Goal: Task Accomplishment & Management: Use online tool/utility

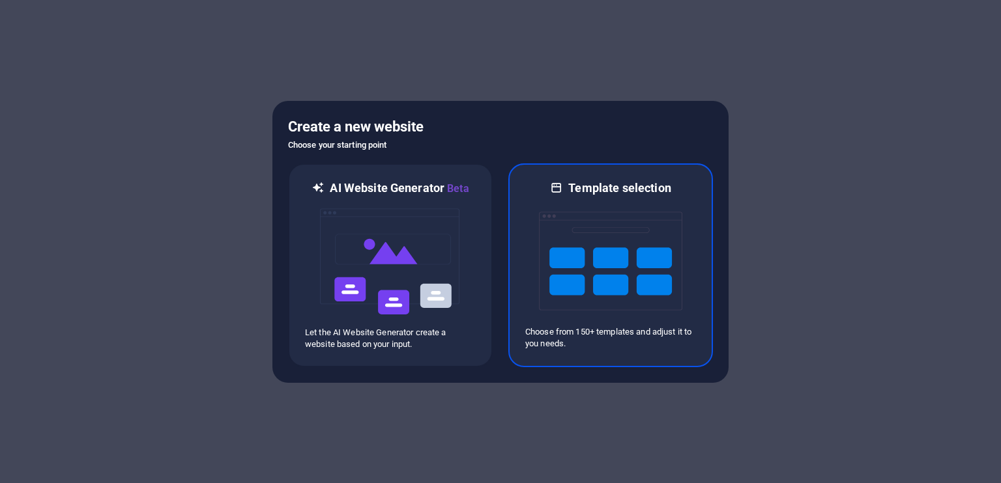
click at [628, 283] on img at bounding box center [610, 261] width 143 height 130
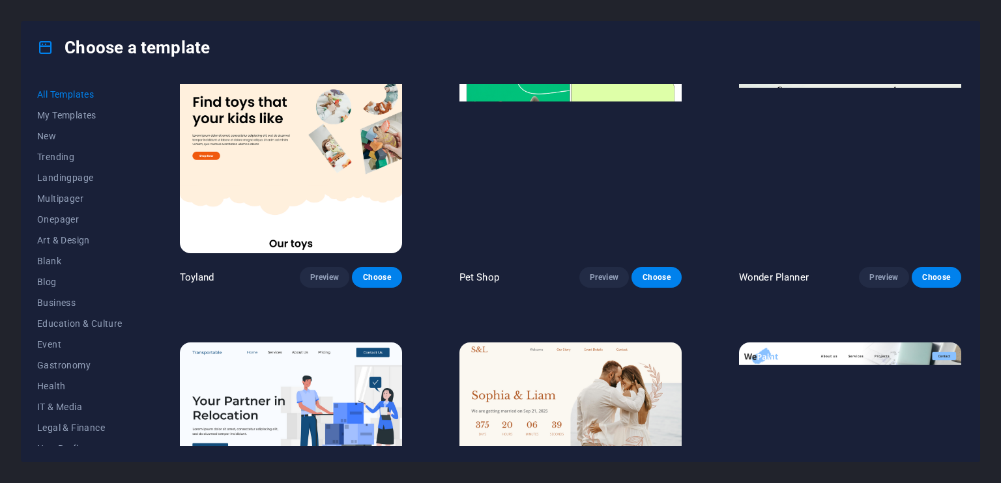
scroll to position [910, 0]
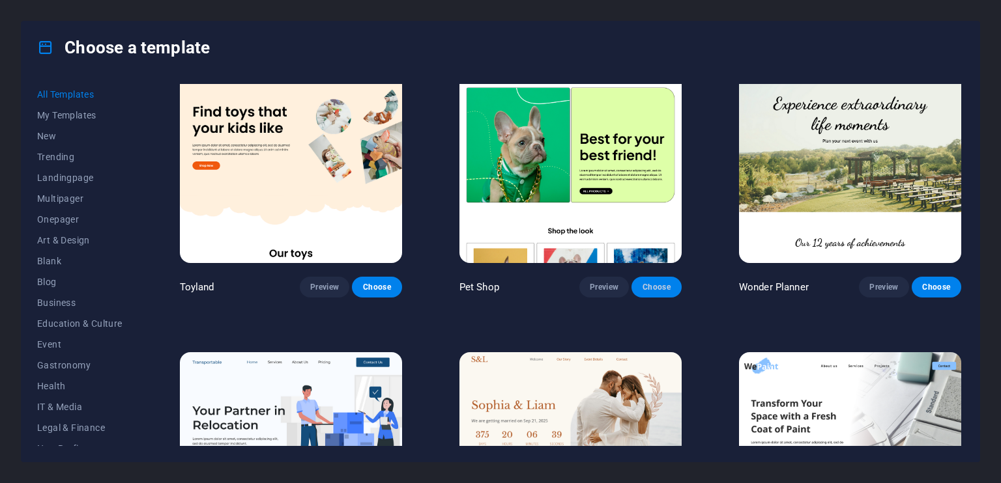
click at [661, 282] on span "Choose" at bounding box center [656, 287] width 29 height 10
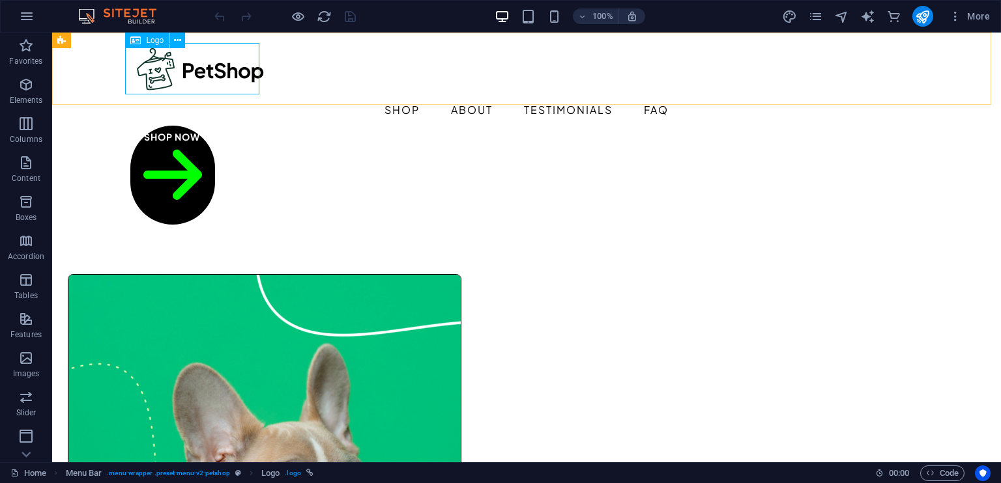
click at [143, 35] on div "Logo" at bounding box center [147, 41] width 44 height 16
click at [147, 42] on span "Logo" at bounding box center [155, 40] width 18 height 8
click at [178, 40] on icon at bounding box center [177, 41] width 7 height 14
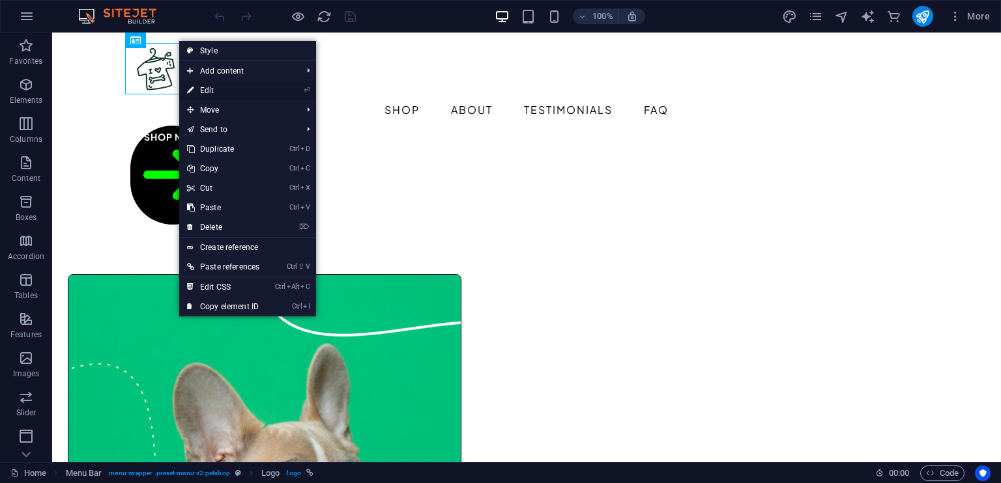
click at [214, 89] on link "⏎ Edit" at bounding box center [223, 91] width 88 height 20
select select "px"
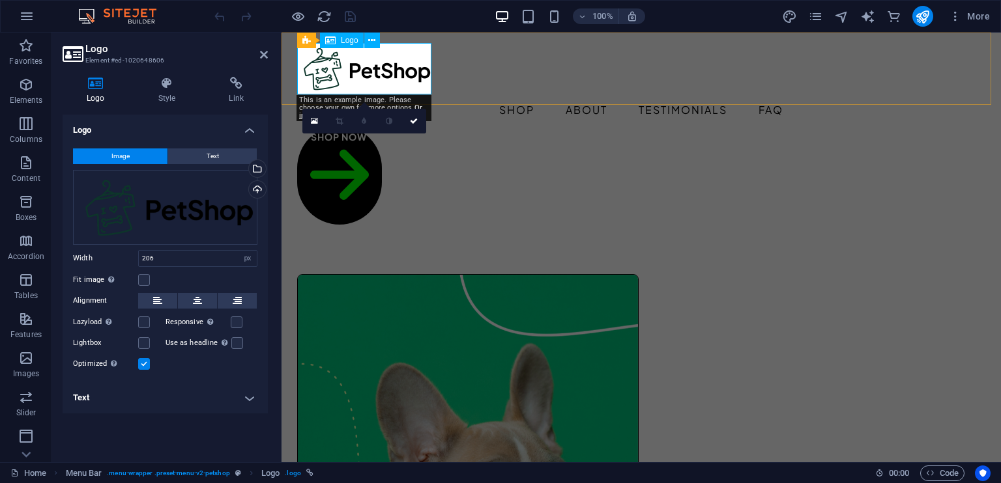
click at [372, 70] on div at bounding box center [641, 68] width 688 height 51
click at [338, 42] on div "Logo" at bounding box center [342, 41] width 44 height 16
click at [313, 122] on icon at bounding box center [314, 121] width 7 height 9
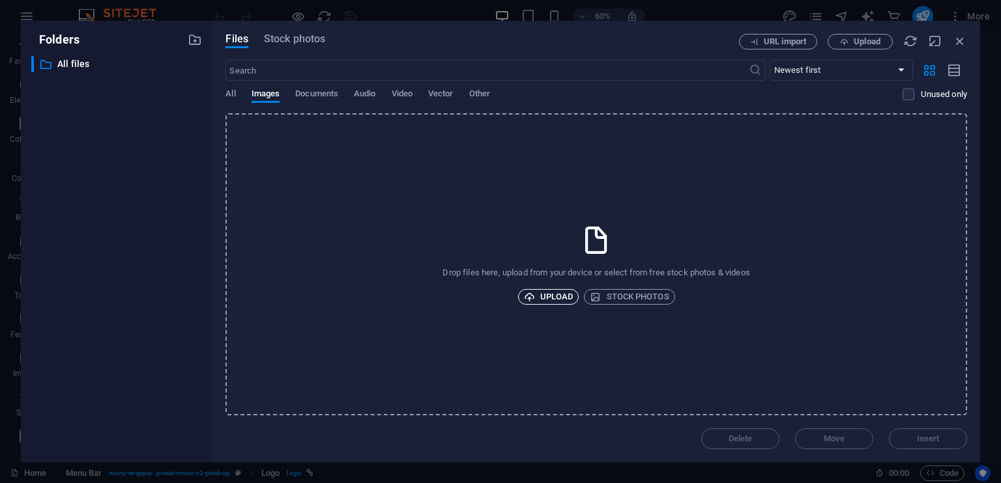
click at [547, 300] on span "Upload" at bounding box center [549, 297] width 50 height 16
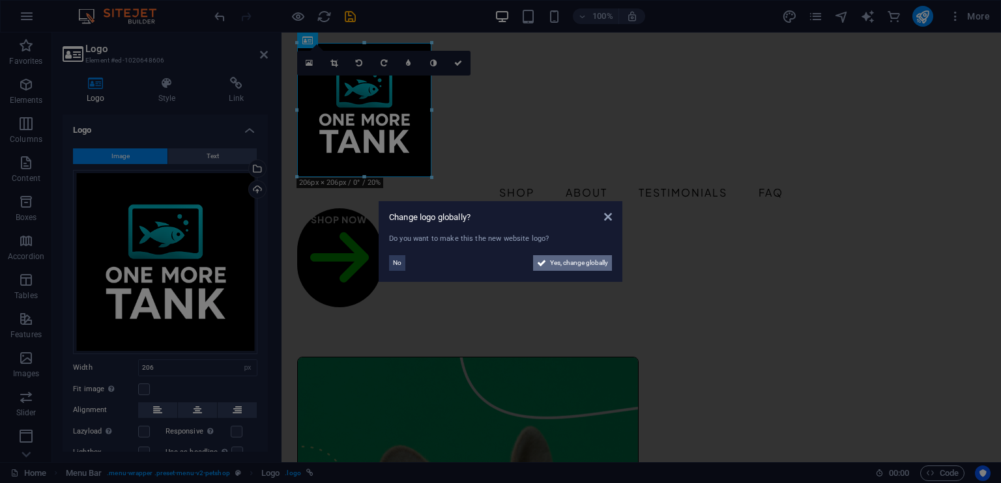
click at [578, 265] on span "Yes, change globally" at bounding box center [579, 263] width 58 height 16
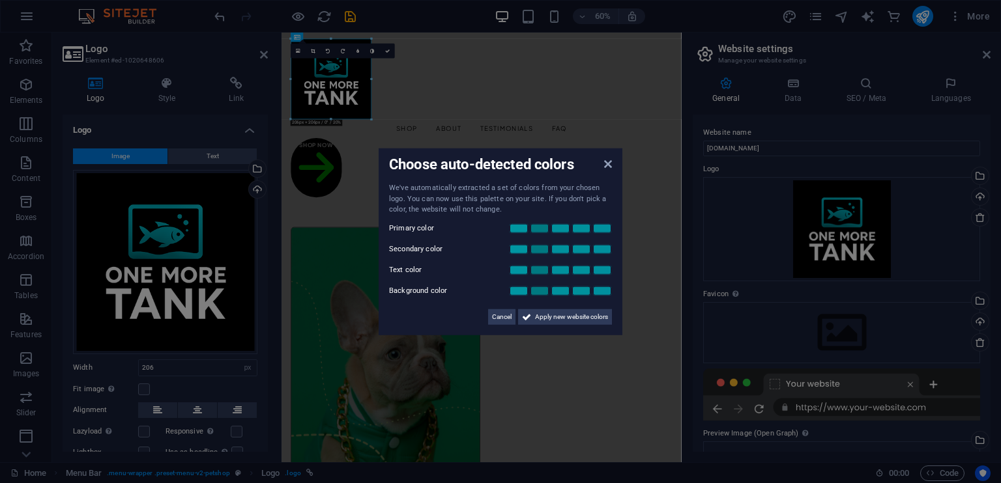
click at [353, 143] on aside "Choose auto-detected colors We've automatically extracted a set of colors from …" at bounding box center [500, 241] width 1001 height 483
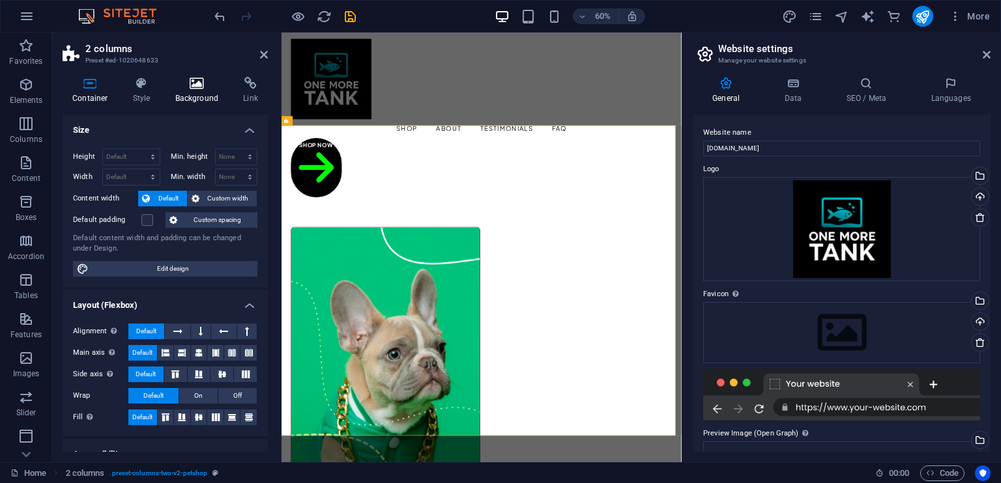
click at [211, 80] on icon at bounding box center [196, 83] width 63 height 13
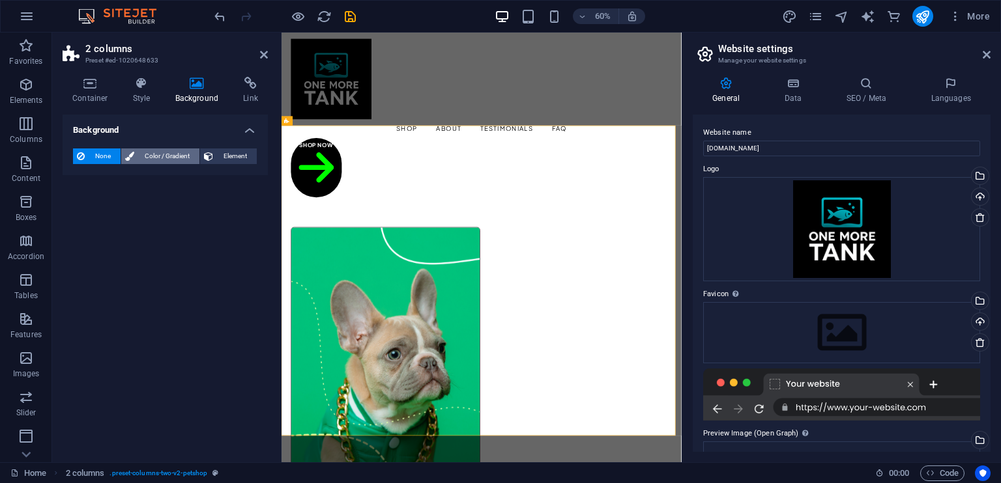
click at [164, 155] on span "Color / Gradient" at bounding box center [166, 157] width 57 height 16
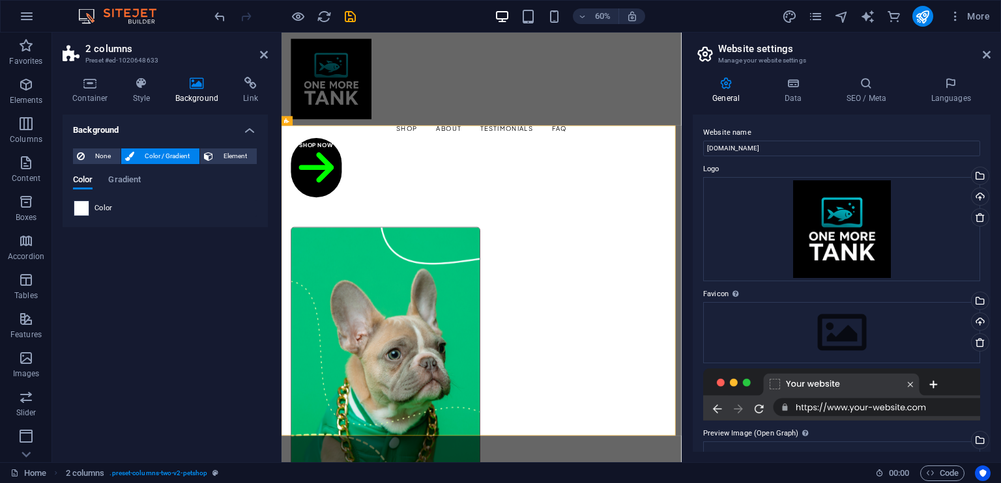
click at [81, 205] on span at bounding box center [81, 208] width 14 height 14
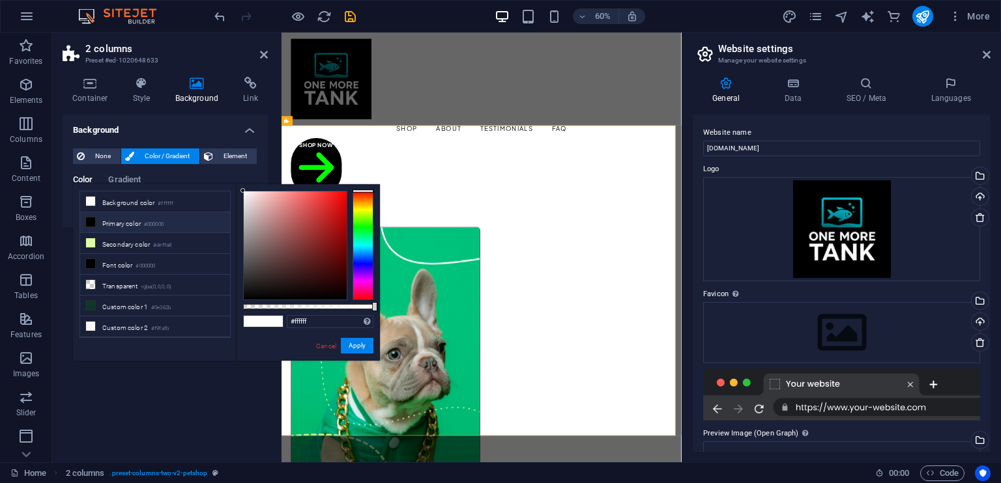
click at [92, 219] on icon at bounding box center [90, 222] width 9 height 9
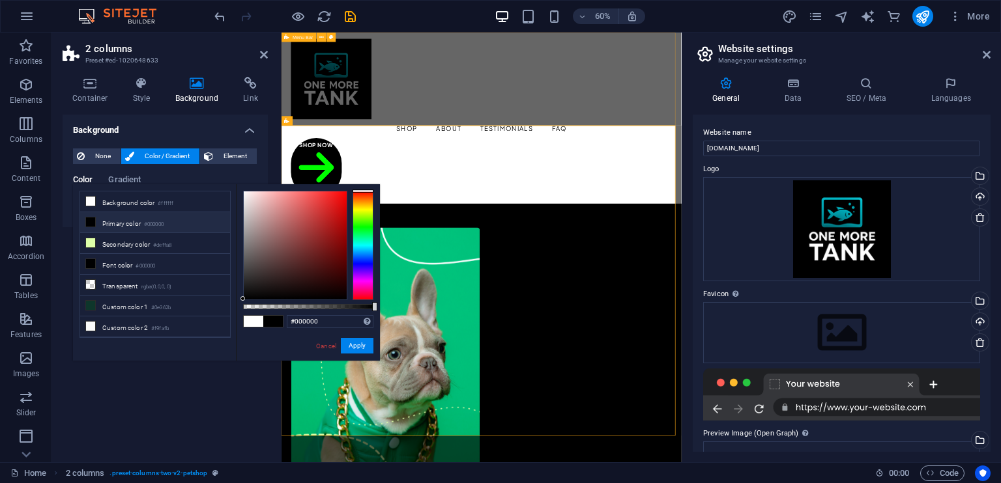
click at [670, 151] on div "Menu Shop About Testimonials FAQ Shop Now" at bounding box center [614, 175] width 667 height 285
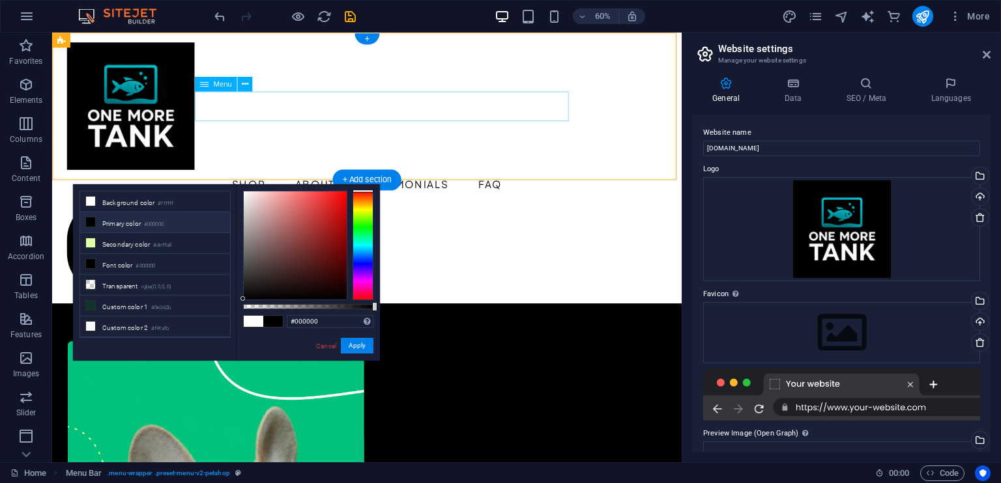
click at [539, 177] on nav "Shop About Testimonials FAQ" at bounding box center [383, 192] width 631 height 31
click at [524, 156] on div "Menu Shop About Testimonials FAQ Shop Now" at bounding box center [383, 175] width 663 height 285
click at [677, 68] on div "Menu Shop About Testimonials FAQ Shop Now" at bounding box center [383, 175] width 663 height 285
click at [682, 160] on div "Menu Shop About Testimonials FAQ Shop Now" at bounding box center [383, 175] width 663 height 285
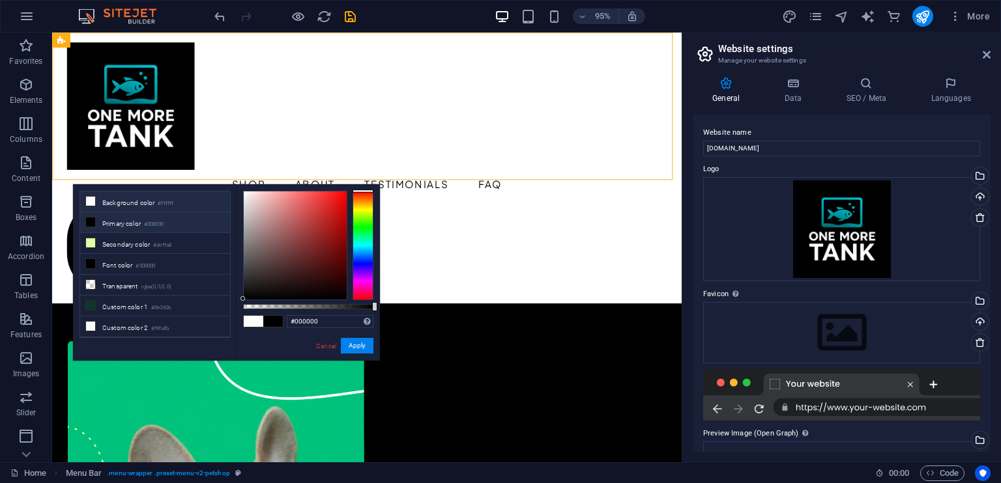
click at [94, 201] on icon at bounding box center [90, 201] width 9 height 9
drag, startPoint x: 278, startPoint y: 260, endPoint x: 242, endPoint y: 299, distance: 52.6
click at [242, 299] on div "#ffffff Supported formats #0852ed rgb(8, 82, 237) rgba(8, 82, 237, 90%) hsv(221…" at bounding box center [308, 367] width 144 height 366
type input "#000000"
drag, startPoint x: 245, startPoint y: 301, endPoint x: 243, endPoint y: 308, distance: 6.8
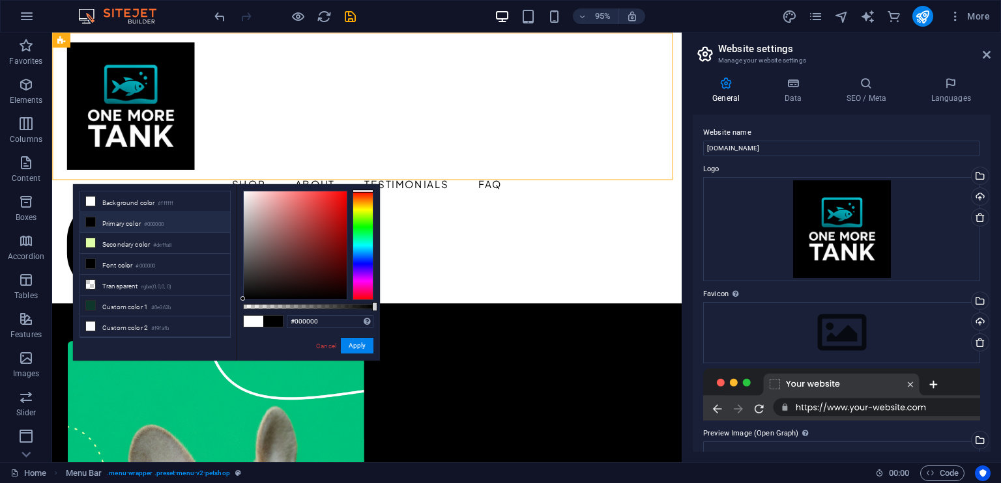
click at [243, 300] on div at bounding box center [308, 245] width 130 height 109
drag, startPoint x: 362, startPoint y: 352, endPoint x: 324, endPoint y: 336, distance: 42.0
click at [362, 352] on button "Apply" at bounding box center [357, 346] width 33 height 16
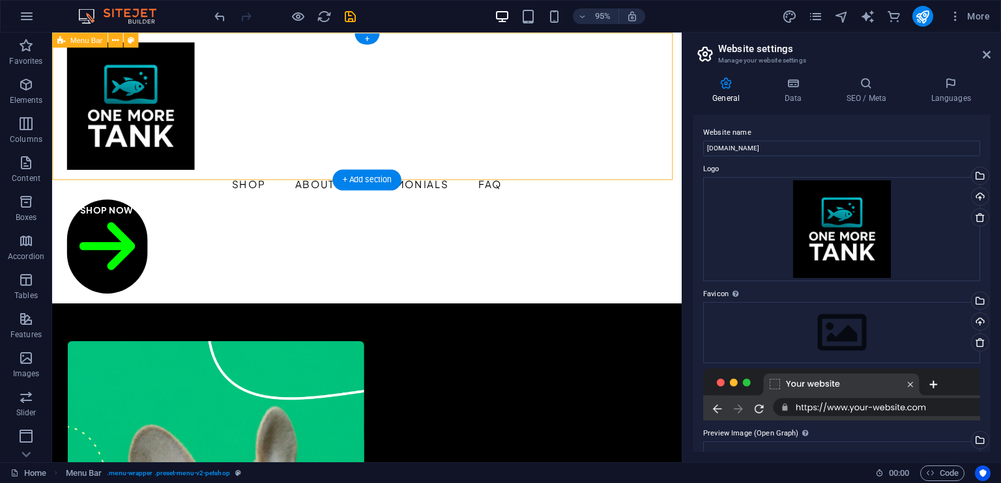
click at [304, 155] on div "Menu Shop About Testimonials FAQ Shop Now" at bounding box center [383, 175] width 663 height 285
click at [314, 171] on div "Menu Shop About Testimonials FAQ Shop Now" at bounding box center [383, 175] width 663 height 285
select select "header"
select select "rem"
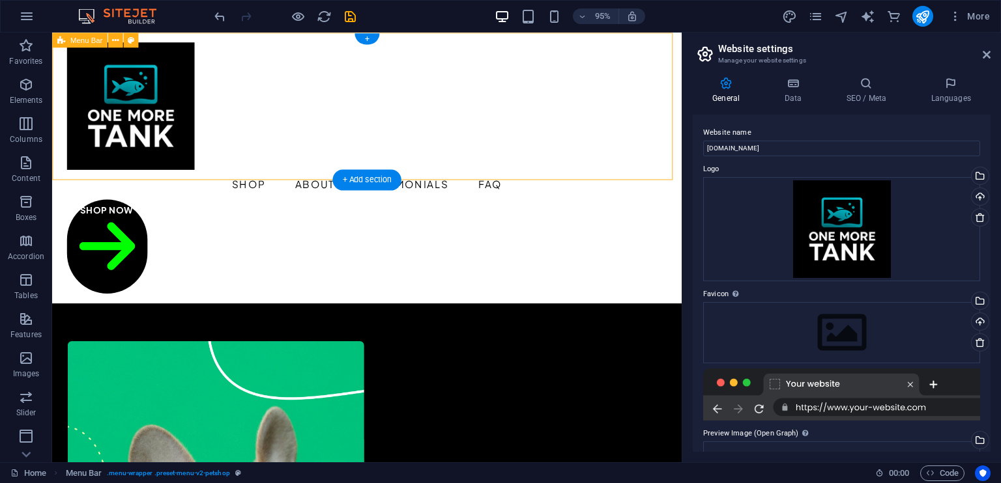
select select "rem"
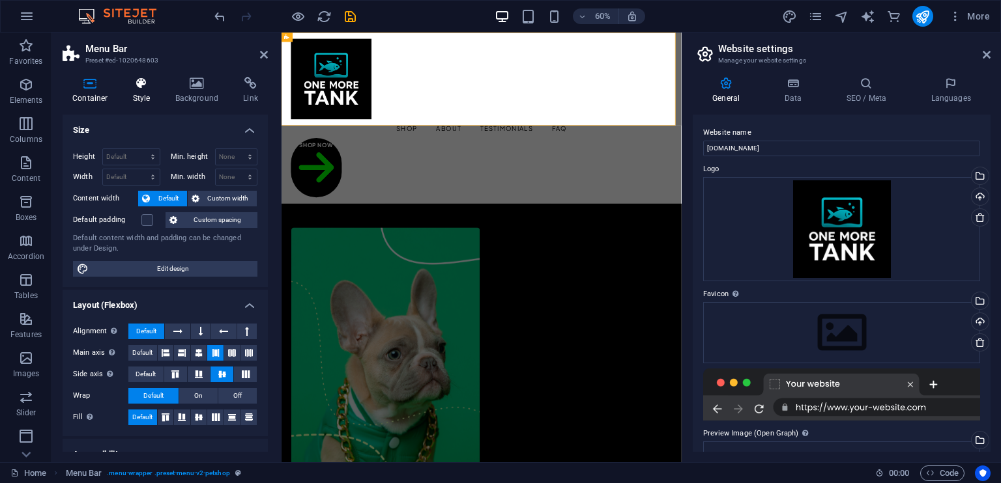
click at [138, 96] on h4 "Style" at bounding box center [144, 90] width 42 height 27
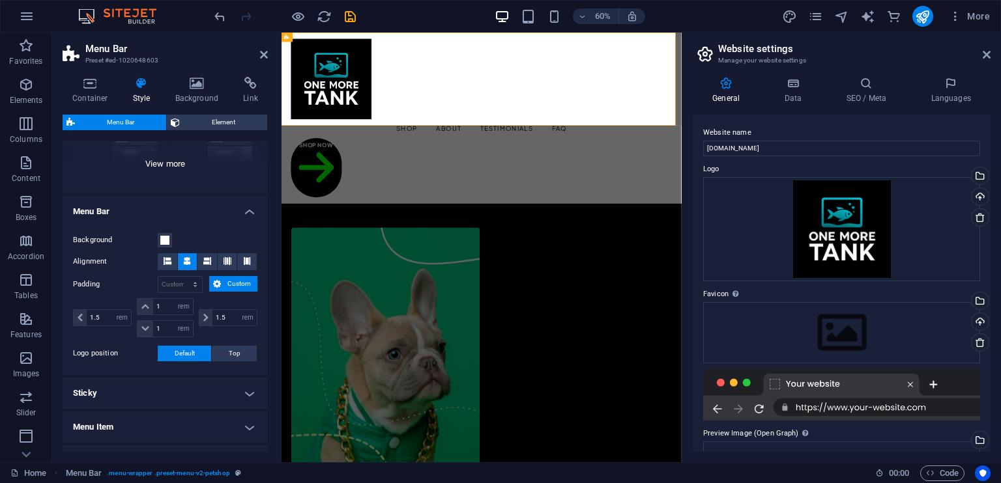
scroll to position [115, 0]
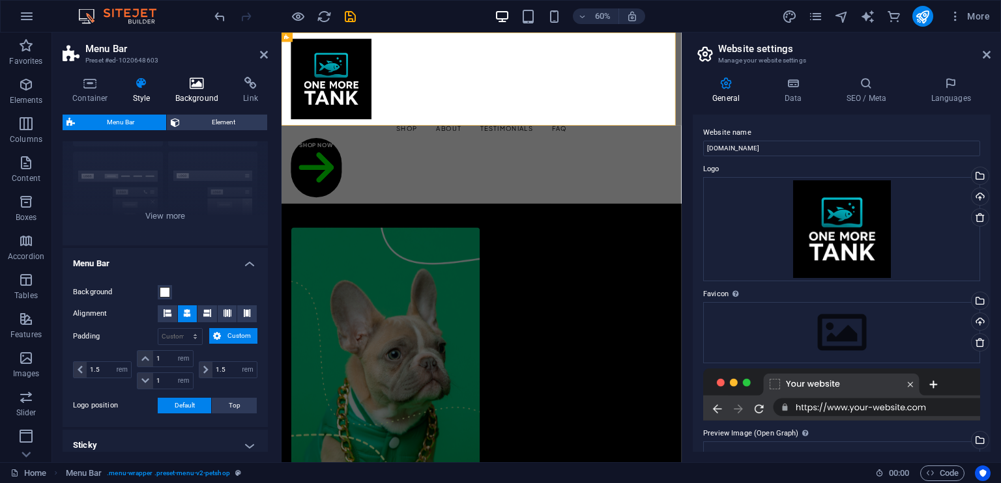
click at [188, 83] on icon at bounding box center [196, 83] width 63 height 13
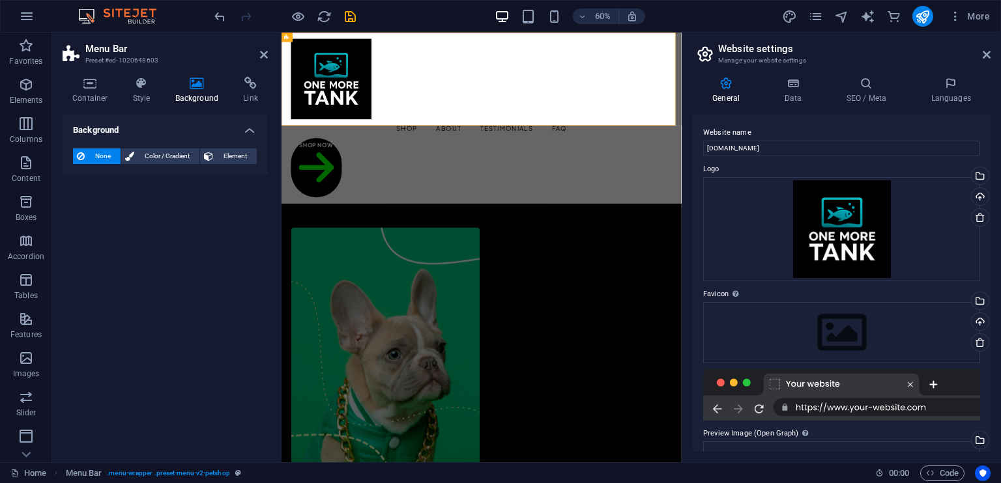
click at [168, 145] on div "None Color / Gradient Element Stretch background to full-width Color overlay Pl…" at bounding box center [165, 156] width 205 height 37
click at [168, 154] on span "Color / Gradient" at bounding box center [166, 157] width 57 height 16
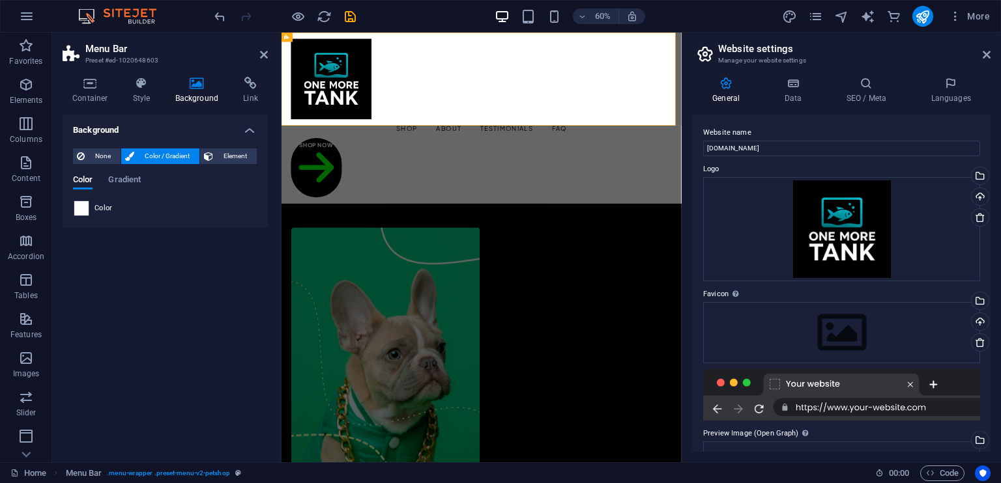
click at [75, 205] on span at bounding box center [81, 208] width 14 height 14
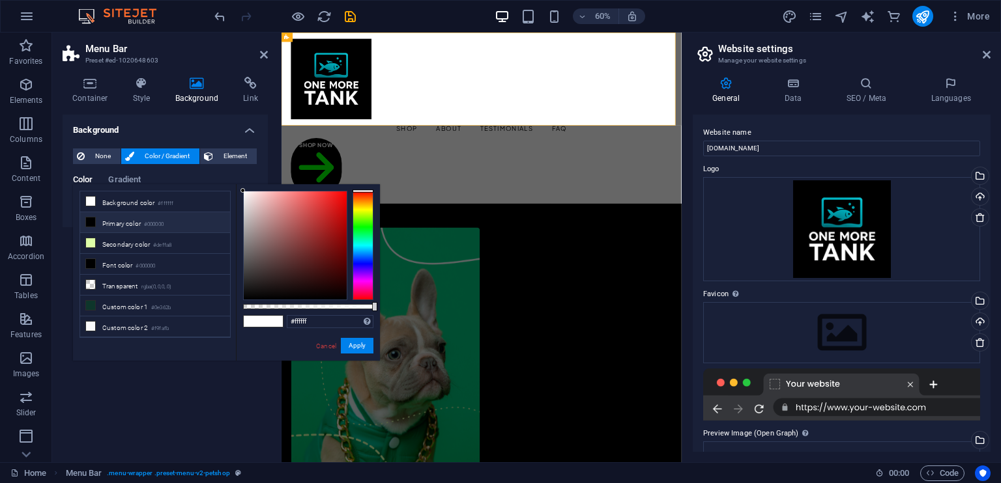
click at [93, 223] on icon at bounding box center [90, 222] width 9 height 9
click at [87, 260] on icon at bounding box center [90, 263] width 9 height 9
click at [92, 203] on icon at bounding box center [90, 201] width 9 height 9
click at [136, 201] on li "Background color #ffffff" at bounding box center [155, 202] width 150 height 21
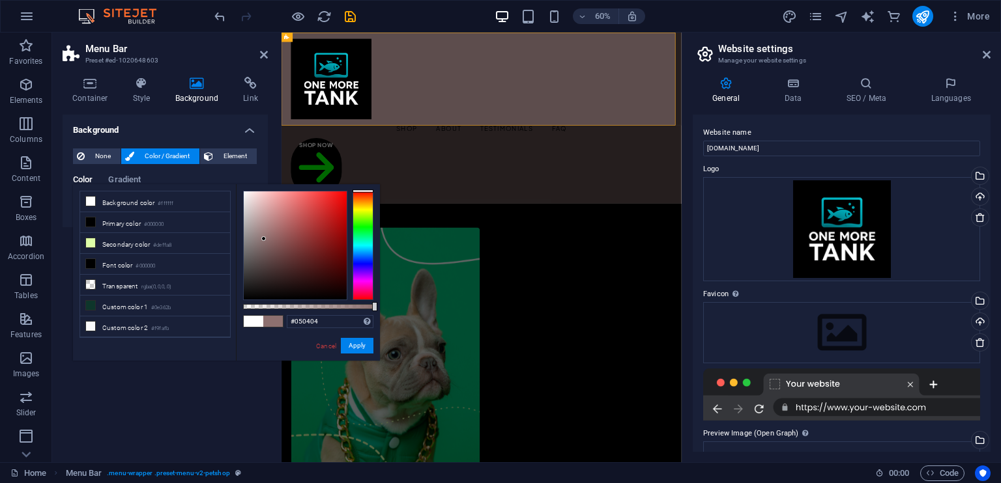
type input "#000000"
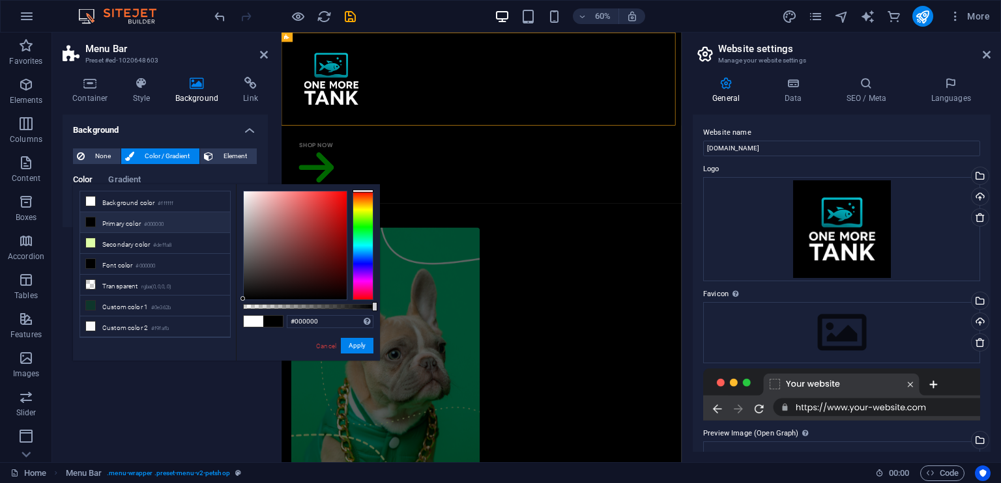
drag, startPoint x: 264, startPoint y: 239, endPoint x: 242, endPoint y: 315, distance: 78.6
click at [242, 315] on div "#000000 Supported formats #0852ed rgb(8, 82, 237) rgba(8, 82, 237, 90%) hsv(221…" at bounding box center [308, 367] width 144 height 366
click at [364, 347] on button "Apply" at bounding box center [357, 346] width 33 height 16
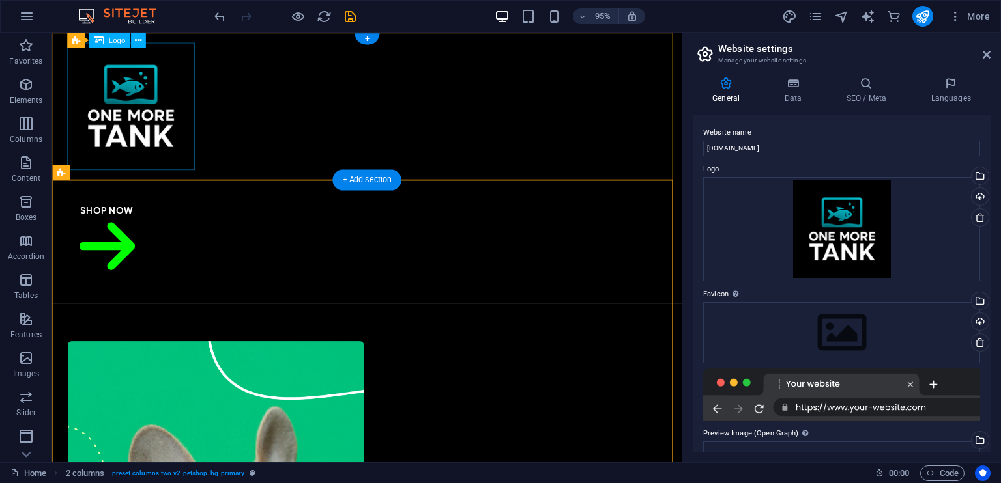
click at [141, 120] on div at bounding box center [383, 110] width 631 height 134
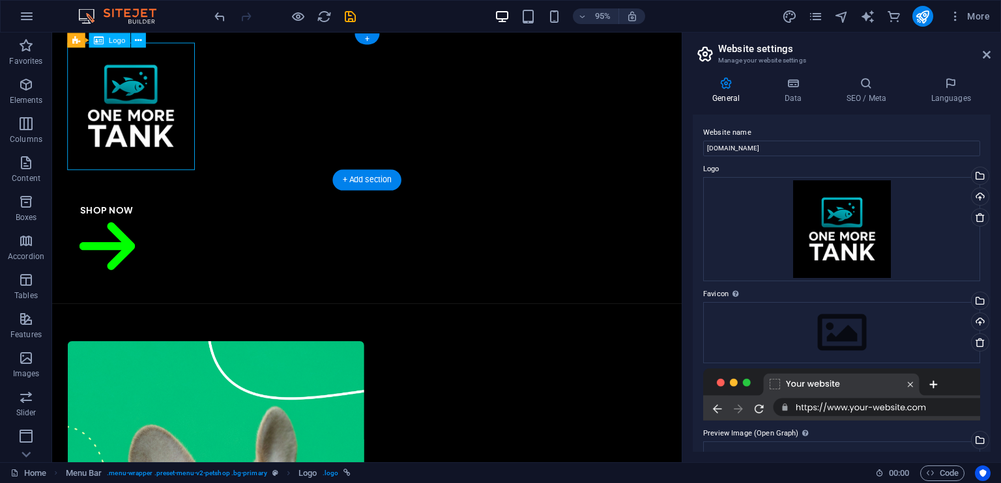
click at [141, 120] on div at bounding box center [383, 110] width 631 height 134
select select "px"
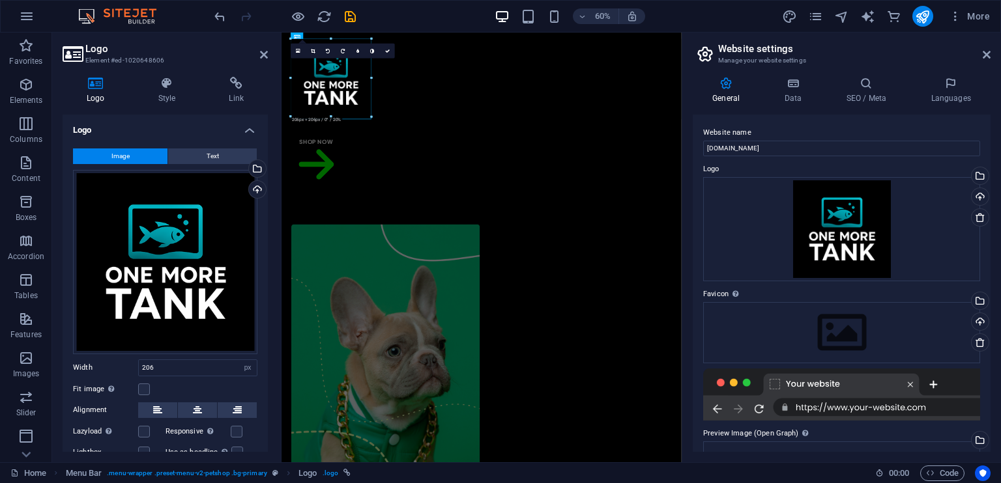
drag, startPoint x: 370, startPoint y: 117, endPoint x: 362, endPoint y: 98, distance: 20.4
drag, startPoint x: 614, startPoint y: 150, endPoint x: 369, endPoint y: 141, distance: 244.5
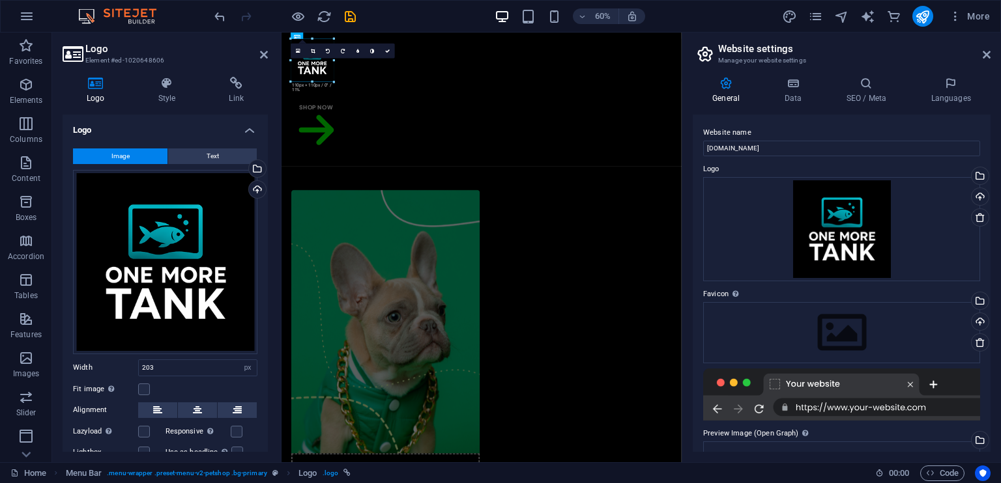
drag, startPoint x: 330, startPoint y: 117, endPoint x: 370, endPoint y: 62, distance: 67.6
drag, startPoint x: 616, startPoint y: 100, endPoint x: 400, endPoint y: 91, distance: 216.5
drag, startPoint x: 614, startPoint y: 111, endPoint x: 421, endPoint y: 133, distance: 194.1
drag, startPoint x: 386, startPoint y: 78, endPoint x: 175, endPoint y: 73, distance: 211.2
click at [386, 78] on div at bounding box center [478, 60] width 394 height 55
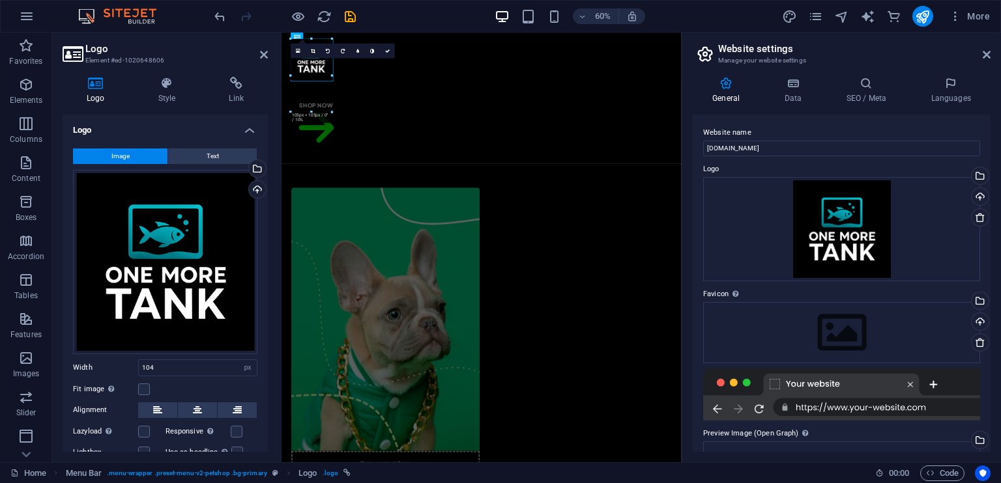
type input "124"
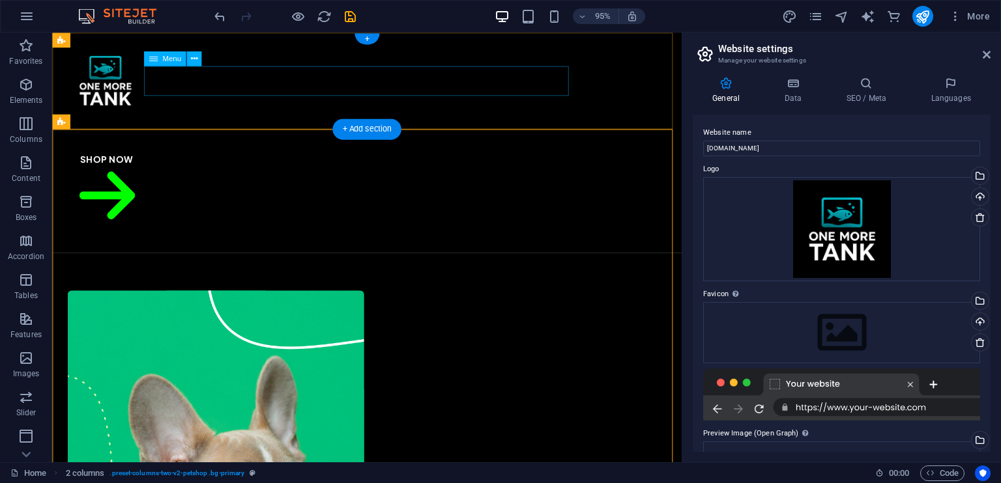
click at [375, 124] on nav "Shop About Testimonials FAQ" at bounding box center [383, 139] width 631 height 31
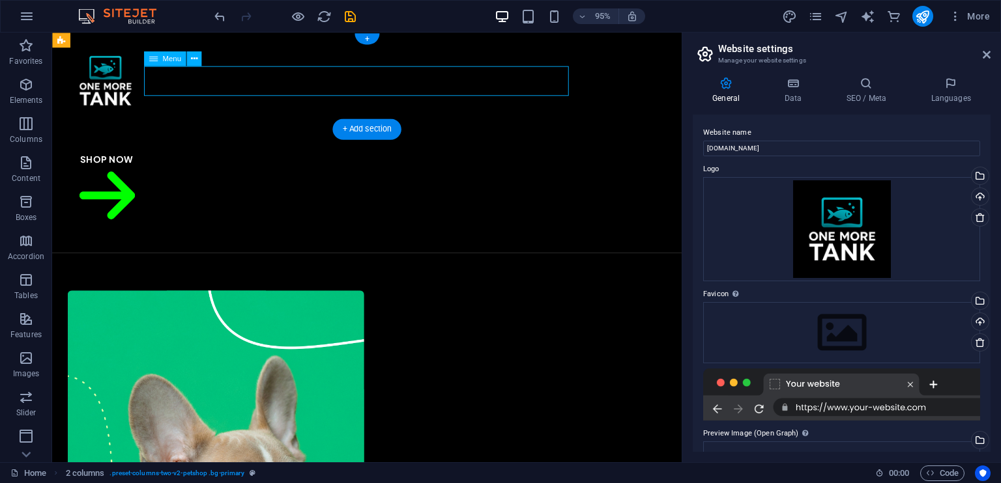
click at [375, 124] on nav "Shop About Testimonials FAQ" at bounding box center [383, 139] width 631 height 31
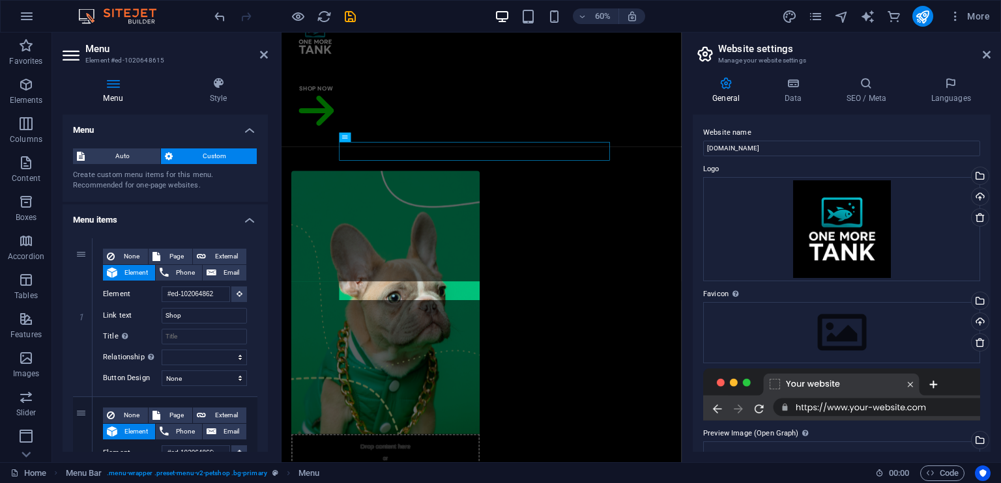
scroll to position [122, 0]
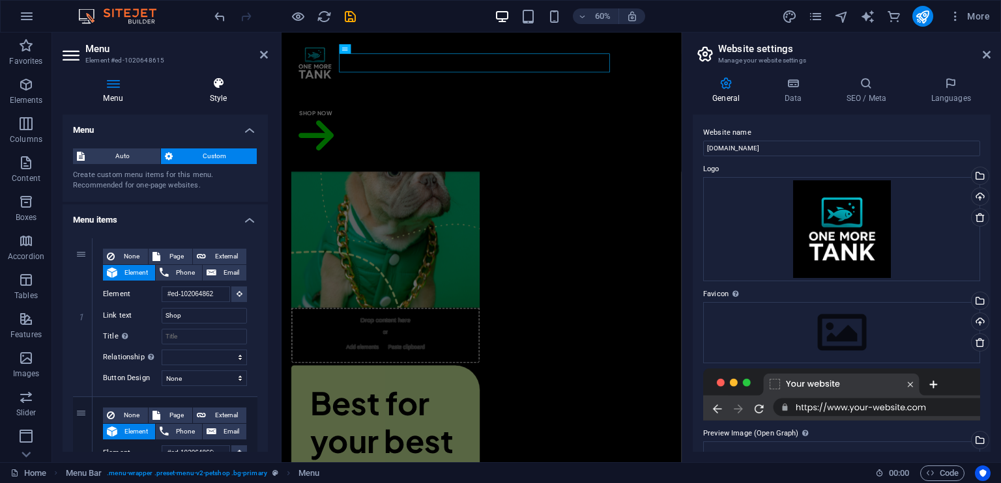
click at [216, 88] on icon at bounding box center [218, 83] width 99 height 13
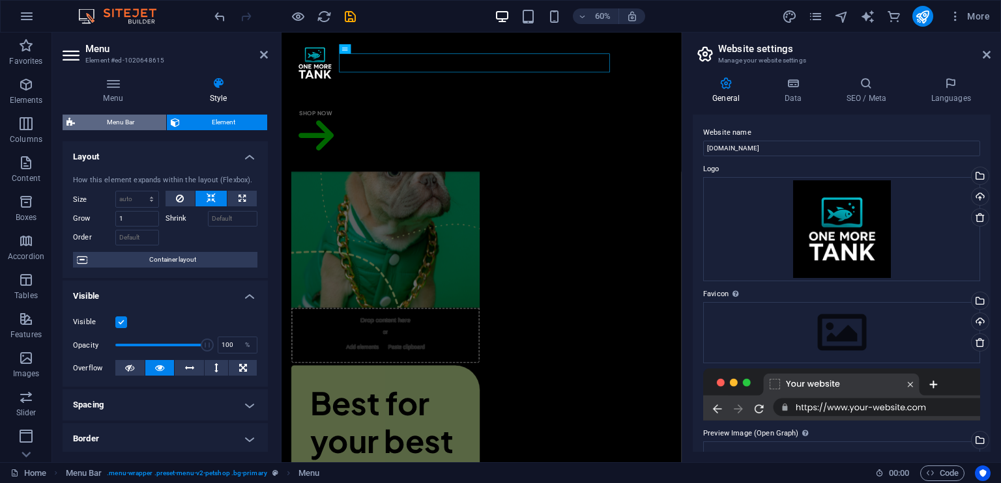
click at [122, 122] on span "Menu Bar" at bounding box center [120, 123] width 83 height 16
select select "rem"
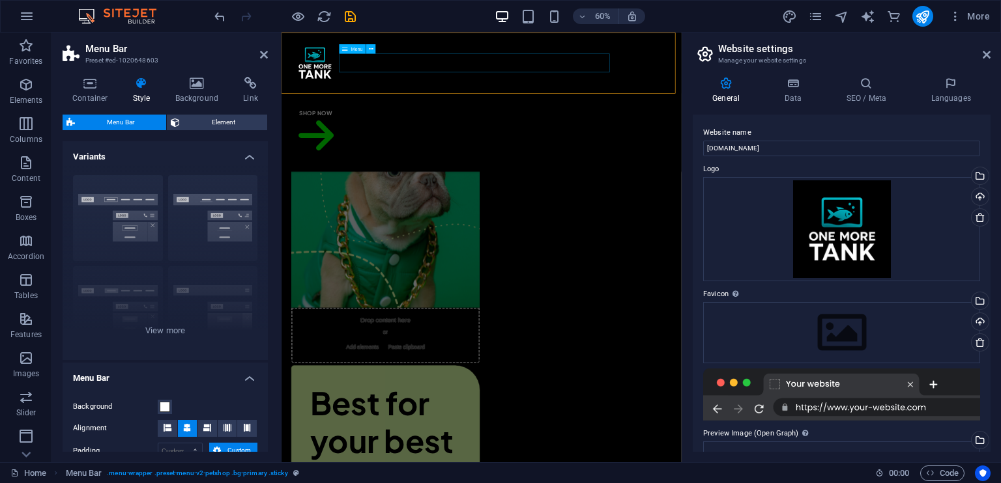
click at [601, 124] on nav "Shop About Testimonials FAQ" at bounding box center [614, 139] width 635 height 31
click at [600, 124] on nav "Shop About Testimonials FAQ" at bounding box center [614, 139] width 635 height 31
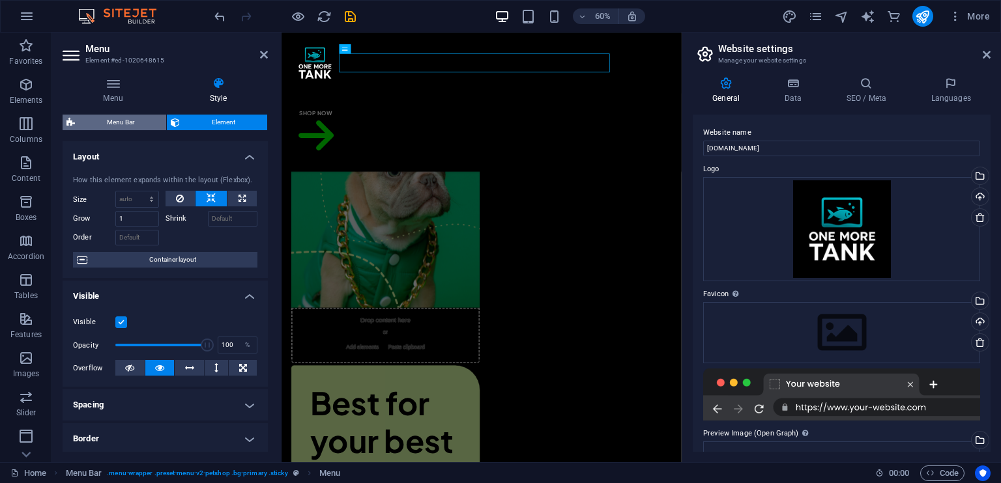
click at [122, 121] on span "Menu Bar" at bounding box center [120, 123] width 83 height 16
select select "rem"
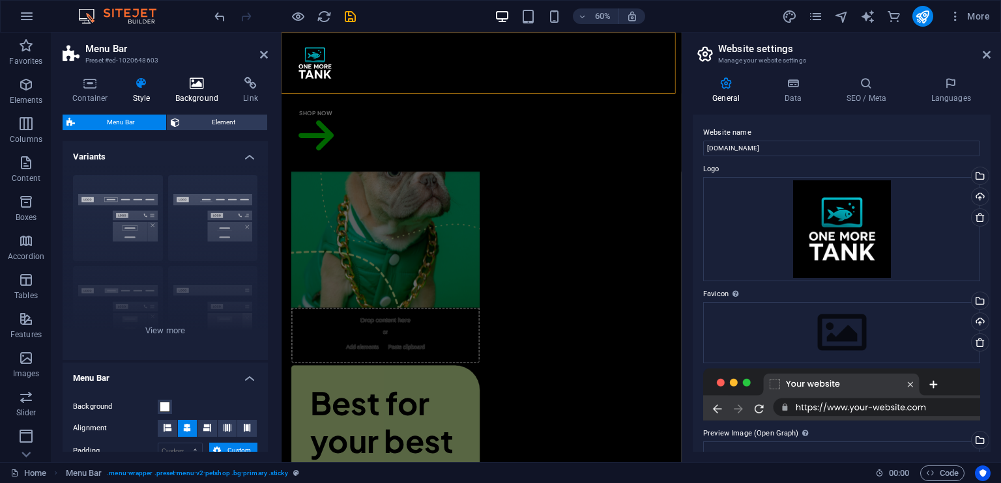
click at [206, 91] on h4 "Background" at bounding box center [199, 90] width 68 height 27
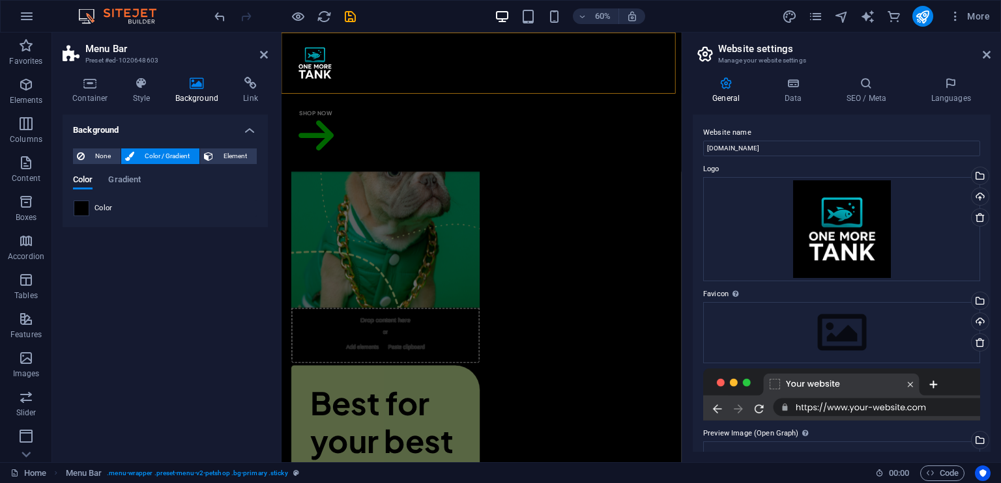
click at [80, 205] on span at bounding box center [81, 208] width 14 height 14
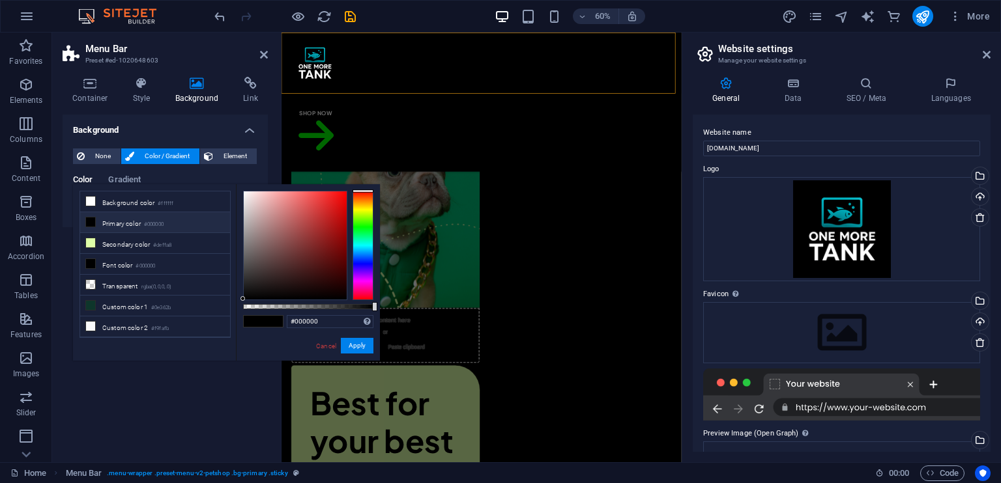
click at [167, 427] on div "Background None Color / Gradient Element Stretch background to full-width Color…" at bounding box center [165, 284] width 205 height 338
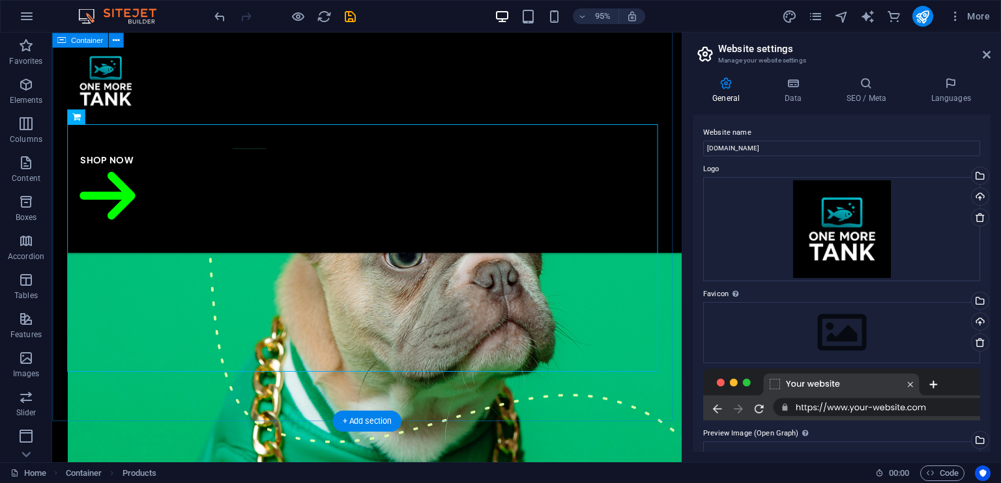
scroll to position [632, 0]
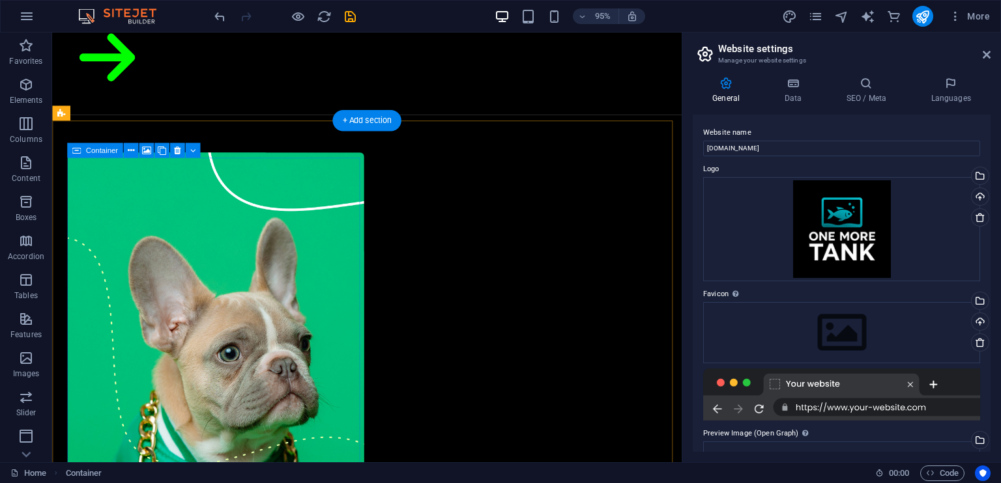
scroll to position [0, 0]
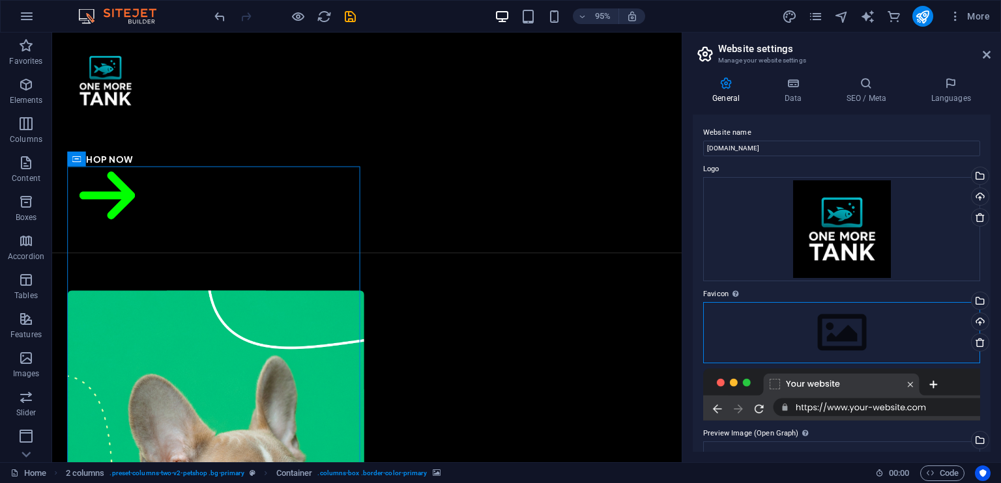
click at [812, 325] on div "Drag files here, click to choose files or select files from Files or our free s…" at bounding box center [841, 332] width 277 height 61
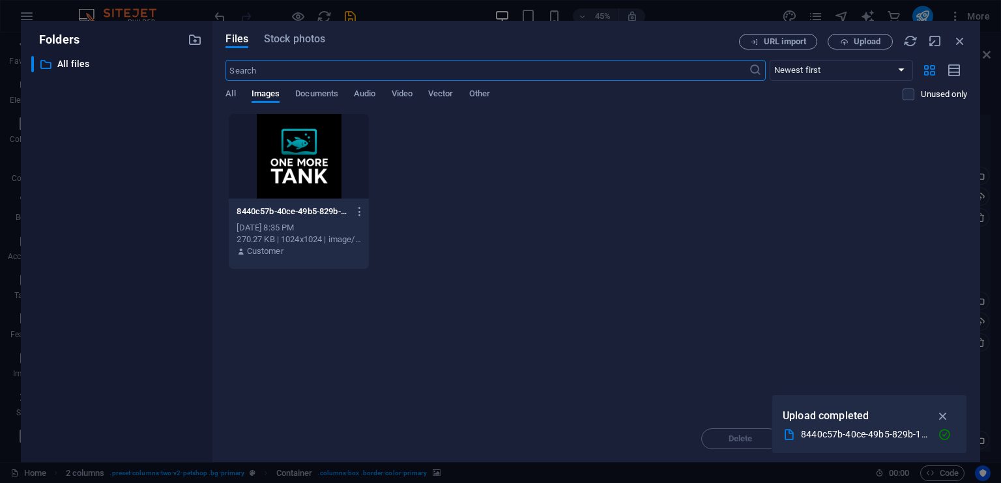
click at [281, 168] on div at bounding box center [298, 156] width 139 height 85
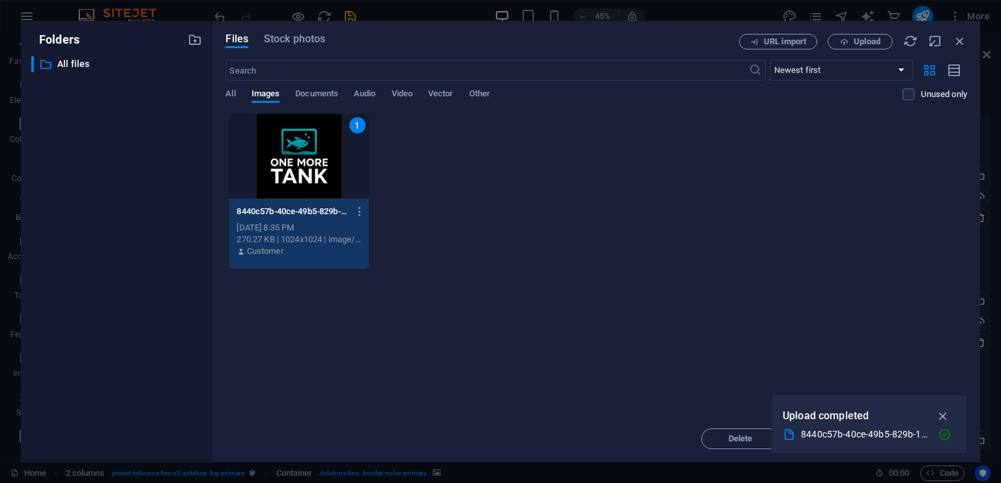
click at [281, 168] on div "1" at bounding box center [298, 156] width 139 height 85
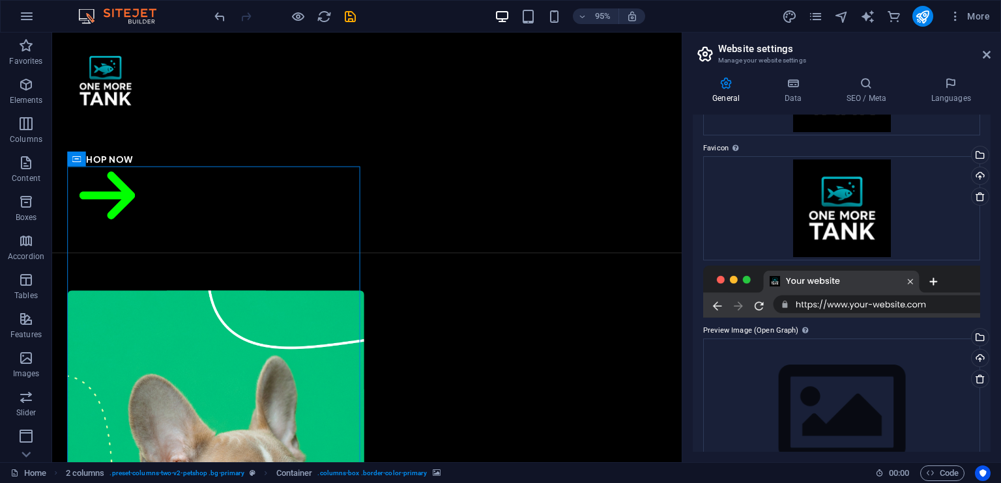
scroll to position [192, 0]
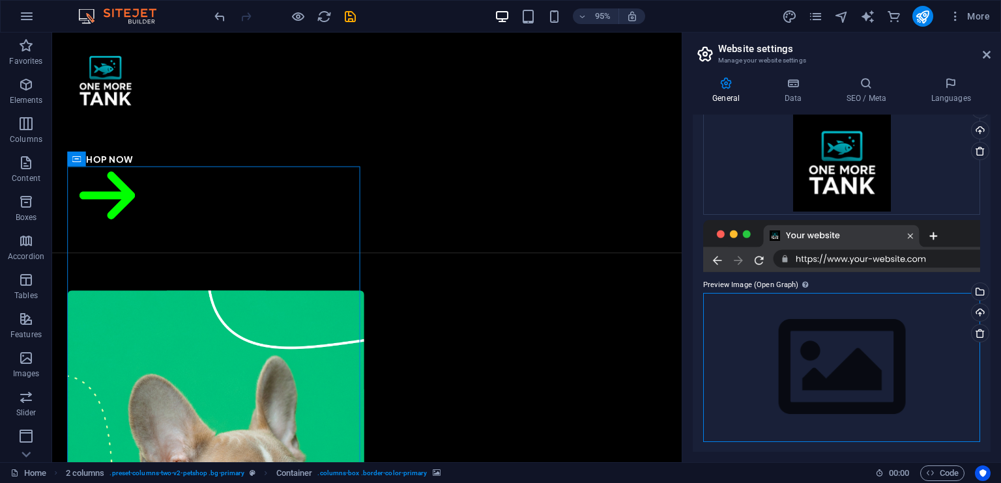
click at [833, 362] on div "Drag files here, click to choose files or select files from Files or our free s…" at bounding box center [841, 367] width 277 height 149
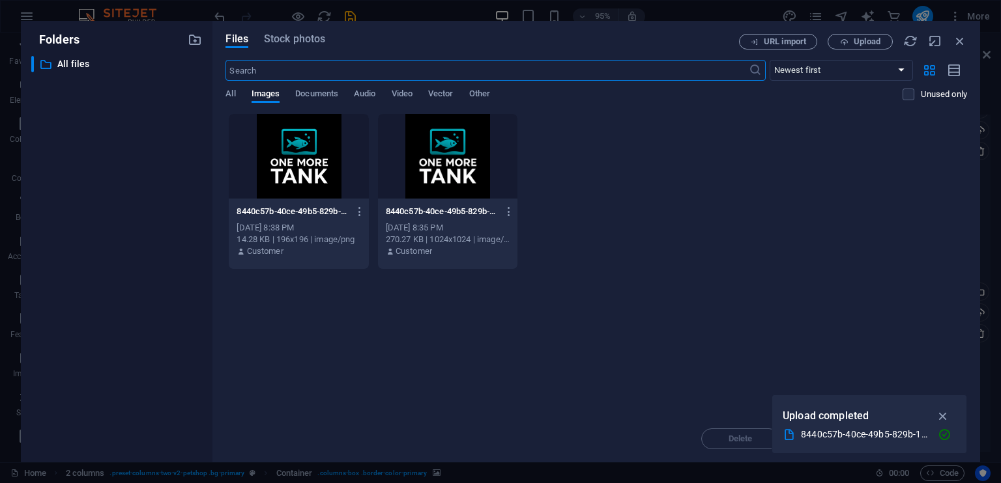
click at [833, 362] on div "Drop files here to upload them instantly 8440c57b-40ce-49b5-829b-1bd401292b84-c…" at bounding box center [595, 264] width 741 height 302
click at [440, 161] on div at bounding box center [447, 156] width 139 height 85
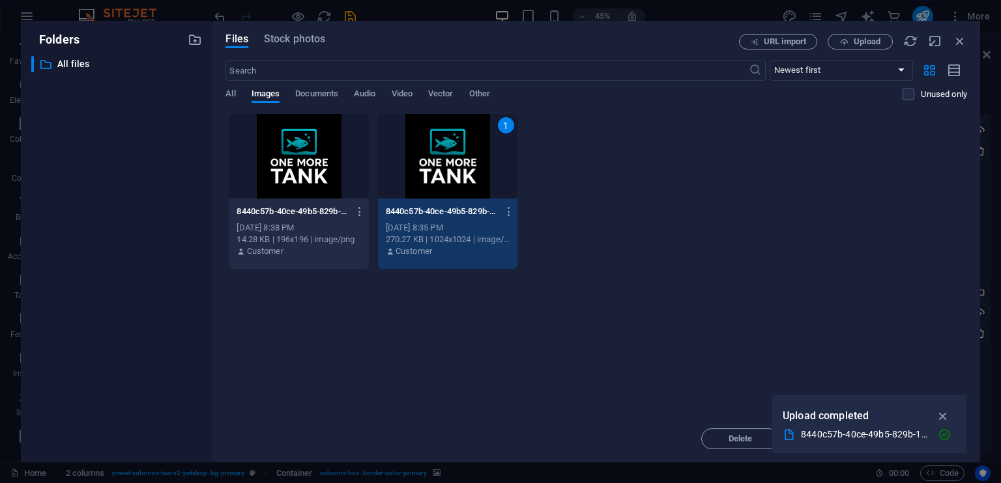
drag, startPoint x: 440, startPoint y: 161, endPoint x: 465, endPoint y: 177, distance: 29.1
click at [440, 161] on div "1" at bounding box center [447, 156] width 139 height 85
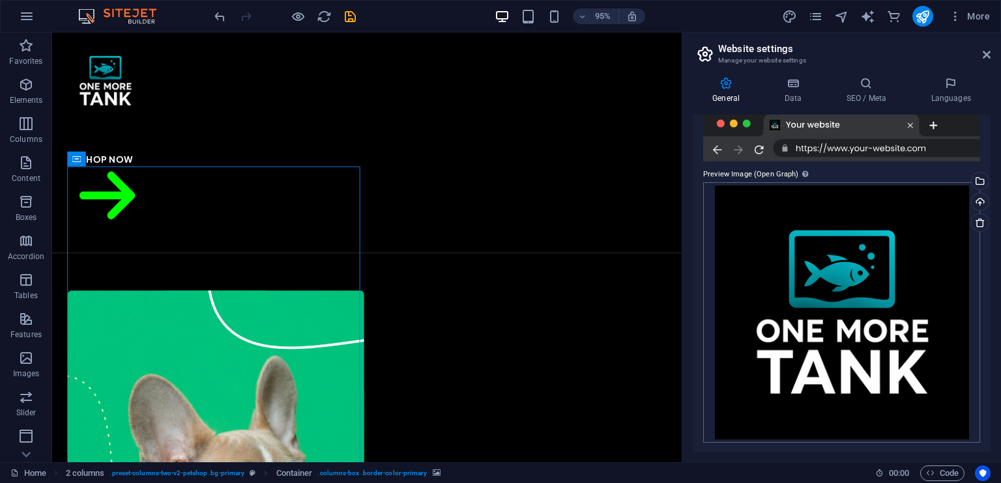
scroll to position [0, 0]
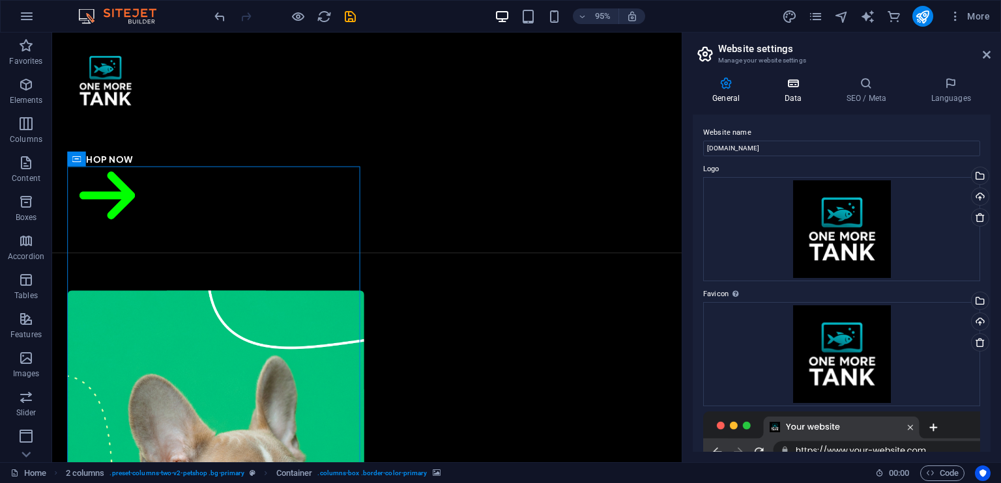
click at [788, 84] on icon at bounding box center [792, 83] width 57 height 13
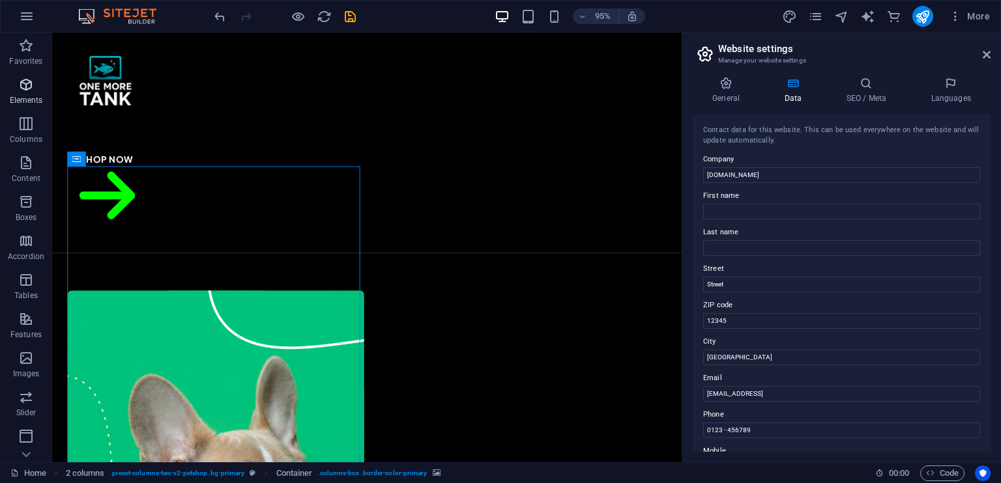
click at [33, 94] on span "Elements" at bounding box center [26, 92] width 52 height 31
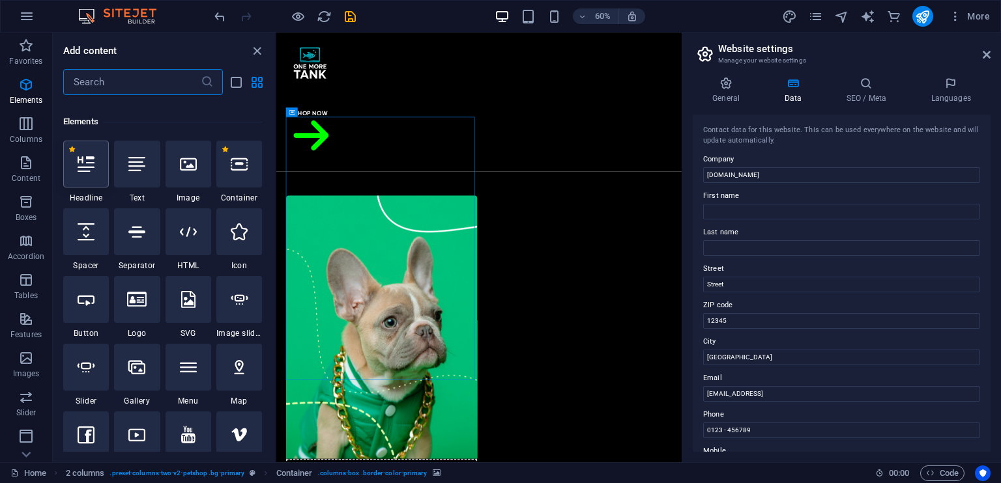
scroll to position [138, 0]
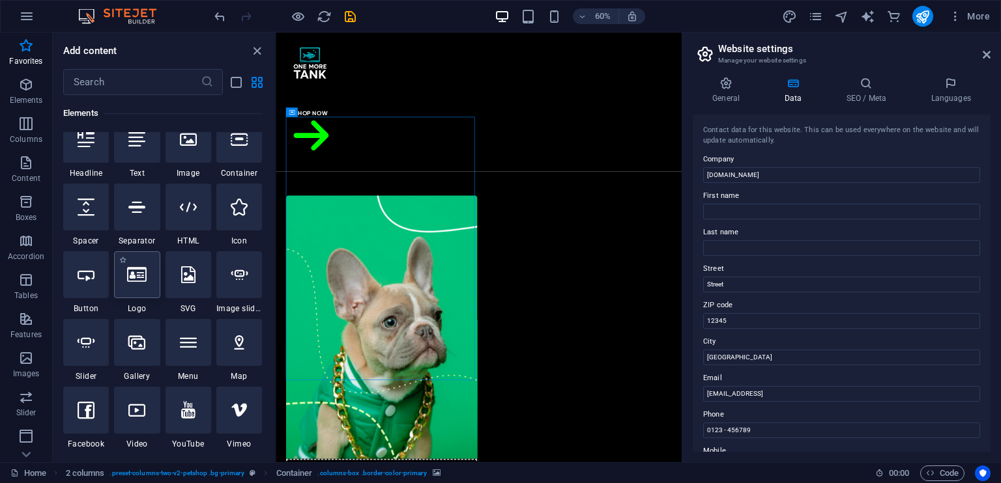
scroll to position [0, 0]
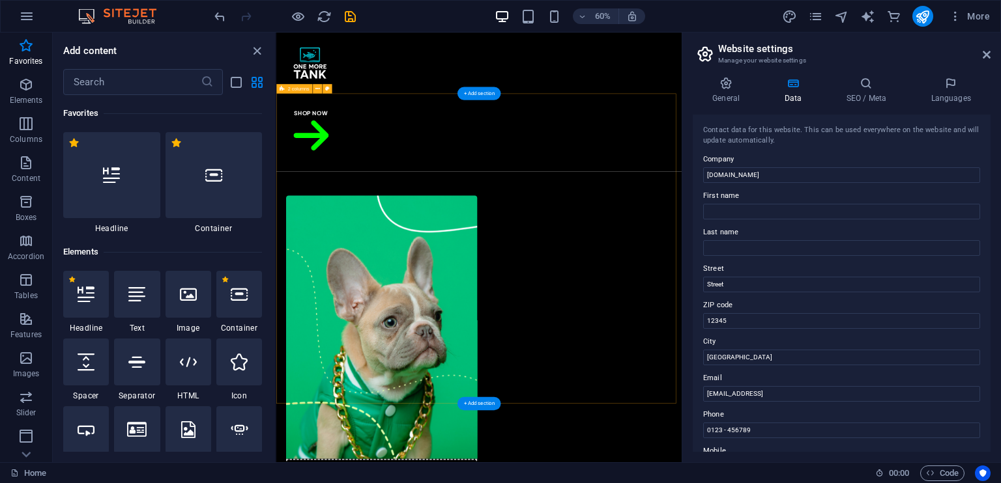
select select "px"
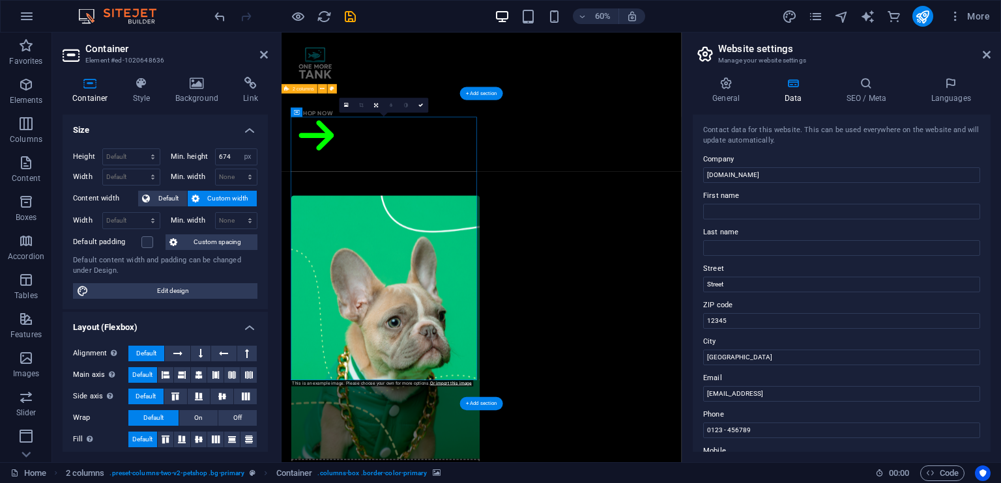
click at [261, 51] on icon at bounding box center [264, 55] width 8 height 10
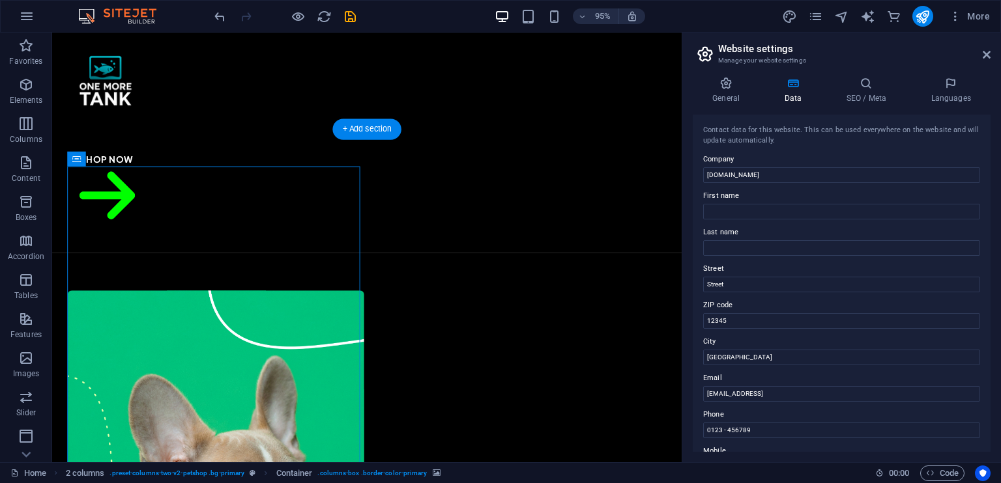
select select "px"
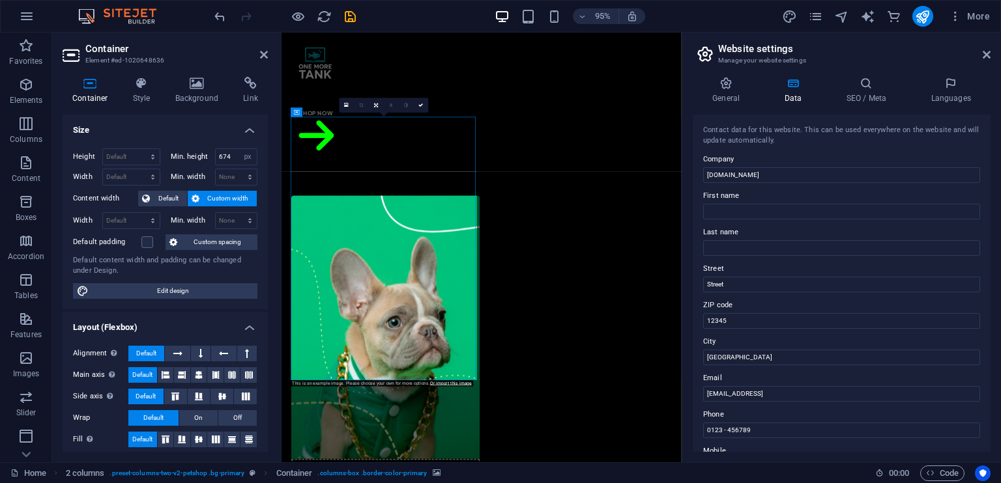
click at [262, 299] on div "Height Default px rem % vh vw Min. height 674 None px rem % vh vw Width Default…" at bounding box center [165, 223] width 205 height 171
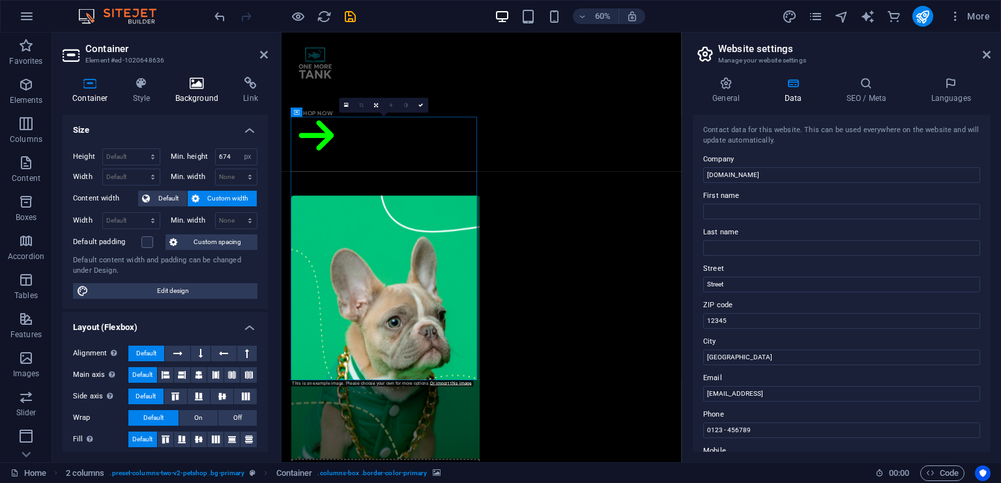
click at [188, 79] on icon at bounding box center [196, 83] width 63 height 13
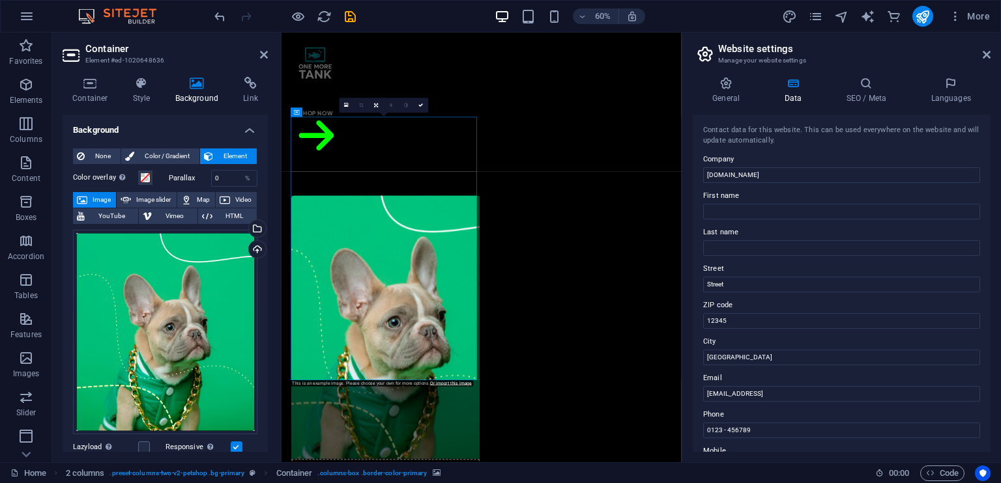
click at [204, 308] on div "Drag files here, click to choose files or select files from Files or our free s…" at bounding box center [165, 332] width 184 height 205
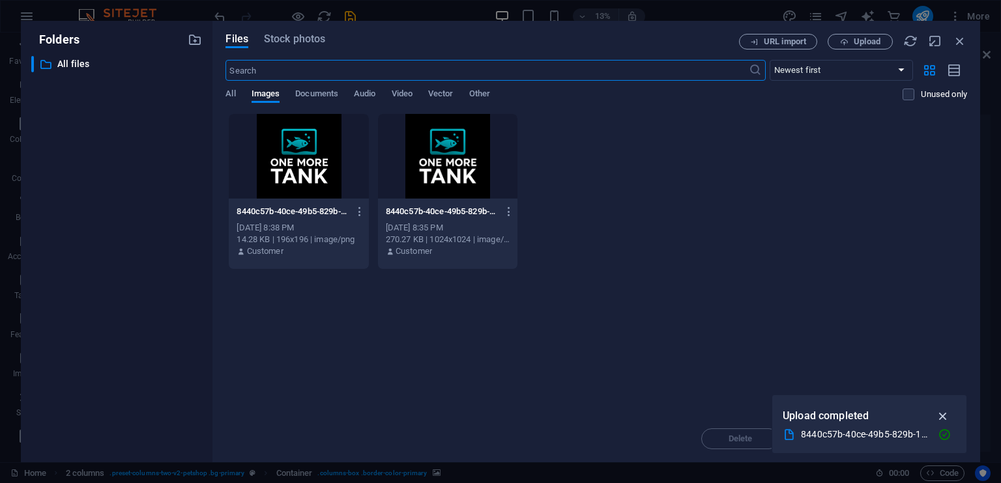
click at [939, 409] on icon "button" at bounding box center [943, 416] width 15 height 14
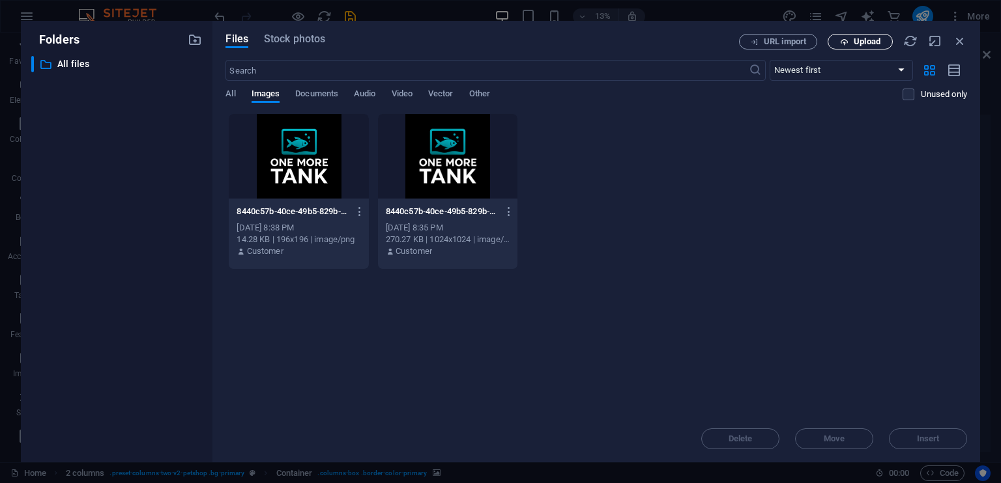
click at [852, 39] on span "Upload" at bounding box center [859, 42] width 53 height 8
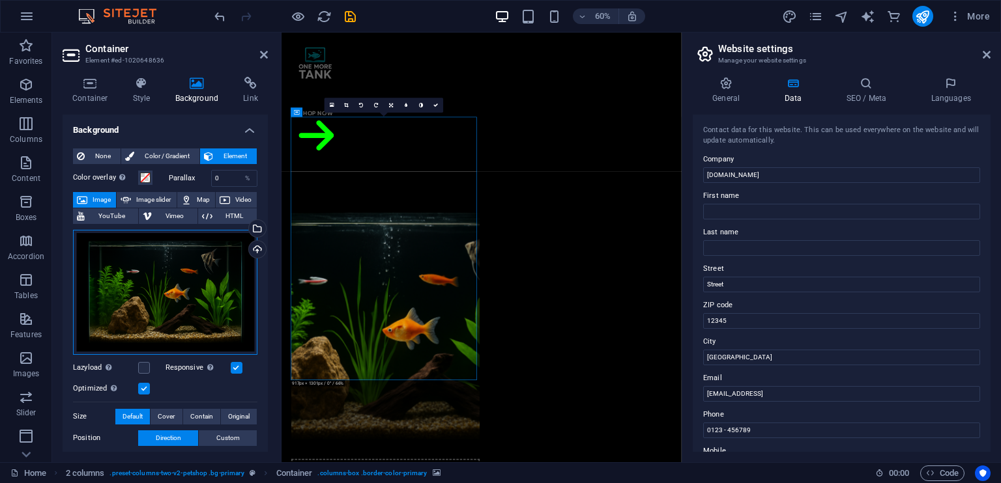
click at [175, 308] on div "Drag files here, click to choose files or select files from Files or our free s…" at bounding box center [165, 292] width 184 height 125
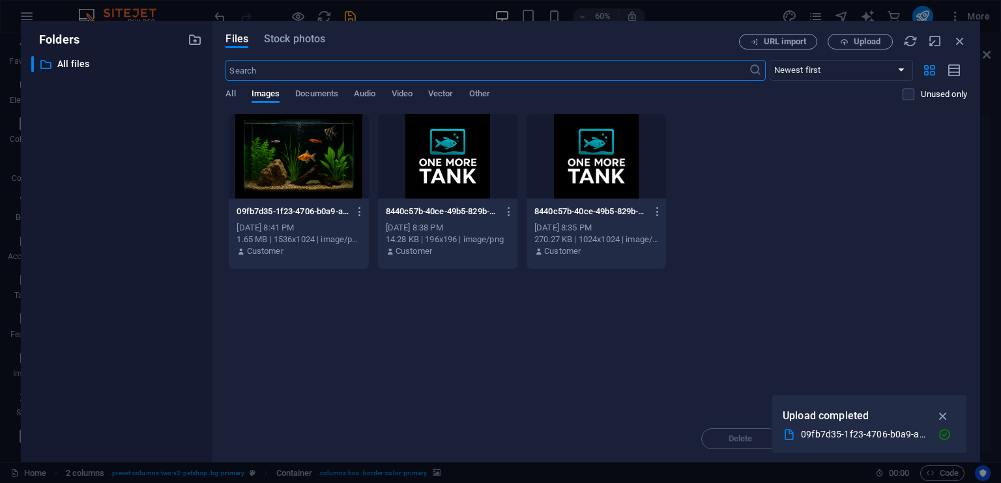
click at [175, 308] on div "​ All files All files" at bounding box center [116, 254] width 171 height 396
click at [293, 156] on div at bounding box center [298, 156] width 139 height 85
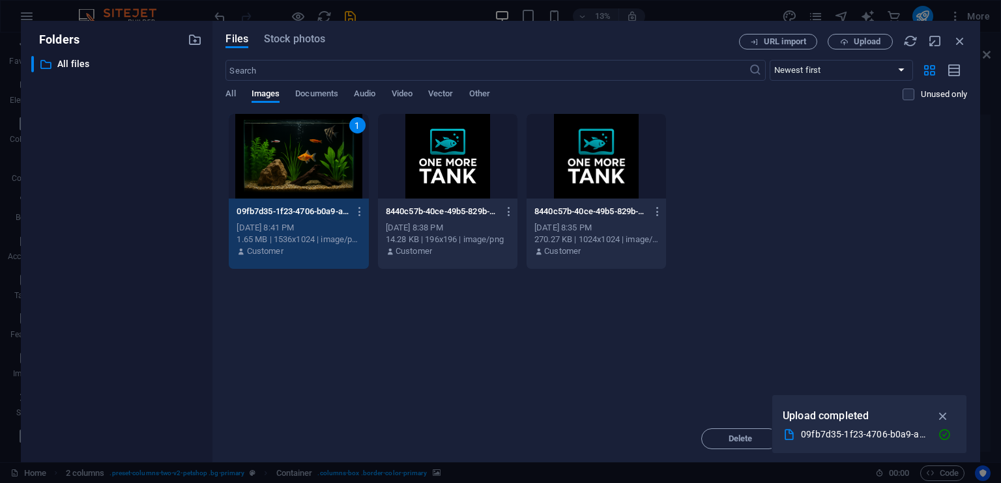
click at [293, 156] on div "1" at bounding box center [298, 156] width 139 height 85
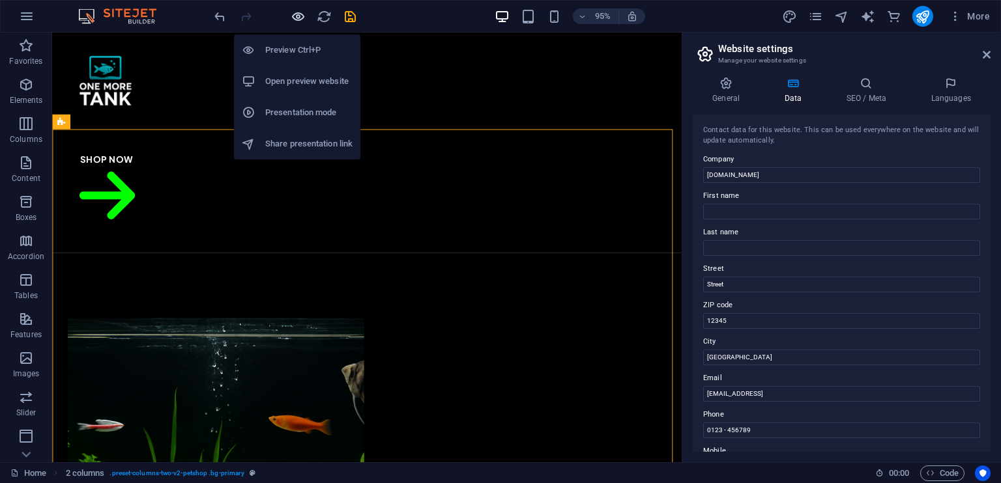
click at [296, 12] on icon "button" at bounding box center [298, 16] width 15 height 15
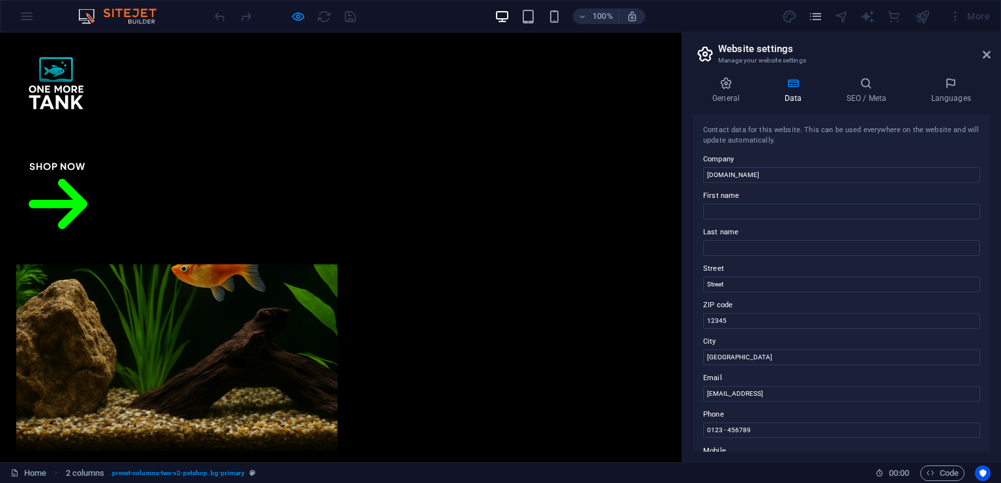
scroll to position [130, 0]
click at [985, 50] on icon at bounding box center [987, 55] width 8 height 10
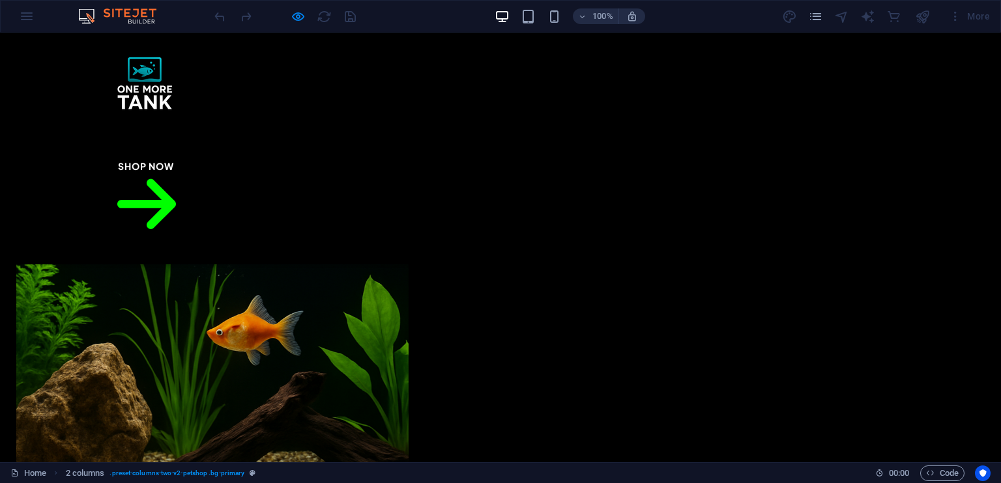
scroll to position [0, 0]
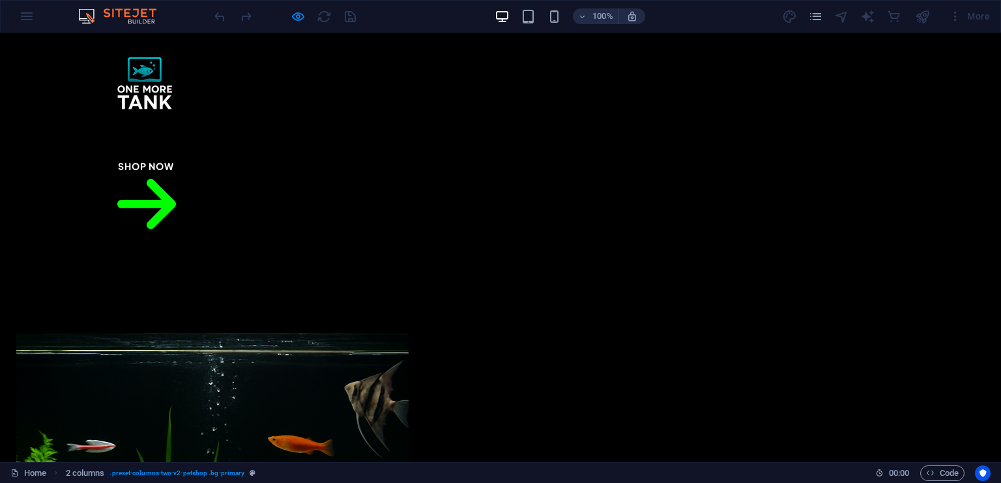
click at [462, 65] on header "Menu Shop About Testimonials FAQ Shop Now" at bounding box center [501, 149] width 824 height 232
click at [452, 124] on link "About" at bounding box center [446, 139] width 42 height 31
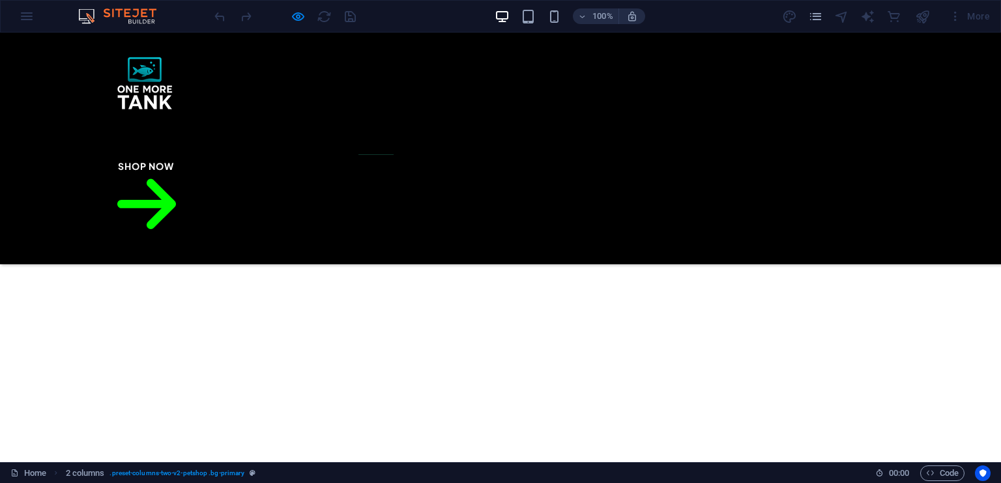
scroll to position [940, 0]
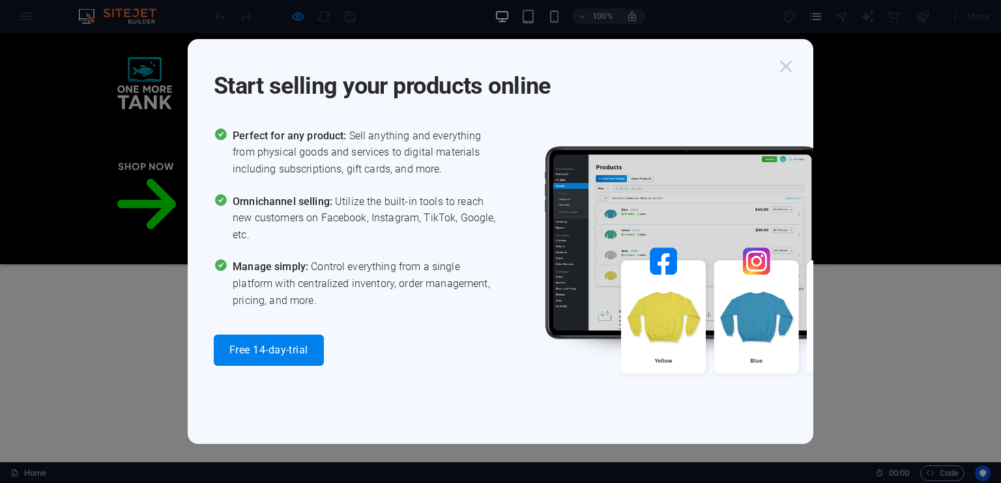
click at [785, 68] on icon "button" at bounding box center [785, 66] width 23 height 23
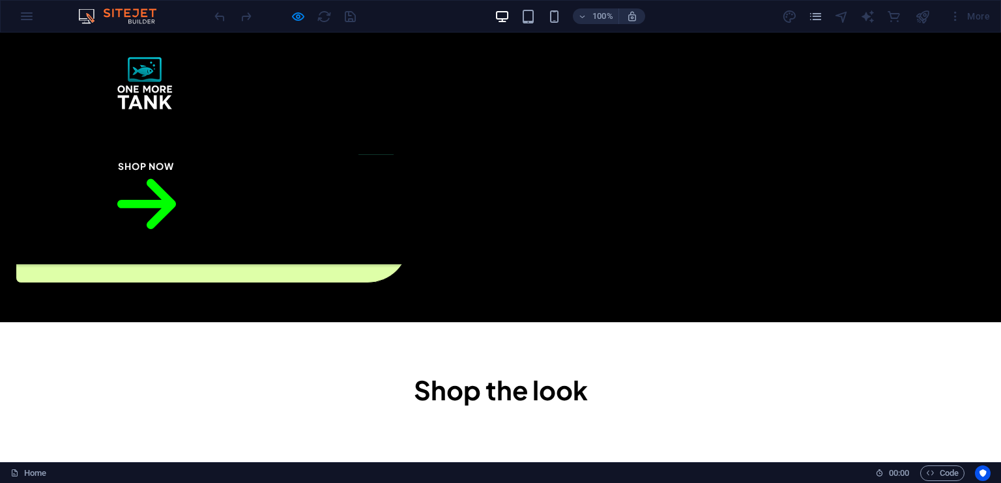
scroll to position [614, 0]
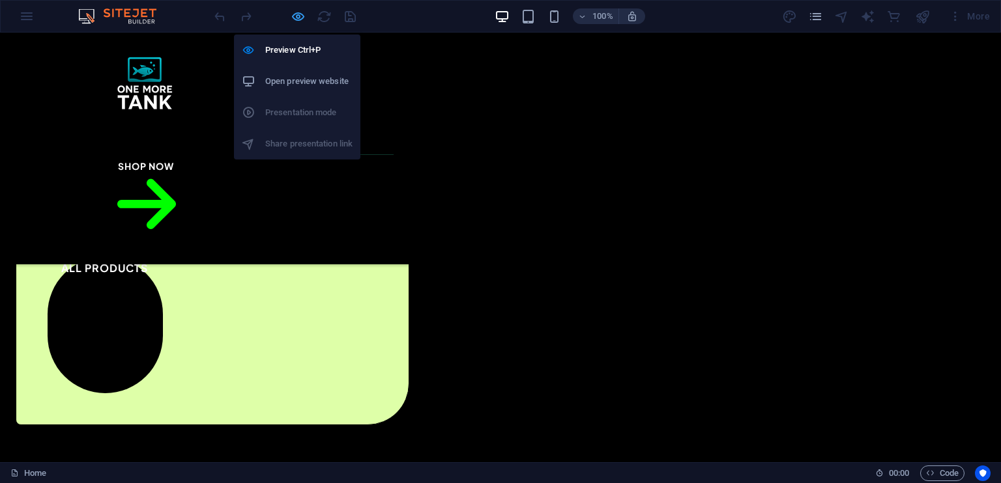
click at [292, 12] on icon "button" at bounding box center [298, 16] width 15 height 15
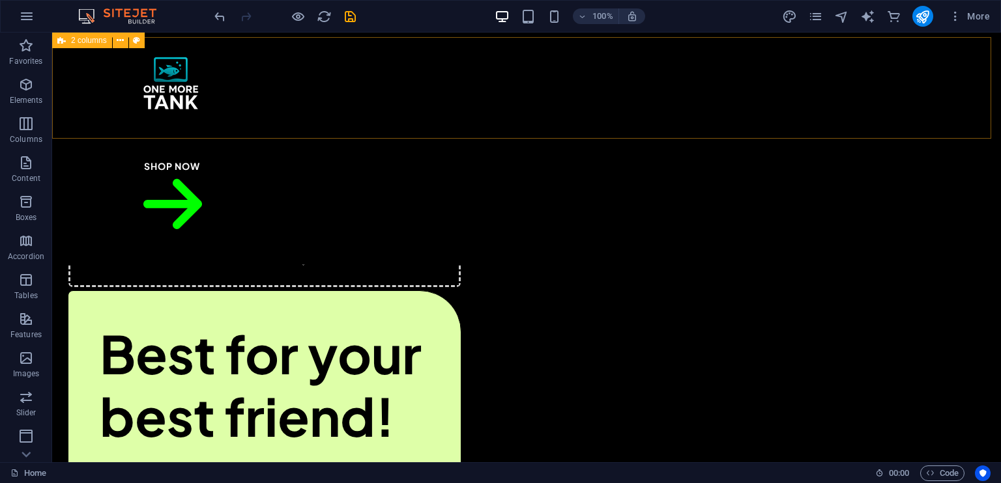
scroll to position [288, 0]
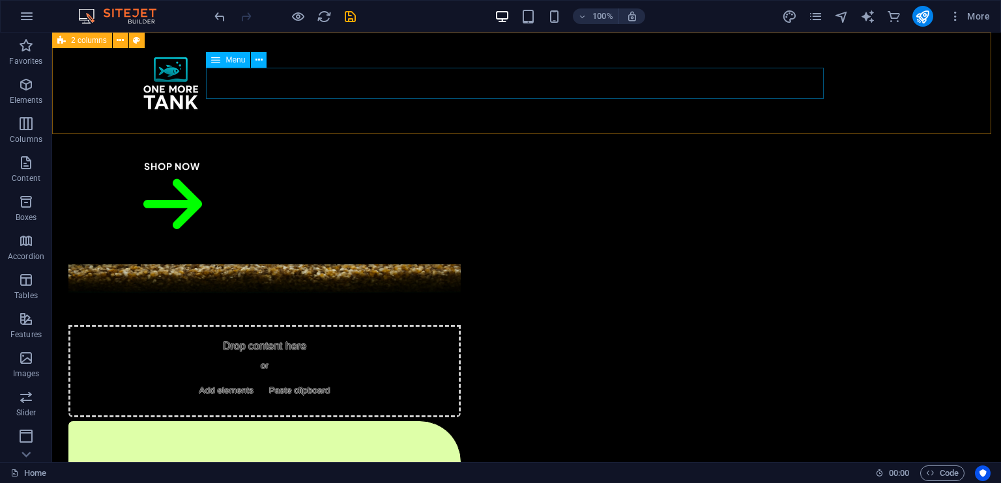
click at [228, 57] on span "Menu" at bounding box center [235, 60] width 20 height 8
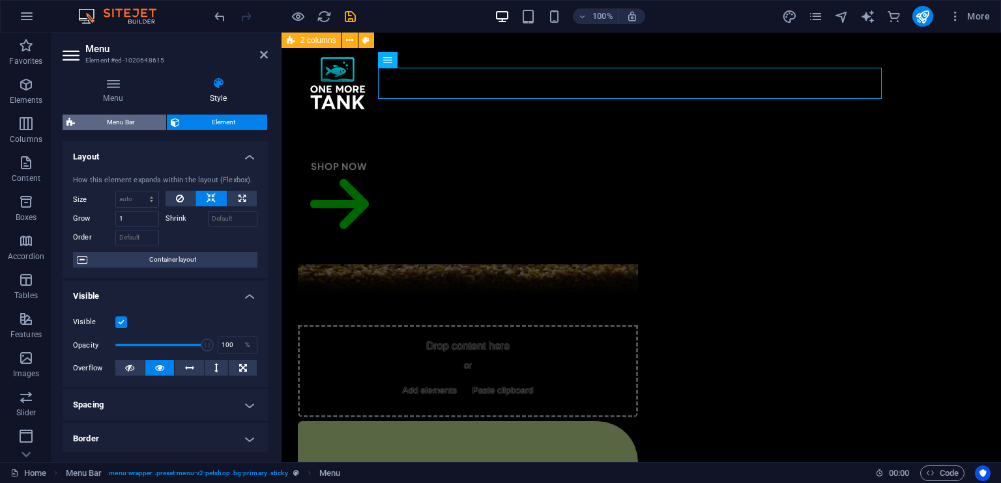
click at [113, 125] on span "Menu Bar" at bounding box center [120, 123] width 83 height 16
select select "rem"
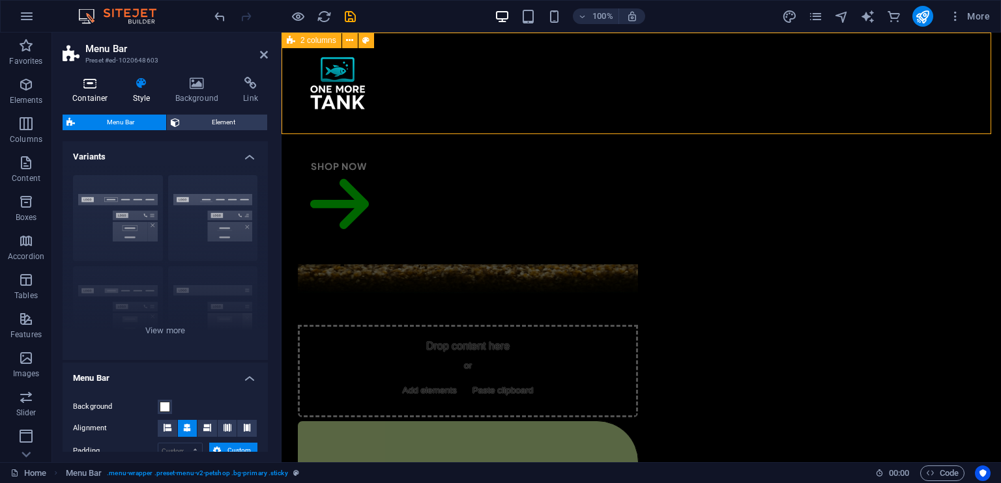
click at [98, 83] on icon at bounding box center [90, 83] width 55 height 13
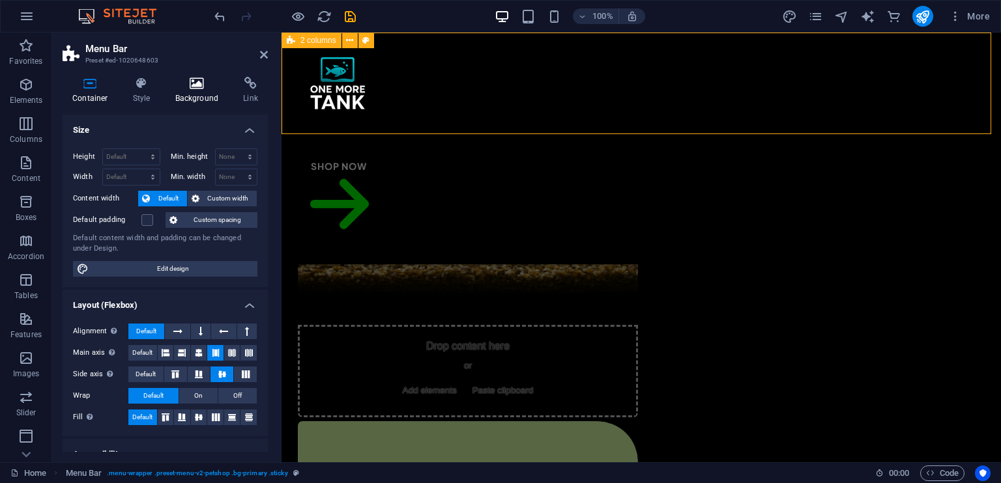
click at [187, 93] on h4 "Background" at bounding box center [199, 90] width 68 height 27
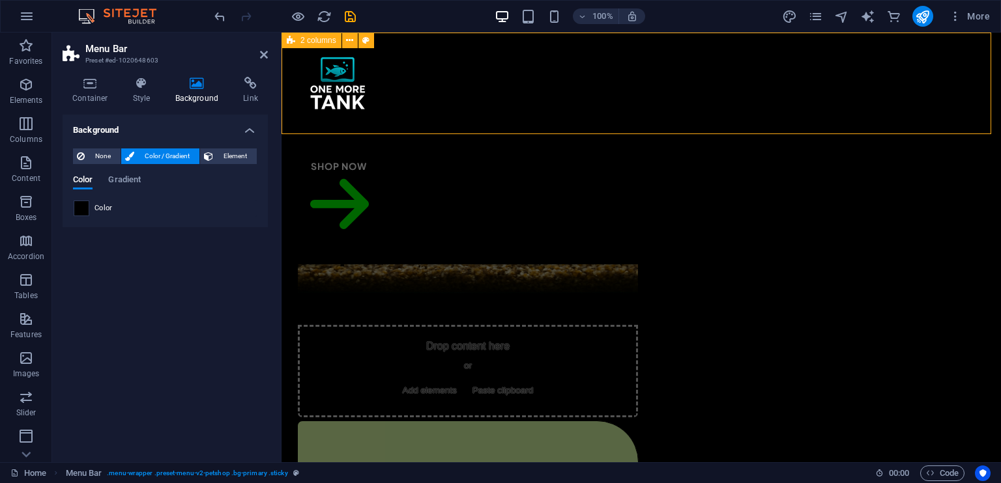
click at [86, 208] on span at bounding box center [81, 208] width 14 height 14
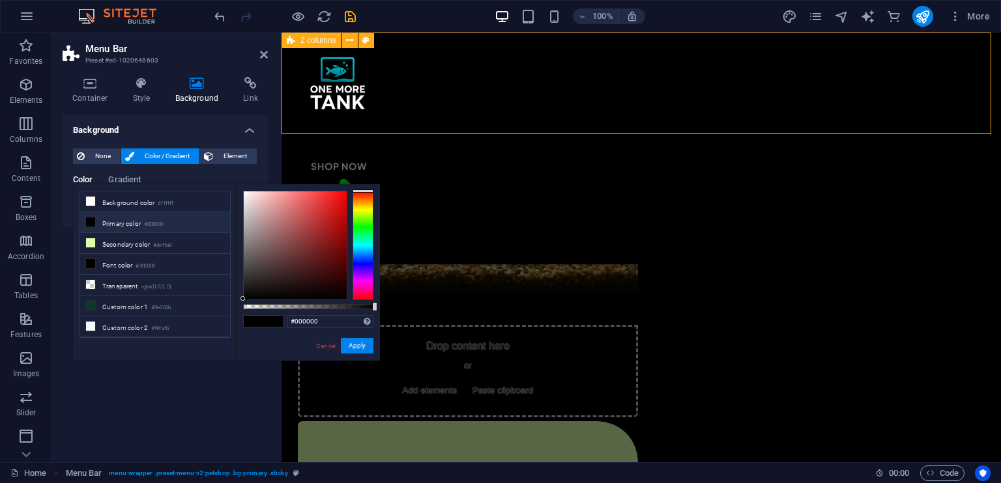
drag, startPoint x: 250, startPoint y: 289, endPoint x: 236, endPoint y: 312, distance: 27.5
click at [236, 312] on div "#000000 Supported formats #0852ed rgb(8, 82, 237) rgba(8, 82, 237, 90%) hsv(221…" at bounding box center [308, 367] width 144 height 366
click at [109, 261] on li "Font color #000000" at bounding box center [155, 264] width 150 height 21
drag, startPoint x: 255, startPoint y: 293, endPoint x: 81, endPoint y: 273, distance: 175.8
click at [239, 308] on div "#000000 Supported formats #0852ed rgb(8, 82, 237) rgba(8, 82, 237, 90%) hsv(221…" at bounding box center [308, 367] width 144 height 366
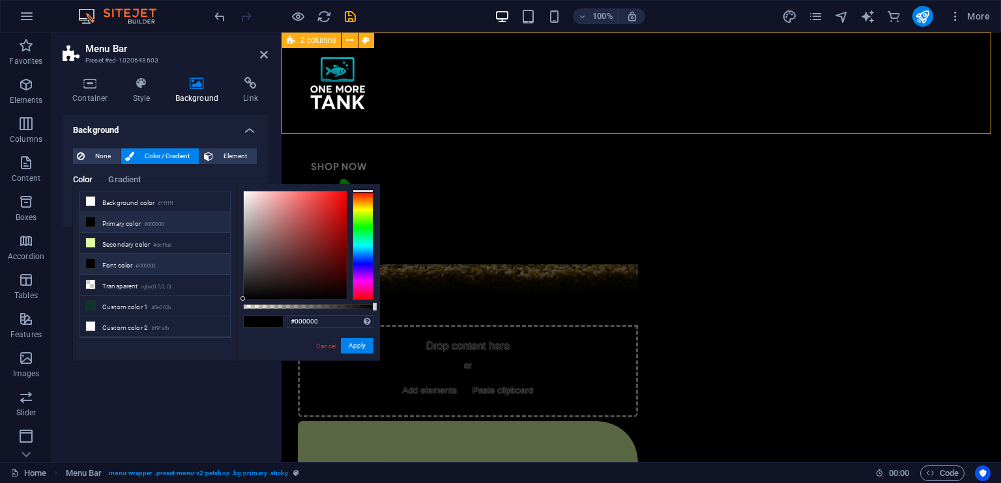
click at [96, 255] on li "Font color #000000" at bounding box center [155, 264] width 150 height 21
click at [331, 341] on link "Cancel" at bounding box center [326, 346] width 23 height 10
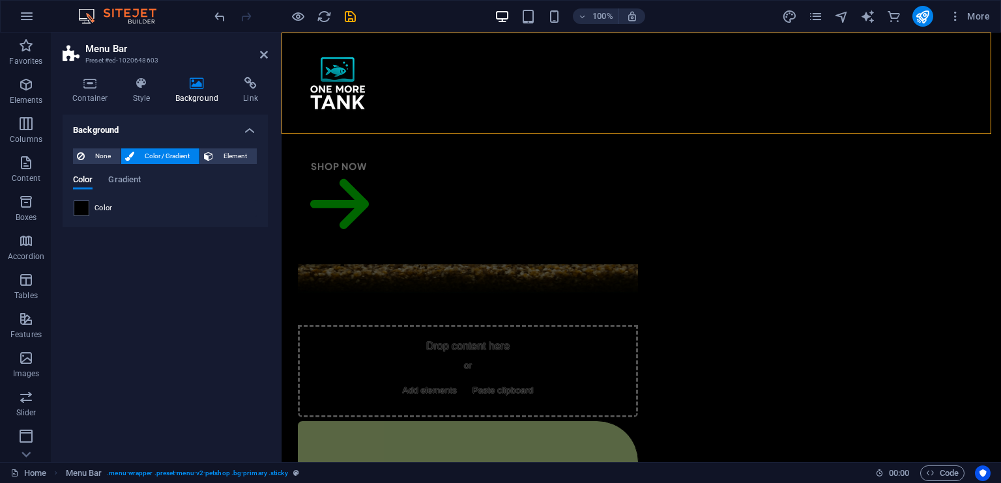
click at [94, 203] on span "Color" at bounding box center [103, 208] width 18 height 10
drag, startPoint x: 91, startPoint y: 207, endPoint x: 83, endPoint y: 207, distance: 7.8
click at [89, 207] on div "Color" at bounding box center [165, 209] width 183 height 16
click at [82, 207] on span at bounding box center [81, 208] width 14 height 14
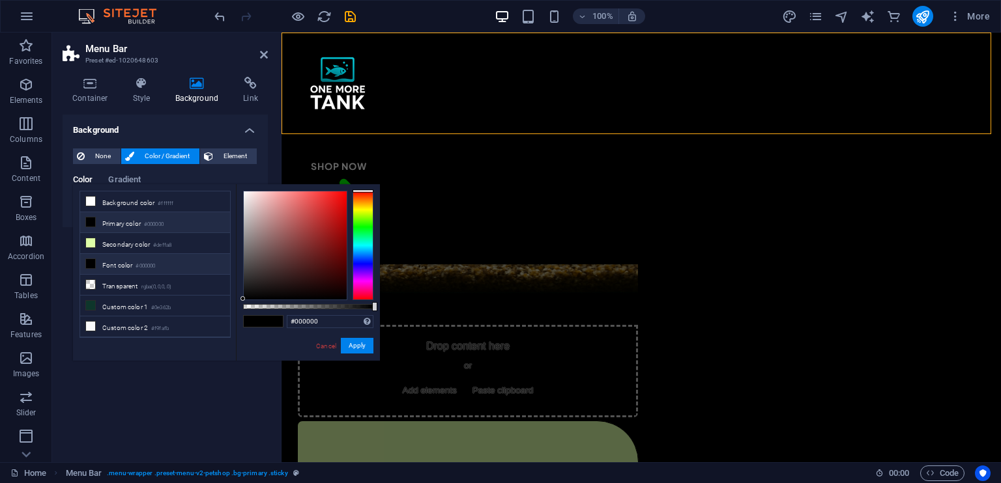
click at [102, 263] on li "Font color #000000" at bounding box center [155, 264] width 150 height 21
click at [92, 259] on icon at bounding box center [90, 263] width 9 height 9
click at [87, 263] on icon at bounding box center [90, 263] width 9 height 9
drag, startPoint x: 87, startPoint y: 263, endPoint x: 112, endPoint y: 265, distance: 24.9
click at [96, 263] on li "Font color #000000" at bounding box center [155, 264] width 150 height 21
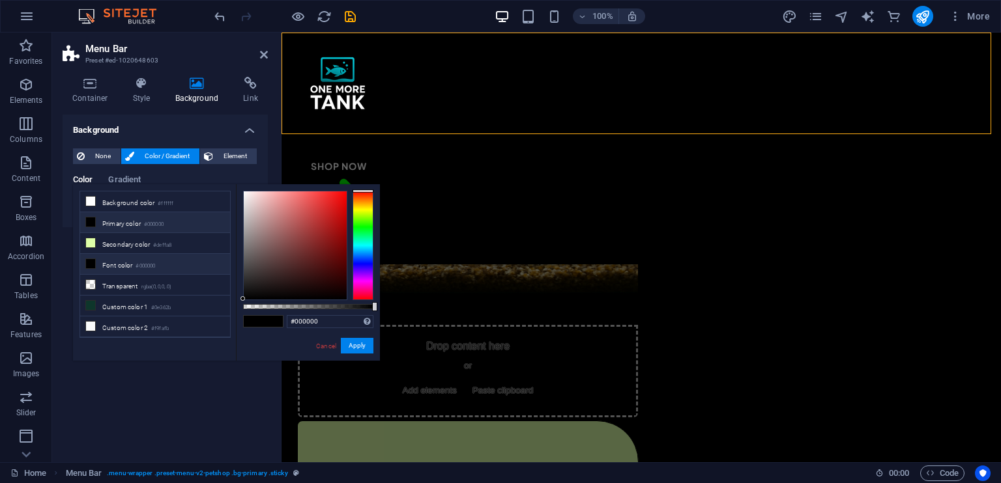
click at [184, 268] on li "Font color #000000" at bounding box center [155, 264] width 150 height 21
click at [175, 237] on li "Secondary color #deffa8" at bounding box center [155, 243] width 150 height 21
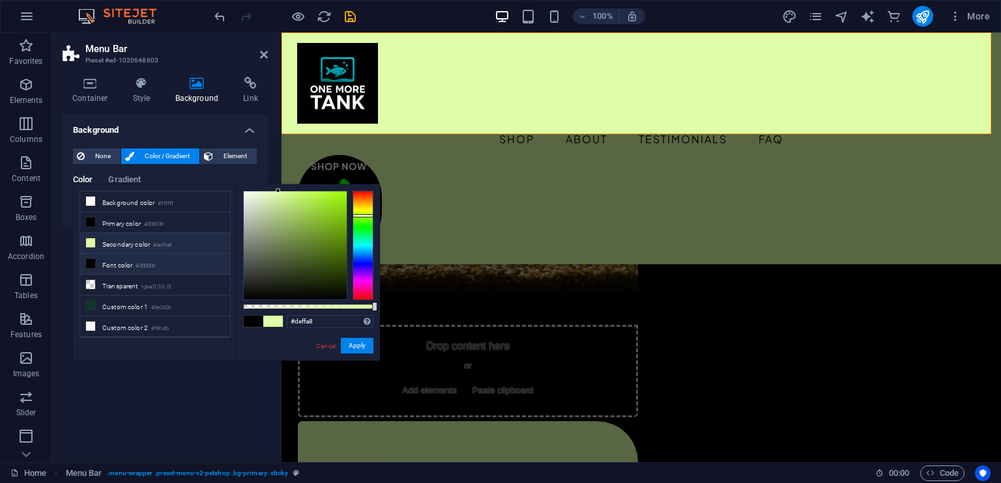
click at [154, 263] on small "#000000" at bounding box center [146, 266] width 20 height 9
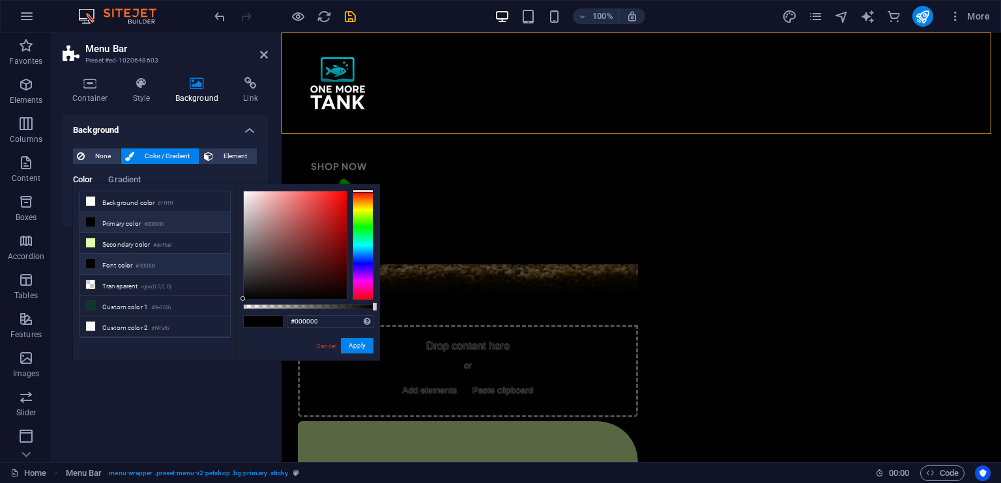
click at [155, 262] on small "#000000" at bounding box center [146, 266] width 20 height 9
click at [101, 246] on li "Secondary color #deffa8" at bounding box center [155, 243] width 150 height 21
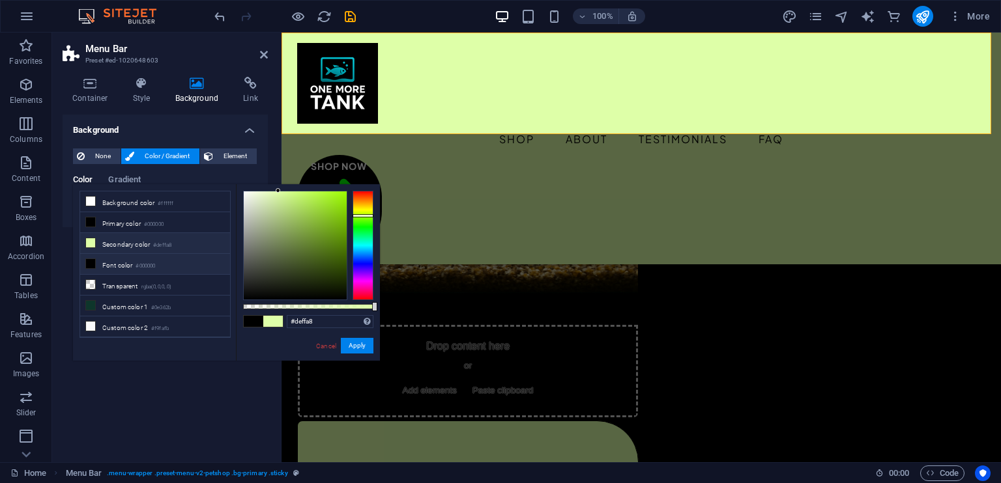
click at [137, 264] on li "Font color #000000" at bounding box center [155, 264] width 150 height 21
type input "#000000"
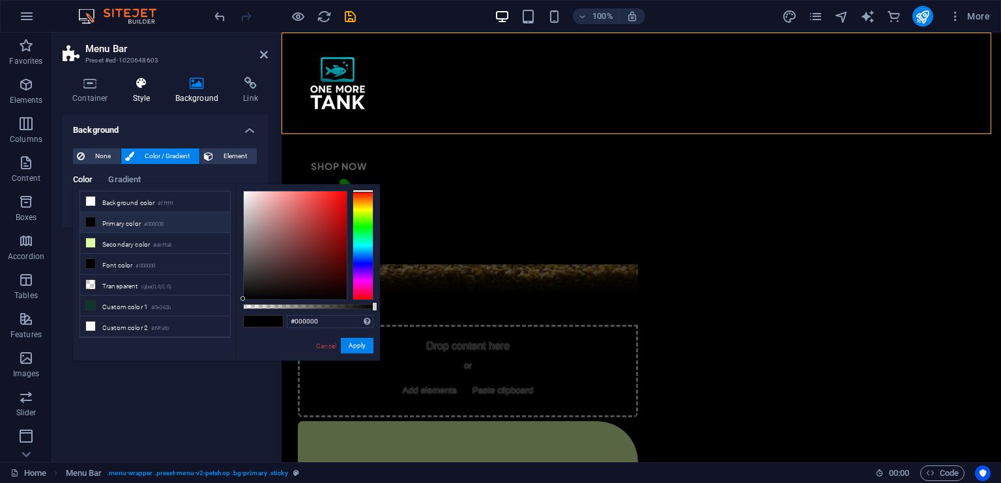
click at [136, 88] on icon at bounding box center [141, 83] width 37 height 13
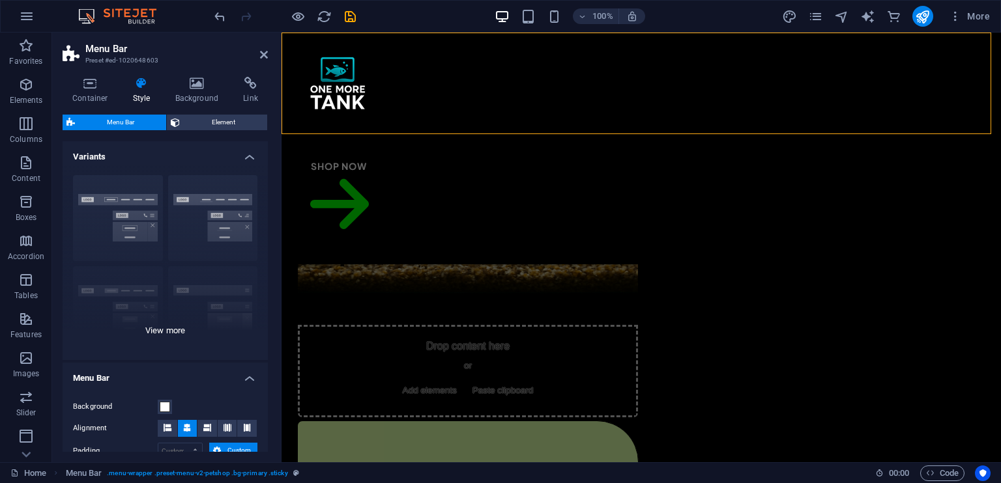
click at [102, 237] on div "Border Centered Default Fixed Loki Trigger Wide XXL" at bounding box center [165, 262] width 205 height 195
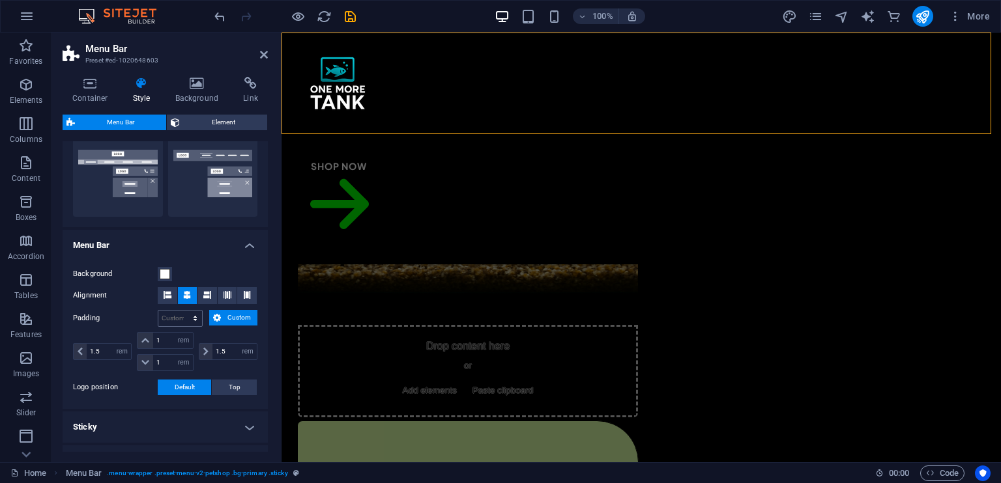
scroll to position [326, 0]
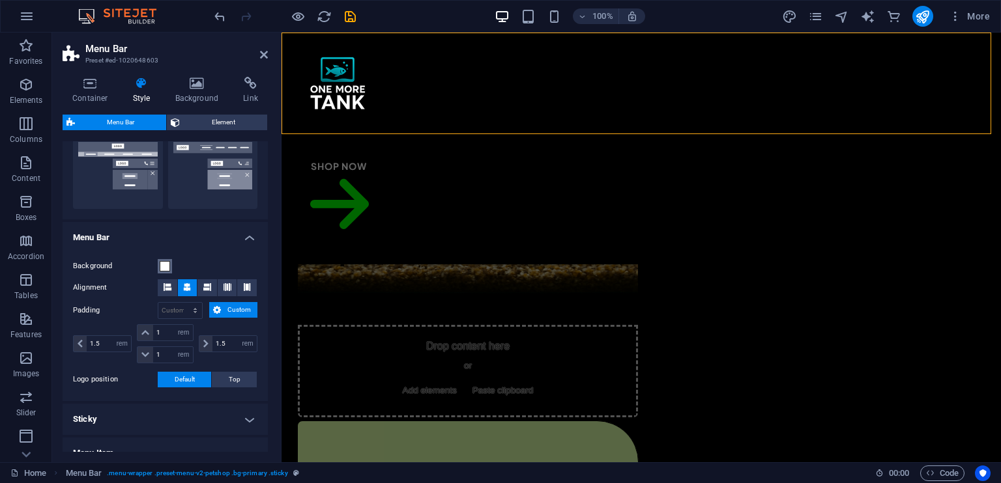
click at [171, 265] on button "Background" at bounding box center [165, 266] width 14 height 14
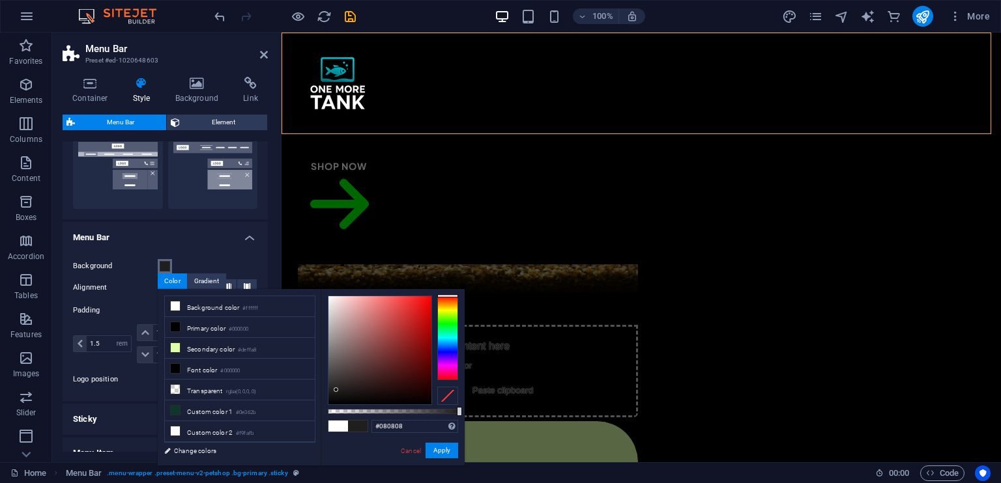
type input "#000000"
drag, startPoint x: 341, startPoint y: 379, endPoint x: 318, endPoint y: 425, distance: 51.9
click at [318, 425] on div "less Background color #ffffff Primary color #000000 Secondary color #deffa8 Fon…" at bounding box center [311, 377] width 307 height 177
click at [440, 452] on button "Apply" at bounding box center [441, 451] width 33 height 16
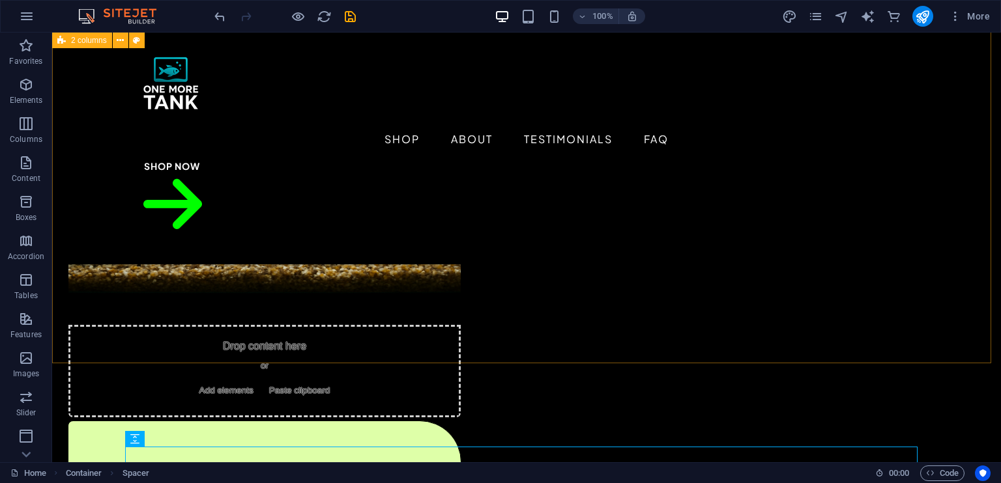
click at [461, 293] on figure at bounding box center [264, 105] width 392 height 439
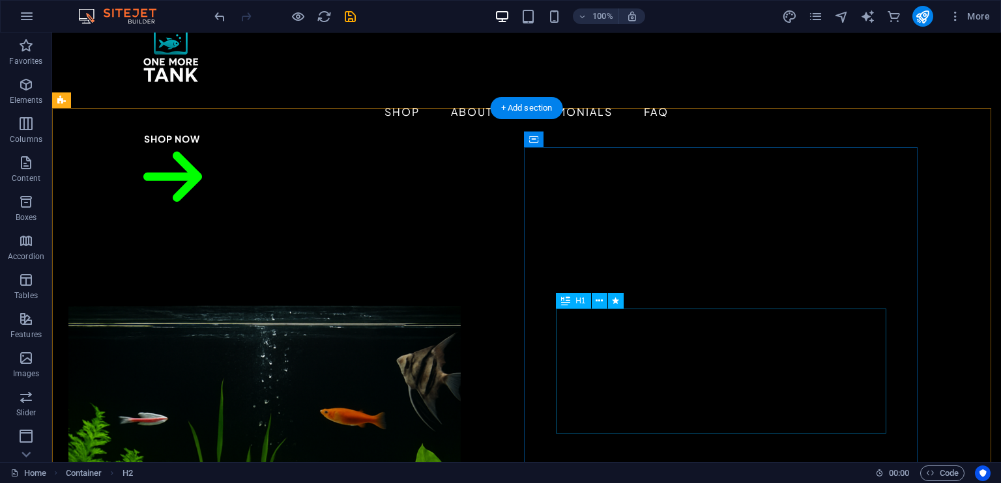
scroll to position [0, 0]
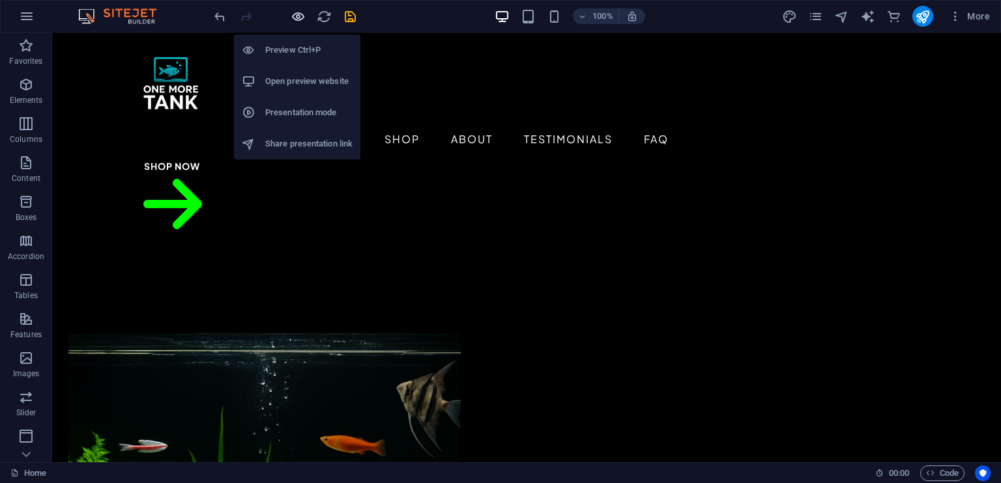
click at [300, 15] on icon "button" at bounding box center [298, 16] width 15 height 15
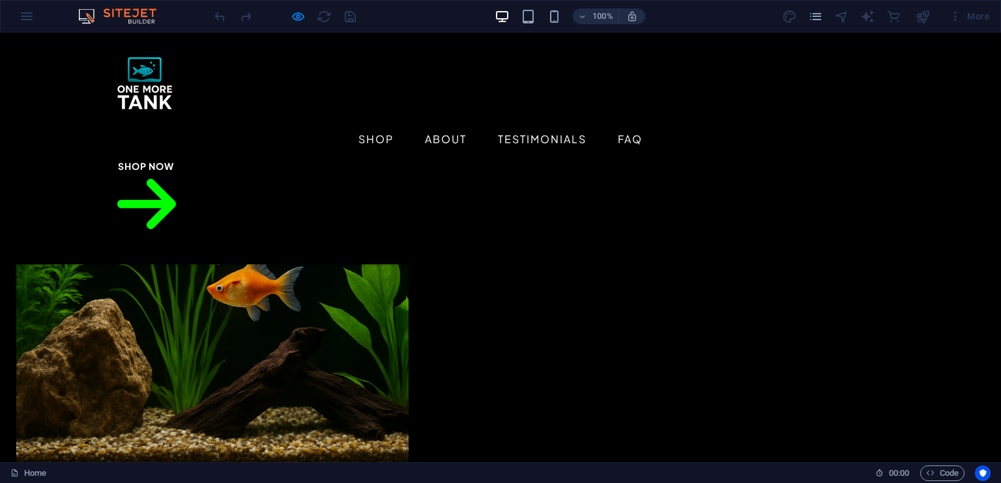
scroll to position [130, 0]
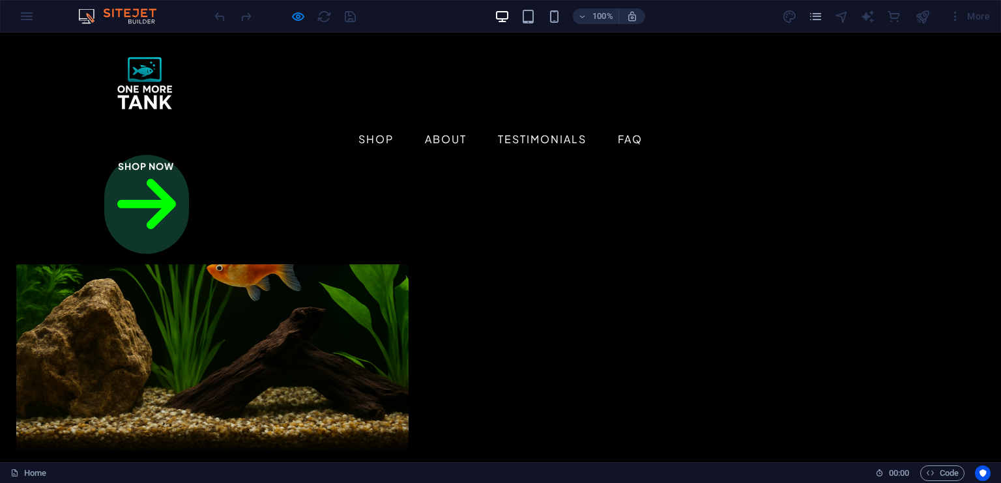
click at [189, 155] on link "Shop Now" at bounding box center [146, 204] width 85 height 99
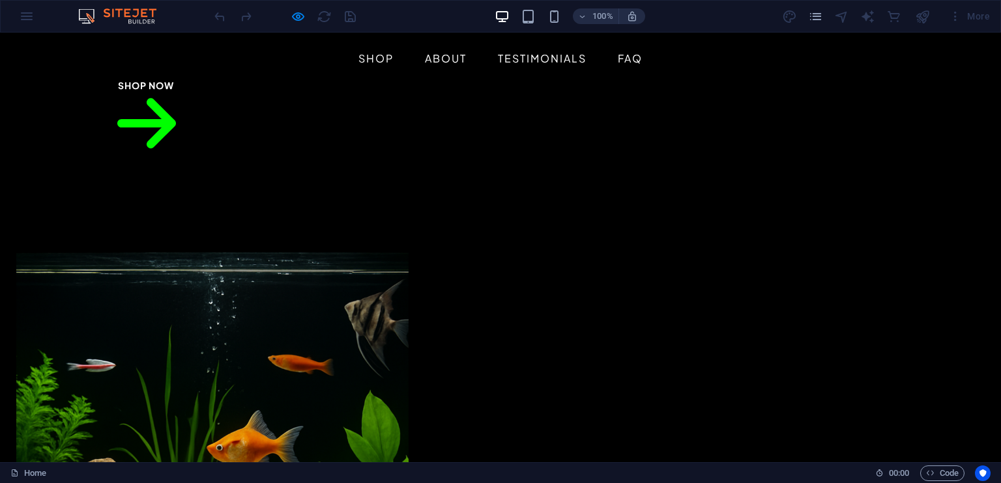
scroll to position [0, 0]
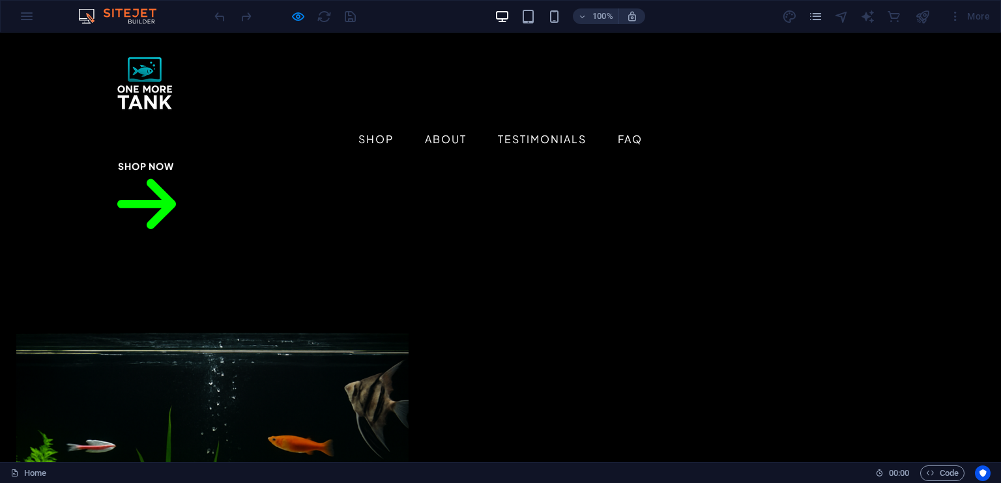
click at [348, 16] on div at bounding box center [285, 16] width 146 height 21
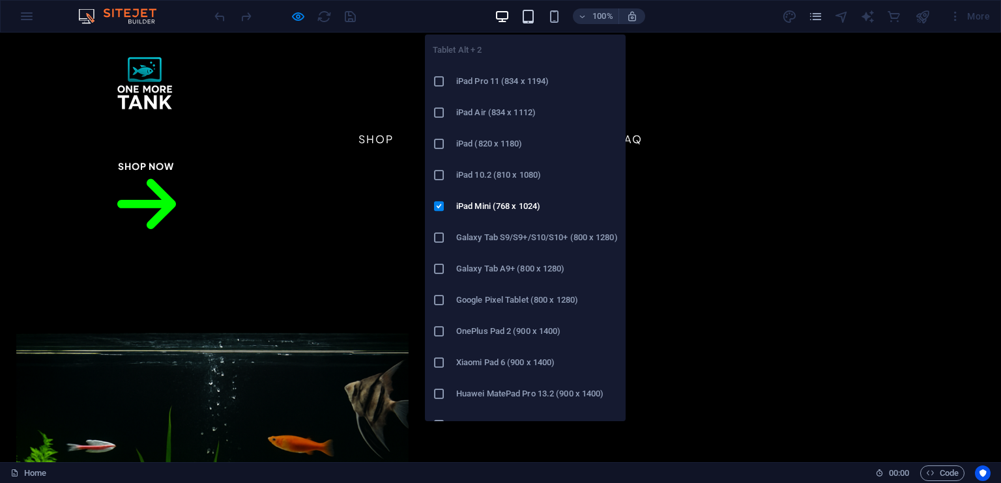
click at [533, 12] on icon "button" at bounding box center [528, 16] width 15 height 15
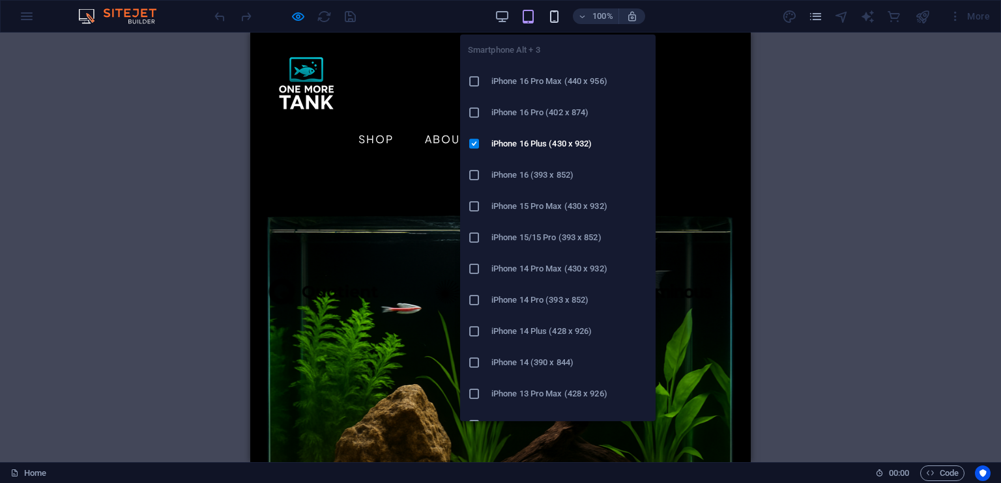
click at [550, 19] on icon "button" at bounding box center [554, 16] width 15 height 15
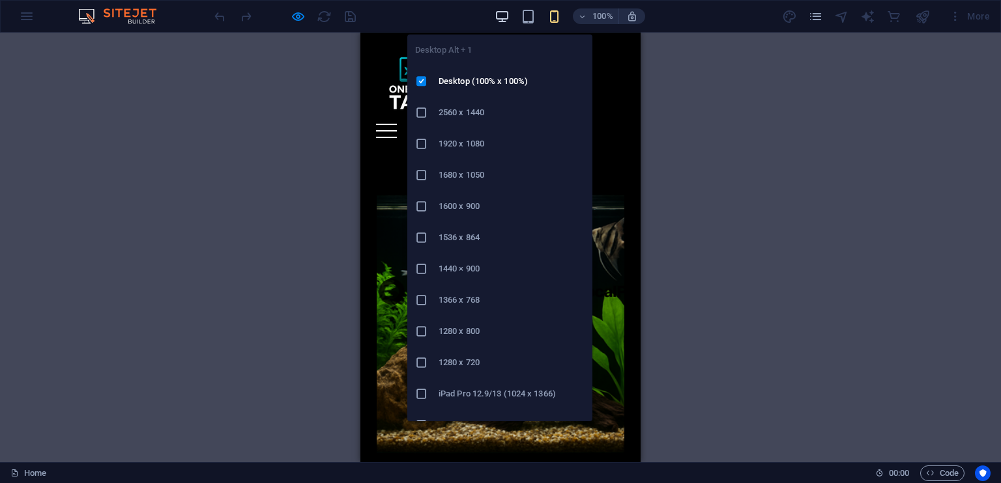
click at [498, 18] on icon "button" at bounding box center [502, 16] width 15 height 15
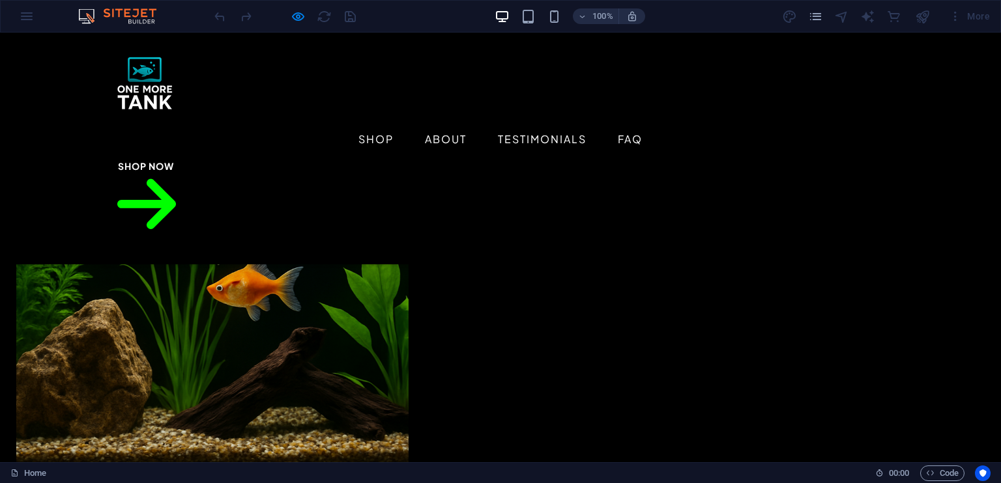
scroll to position [130, 0]
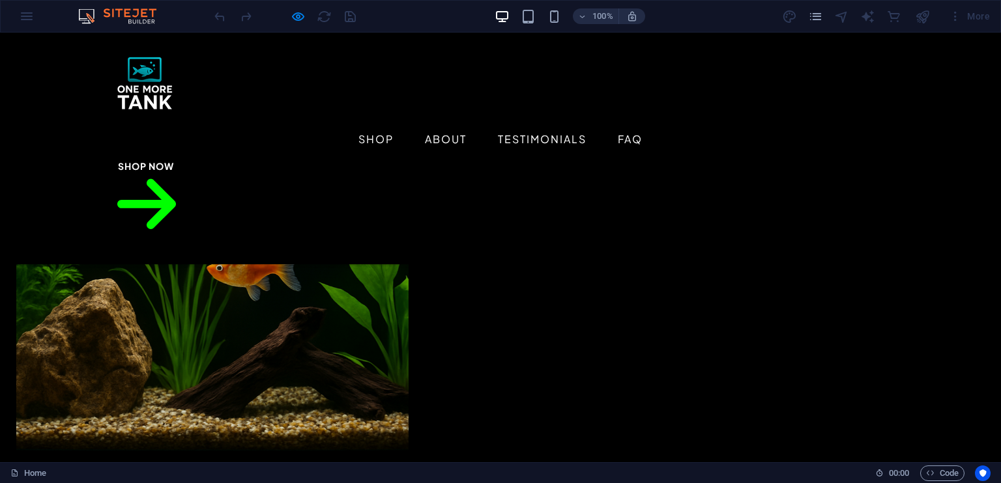
click at [223, 124] on ul "Shop About Testimonials FAQ" at bounding box center [500, 139] width 792 height 31
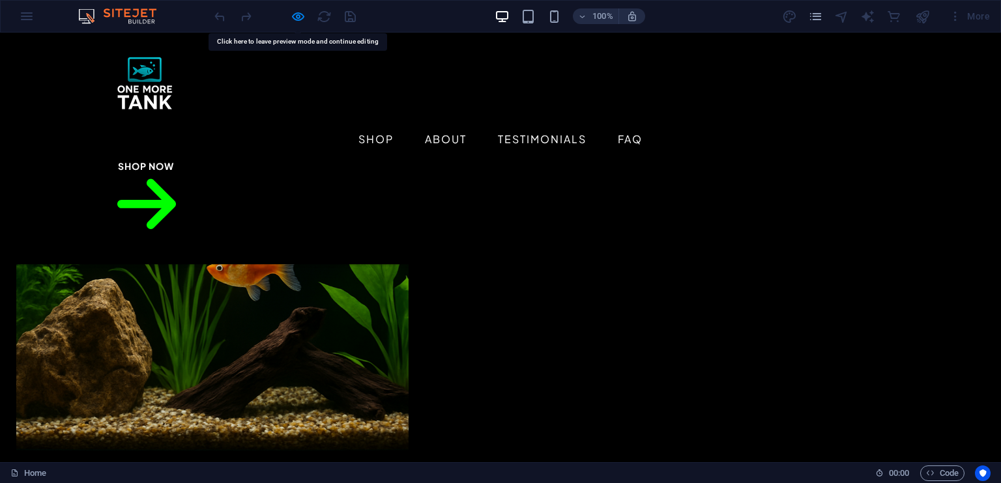
click at [27, 20] on div "100% More" at bounding box center [500, 16] width 999 height 31
click at [289, 12] on div at bounding box center [285, 16] width 146 height 21
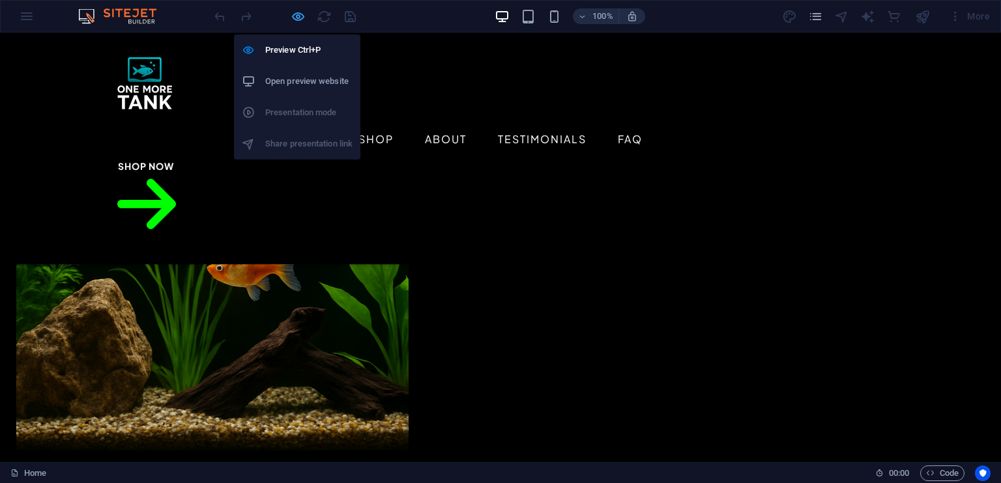
click at [297, 10] on icon "button" at bounding box center [298, 16] width 15 height 15
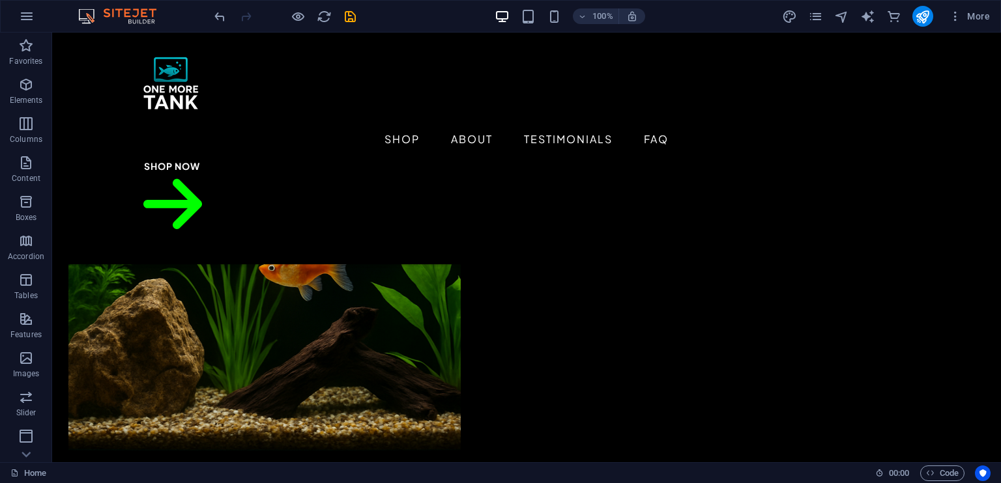
click at [328, 214] on figure at bounding box center [264, 263] width 392 height 439
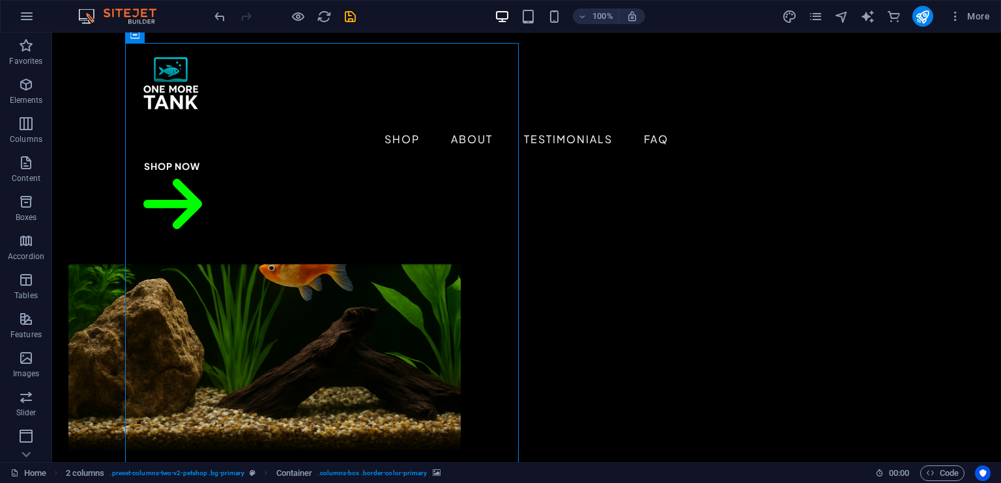
click at [328, 214] on figure at bounding box center [264, 263] width 392 height 439
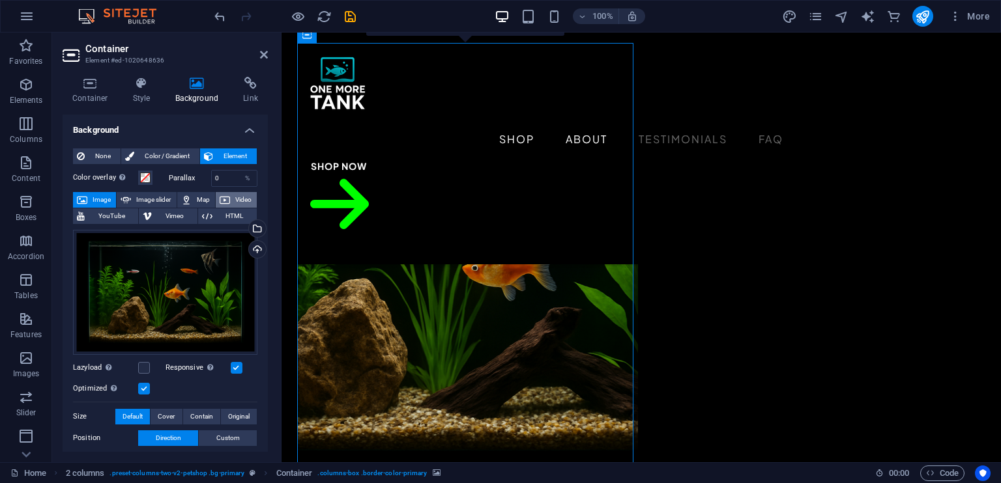
click at [237, 195] on span "Video" at bounding box center [243, 200] width 19 height 16
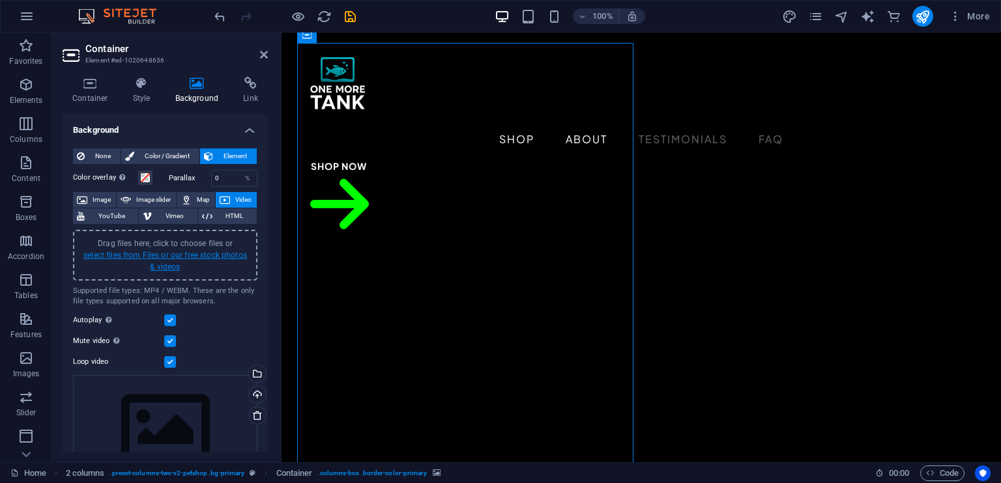
click at [164, 255] on link "select files from Files or our free stock photos & videos" at bounding box center [165, 261] width 164 height 21
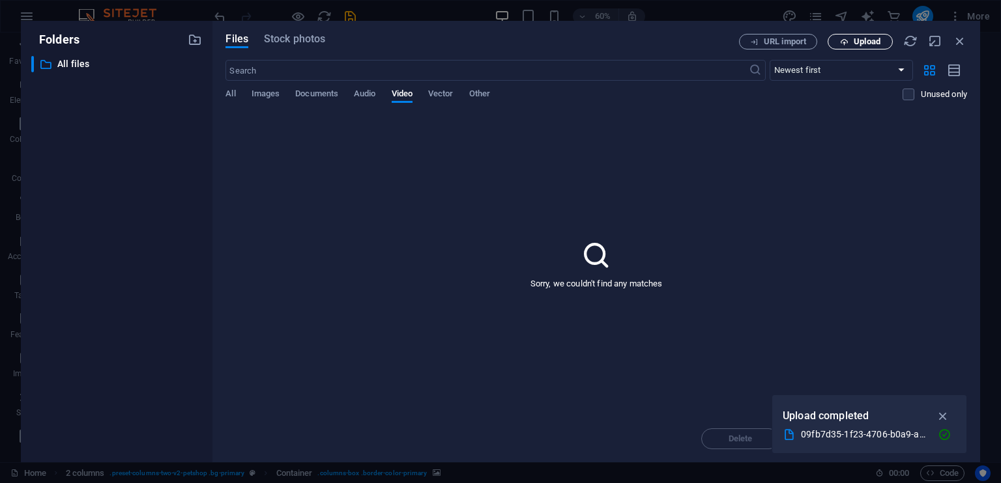
click at [861, 44] on span "Upload" at bounding box center [867, 42] width 27 height 8
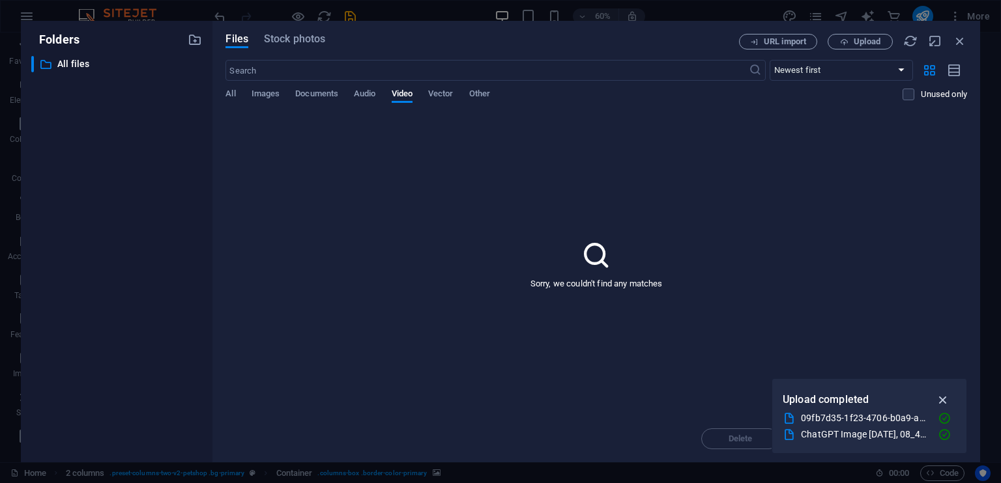
click at [940, 398] on icon "button" at bounding box center [943, 400] width 15 height 14
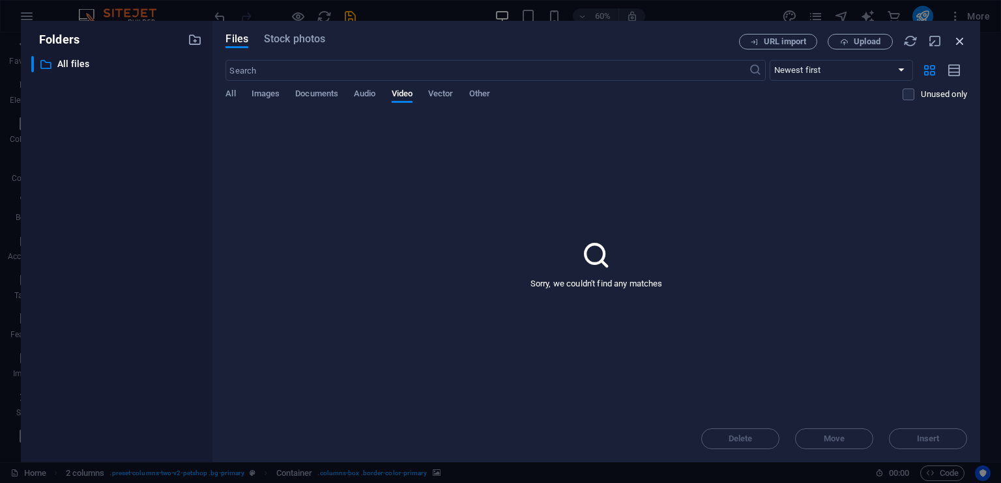
click at [960, 37] on icon "button" at bounding box center [960, 41] width 14 height 14
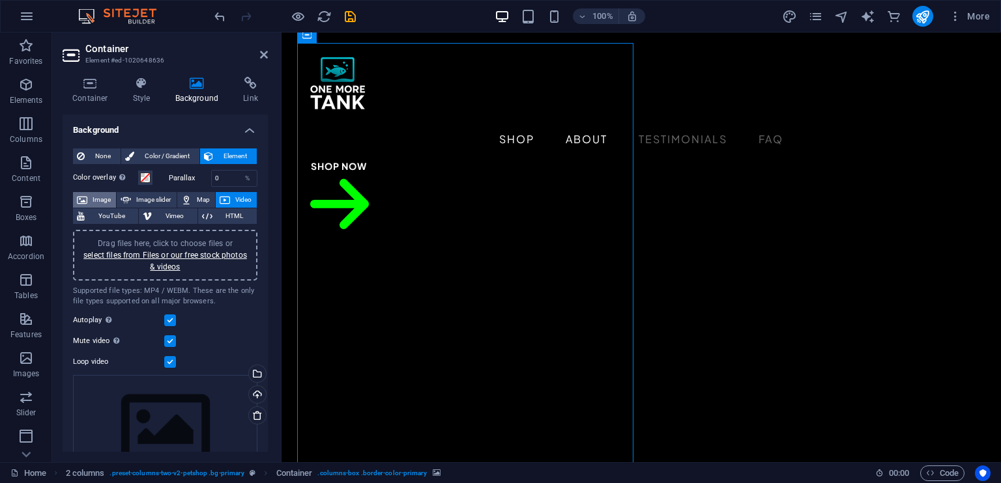
click at [84, 200] on icon at bounding box center [82, 200] width 10 height 16
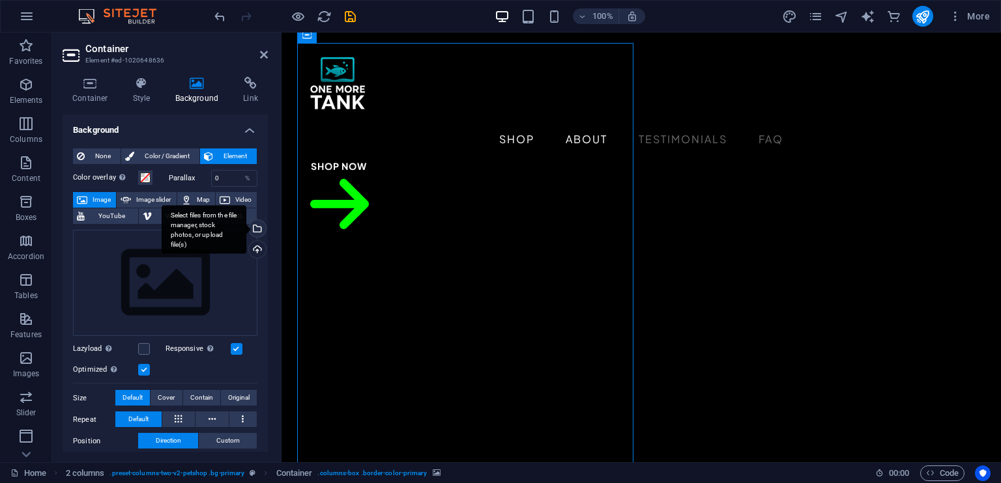
click at [246, 229] on div "Select files from the file manager, stock photos, or upload file(s)" at bounding box center [204, 229] width 85 height 49
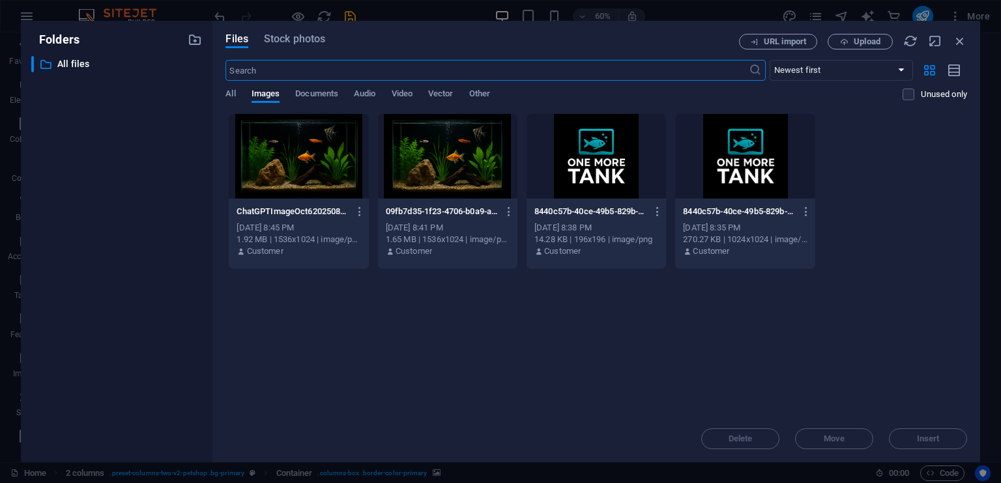
click at [303, 167] on div at bounding box center [298, 156] width 139 height 85
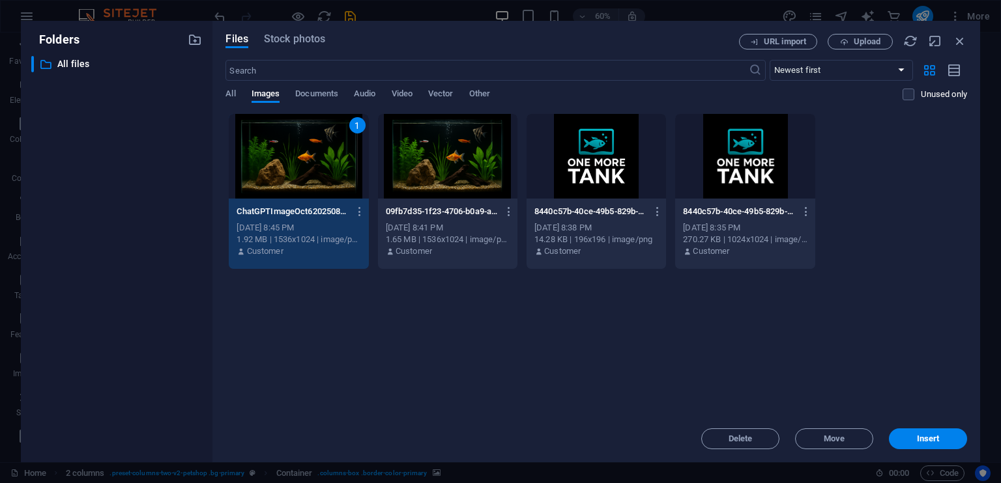
click at [303, 167] on div "1" at bounding box center [298, 156] width 139 height 85
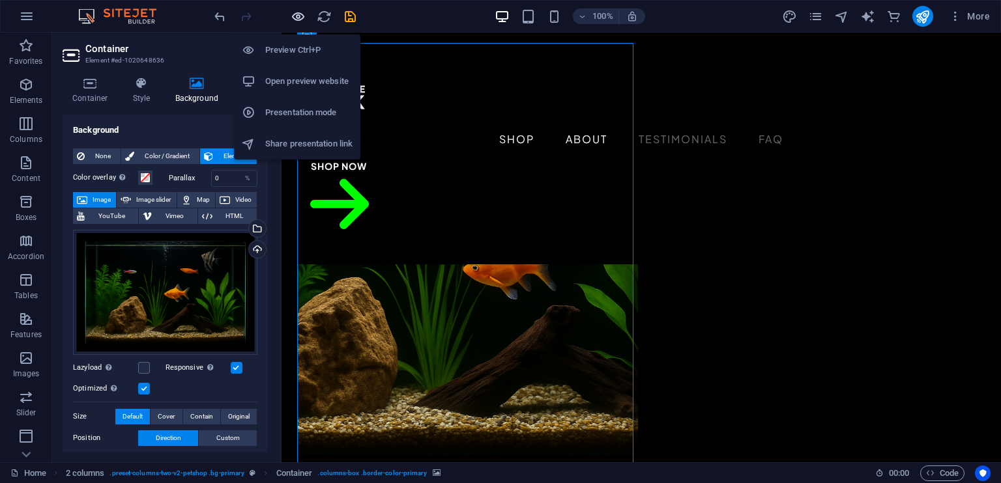
click at [297, 21] on icon "button" at bounding box center [298, 16] width 15 height 15
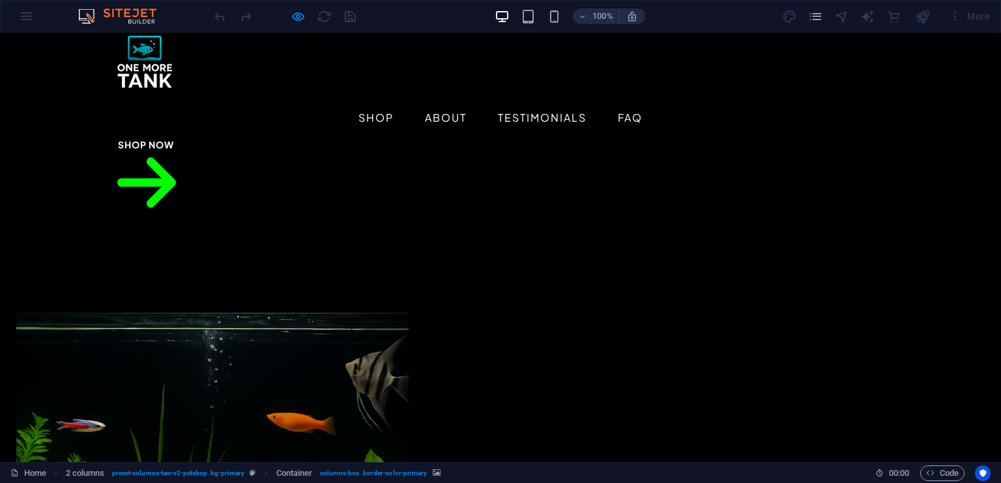
scroll to position [0, 0]
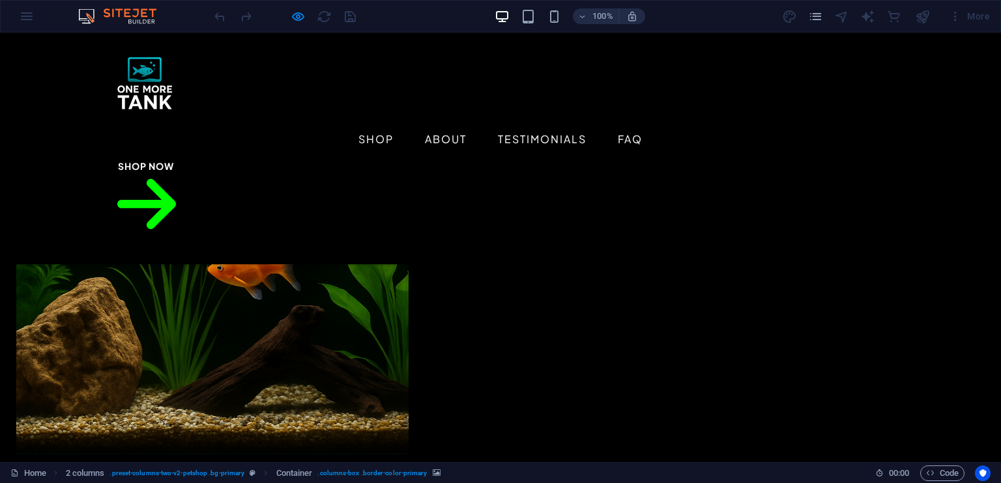
click at [311, 299] on div at bounding box center [212, 263] width 392 height 439
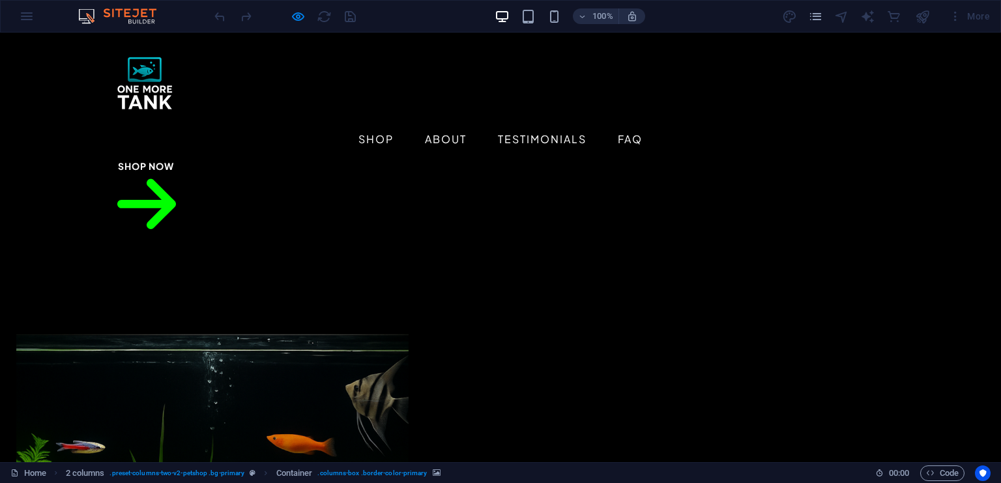
click at [137, 71] on img at bounding box center [144, 83] width 81 height 81
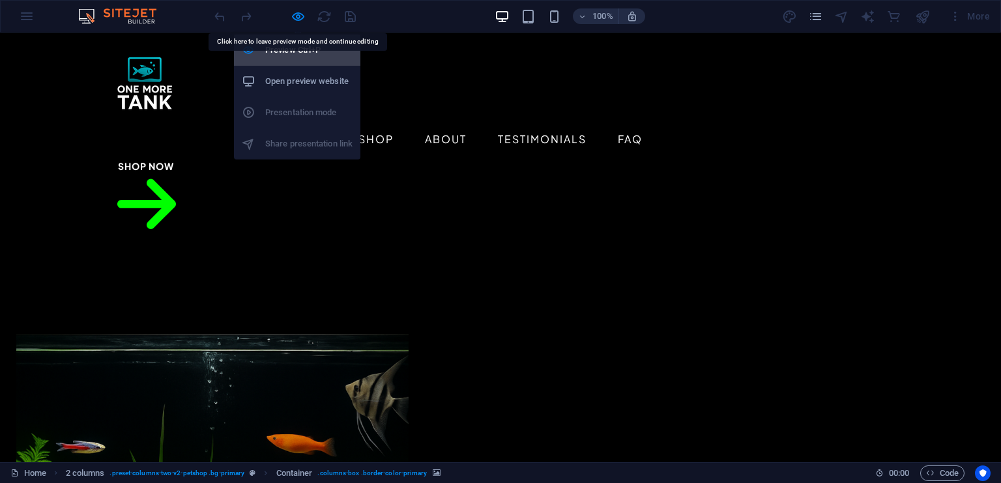
drag, startPoint x: 304, startPoint y: 19, endPoint x: 278, endPoint y: 36, distance: 31.6
click at [304, 19] on icon "button" at bounding box center [298, 16] width 15 height 15
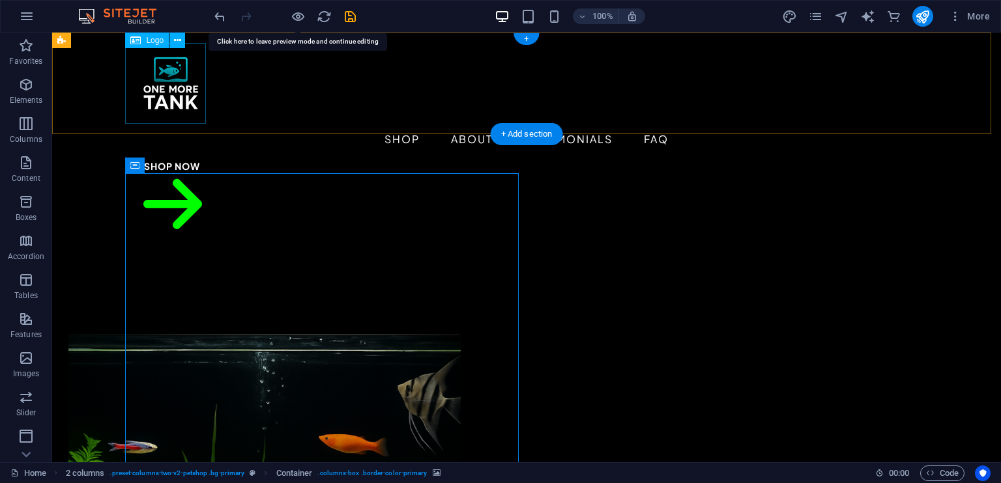
click at [164, 76] on div at bounding box center [526, 83] width 792 height 81
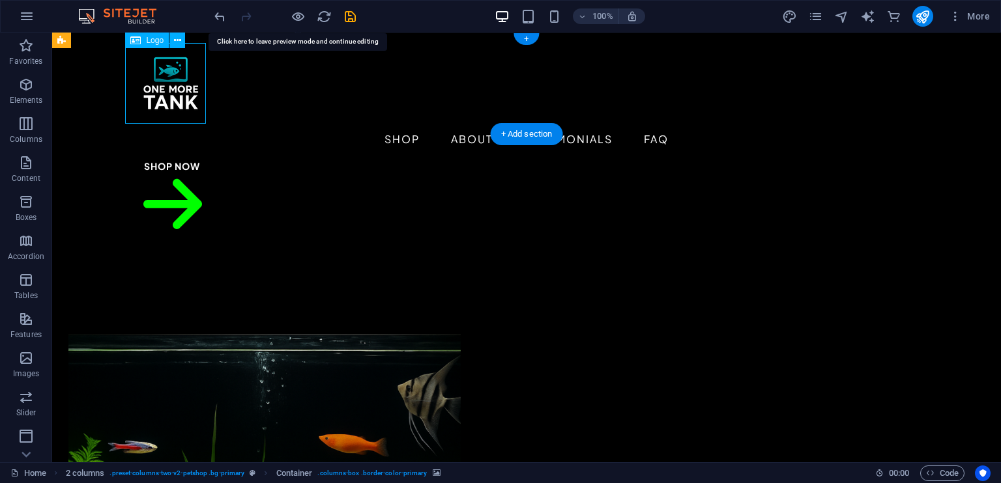
click at [164, 76] on div at bounding box center [526, 83] width 792 height 81
select select "px"
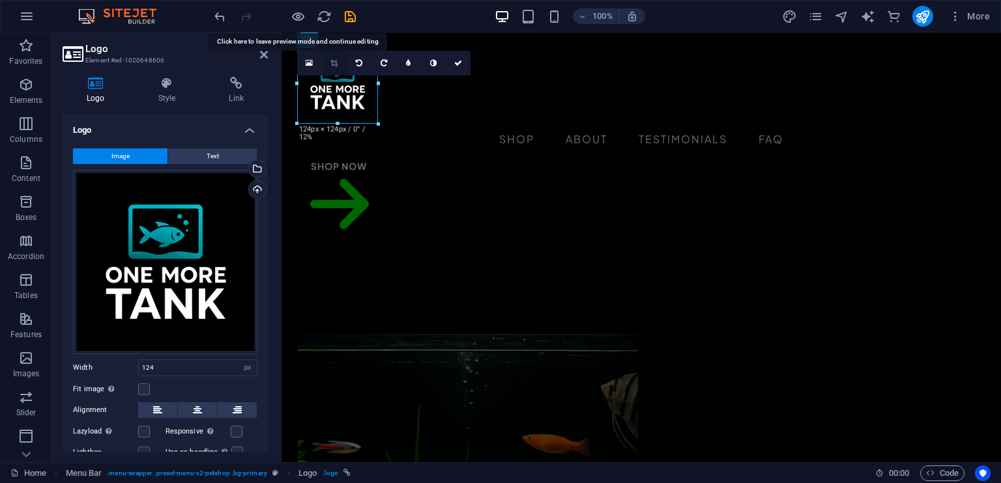
click at [335, 66] on icon at bounding box center [333, 63] width 7 height 8
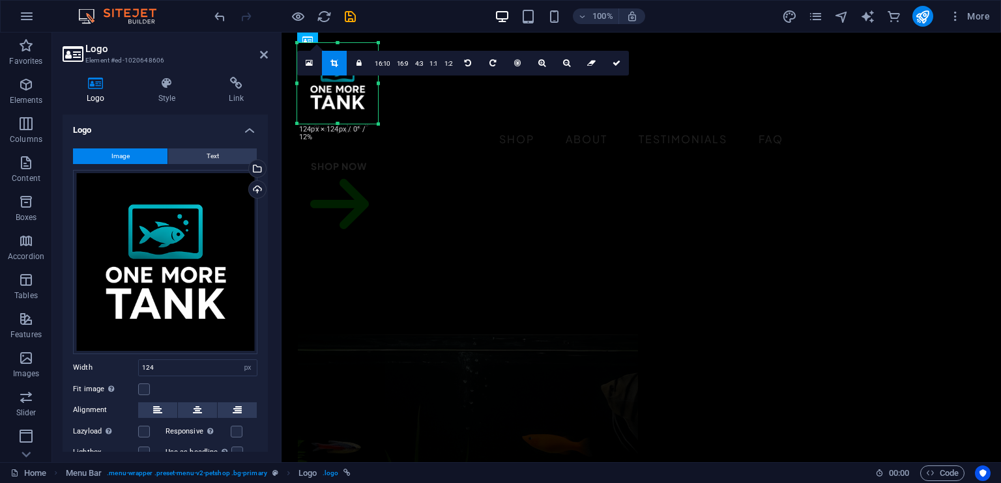
click at [339, 121] on div at bounding box center [337, 83] width 81 height 81
drag, startPoint x: 335, startPoint y: 124, endPoint x: 338, endPoint y: 113, distance: 11.5
click at [338, 113] on div at bounding box center [337, 113] width 81 height 5
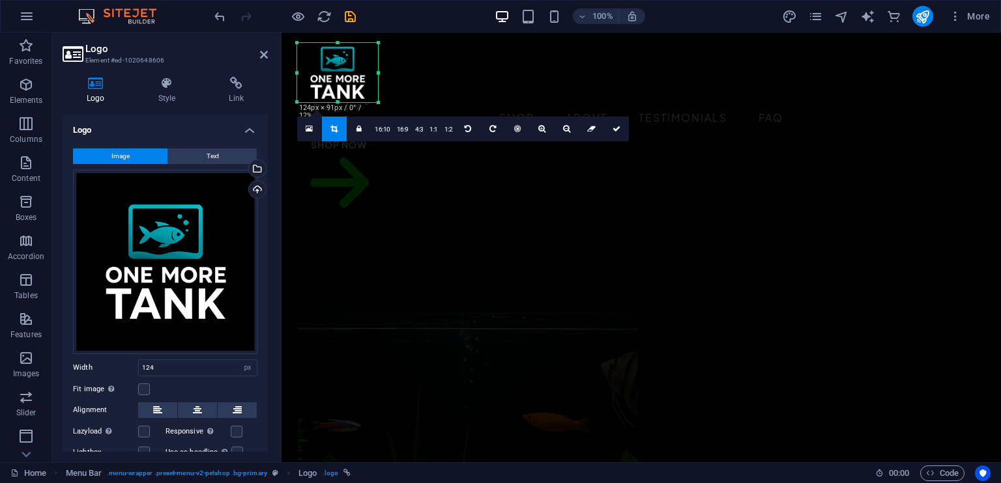
drag, startPoint x: 338, startPoint y: 44, endPoint x: 339, endPoint y: 54, distance: 10.6
click at [339, 54] on div "180 170 160 150 140 130 120 110 100 90 80 70 60 50 40 30 20 10 0 -10 -20 -30 -4…" at bounding box center [337, 72] width 81 height 59
click at [615, 122] on link at bounding box center [616, 129] width 25 height 25
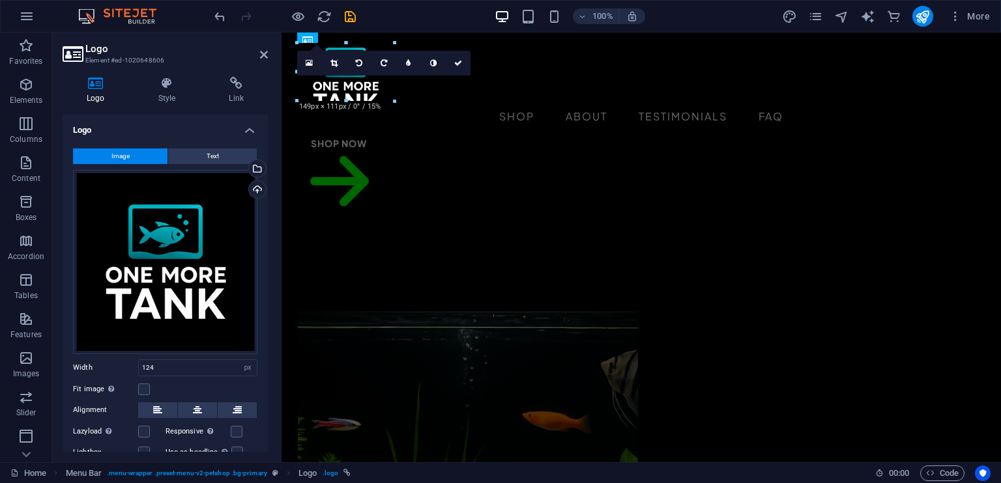
drag, startPoint x: 379, startPoint y: 101, endPoint x: 375, endPoint y: 78, distance: 23.7
type input "119"
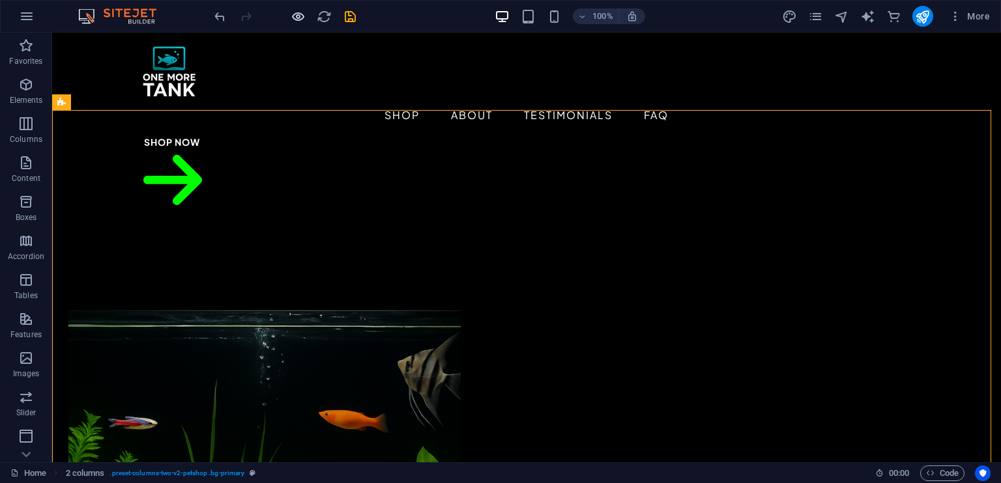
click at [299, 13] on icon "button" at bounding box center [298, 16] width 15 height 15
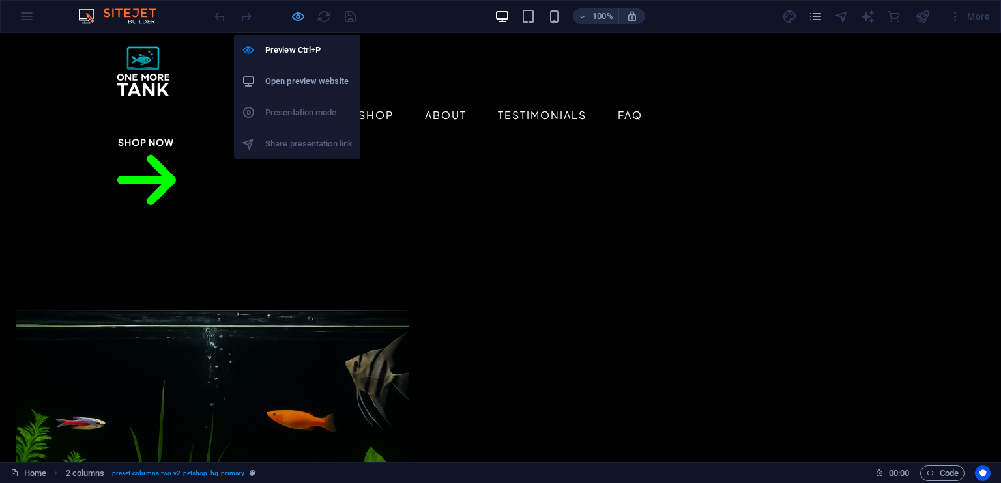
click at [295, 10] on icon "button" at bounding box center [298, 16] width 15 height 15
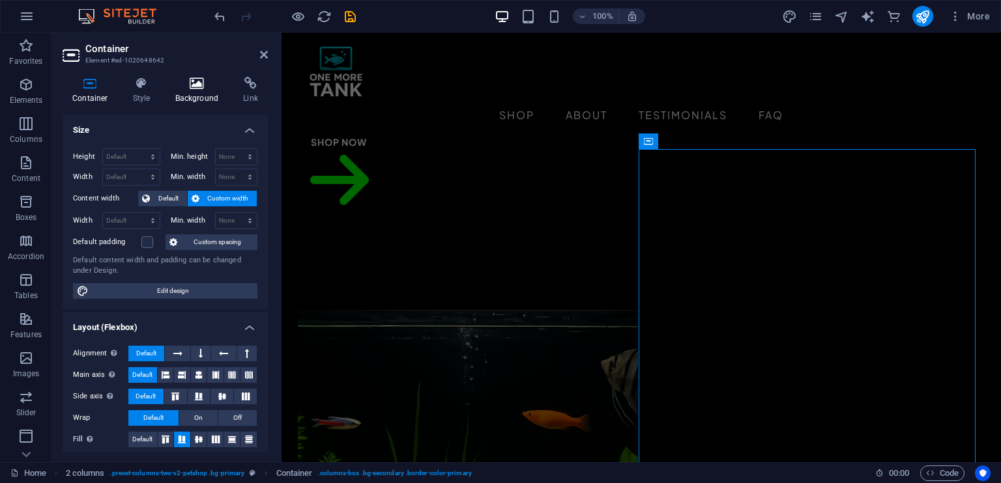
click at [192, 88] on icon at bounding box center [196, 83] width 63 height 13
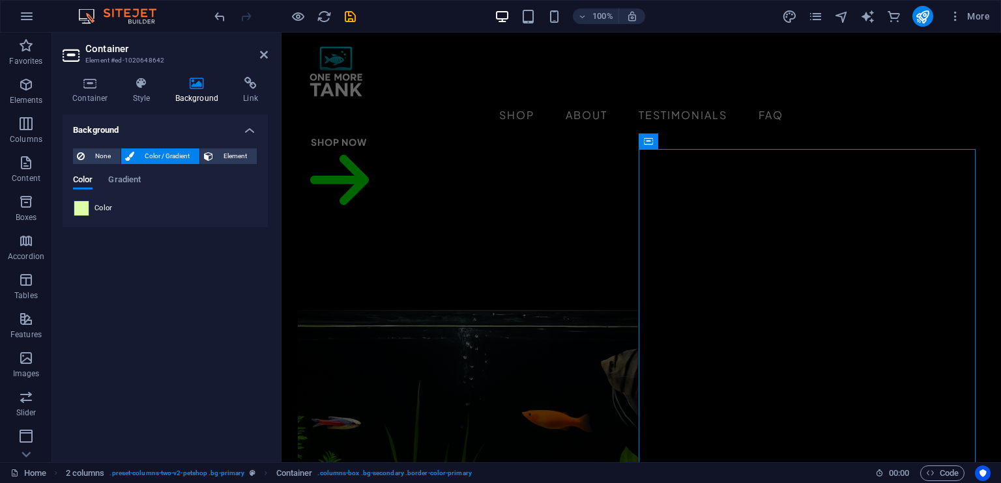
click at [83, 208] on span at bounding box center [81, 208] width 14 height 14
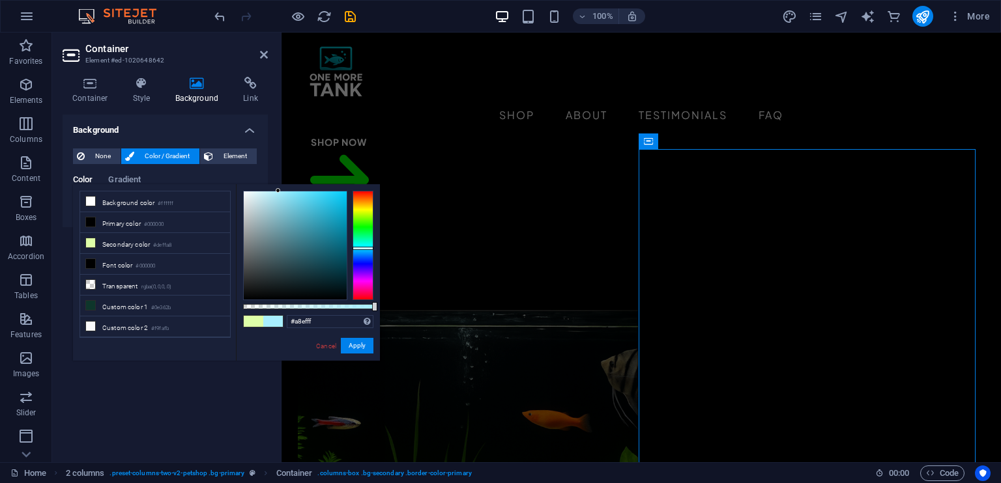
click at [362, 248] on div at bounding box center [362, 245] width 21 height 109
drag, startPoint x: 363, startPoint y: 268, endPoint x: 367, endPoint y: 249, distance: 19.3
click at [367, 249] on div at bounding box center [362, 245] width 21 height 109
type input "#6dd4f2"
drag, startPoint x: 336, startPoint y: 239, endPoint x: 300, endPoint y: 196, distance: 56.0
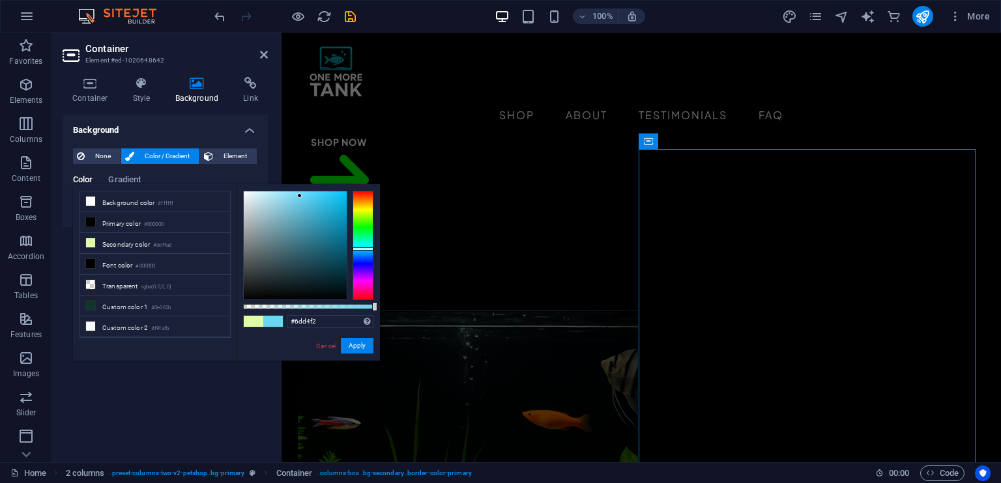
click at [300, 196] on div at bounding box center [295, 246] width 103 height 108
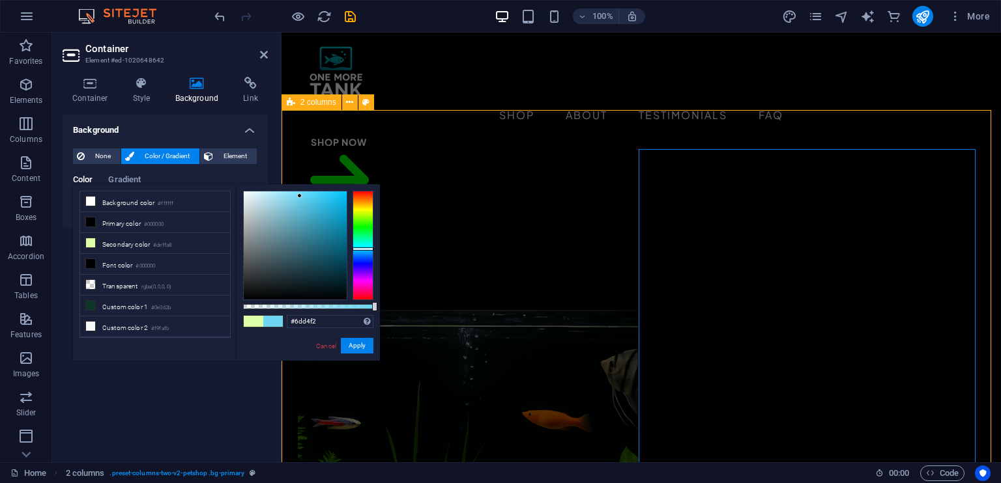
click at [633, 91] on div "Menu Shop About Testimonials FAQ Shop Now" at bounding box center [640, 137] width 719 height 208
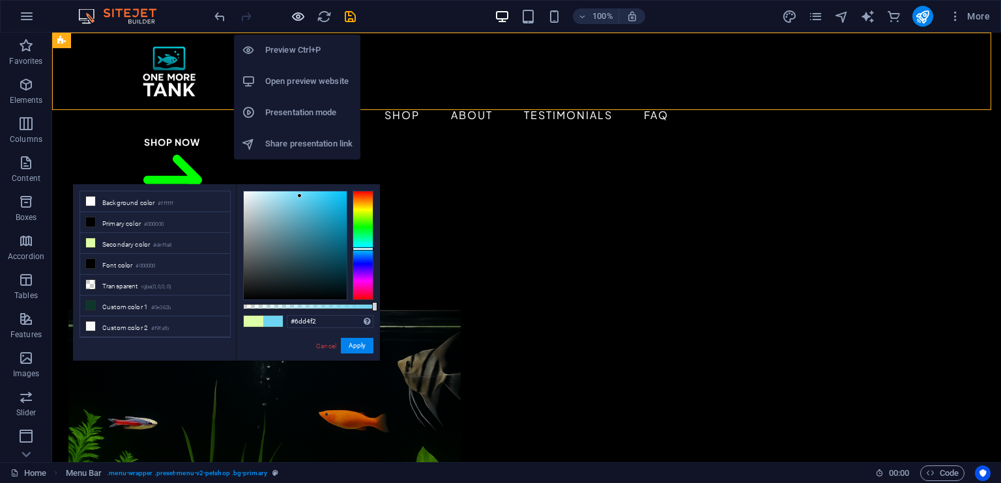
click at [296, 18] on icon "button" at bounding box center [298, 16] width 15 height 15
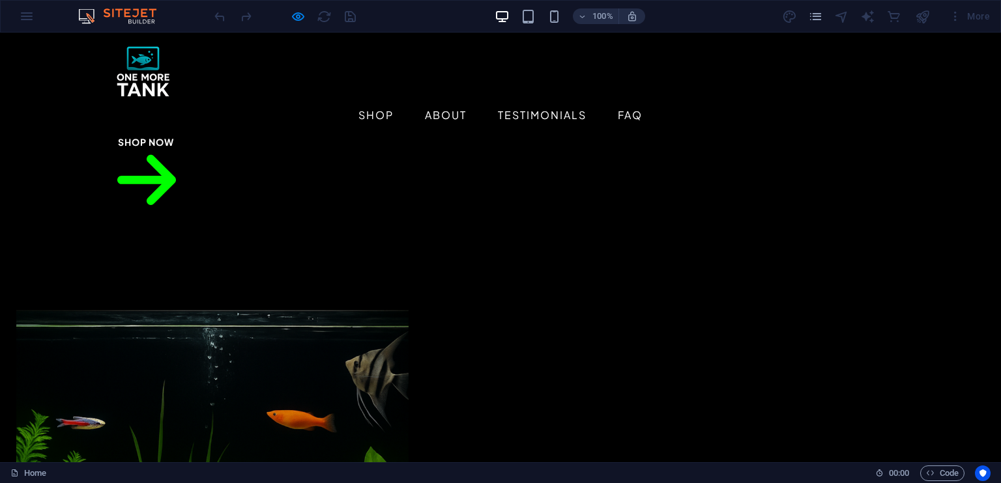
click at [37, 23] on div "100% More" at bounding box center [500, 16] width 999 height 31
click at [29, 16] on div "100% More" at bounding box center [500, 16] width 999 height 31
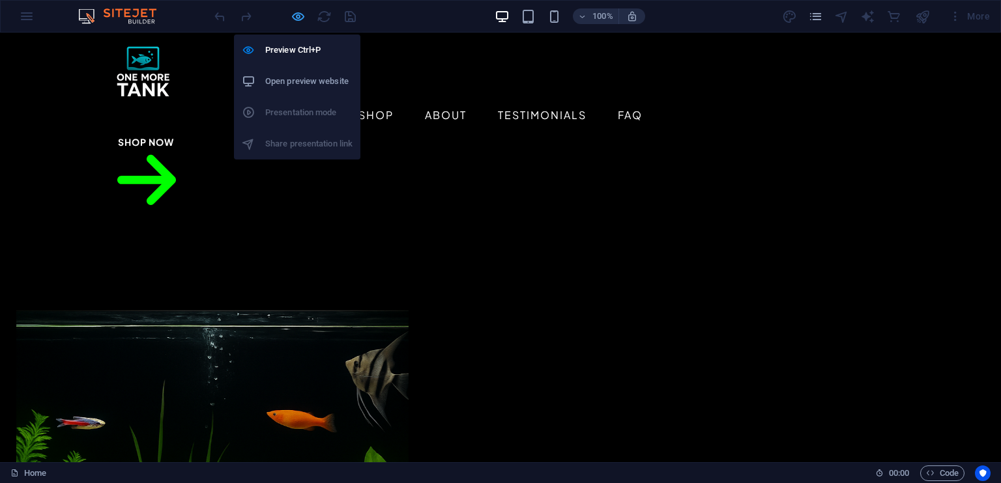
click at [303, 20] on icon "button" at bounding box center [298, 16] width 15 height 15
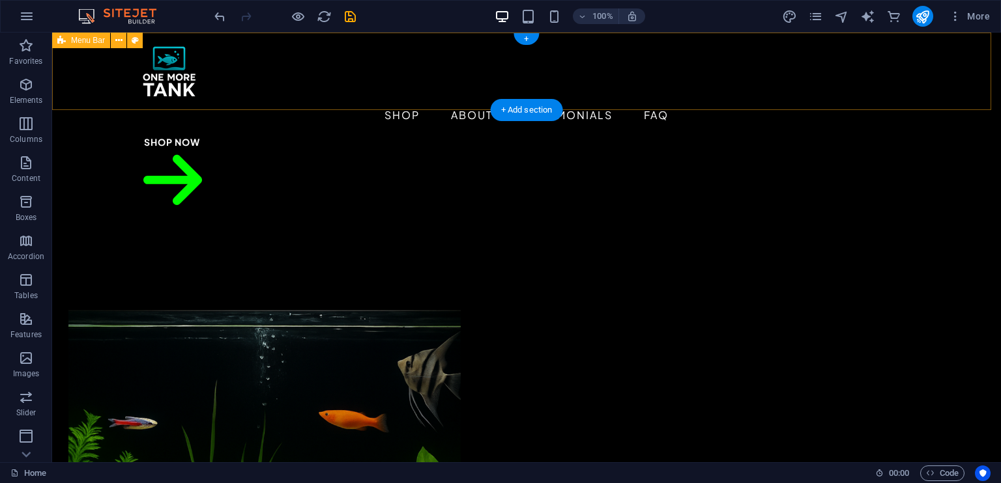
click at [250, 98] on div "Menu Shop About Testimonials FAQ Shop Now" at bounding box center [526, 137] width 949 height 208
select select "rem"
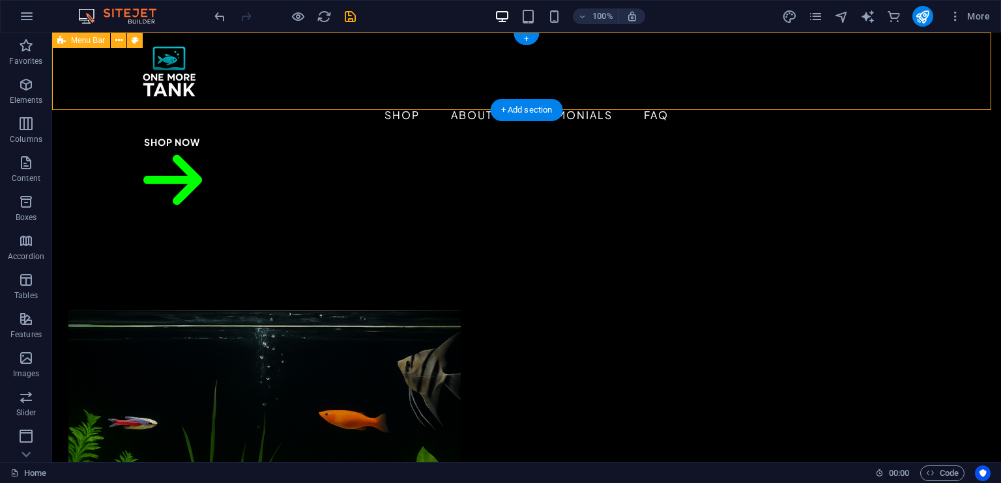
select select "rem"
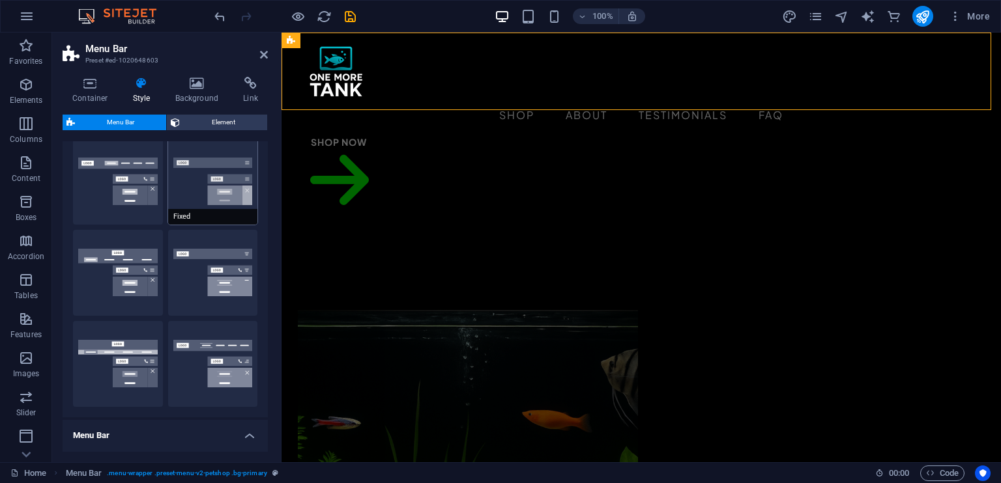
scroll to position [261, 0]
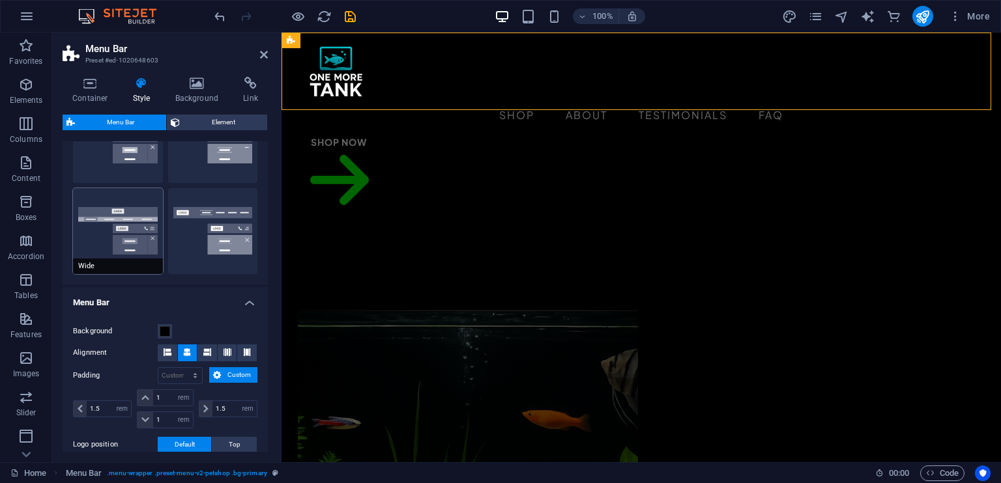
click at [90, 242] on button "Wide" at bounding box center [118, 231] width 90 height 86
type input "0"
select select "rem"
type input "0"
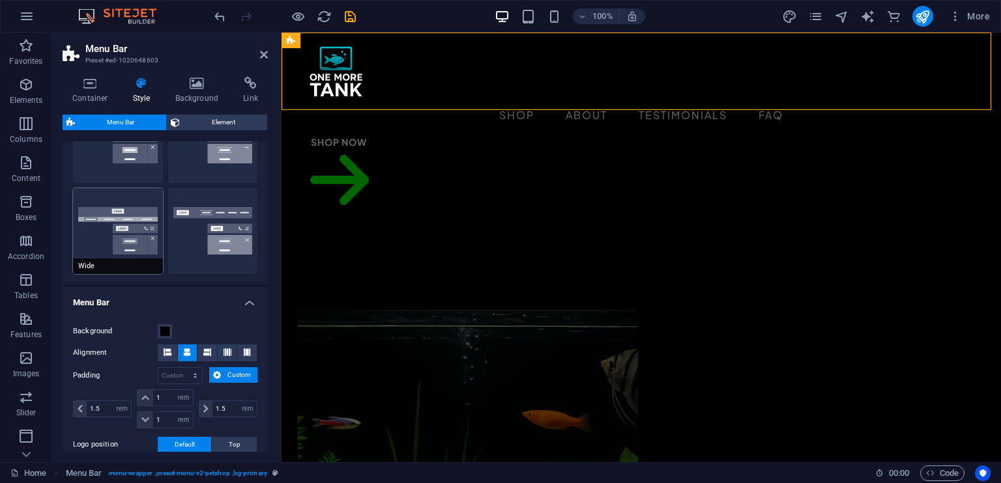
type input "0"
type input "2"
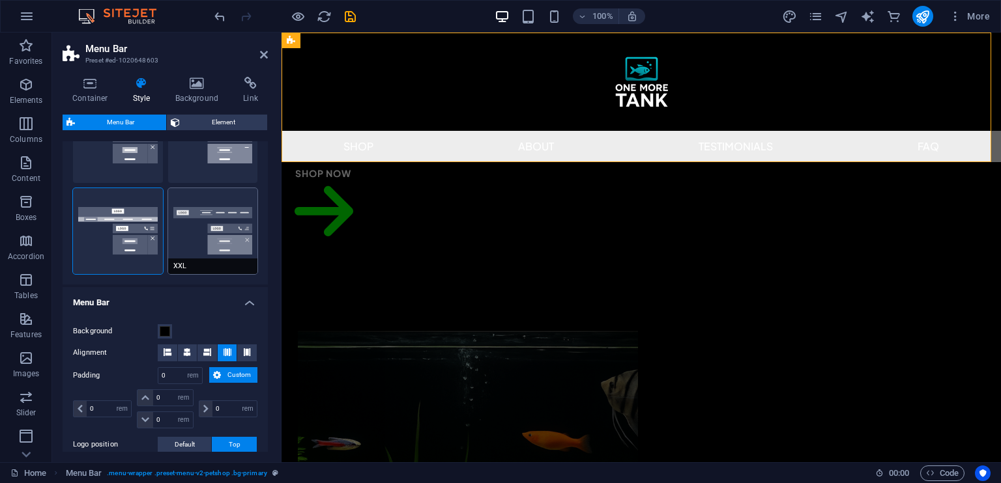
click at [200, 228] on button "XXL" at bounding box center [213, 231] width 90 height 86
type input "1"
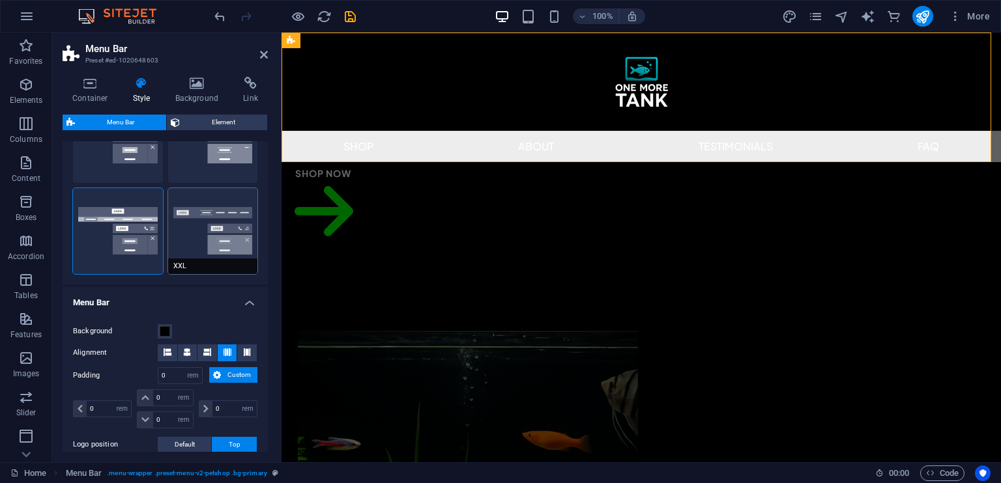
type input "1"
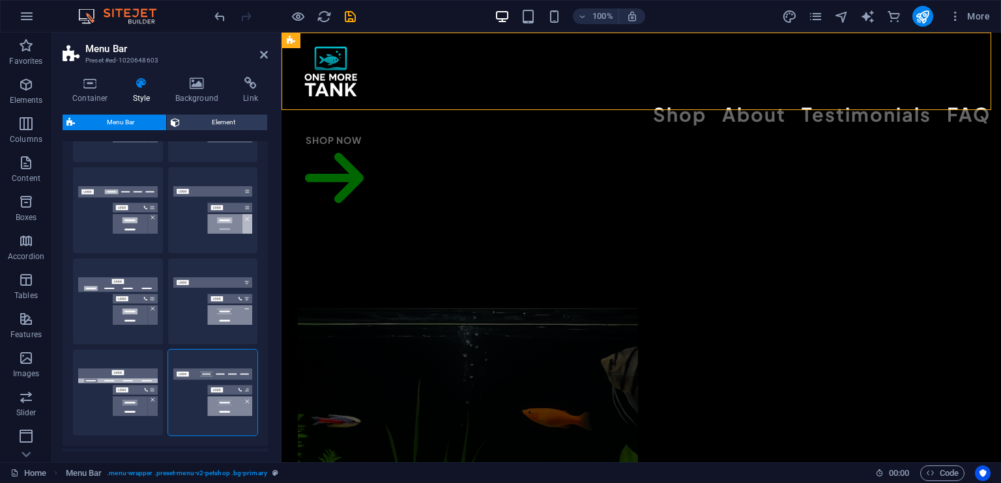
scroll to position [65, 0]
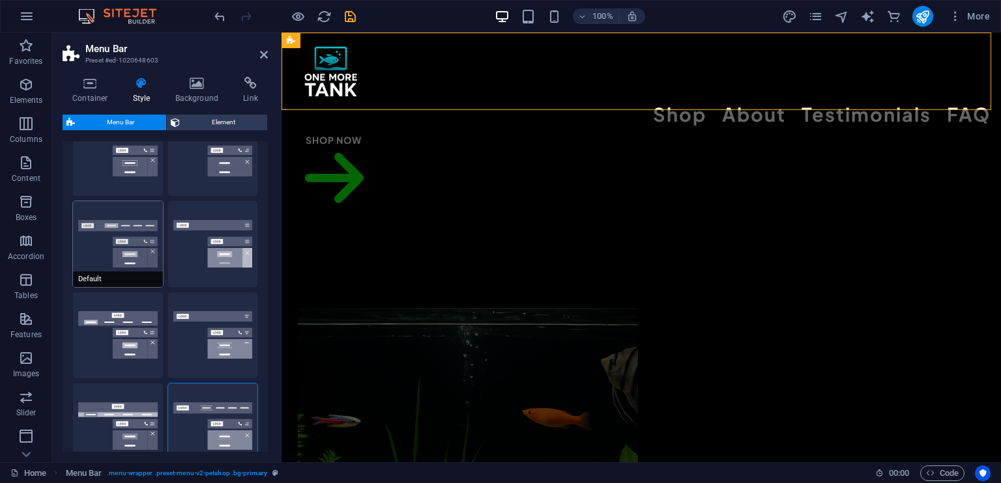
click at [124, 251] on button "Default" at bounding box center [118, 244] width 90 height 86
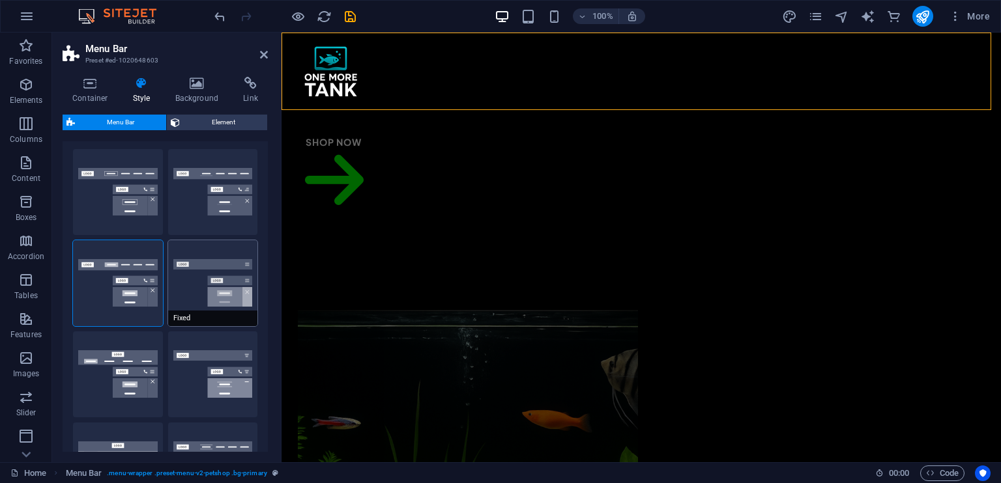
scroll to position [0, 0]
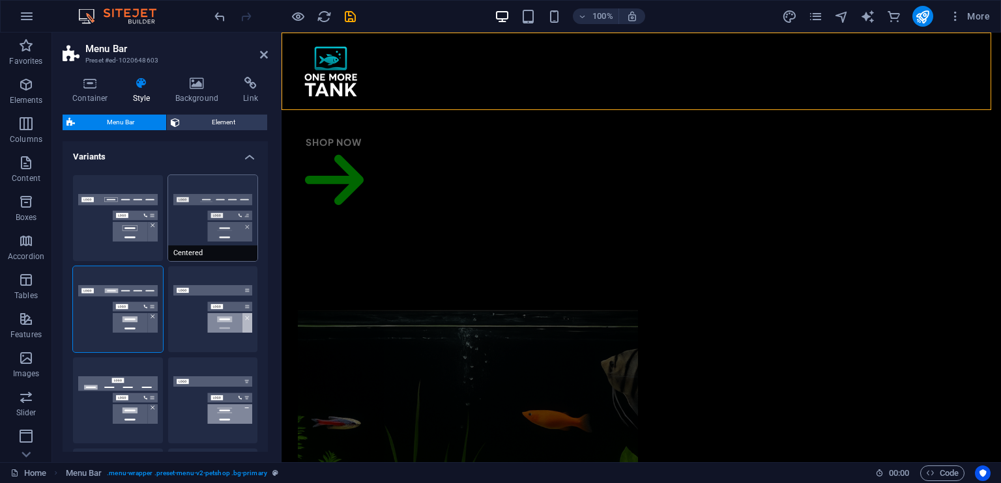
click at [203, 239] on button "Centered" at bounding box center [213, 218] width 90 height 86
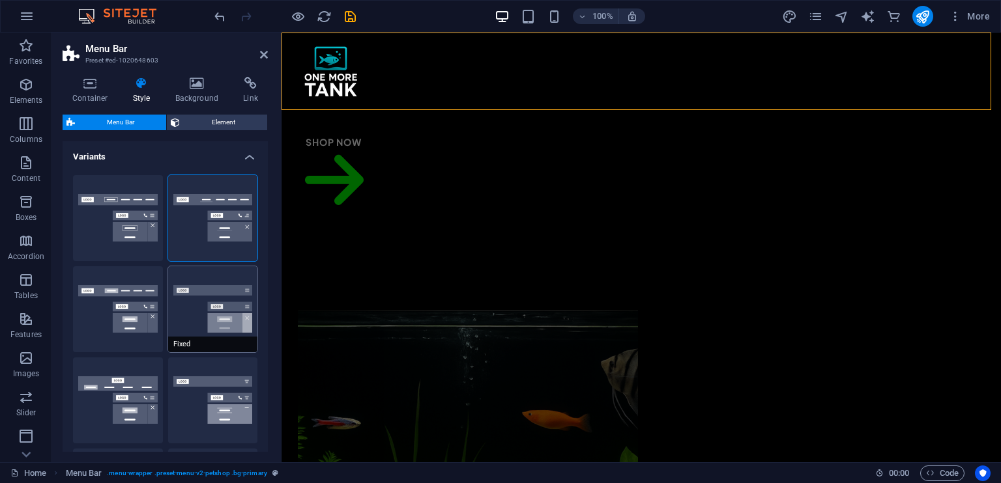
scroll to position [65, 0]
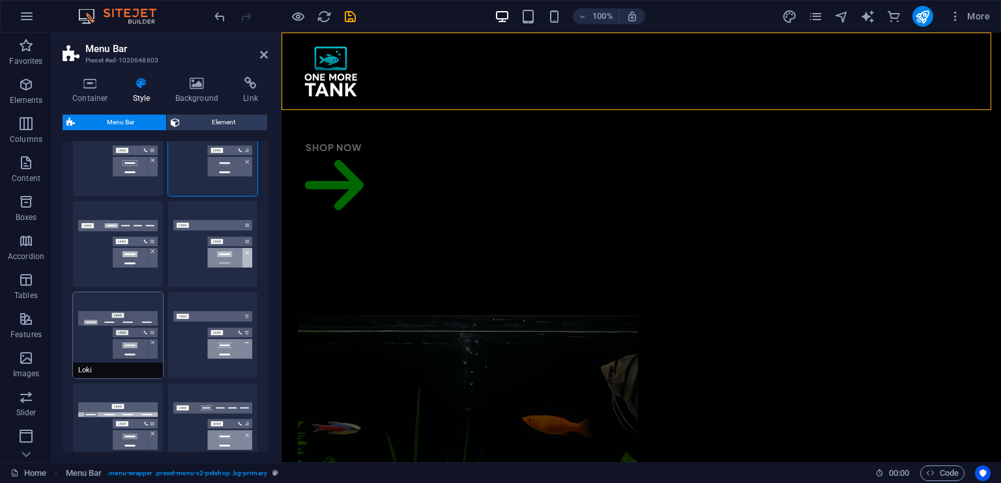
click at [85, 354] on button "Loki" at bounding box center [118, 336] width 90 height 86
type input "0"
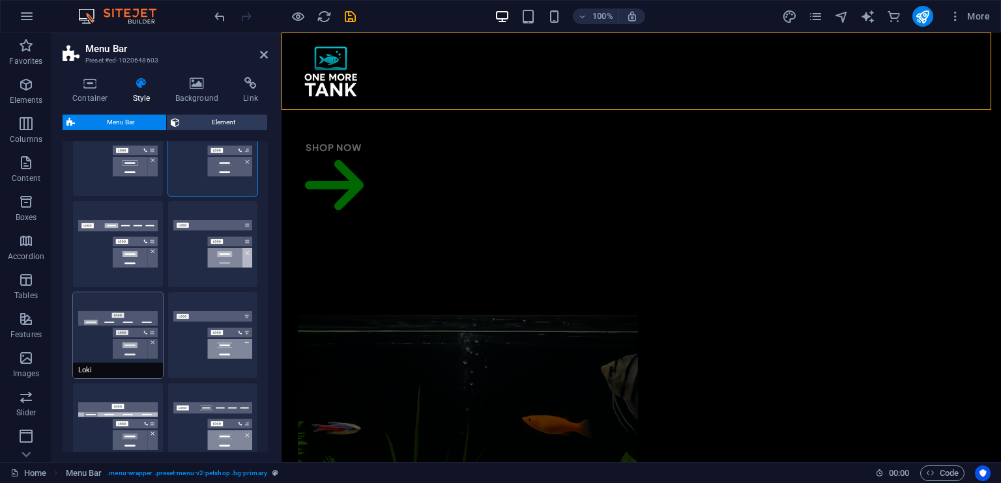
type input "0"
select select "DISABLED_OPTION_VALUE"
type input "2"
type input "1"
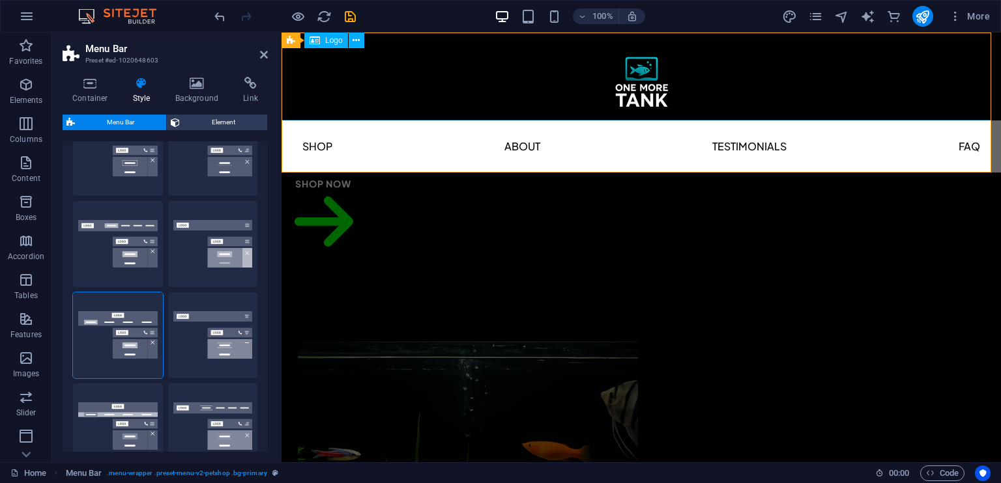
click at [636, 87] on div at bounding box center [640, 77] width 719 height 88
select select "px"
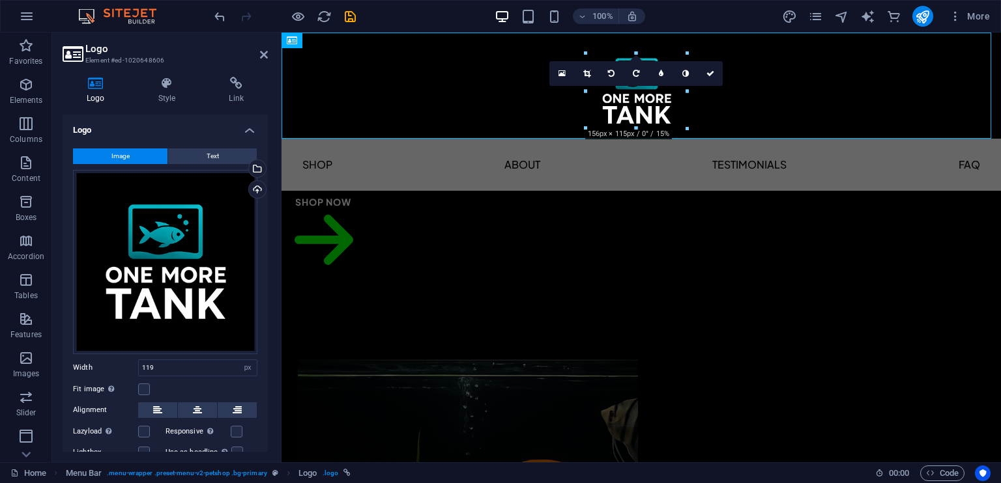
drag, startPoint x: 597, startPoint y: 51, endPoint x: 355, endPoint y: 83, distance: 244.4
type input "156"
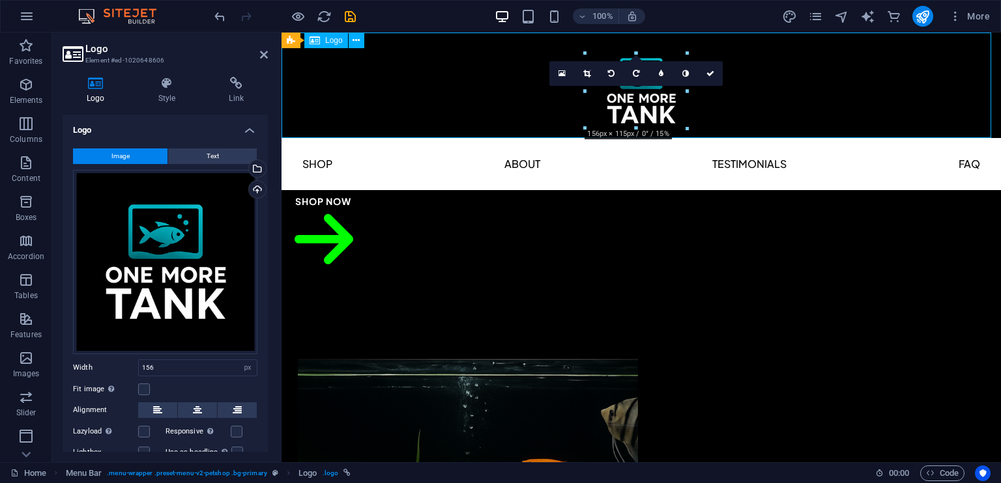
drag, startPoint x: 623, startPoint y: 106, endPoint x: 904, endPoint y: 162, distance: 286.9
click at [595, 87] on div at bounding box center [640, 86] width 719 height 106
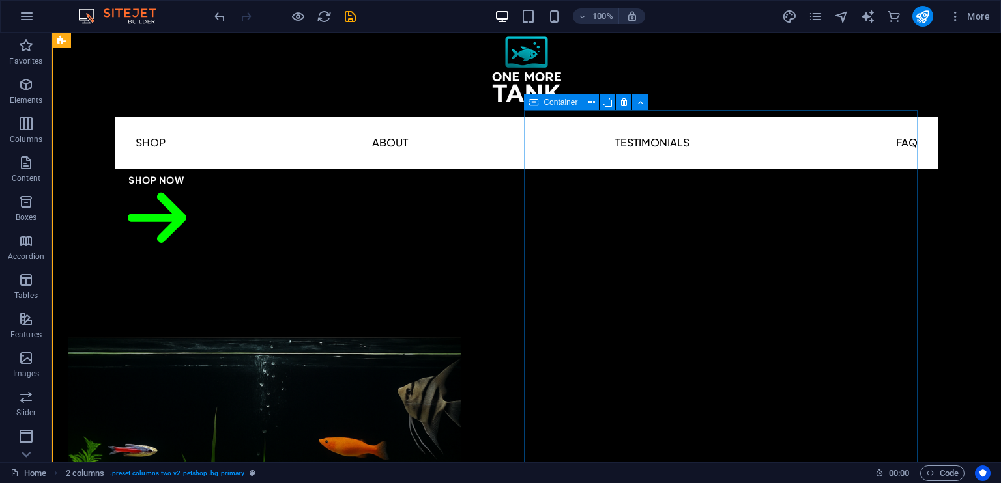
scroll to position [0, 0]
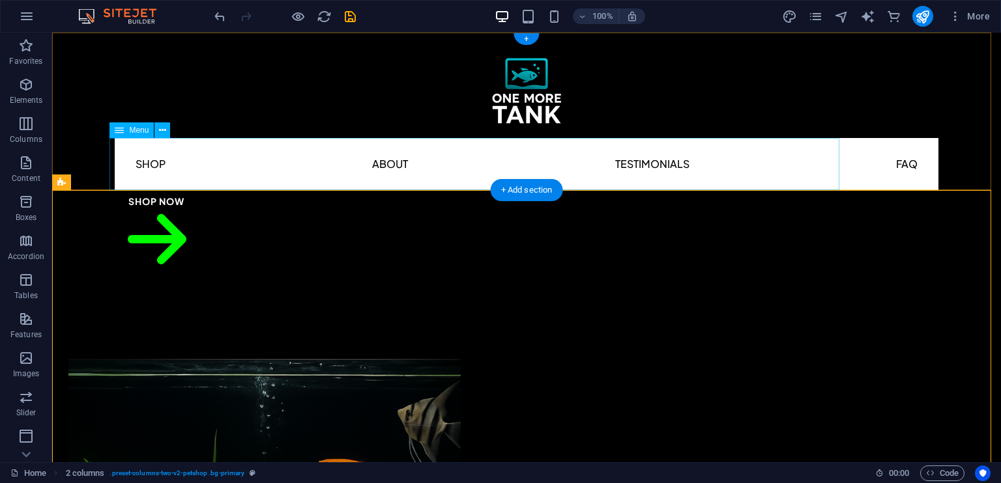
click at [440, 165] on nav "Shop About Testimonials FAQ" at bounding box center [527, 164] width 824 height 52
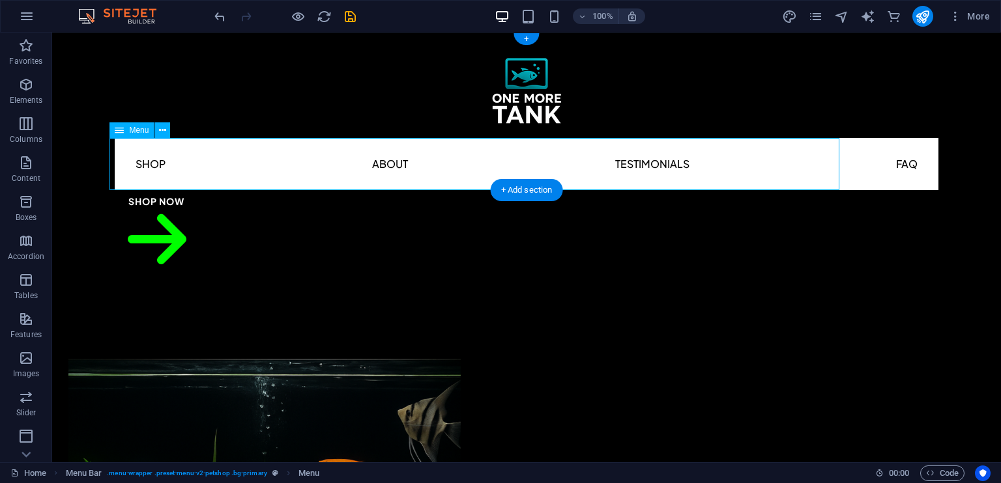
click at [440, 165] on nav "Shop About Testimonials FAQ" at bounding box center [527, 164] width 824 height 52
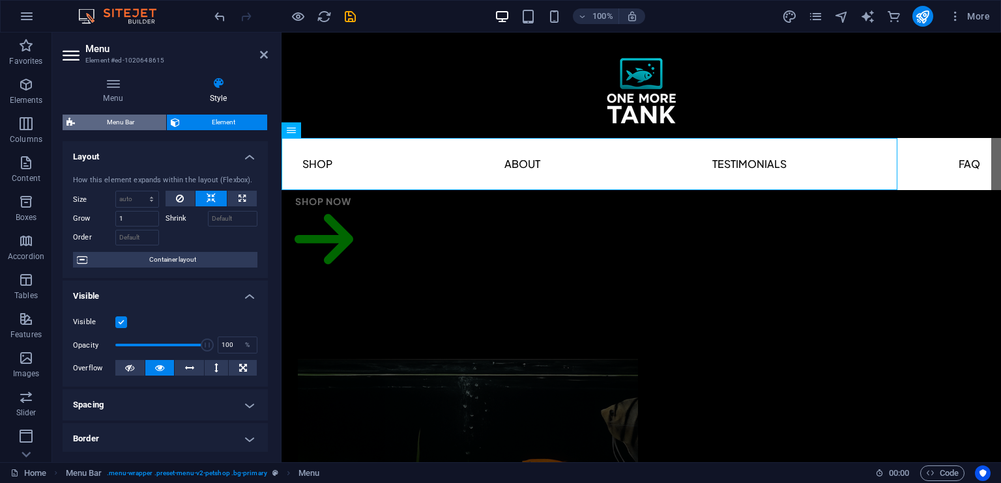
click at [124, 126] on span "Menu Bar" at bounding box center [120, 123] width 83 height 16
select select "rem"
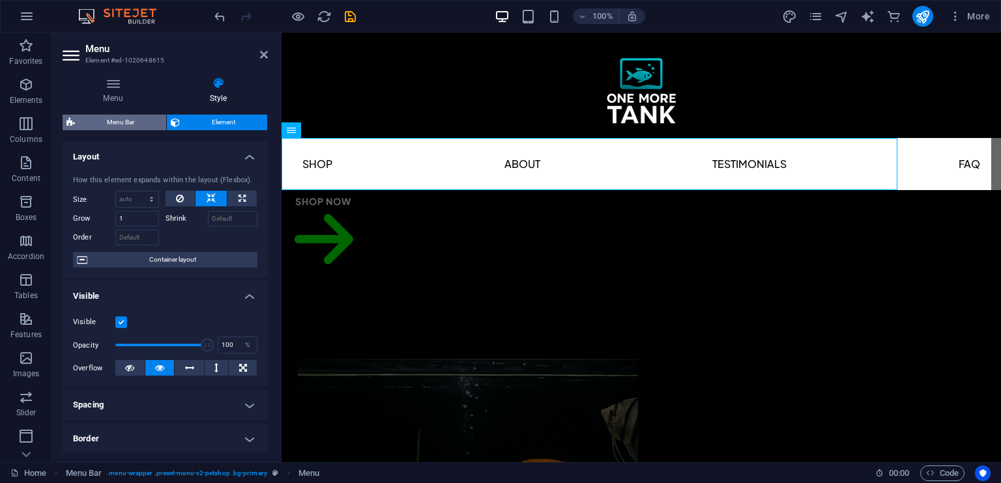
select select "rem"
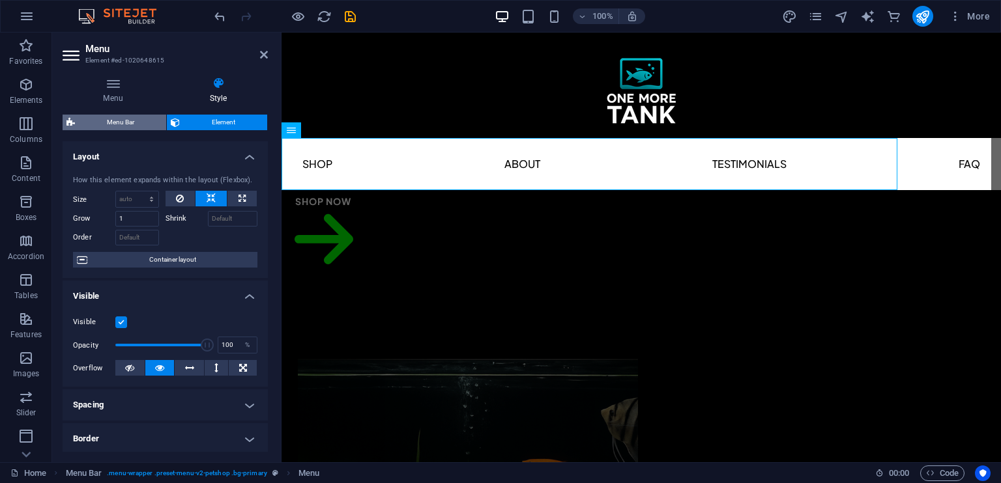
select select "rem"
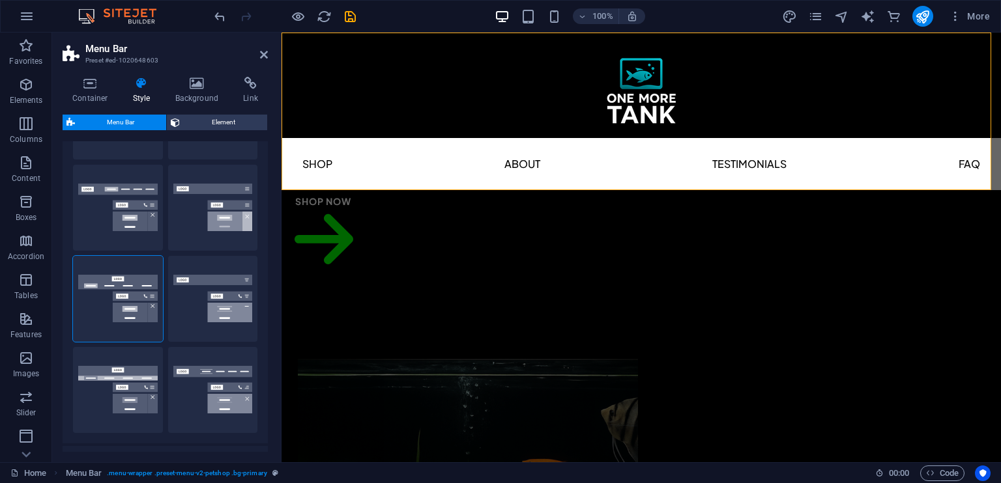
scroll to position [195, 0]
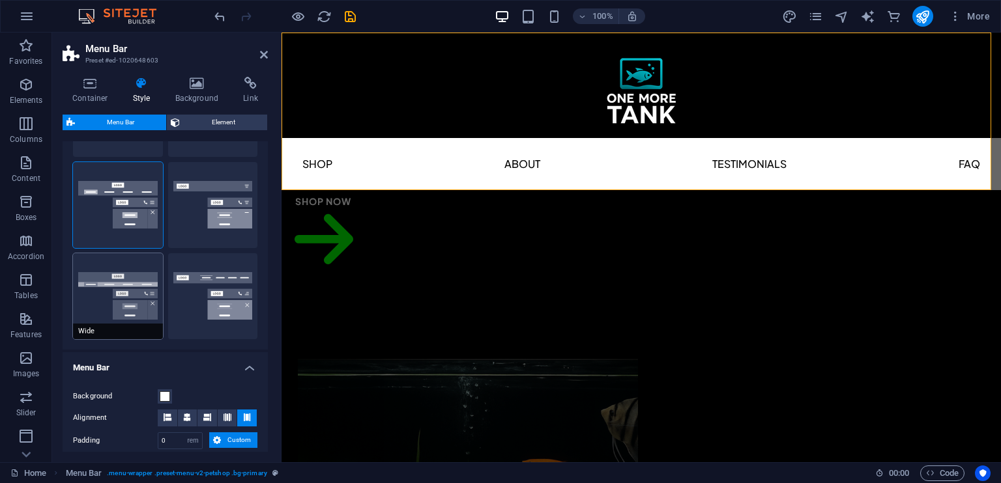
click at [102, 308] on button "Wide" at bounding box center [118, 296] width 90 height 86
type input "0"
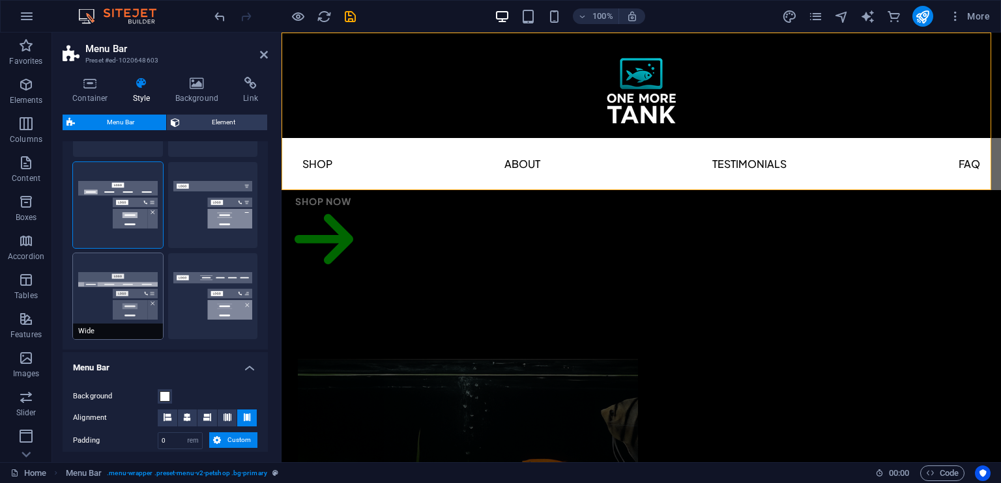
type input "0"
type input "2"
select select "rem"
type input "2"
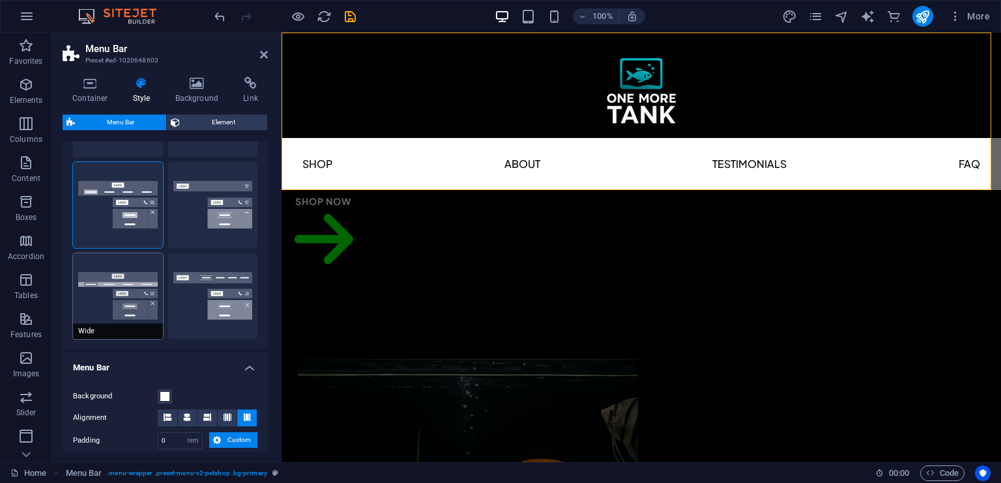
type input "2"
type input "0"
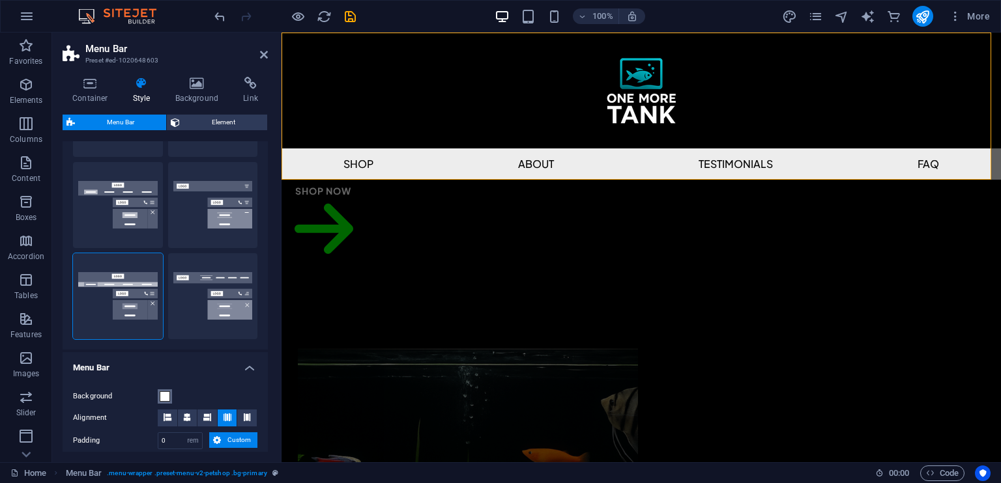
click at [164, 395] on span at bounding box center [165, 397] width 10 height 10
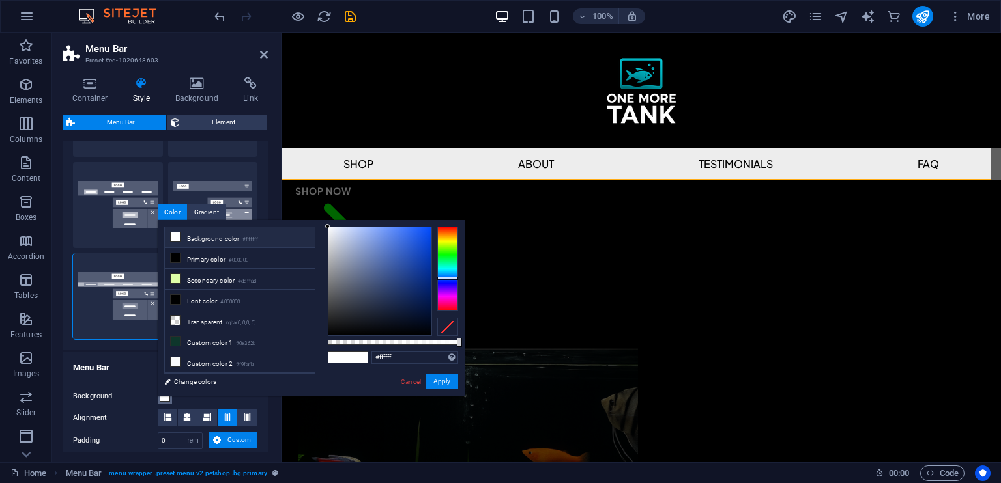
drag, startPoint x: 443, startPoint y: 278, endPoint x: 451, endPoint y: 281, distance: 8.7
click at [451, 281] on div at bounding box center [447, 269] width 21 height 85
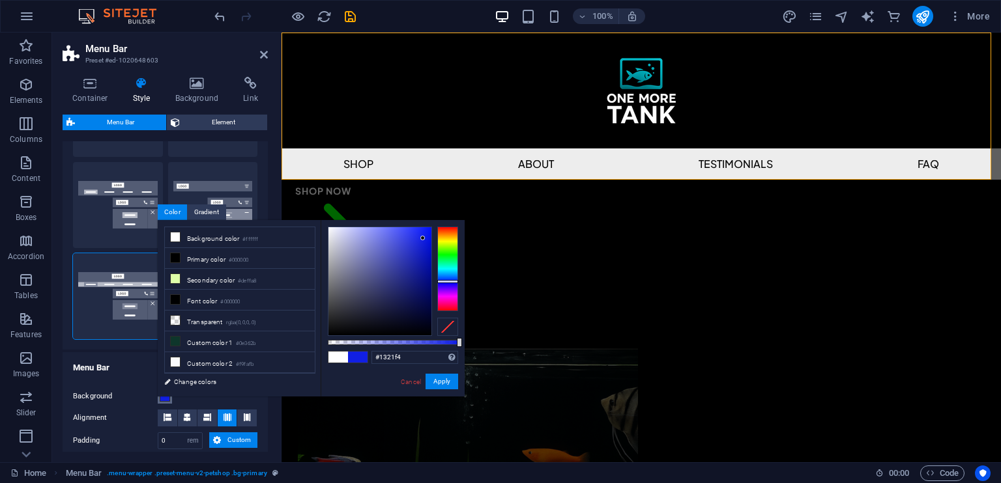
drag, startPoint x: 403, startPoint y: 257, endPoint x: 423, endPoint y: 231, distance: 32.5
click at [423, 231] on div at bounding box center [379, 281] width 103 height 108
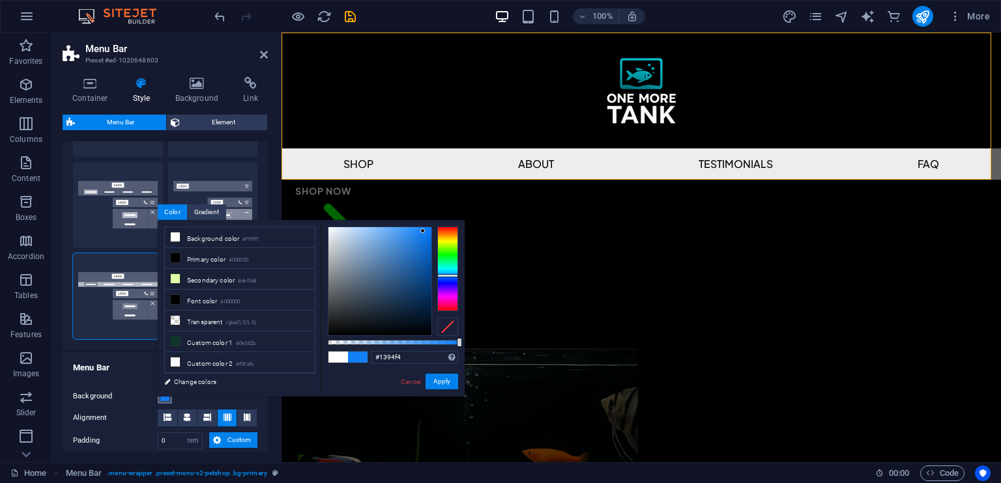
type input "#13a9f4"
drag, startPoint x: 452, startPoint y: 276, endPoint x: 444, endPoint y: 273, distance: 8.2
click at [444, 273] on div at bounding box center [447, 269] width 21 height 85
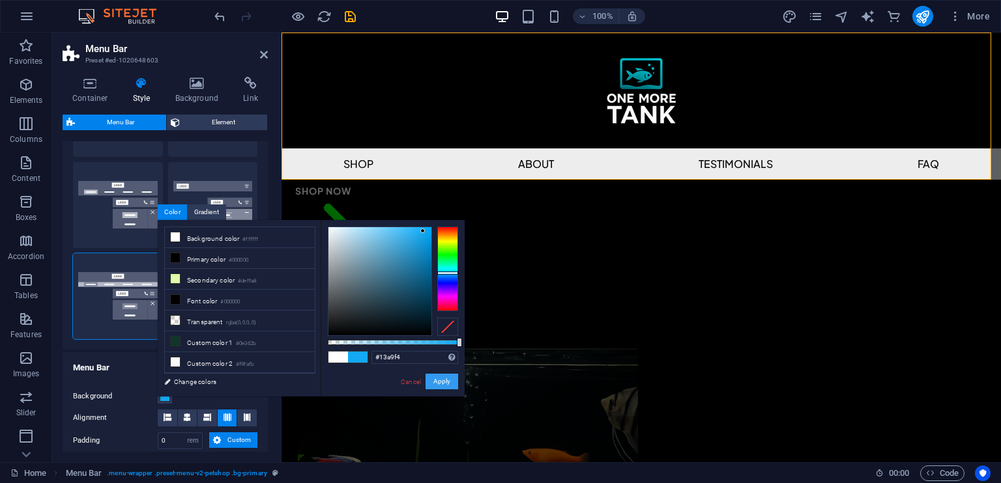
click at [433, 379] on button "Apply" at bounding box center [441, 382] width 33 height 16
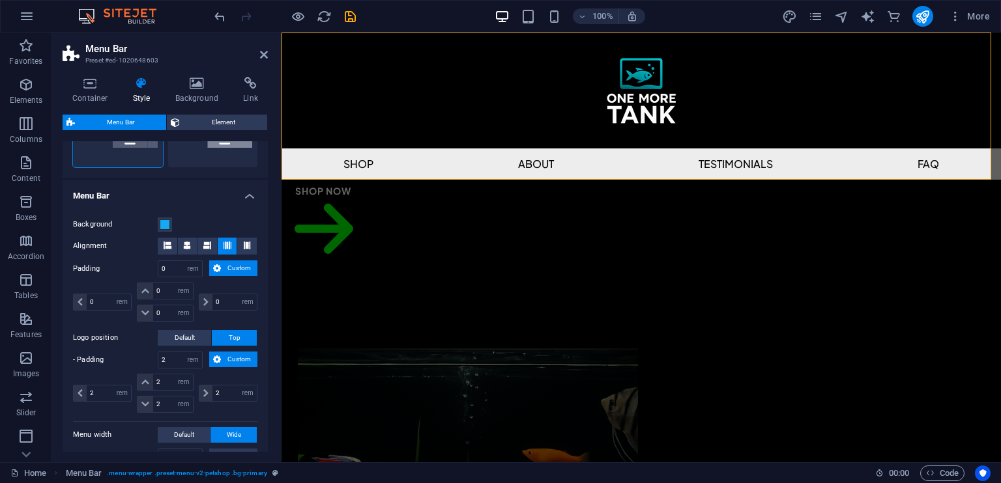
scroll to position [391, 0]
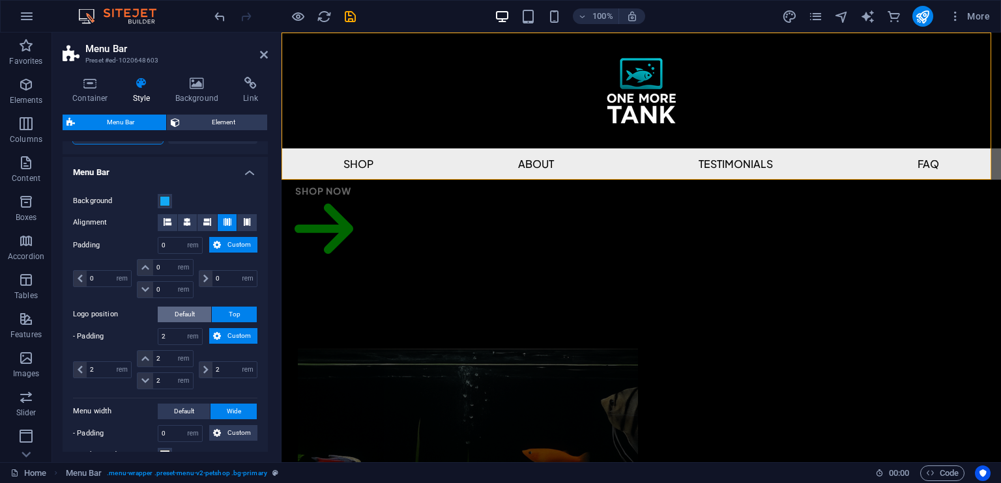
click at [167, 318] on button "Default" at bounding box center [184, 315] width 53 height 16
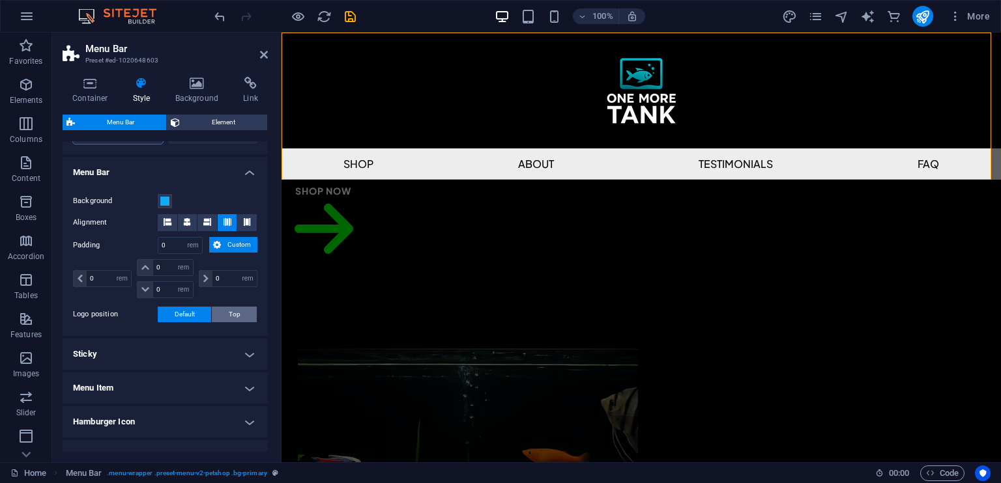
click at [230, 318] on span "Top" at bounding box center [235, 315] width 12 height 16
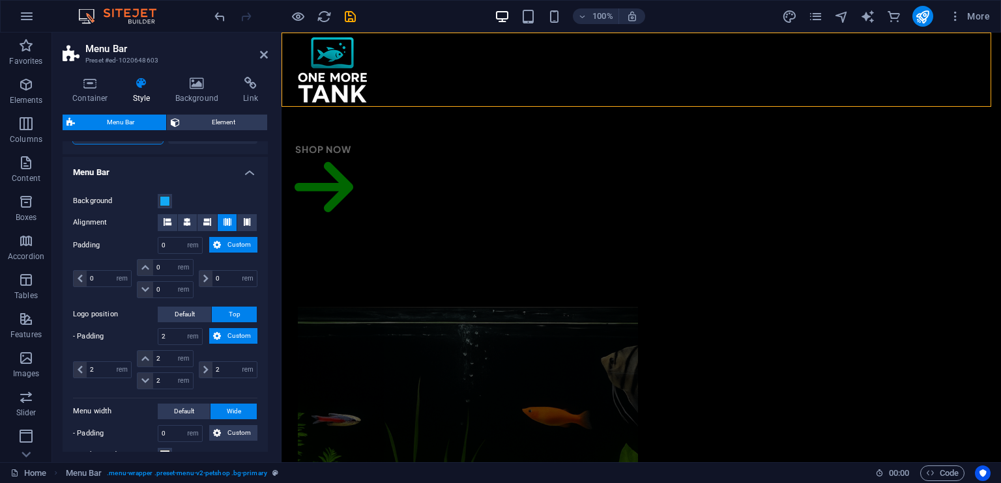
scroll to position [130, 0]
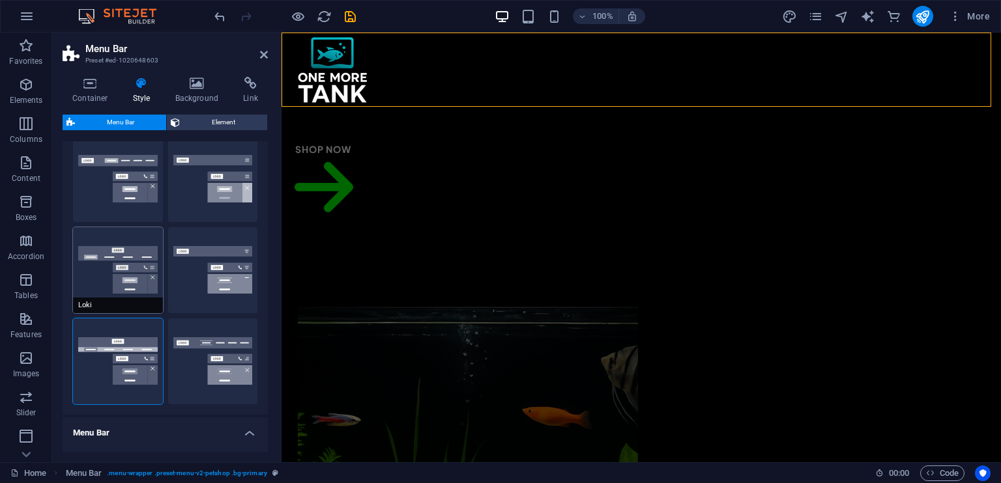
click at [128, 285] on button "Loki" at bounding box center [118, 270] width 90 height 86
type input "0"
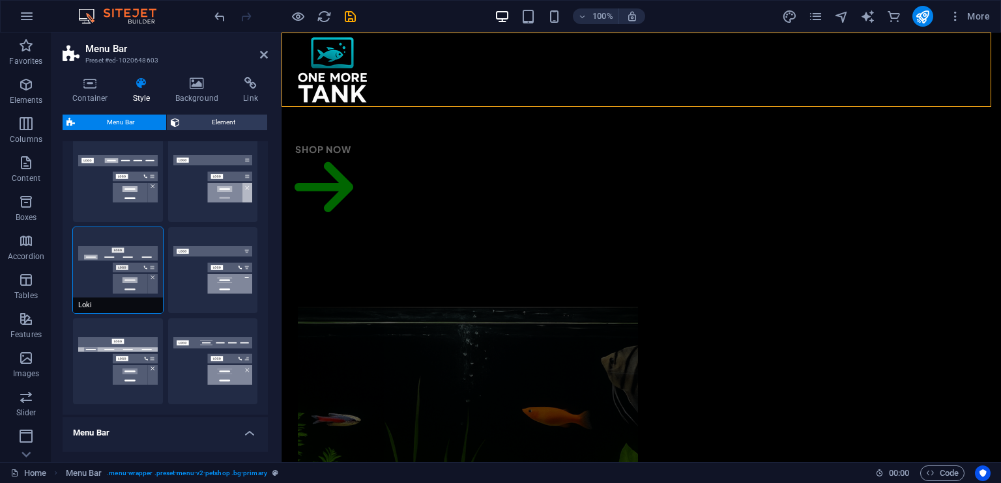
type input "0"
select select "DISABLED_OPTION_VALUE"
type input "1"
type input "2"
type input "1"
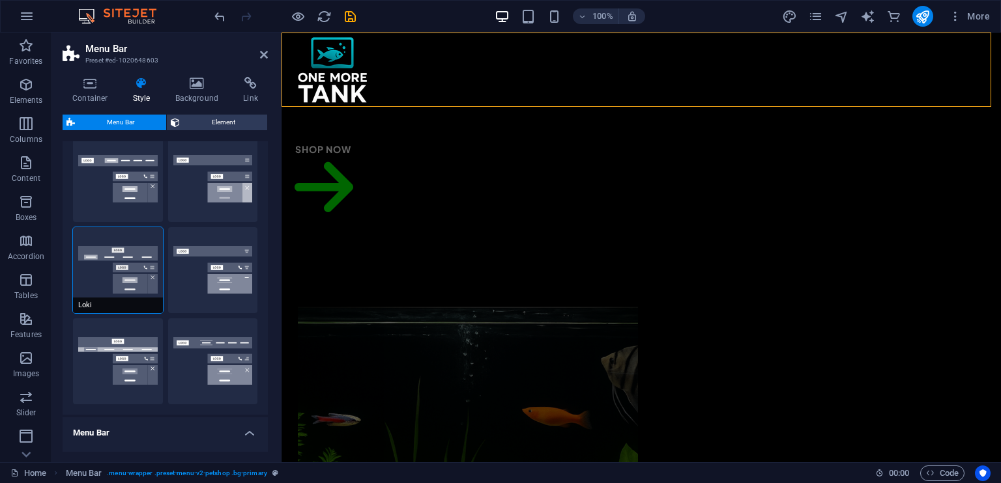
type input "1"
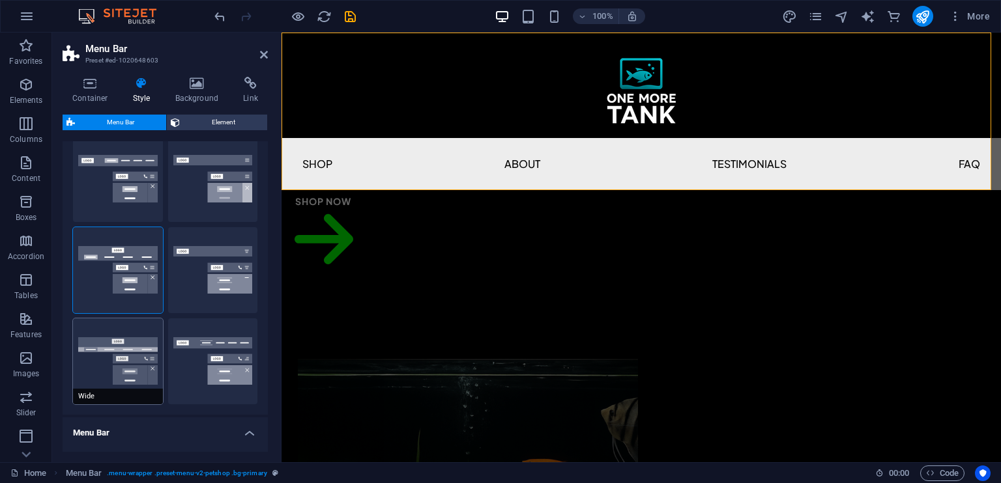
click at [104, 331] on button "Wide" at bounding box center [118, 362] width 90 height 86
type input "0"
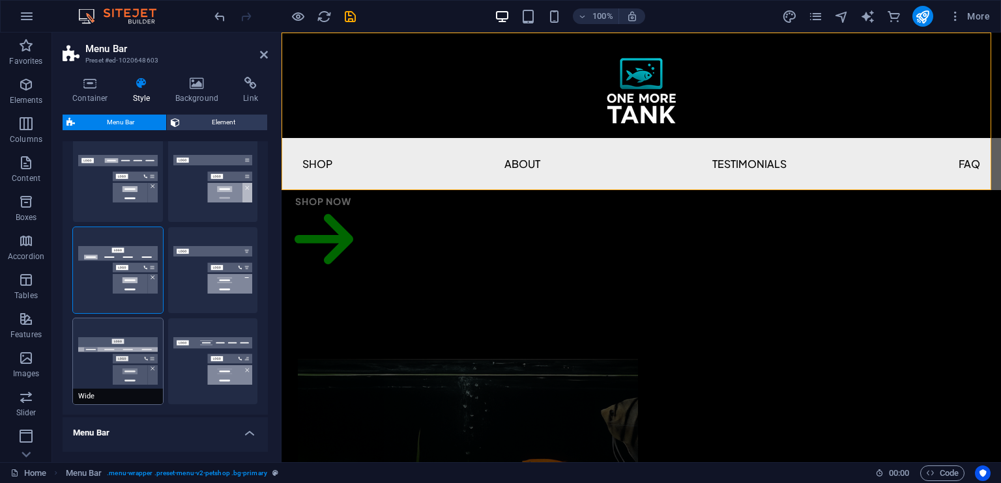
type input "0"
type input "2"
select select "rem"
type input "2"
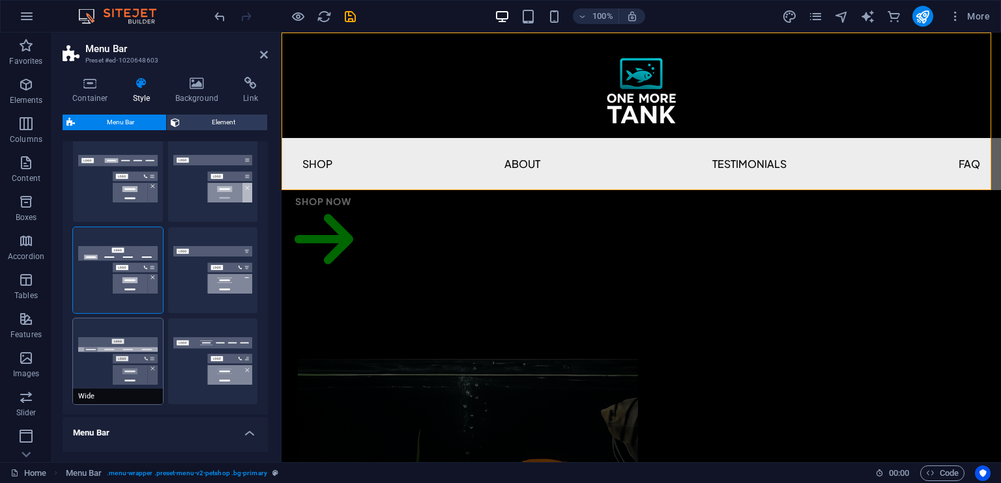
type input "2"
type input "0"
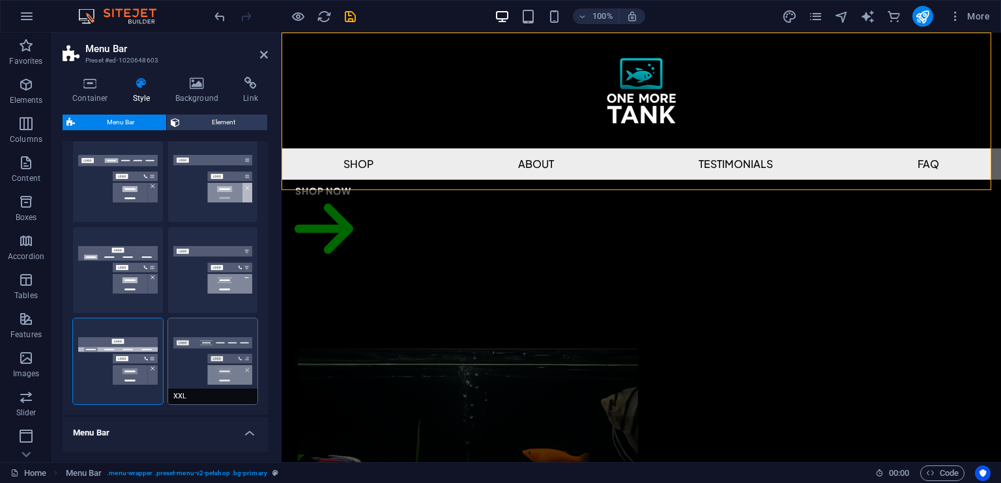
scroll to position [261, 0]
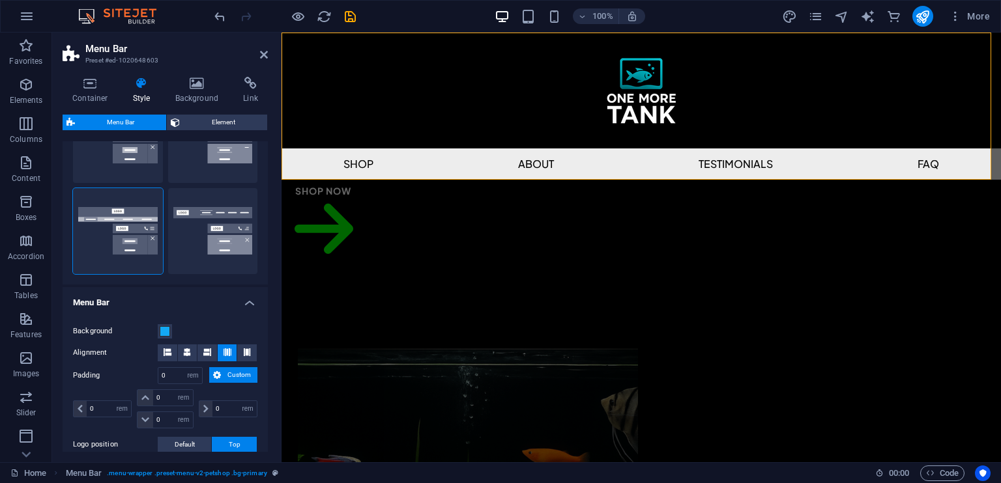
click at [233, 374] on span "Custom" at bounding box center [239, 375] width 29 height 16
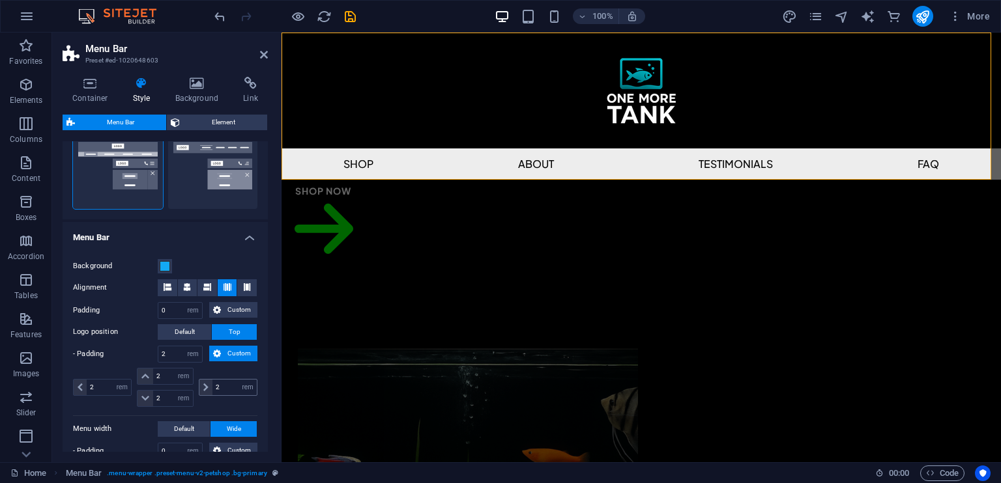
scroll to position [391, 0]
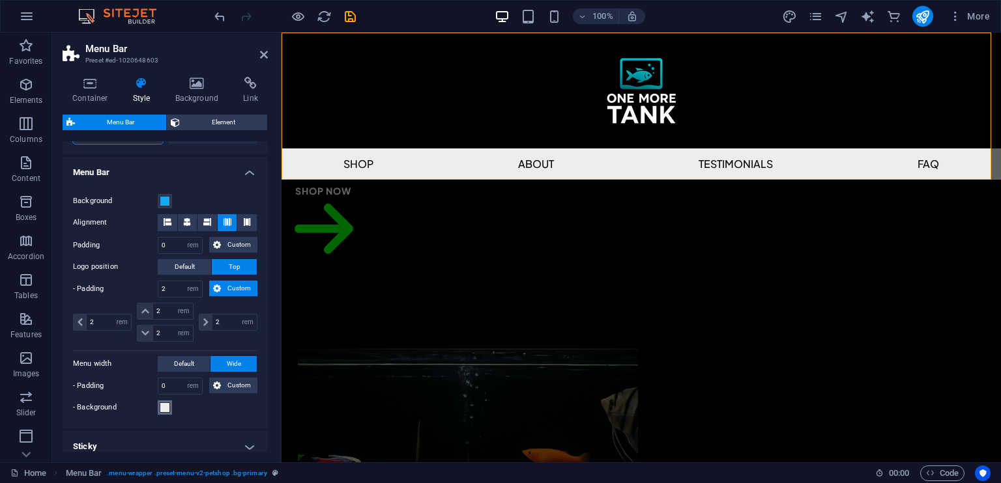
click at [163, 403] on span at bounding box center [165, 408] width 10 height 10
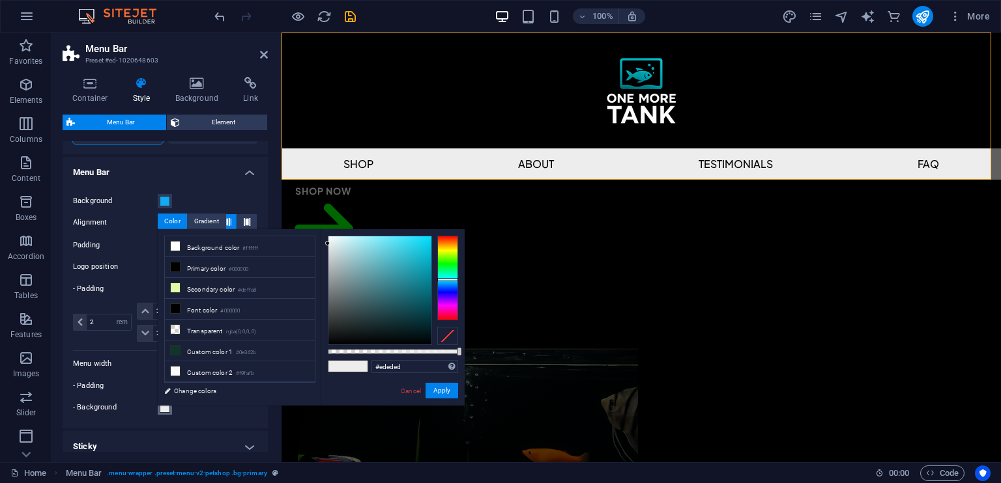
click at [451, 280] on div at bounding box center [447, 278] width 21 height 85
drag, startPoint x: 411, startPoint y: 273, endPoint x: 435, endPoint y: 233, distance: 46.5
click at [435, 233] on div "#00dfff Supported formats #0852ed rgb(8, 82, 237) rgba(8, 82, 237, 90%) hsv(221…" at bounding box center [393, 412] width 144 height 366
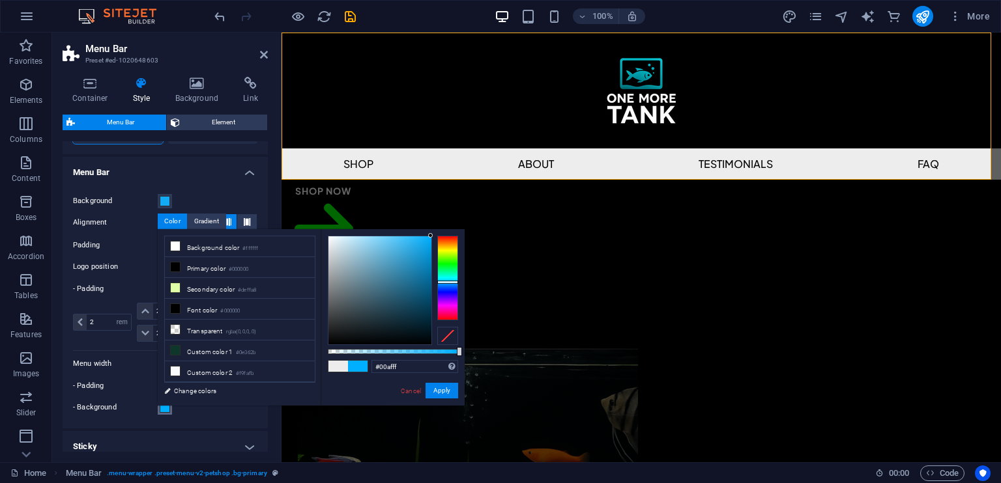
type input "#00c7ff"
click at [448, 281] on div at bounding box center [447, 278] width 21 height 85
click at [412, 395] on link "Cancel" at bounding box center [410, 391] width 23 height 10
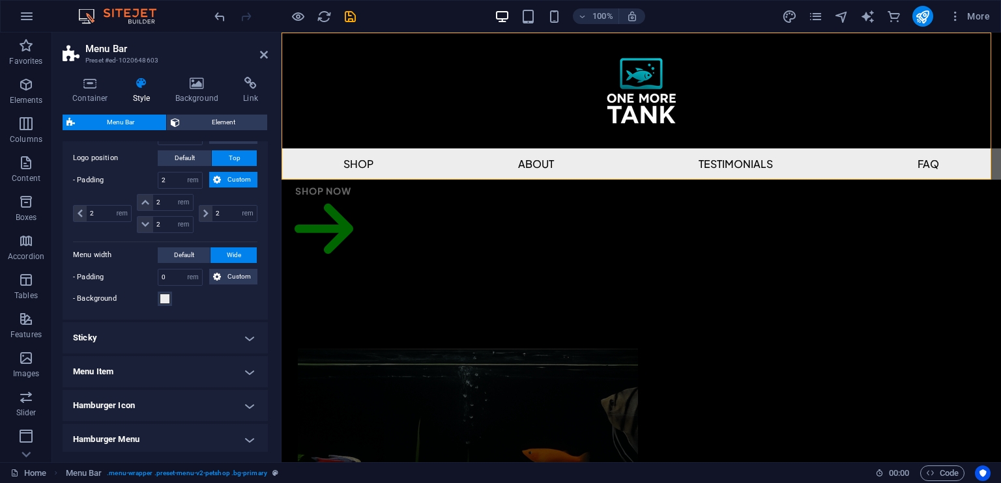
scroll to position [521, 0]
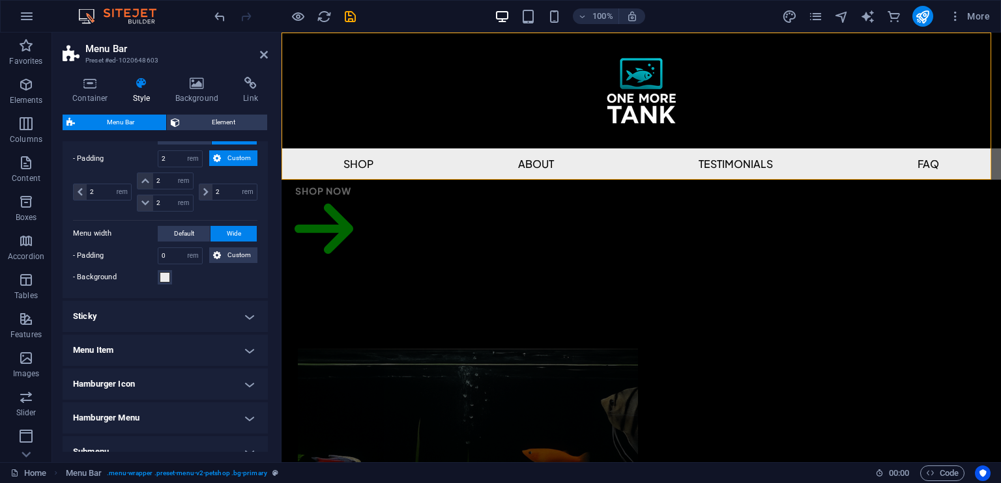
click at [155, 322] on h4 "Sticky" at bounding box center [165, 316] width 205 height 31
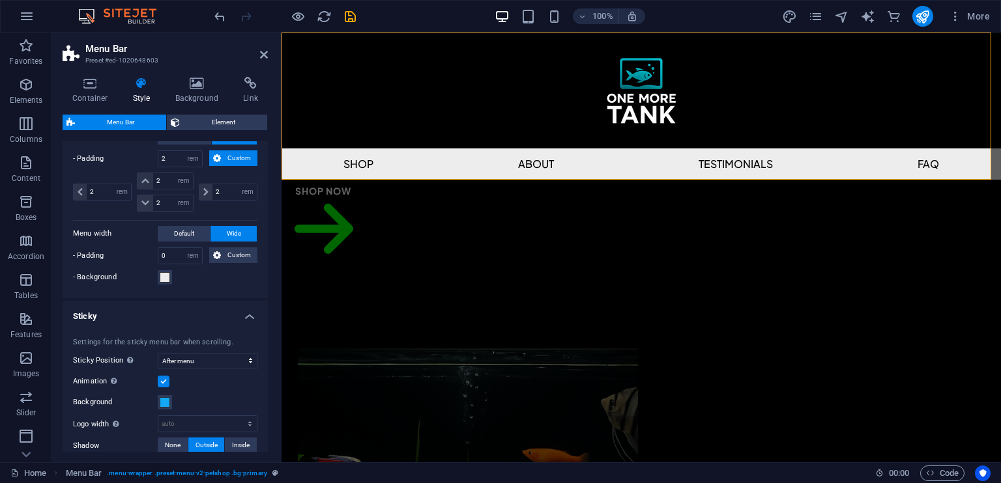
click at [165, 312] on h4 "Sticky" at bounding box center [165, 312] width 205 height 23
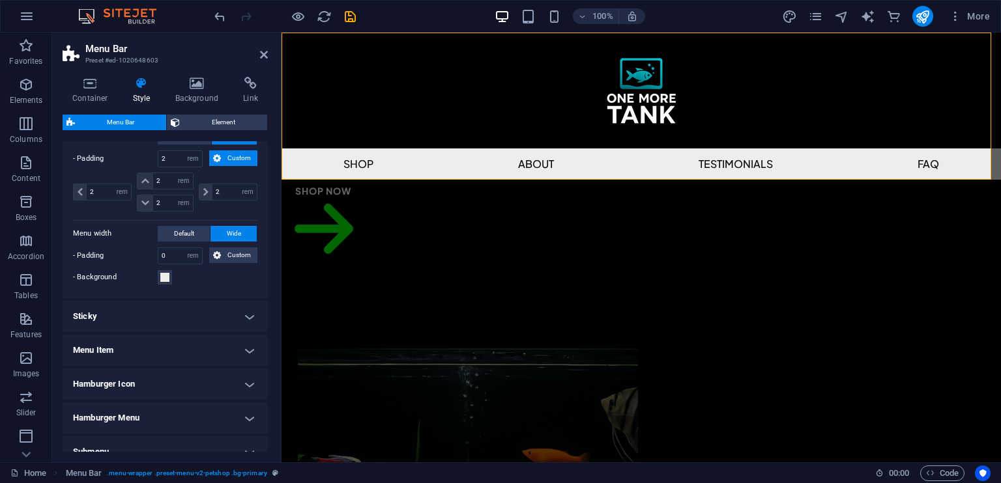
click at [169, 358] on h4 "Menu Item" at bounding box center [165, 350] width 205 height 31
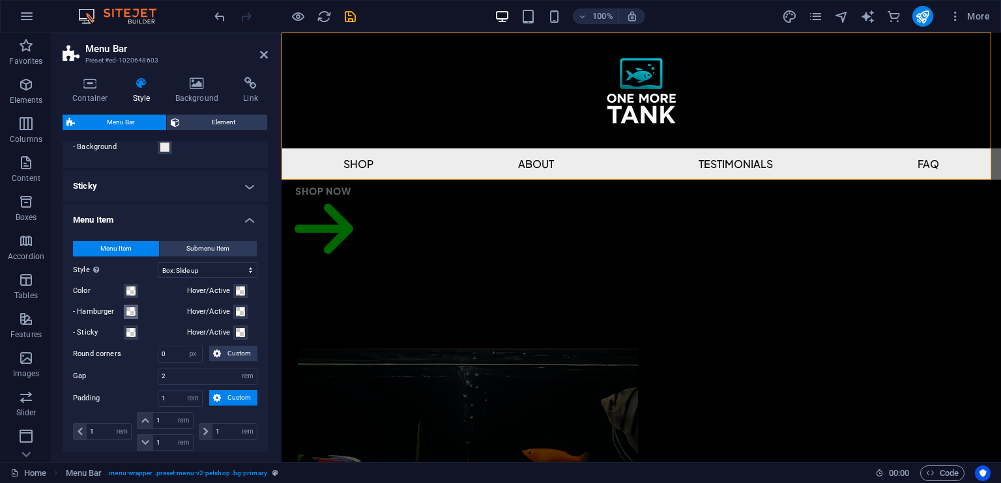
scroll to position [717, 0]
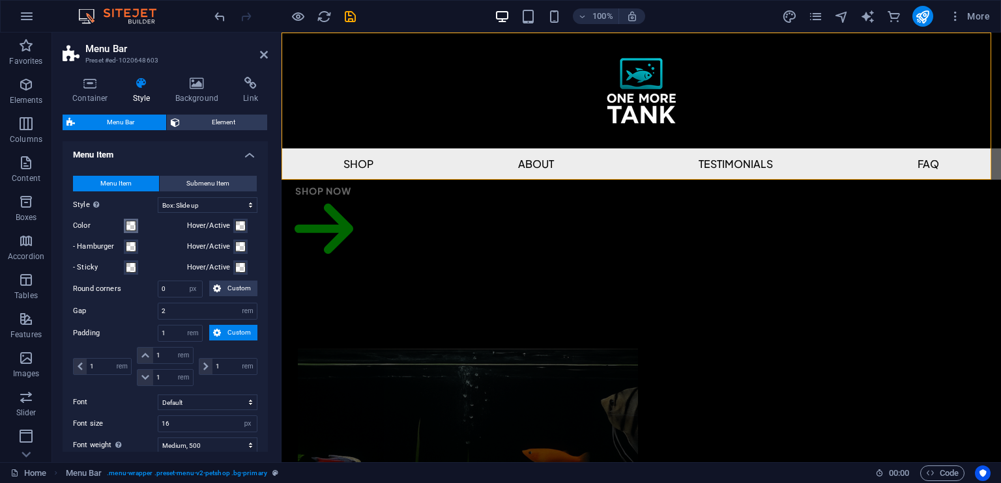
click at [130, 221] on span at bounding box center [131, 226] width 10 height 10
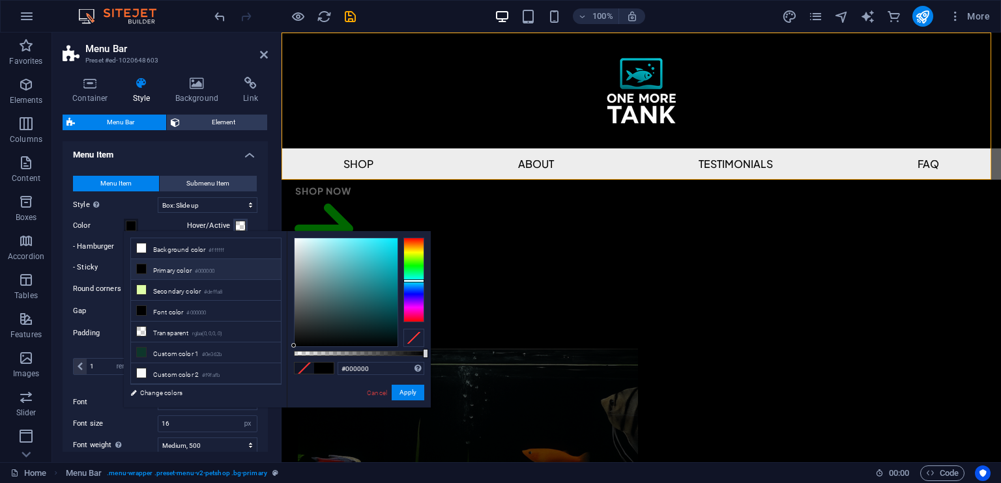
click at [418, 280] on div at bounding box center [413, 280] width 21 height 85
type input "#00f7ff"
drag, startPoint x: 362, startPoint y: 296, endPoint x: 401, endPoint y: 237, distance: 71.0
click at [401, 238] on div at bounding box center [359, 292] width 130 height 109
click at [86, 388] on div "Menu Item Submenu Item Style Switch to preview mode and move the mouse over men…" at bounding box center [165, 348] width 210 height 371
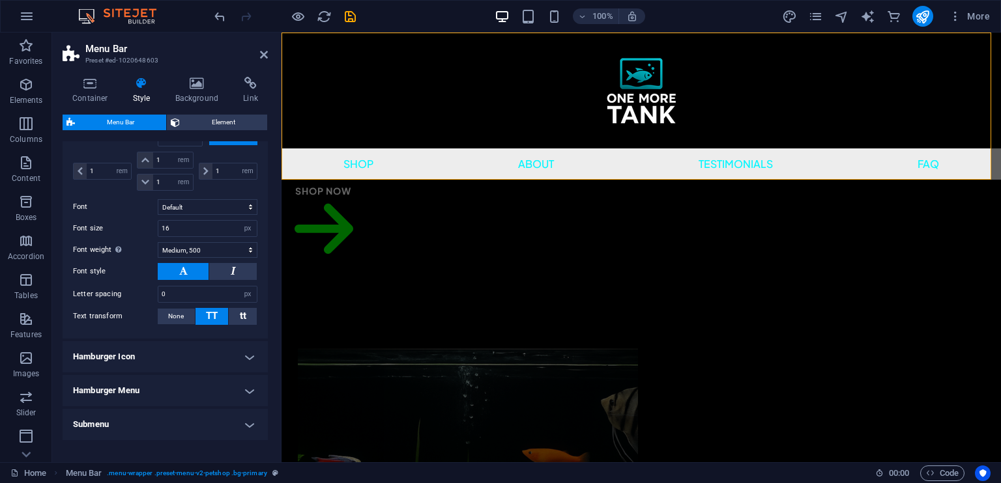
scroll to position [948, 0]
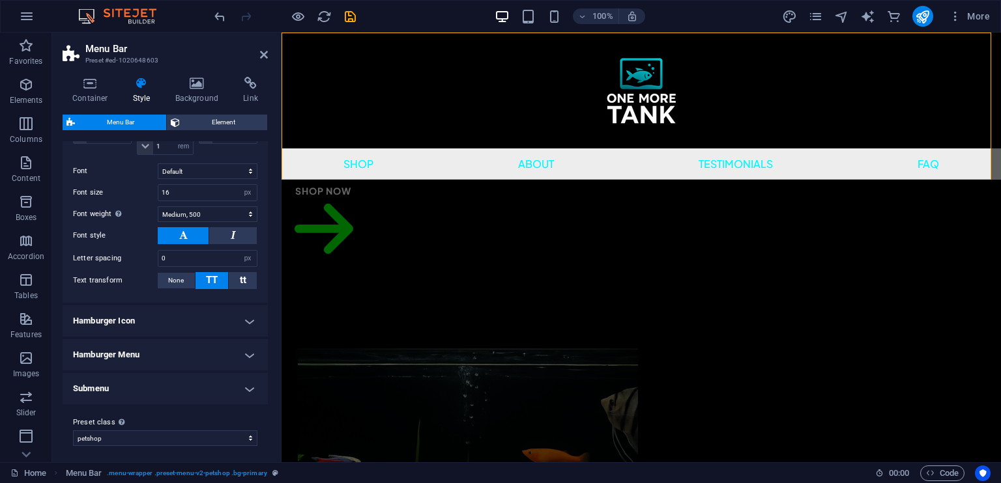
click at [151, 352] on h4 "Hamburger Menu" at bounding box center [165, 354] width 205 height 31
click at [151, 352] on h4 "Hamburger Menu" at bounding box center [165, 350] width 205 height 23
click at [189, 85] on icon at bounding box center [196, 83] width 63 height 13
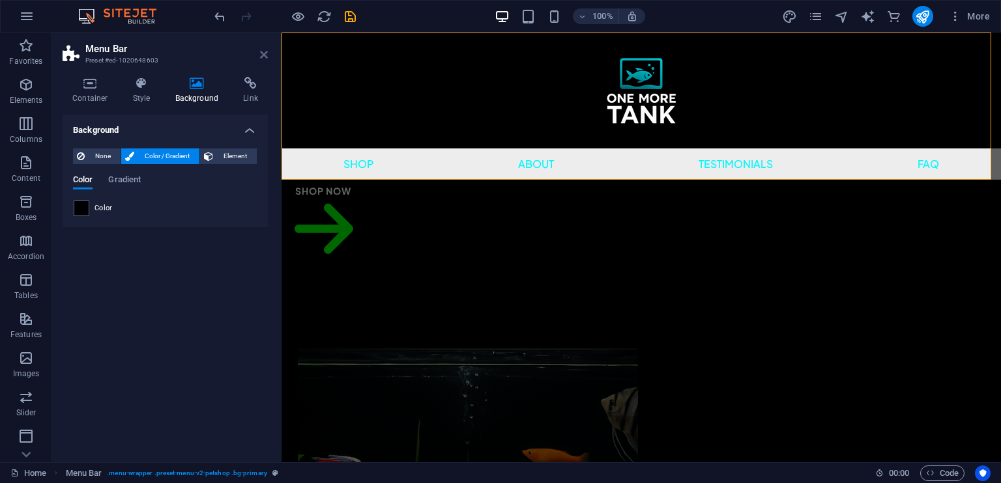
click at [263, 54] on icon at bounding box center [264, 55] width 8 height 10
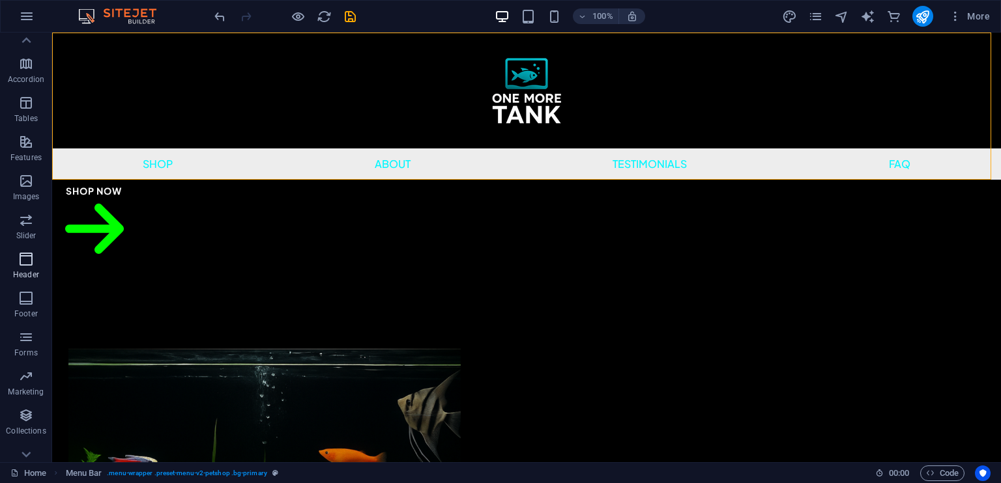
scroll to position [195, 0]
click at [37, 446] on span "Commerce" at bounding box center [26, 444] width 52 height 31
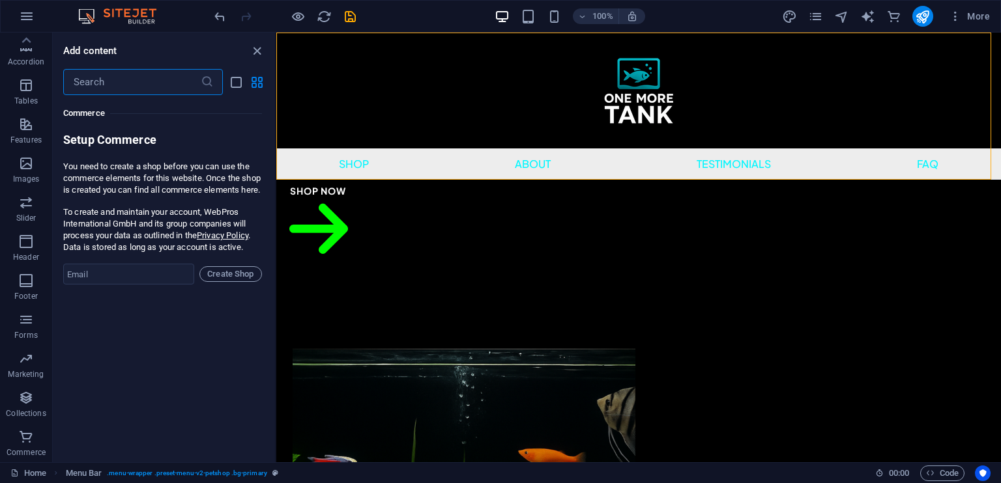
scroll to position [12556, 0]
click at [18, 416] on p "Collections" at bounding box center [26, 414] width 40 height 10
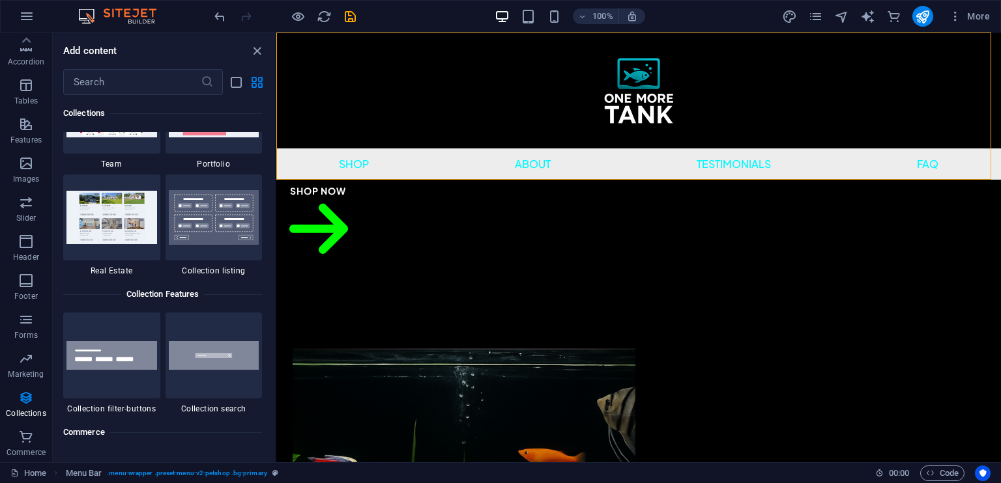
scroll to position [12253, 0]
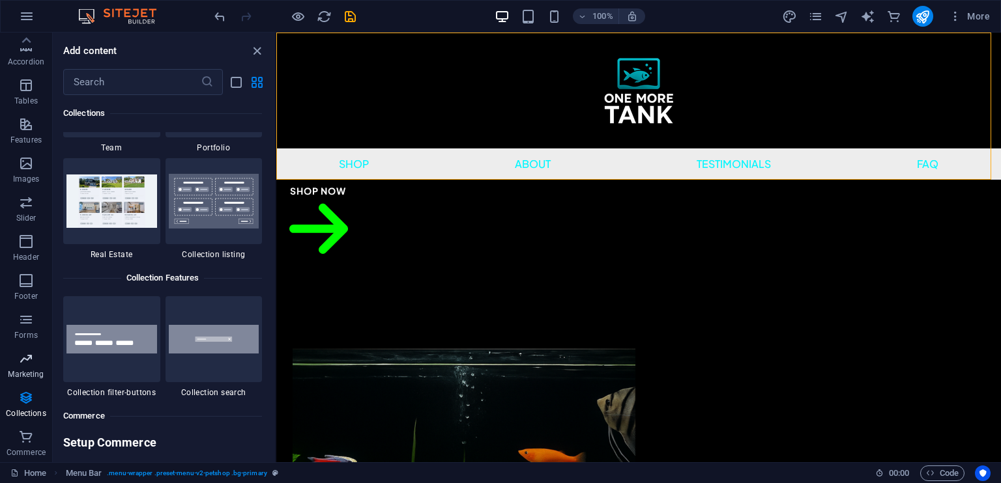
click at [16, 358] on span "Marketing" at bounding box center [26, 366] width 52 height 31
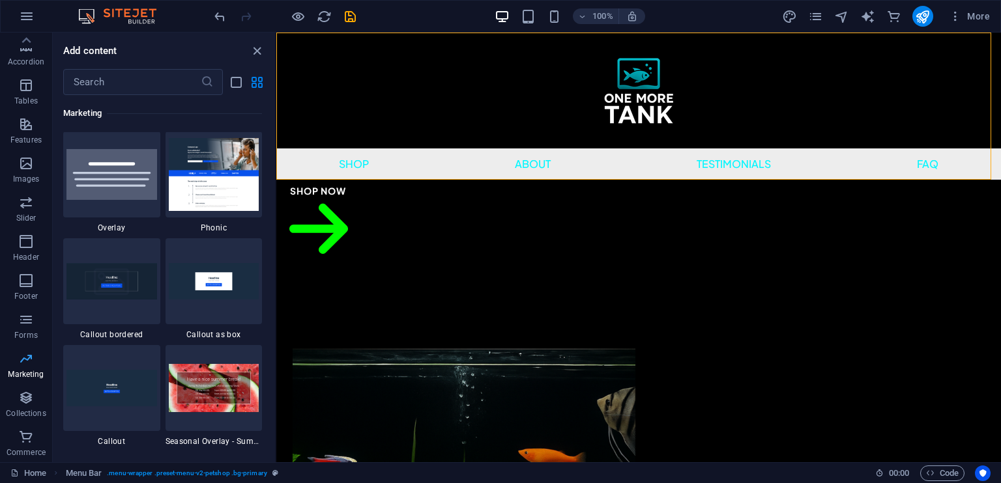
scroll to position [10613, 0]
click at [21, 354] on icon "button" at bounding box center [26, 359] width 16 height 16
click at [20, 317] on icon "button" at bounding box center [26, 320] width 16 height 16
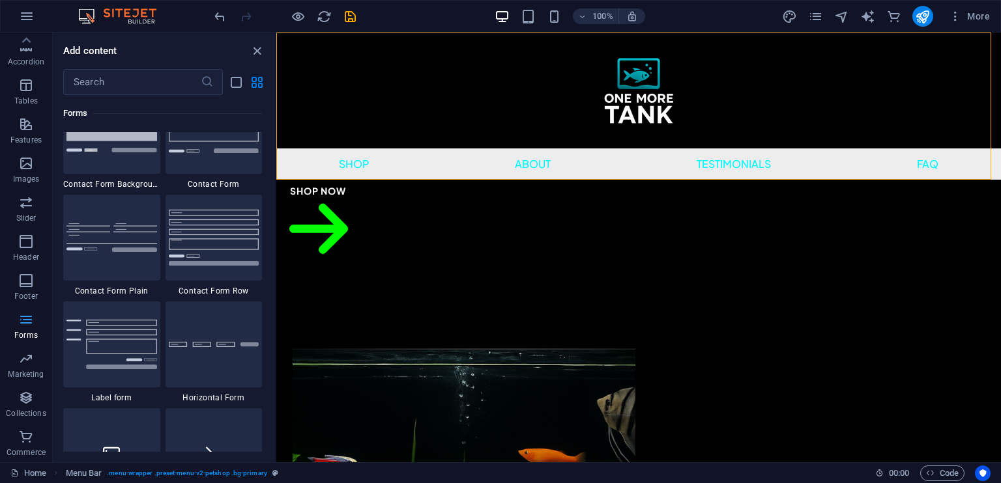
scroll to position [9513, 0]
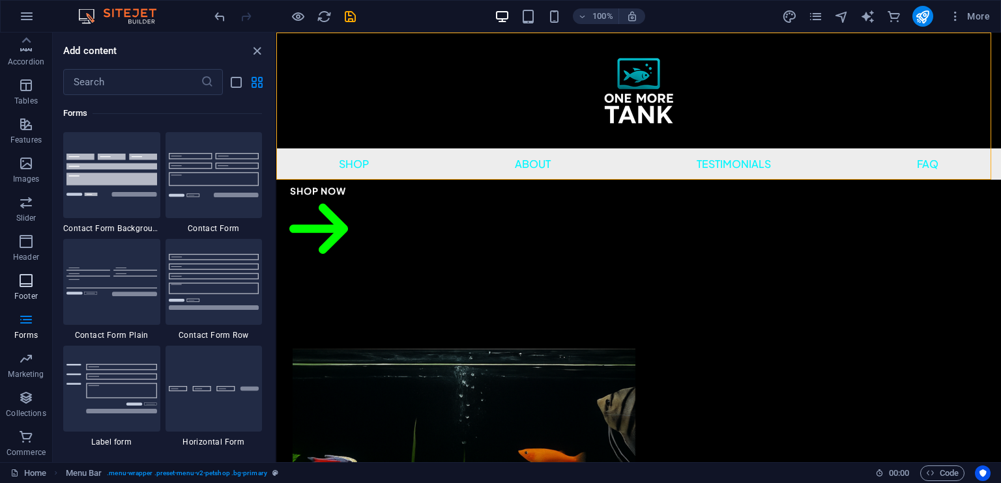
click at [27, 285] on icon "button" at bounding box center [26, 281] width 16 height 16
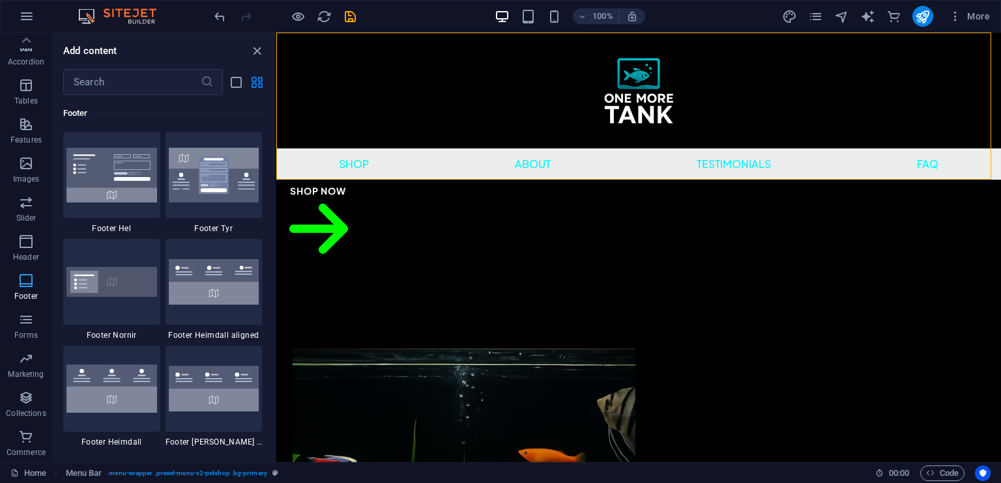
scroll to position [8626, 0]
click at [29, 248] on icon "button" at bounding box center [26, 242] width 16 height 16
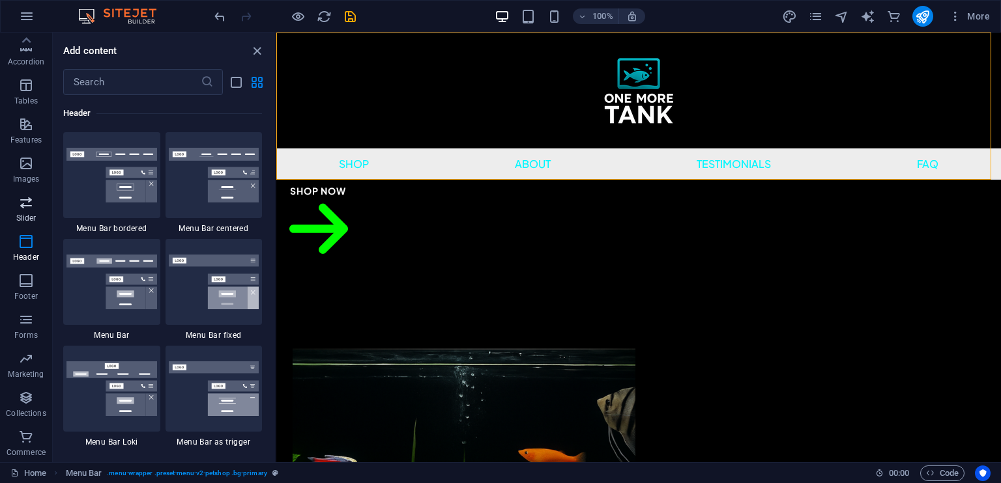
click at [31, 198] on icon "button" at bounding box center [26, 203] width 16 height 16
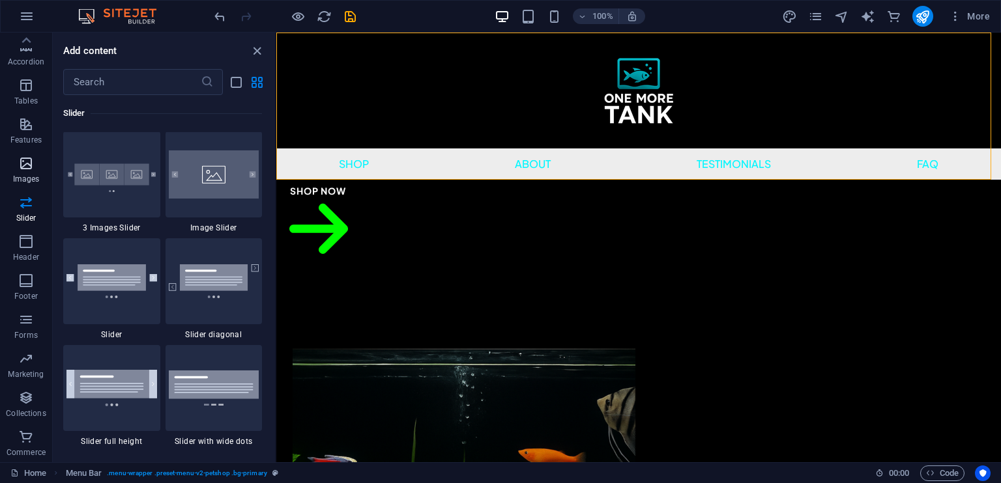
scroll to position [7387, 0]
click at [28, 179] on p "Images" at bounding box center [26, 179] width 27 height 10
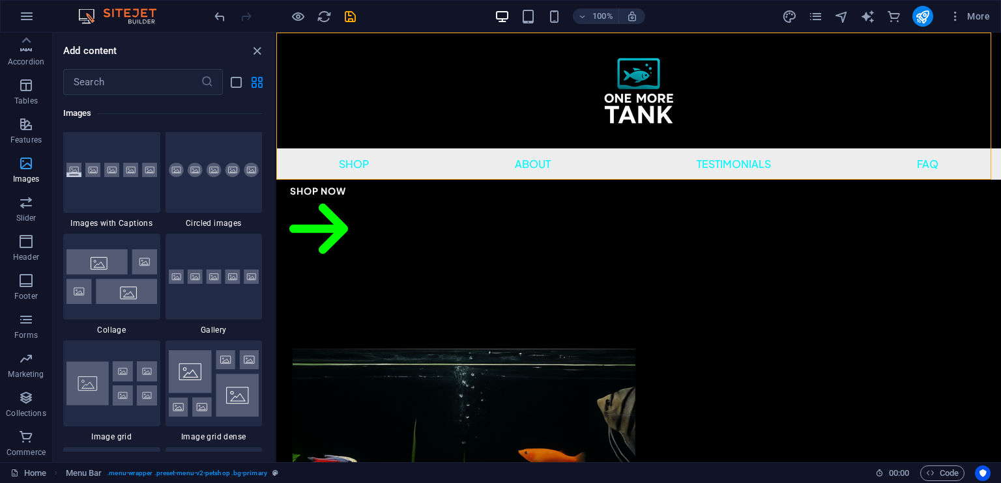
scroll to position [6607, 0]
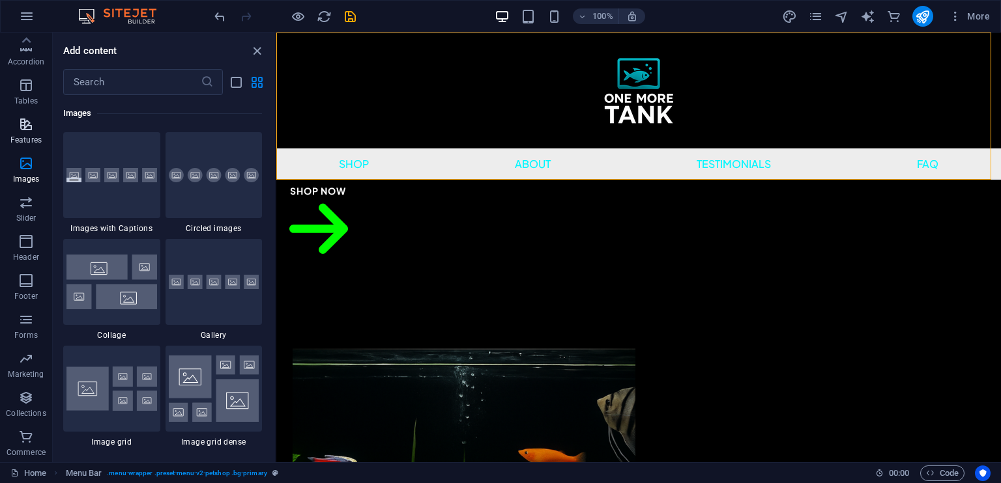
click at [14, 130] on span "Features" at bounding box center [26, 132] width 52 height 31
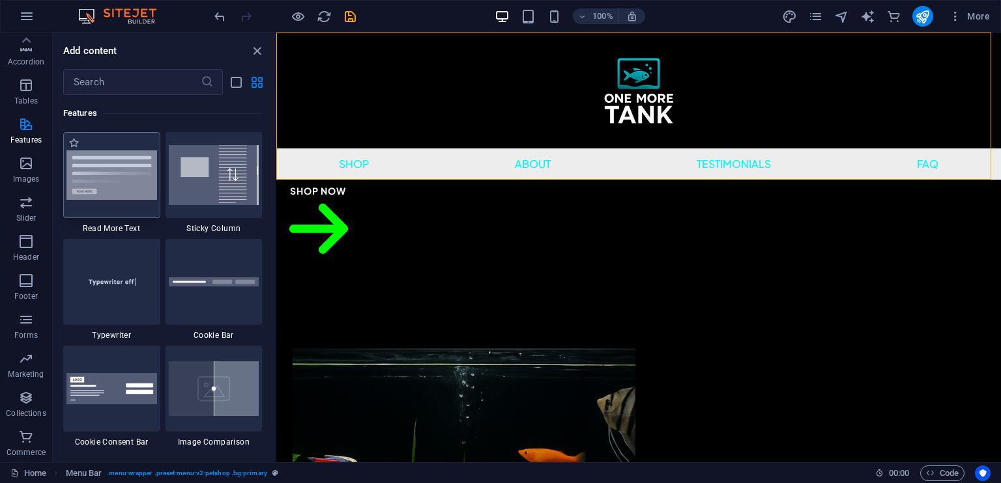
scroll to position [5079, 0]
click at [25, 83] on icon "button" at bounding box center [26, 86] width 16 height 16
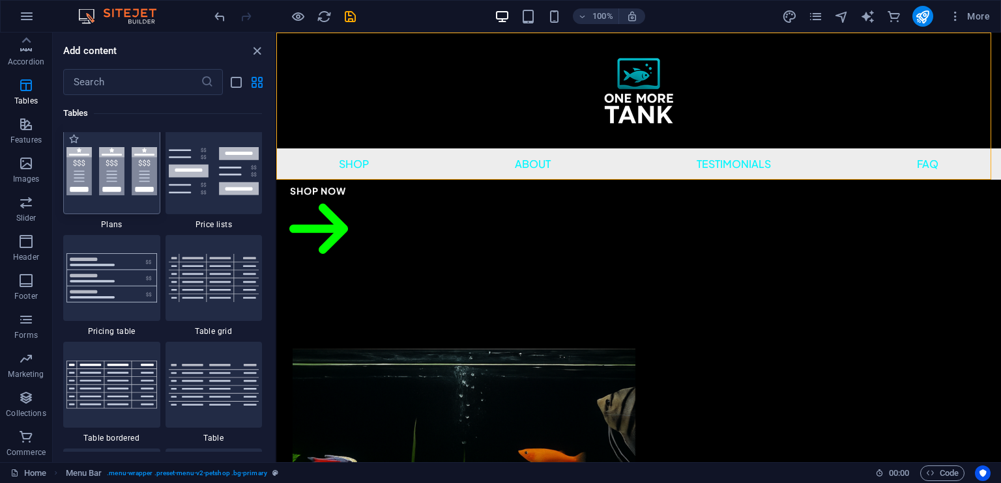
scroll to position [4513, 0]
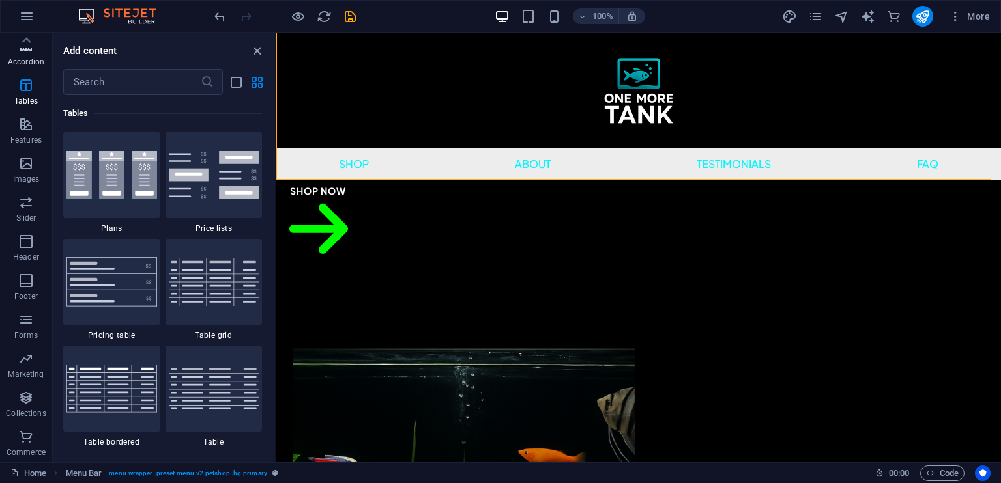
click at [22, 51] on icon "button" at bounding box center [26, 46] width 16 height 16
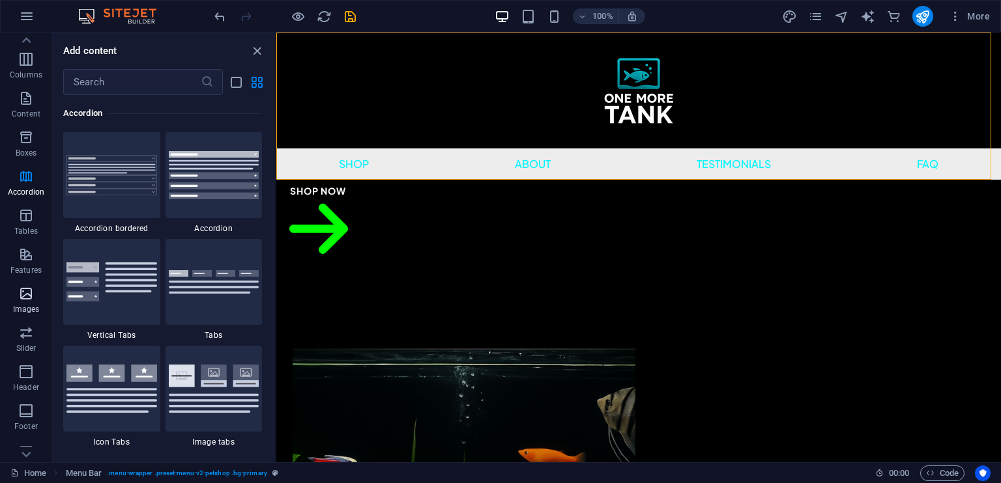
scroll to position [0, 0]
click at [23, 197] on icon "button" at bounding box center [26, 202] width 16 height 16
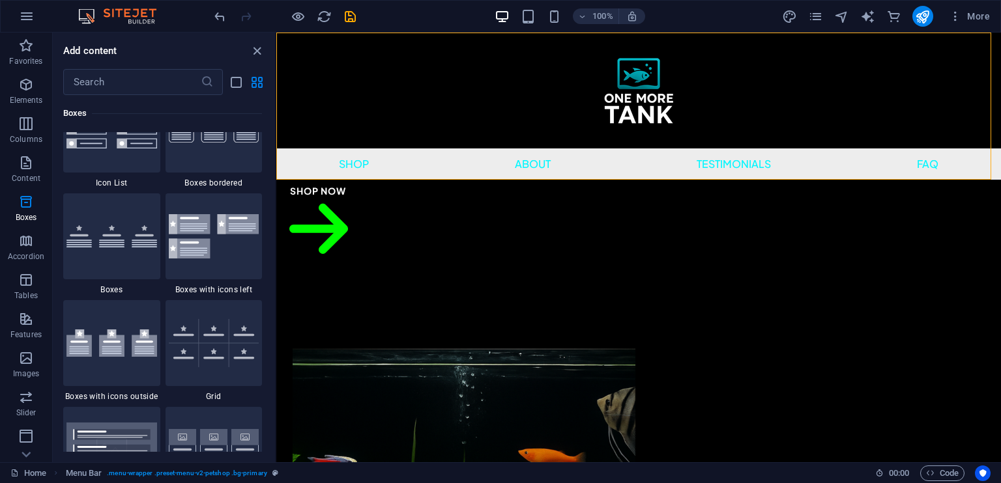
scroll to position [3659, 0]
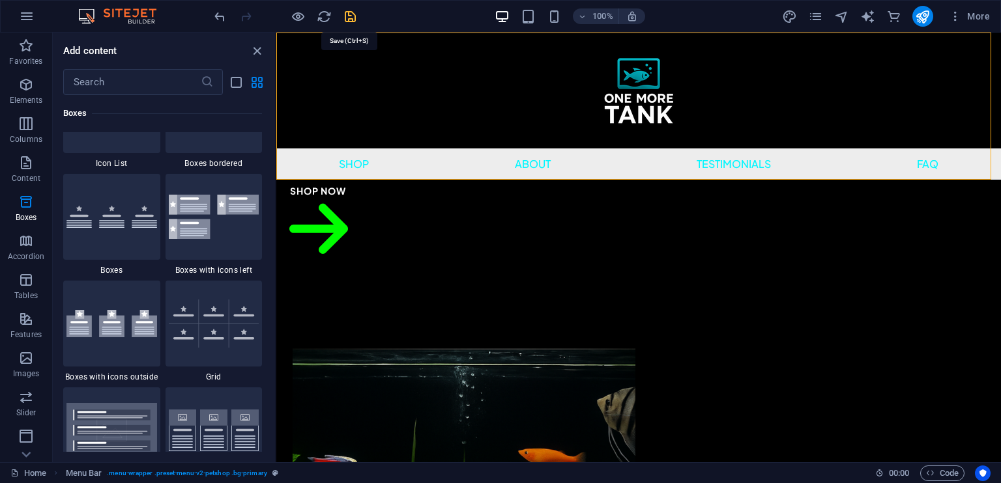
click at [349, 18] on icon "save" at bounding box center [350, 16] width 15 height 15
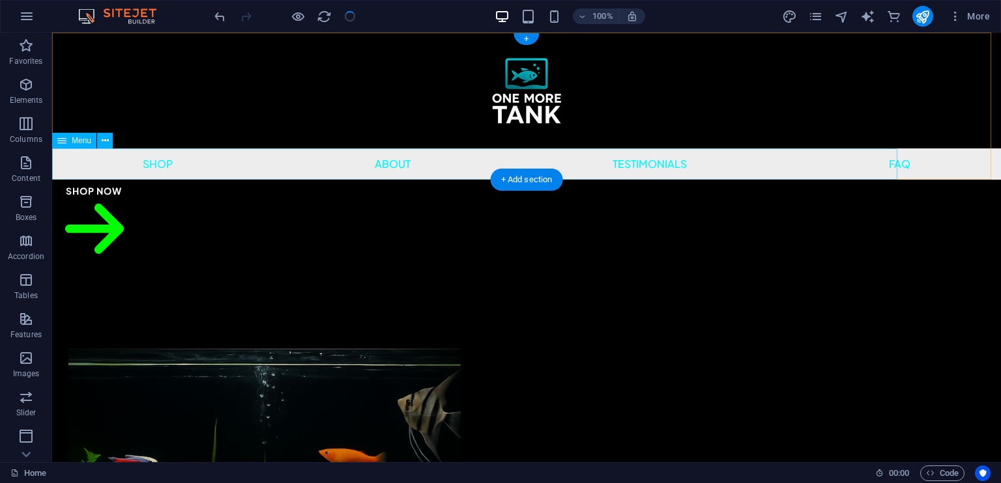
click at [220, 163] on nav "Shop About Testimonials FAQ" at bounding box center [526, 164] width 949 height 31
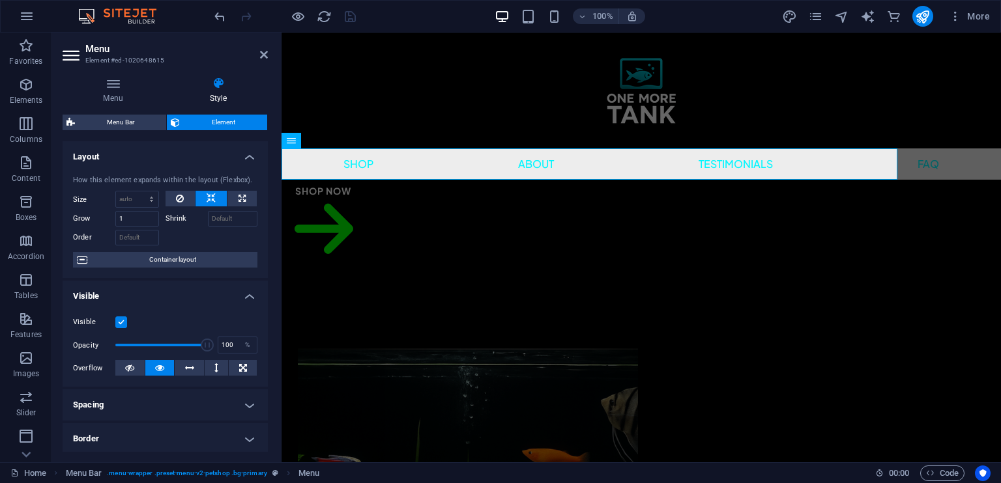
scroll to position [130, 0]
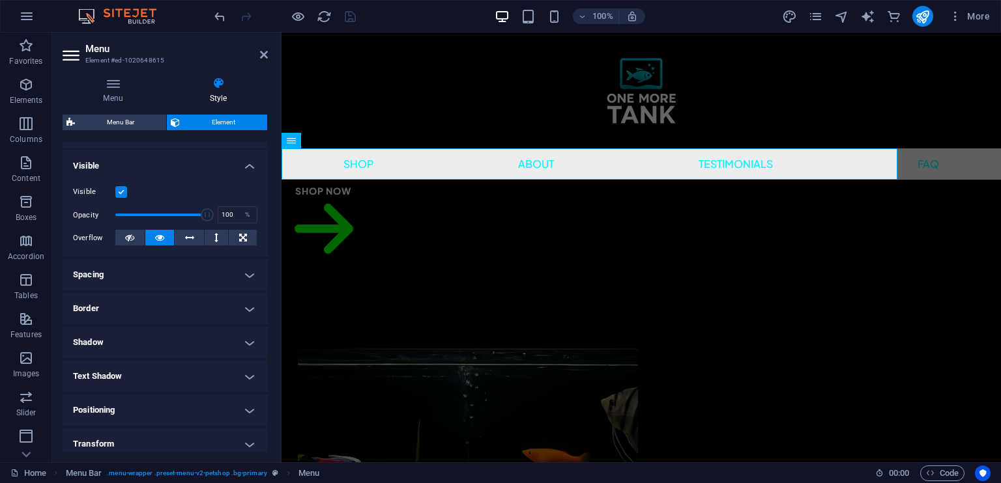
click at [115, 377] on h4 "Text Shadow" at bounding box center [165, 376] width 205 height 31
click at [115, 377] on h4 "Text Shadow" at bounding box center [165, 372] width 205 height 23
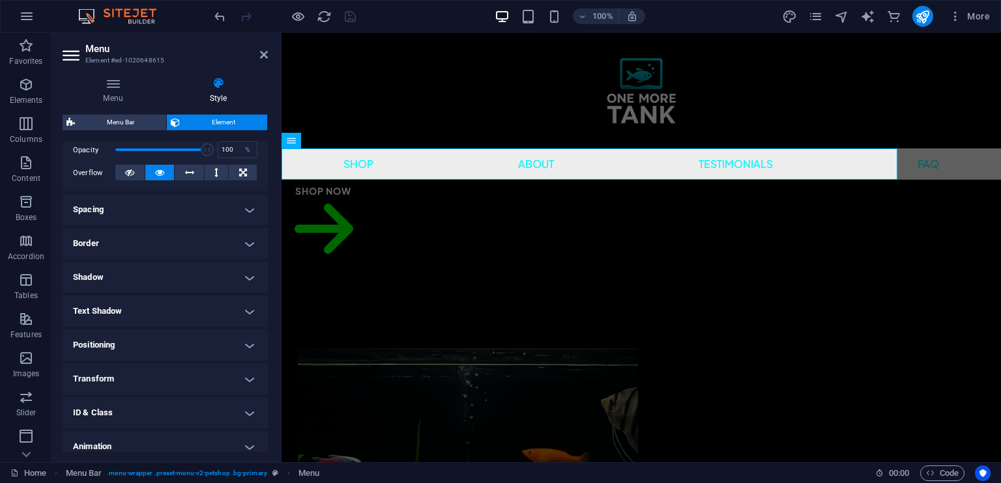
click at [117, 308] on h4 "Text Shadow" at bounding box center [165, 311] width 205 height 31
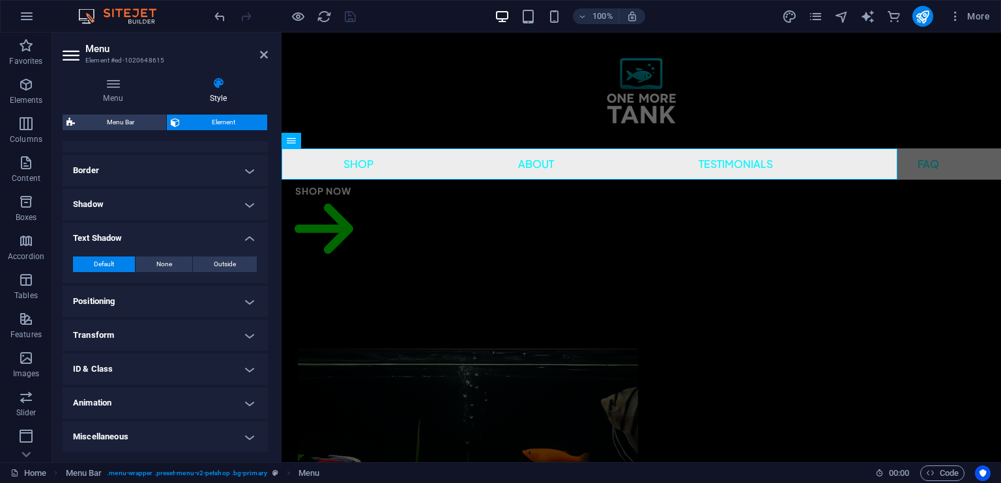
scroll to position [0, 0]
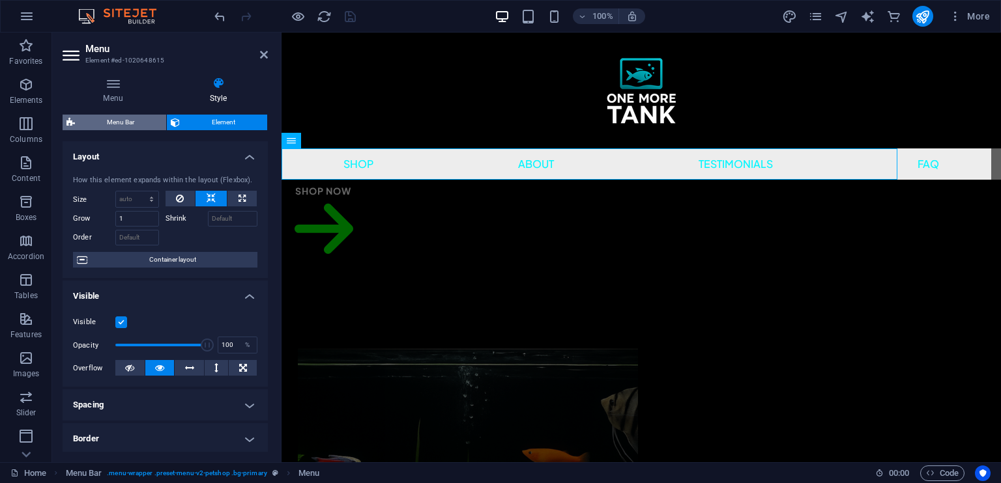
click at [96, 118] on span "Menu Bar" at bounding box center [120, 123] width 83 height 16
select select "rem"
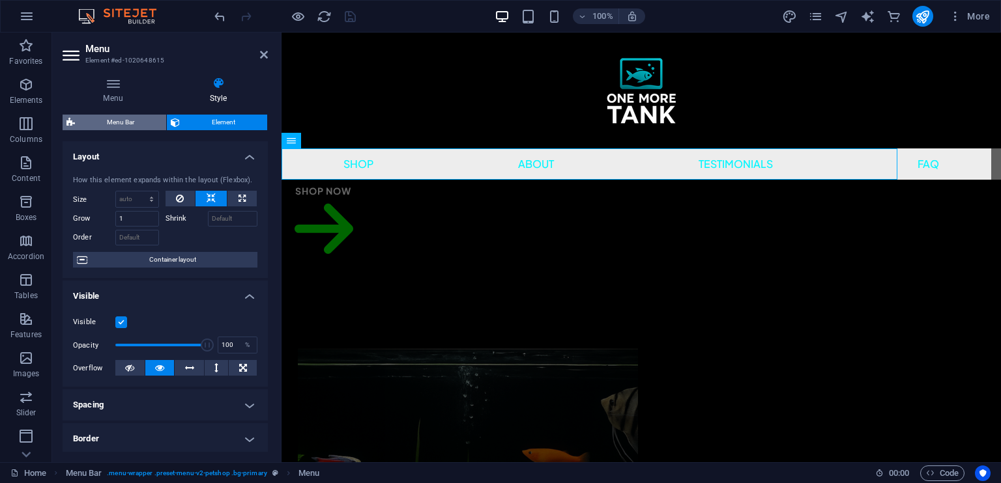
select select "rem"
select select "hover_box_bottom"
select select "px"
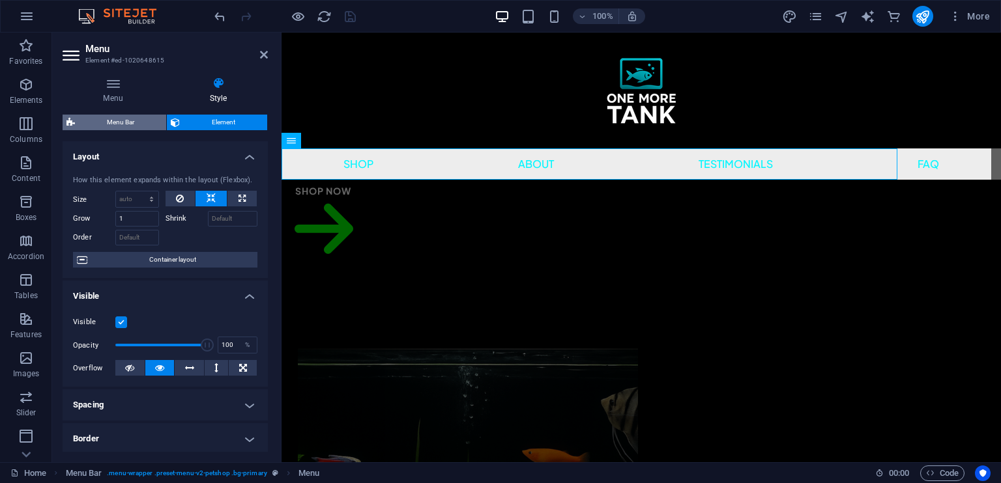
select select "rem"
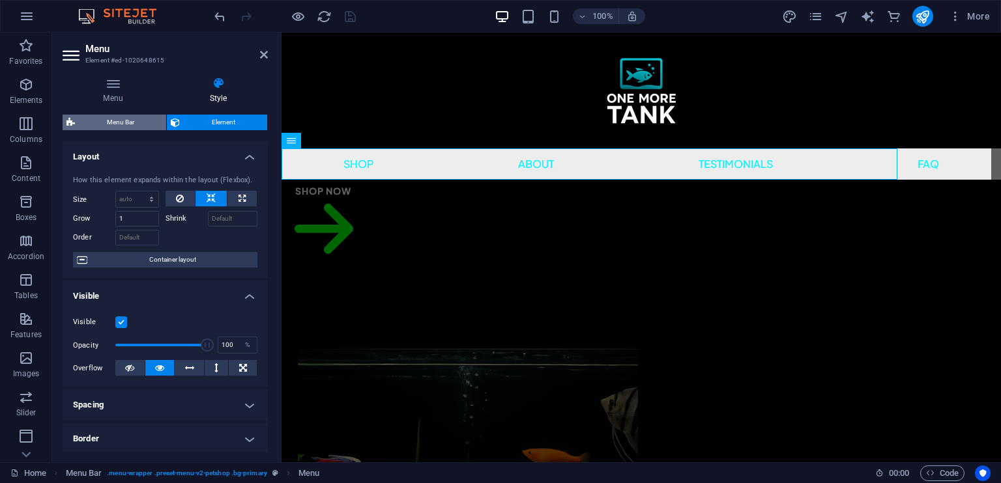
select select "rem"
select select "px"
select select "500"
select select "px"
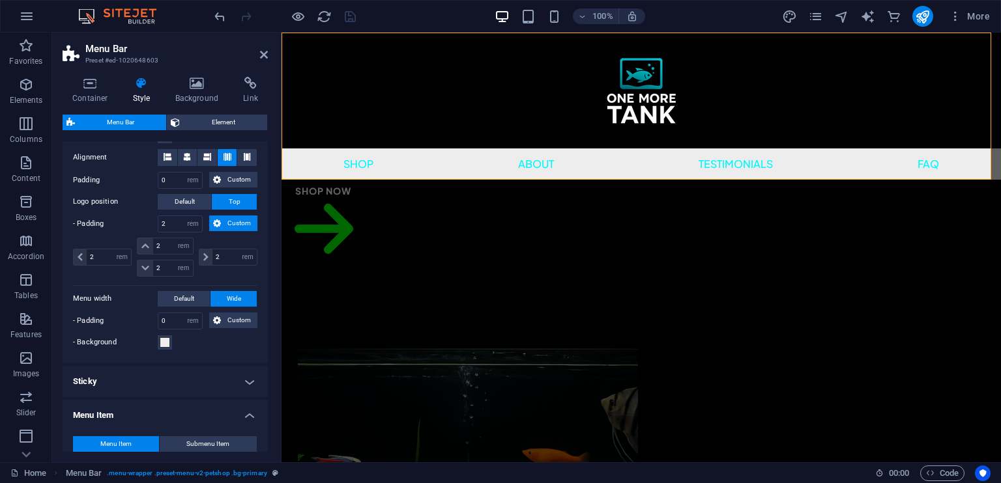
scroll to position [391, 0]
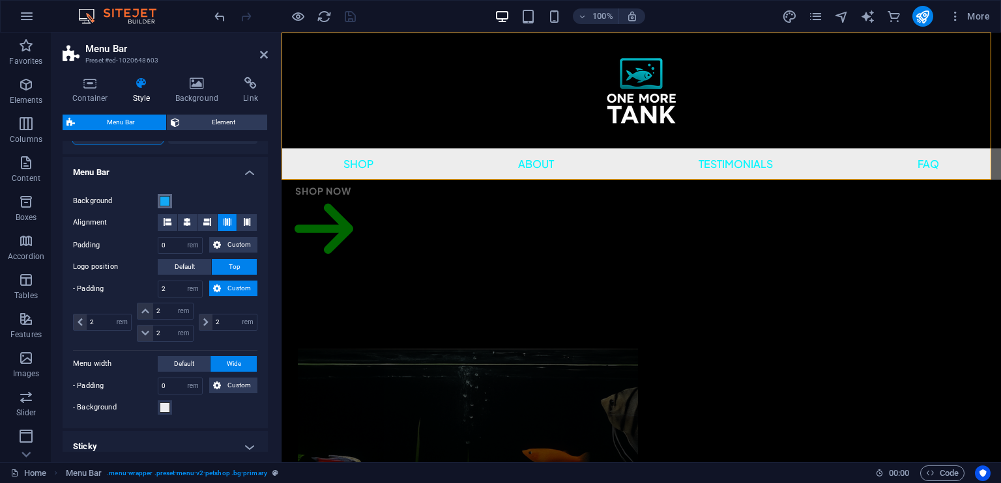
click at [160, 199] on span at bounding box center [165, 201] width 10 height 10
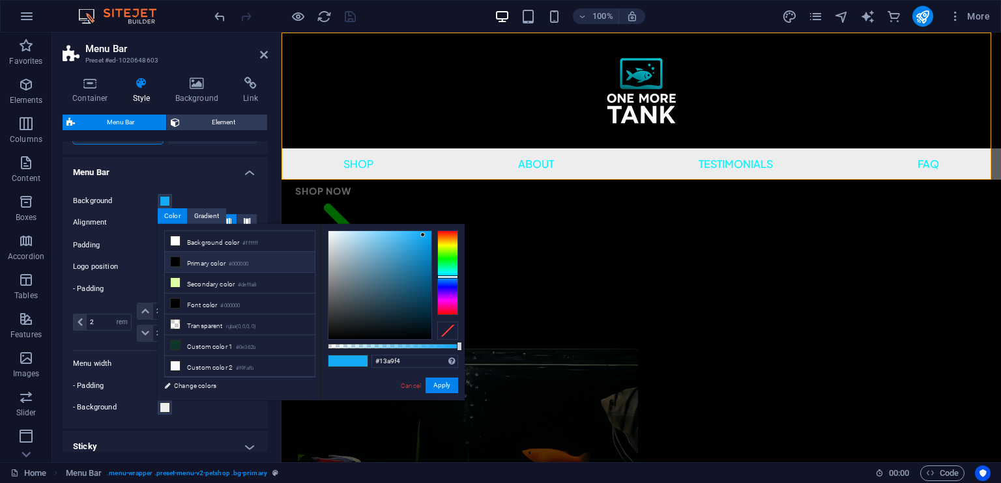
click at [173, 263] on icon at bounding box center [175, 261] width 9 height 9
type input "#000000"
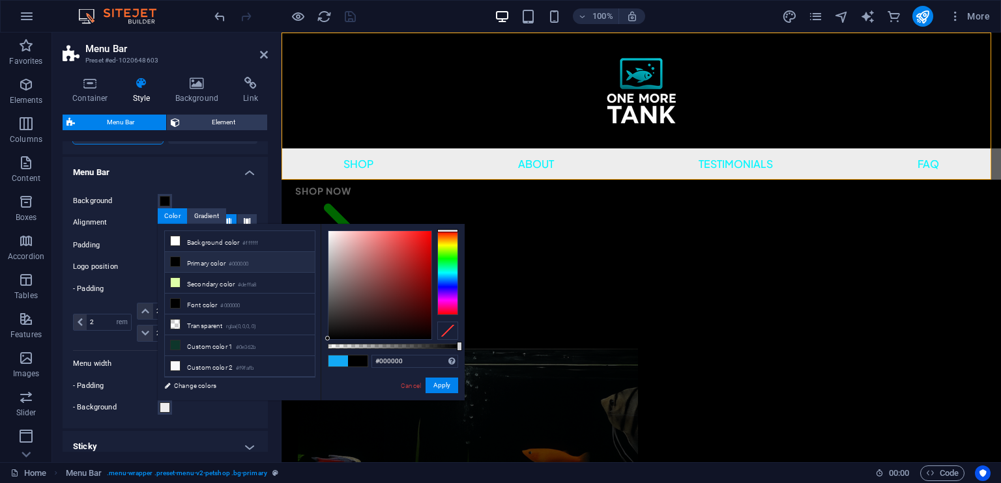
click at [64, 300] on div "Background Alignment Padding 0 px rem % vh vw Custom Custom 0 px rem % vh vw 0 …" at bounding box center [165, 304] width 210 height 248
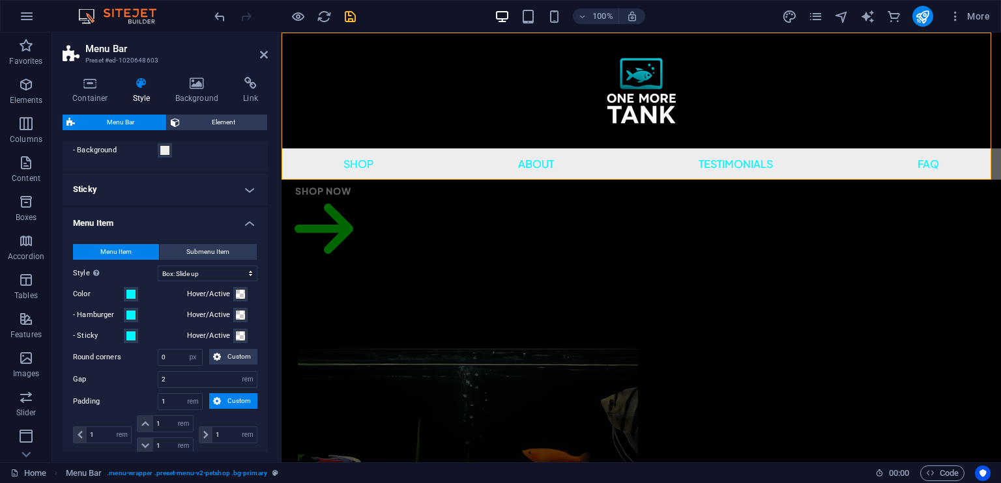
scroll to position [652, 0]
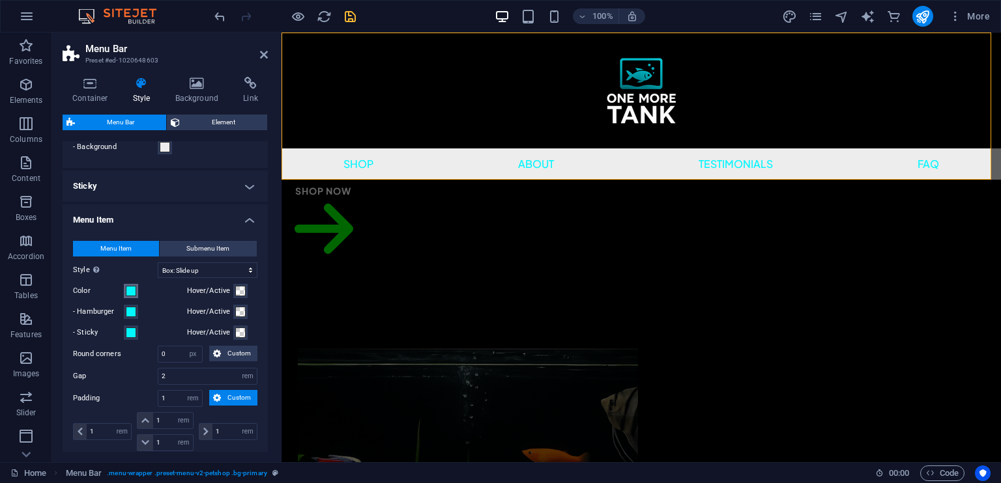
click at [130, 288] on span at bounding box center [131, 291] width 10 height 10
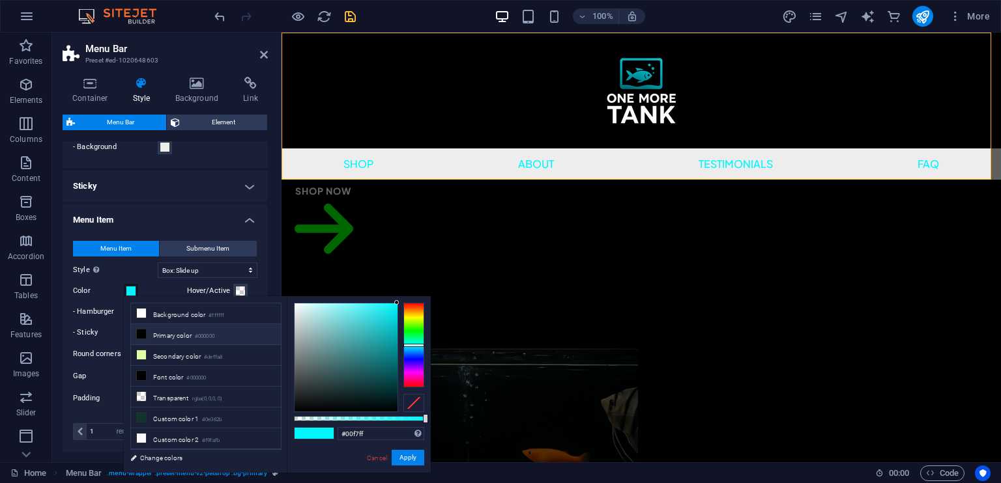
click at [151, 336] on li "Primary color #000000" at bounding box center [206, 334] width 150 height 21
type input "#000000"
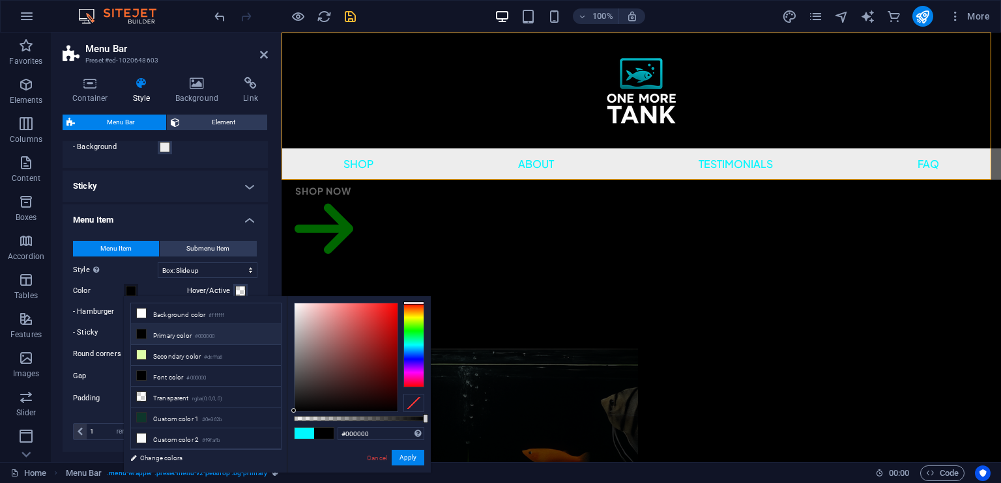
click at [64, 333] on div "Menu Item Submenu Item Style Switch to preview mode and move the mouse over men…" at bounding box center [165, 413] width 210 height 371
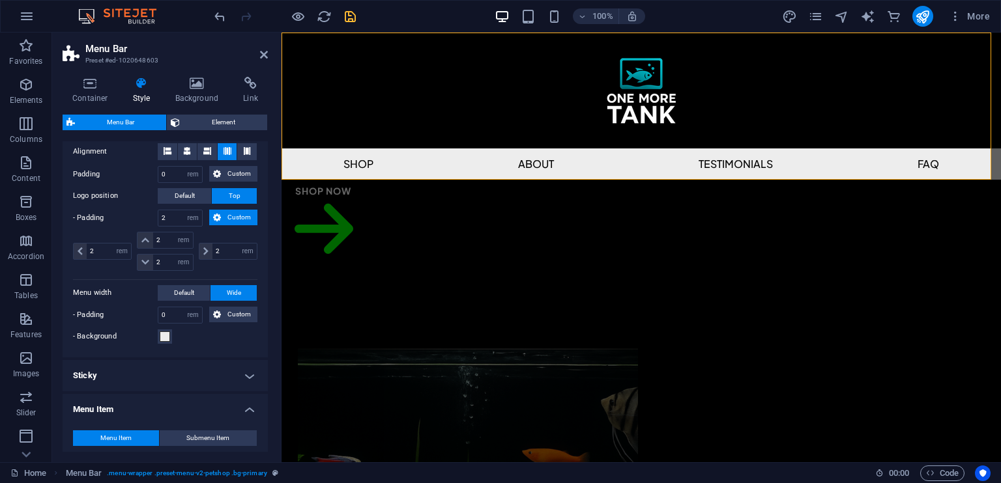
scroll to position [362, 0]
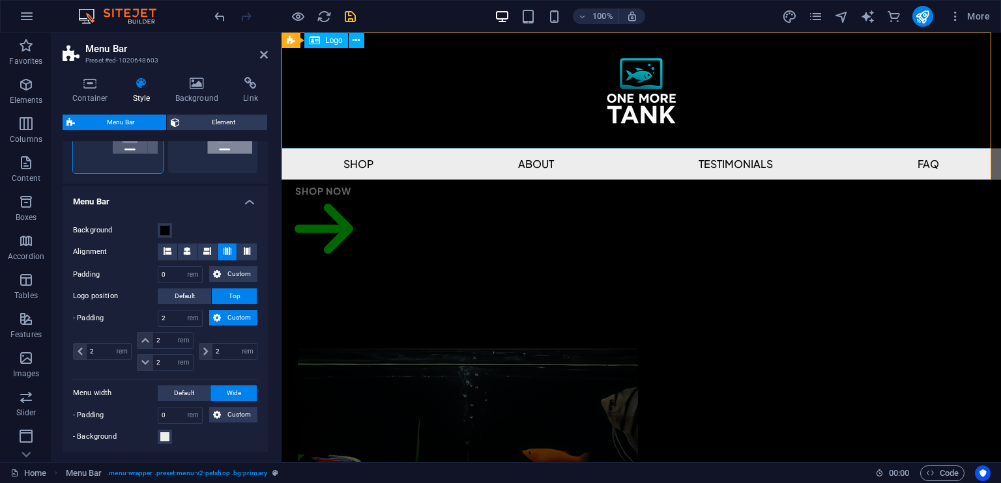
click at [352, 104] on div at bounding box center [640, 91] width 719 height 116
click at [658, 77] on div at bounding box center [640, 91] width 719 height 116
click at [644, 78] on div at bounding box center [640, 91] width 719 height 116
select select "px"
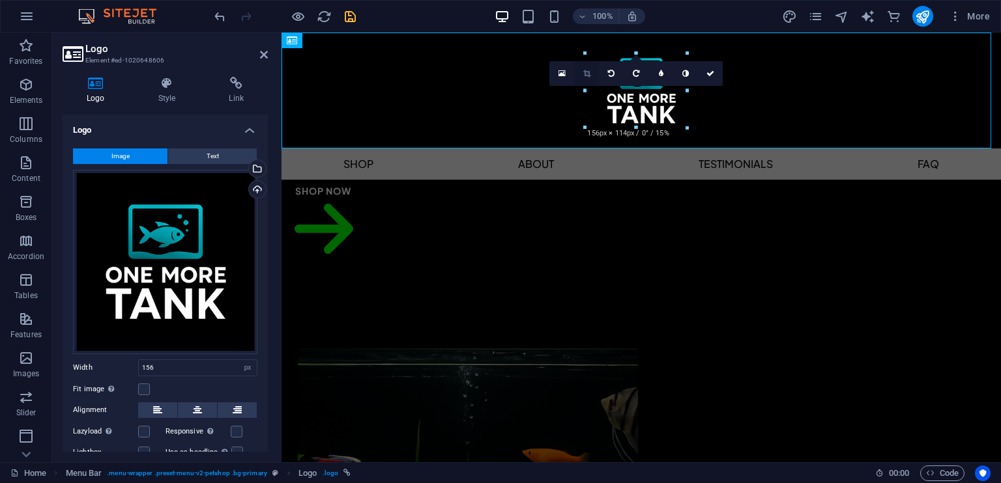
click at [584, 70] on icon at bounding box center [586, 74] width 7 height 8
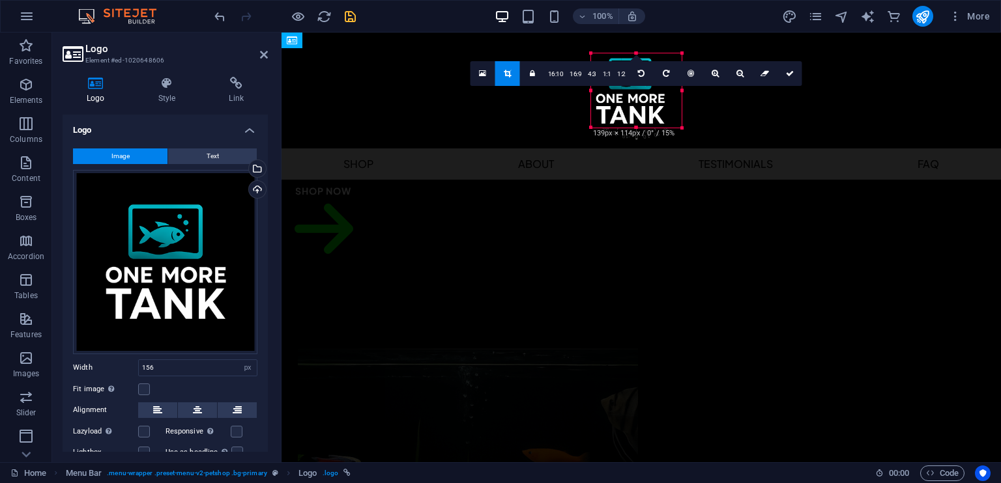
drag, startPoint x: 586, startPoint y: 91, endPoint x: 597, endPoint y: 89, distance: 11.8
click at [597, 89] on div "180 170 160 150 140 130 120 110 100 90 80 70 60 50 40 30 20 10 0 -10 -20 -30 -4…" at bounding box center [636, 90] width 91 height 74
drag, startPoint x: 681, startPoint y: 94, endPoint x: 668, endPoint y: 94, distance: 12.4
click at [668, 94] on div "180 170 160 150 140 130 120 110 100 90 80 70 60 50 40 30 20 10 0 -10 -20 -30 -4…" at bounding box center [636, 90] width 78 height 74
click at [781, 80] on link at bounding box center [789, 73] width 25 height 25
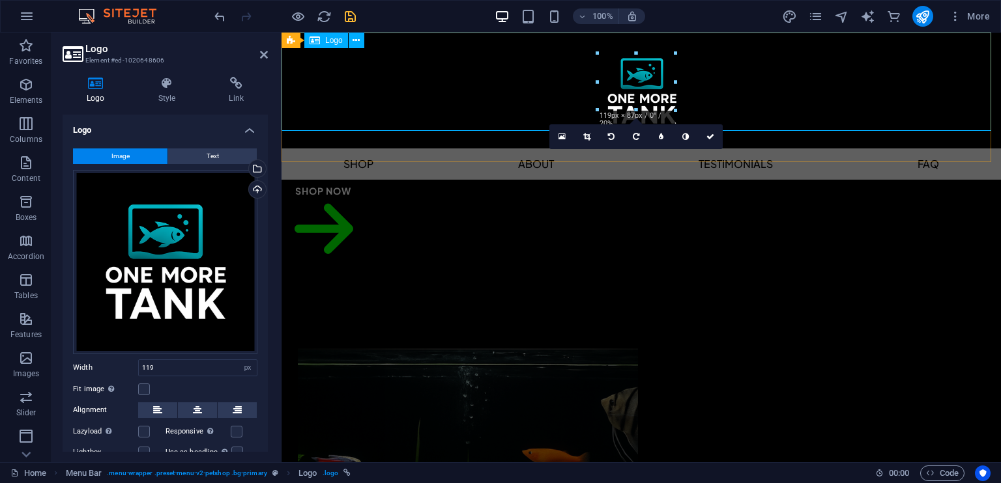
click at [639, 88] on div at bounding box center [640, 91] width 719 height 116
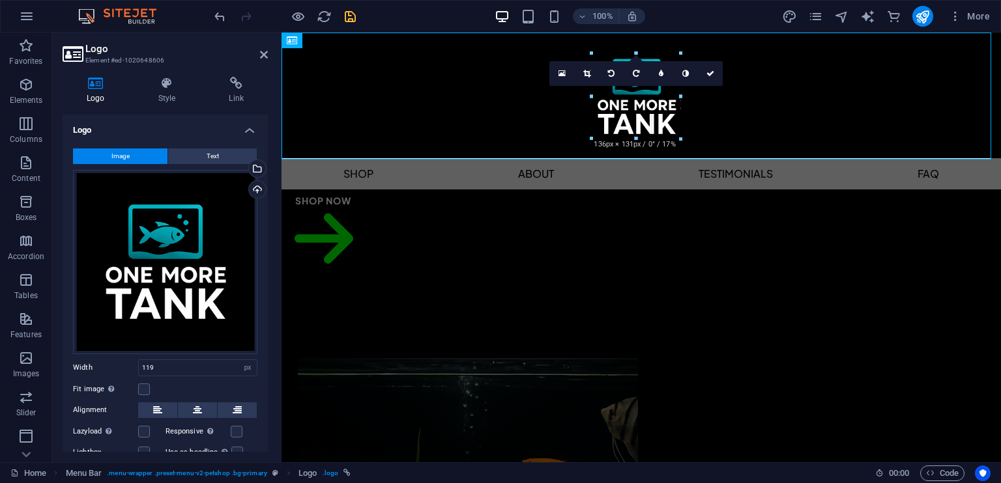
drag, startPoint x: 676, startPoint y: 128, endPoint x: 683, endPoint y: 122, distance: 9.8
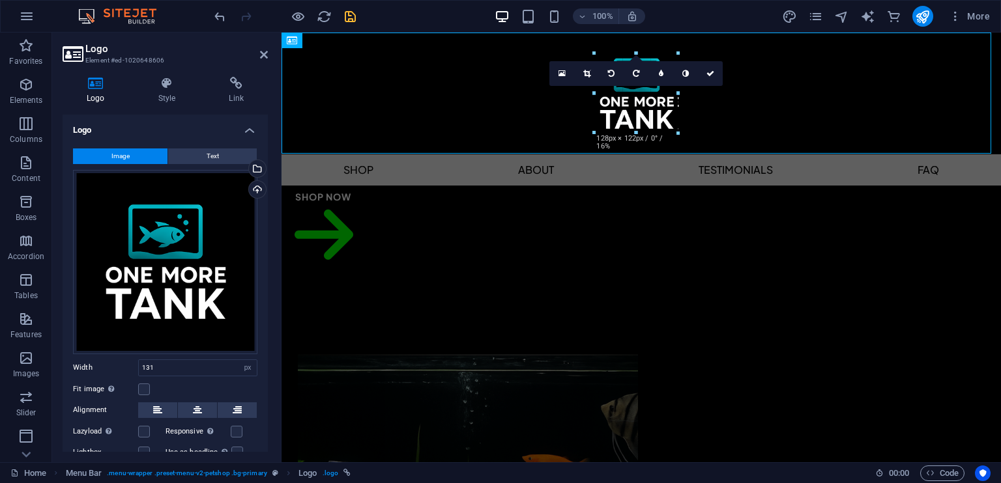
type input "128"
click at [739, 104] on div at bounding box center [640, 94] width 719 height 122
click at [790, 121] on div at bounding box center [640, 94] width 719 height 122
click at [704, 72] on link at bounding box center [710, 73] width 25 height 25
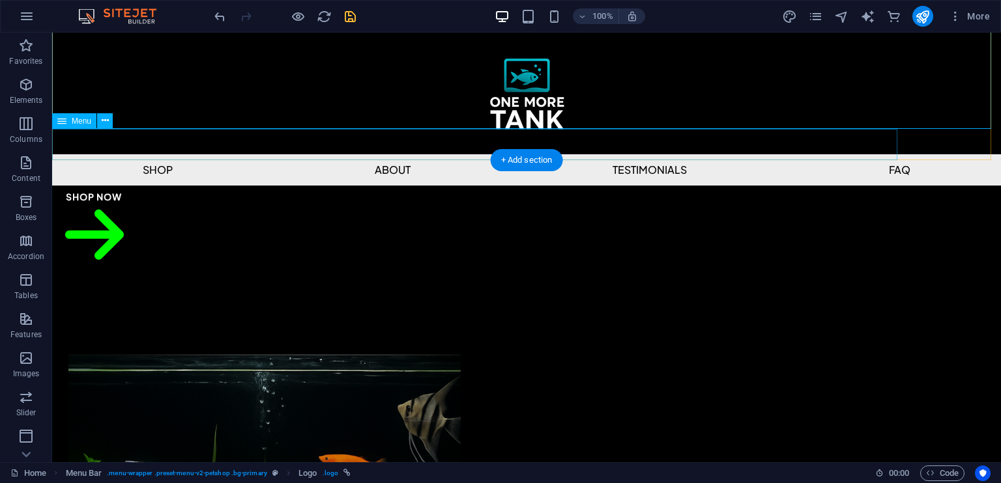
scroll to position [65, 0]
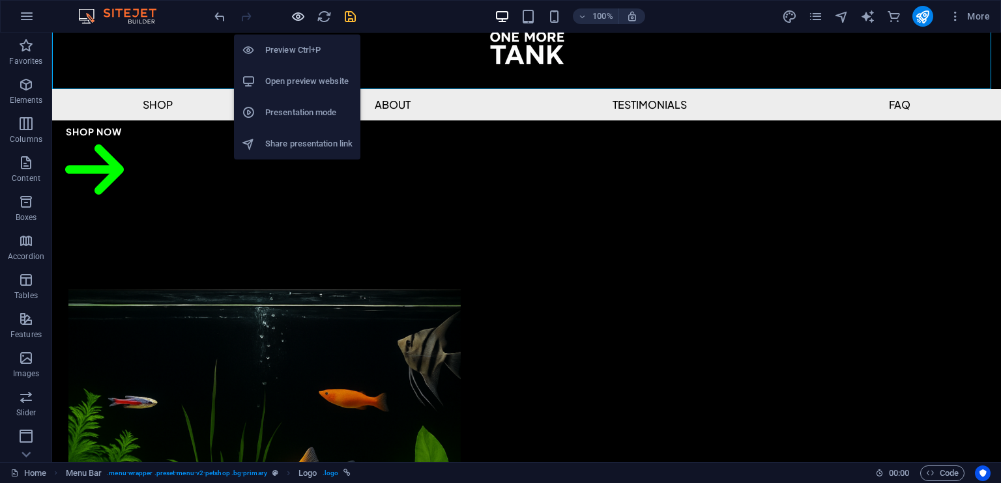
click at [296, 20] on icon "button" at bounding box center [298, 16] width 15 height 15
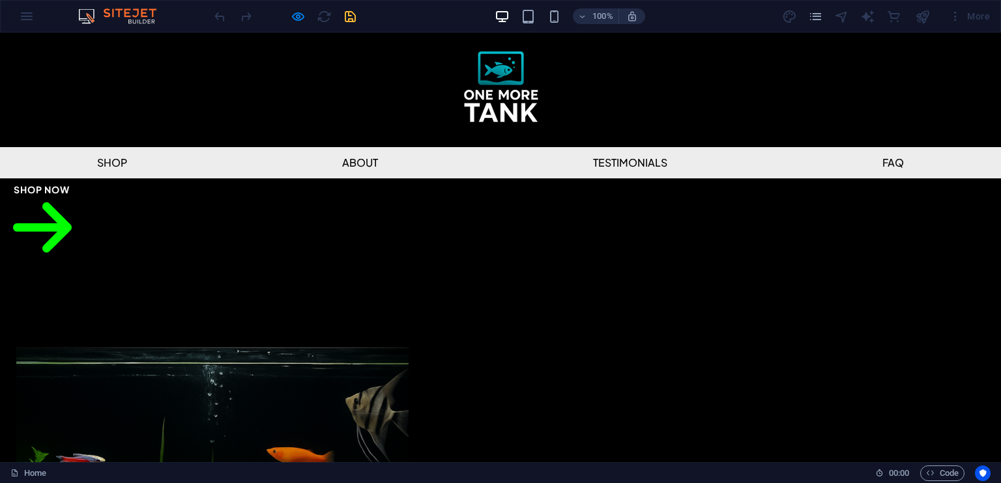
scroll to position [0, 0]
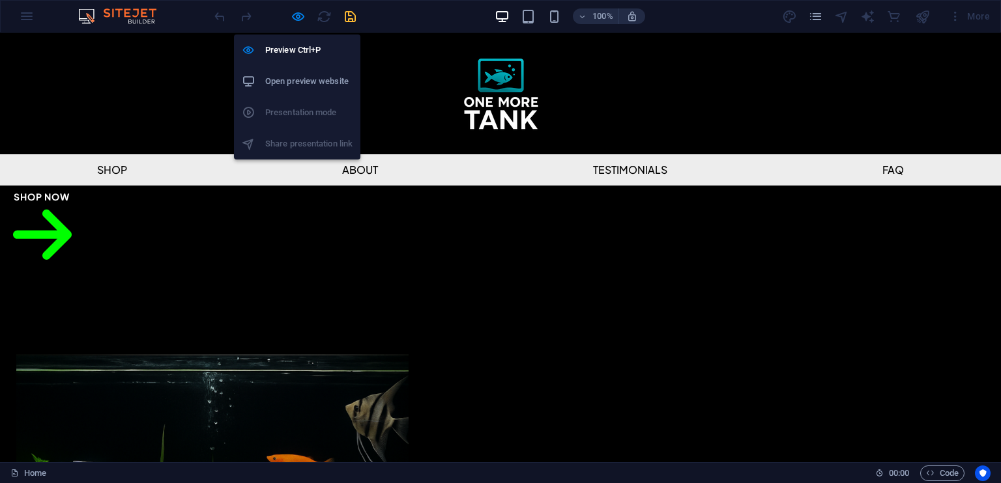
click at [308, 12] on div at bounding box center [285, 16] width 146 height 21
click at [300, 13] on icon "button" at bounding box center [298, 16] width 15 height 15
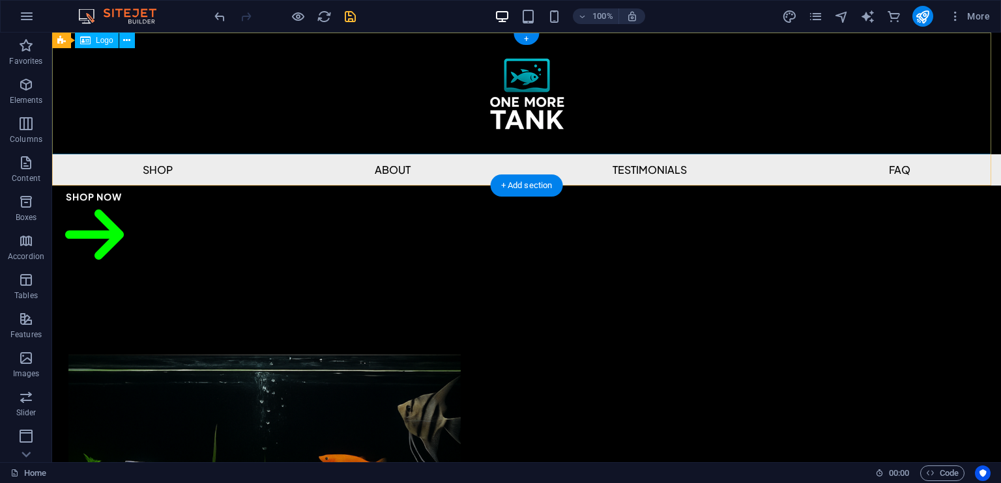
click at [269, 80] on div at bounding box center [526, 94] width 949 height 122
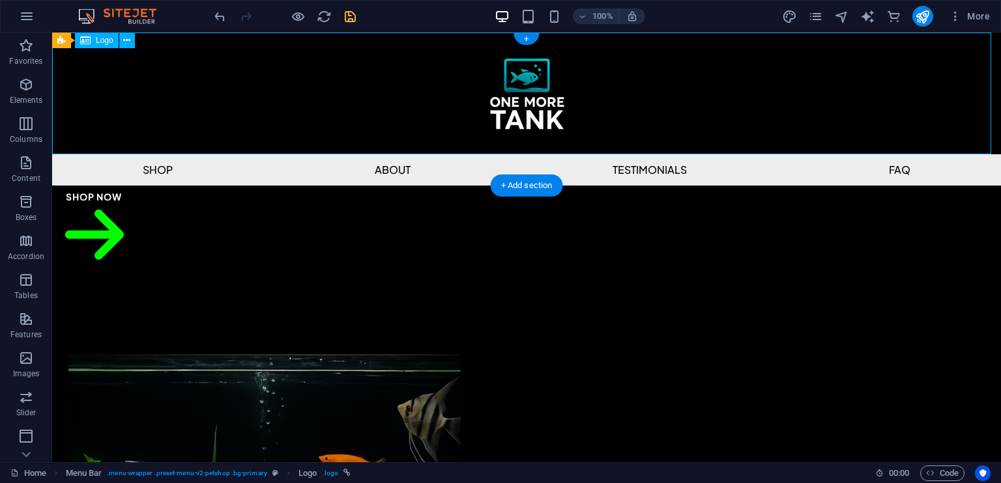
click at [146, 106] on div at bounding box center [526, 94] width 949 height 122
select select "px"
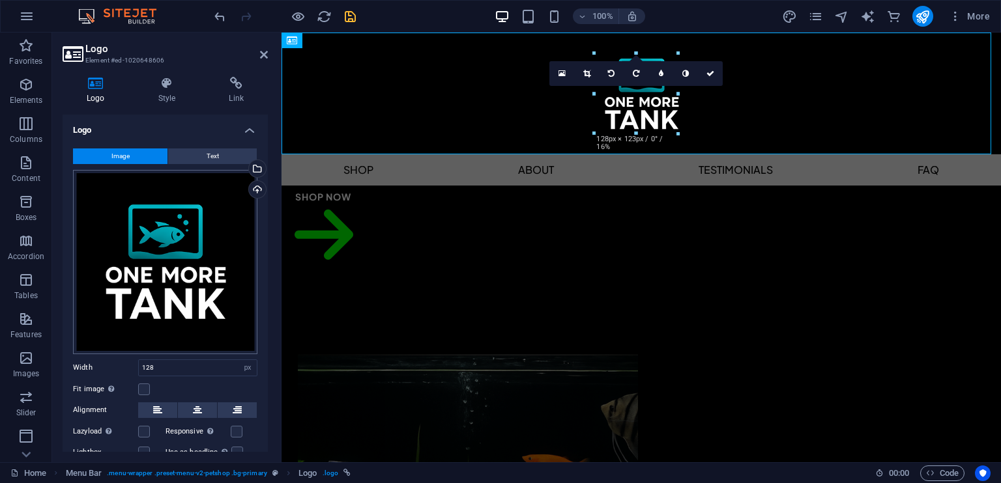
scroll to position [68, 0]
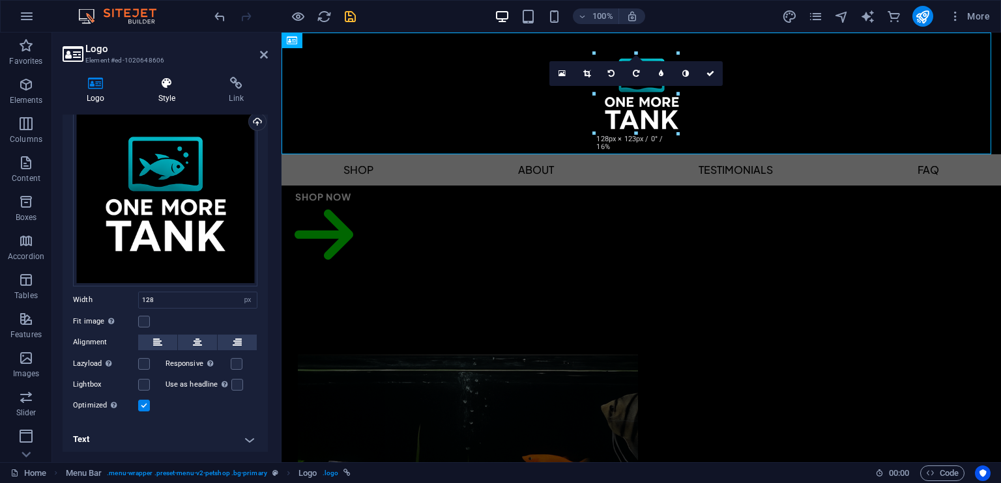
click at [164, 96] on h4 "Style" at bounding box center [169, 90] width 71 height 27
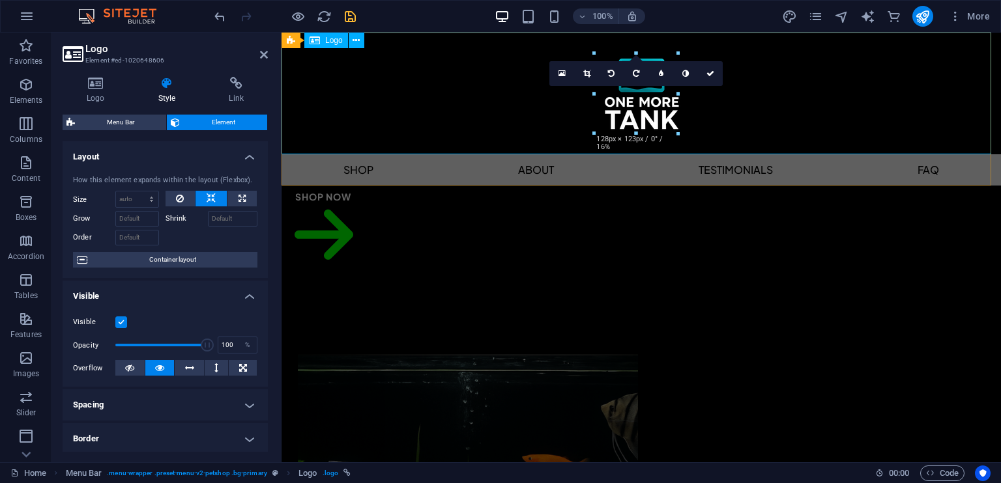
click at [341, 98] on div at bounding box center [640, 94] width 719 height 122
click at [334, 164] on nav "Shop About Testimonials FAQ" at bounding box center [640, 169] width 719 height 31
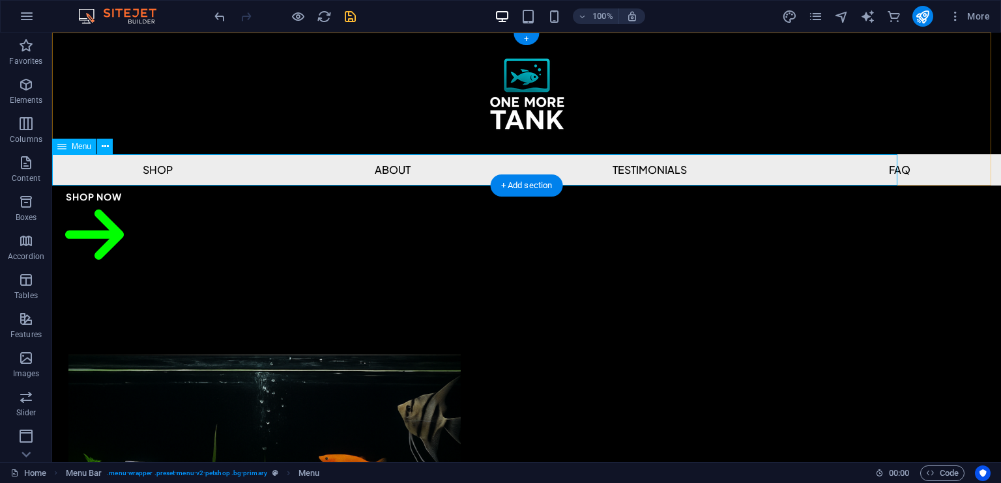
click at [204, 179] on nav "Shop About Testimonials FAQ" at bounding box center [526, 169] width 949 height 31
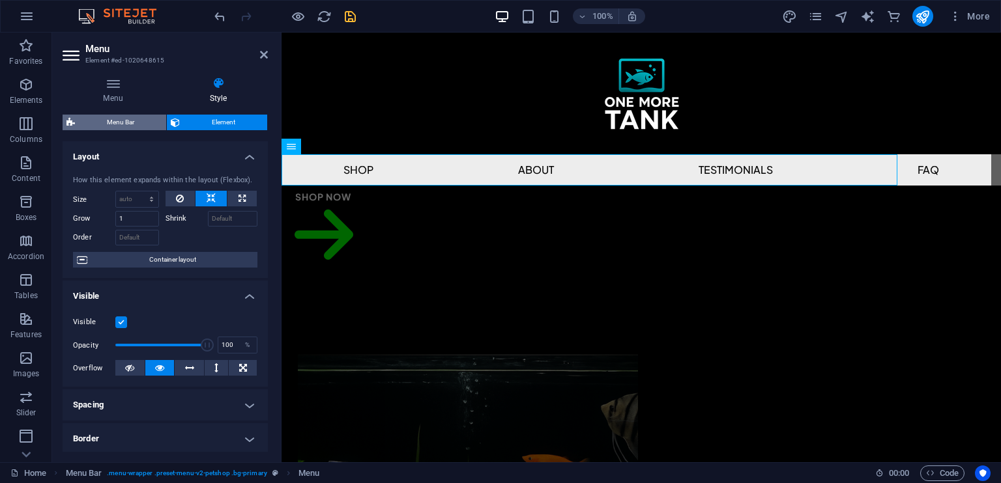
click at [99, 126] on span "Menu Bar" at bounding box center [120, 123] width 83 height 16
select select "rem"
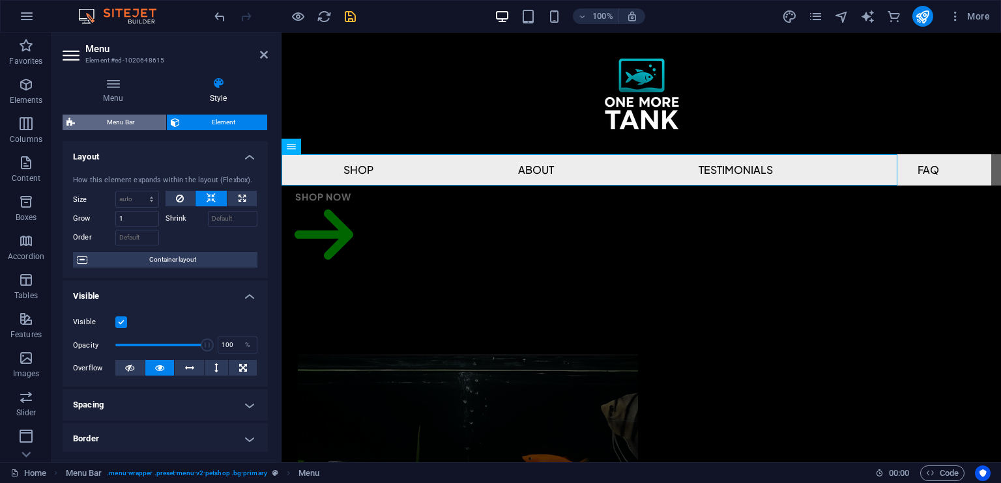
select select "rem"
select select "hover_box_bottom"
select select "px"
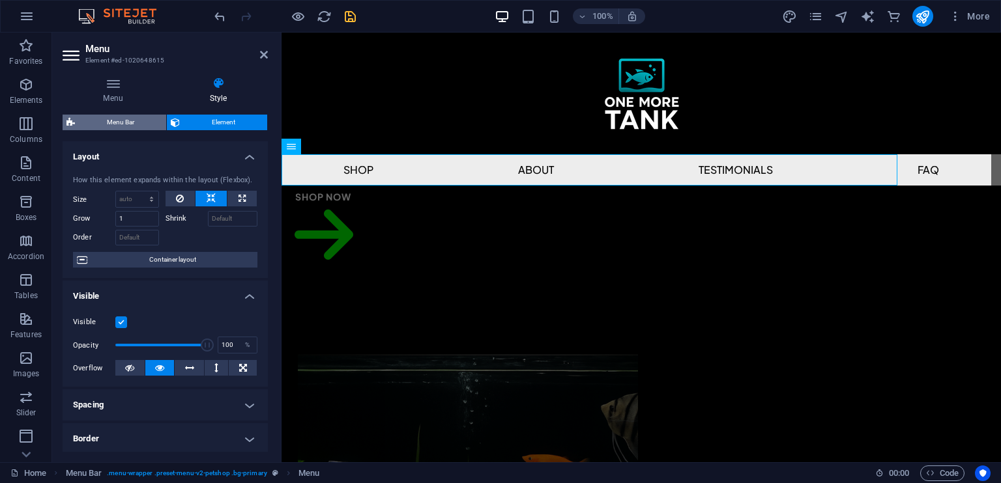
select select "rem"
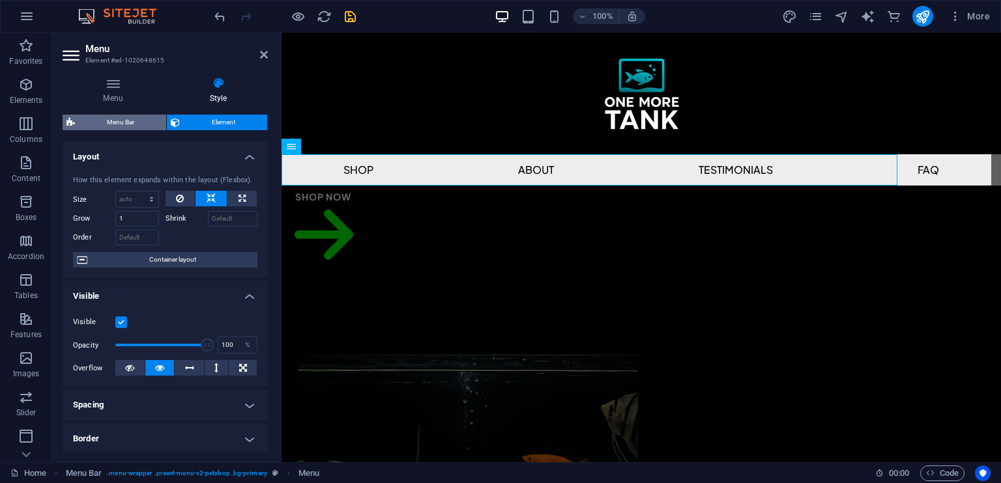
select select "rem"
select select "px"
select select "500"
select select "px"
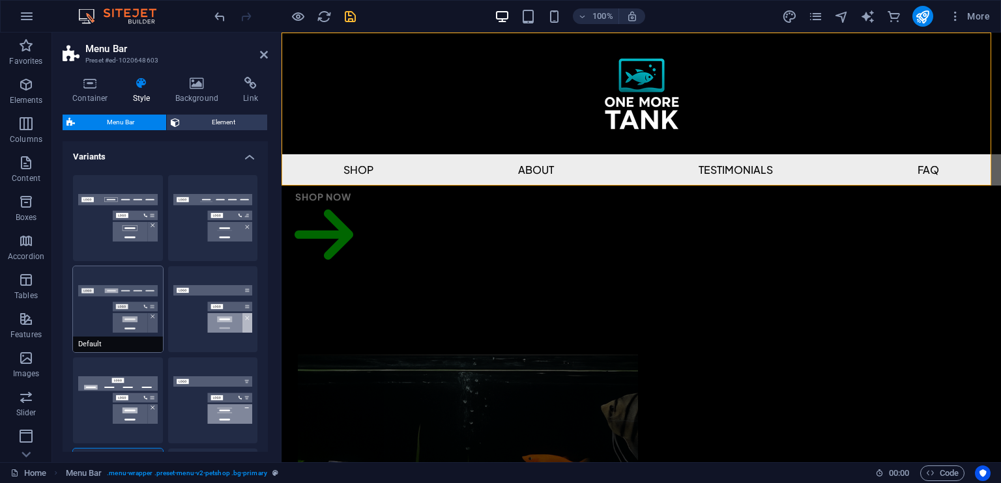
click at [141, 293] on button "Default" at bounding box center [118, 309] width 90 height 86
type input "1"
select select
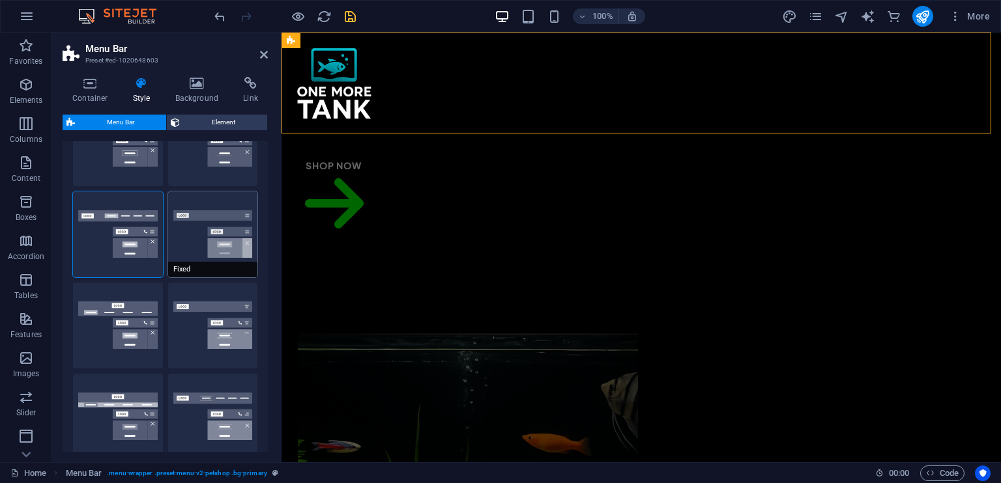
scroll to position [130, 0]
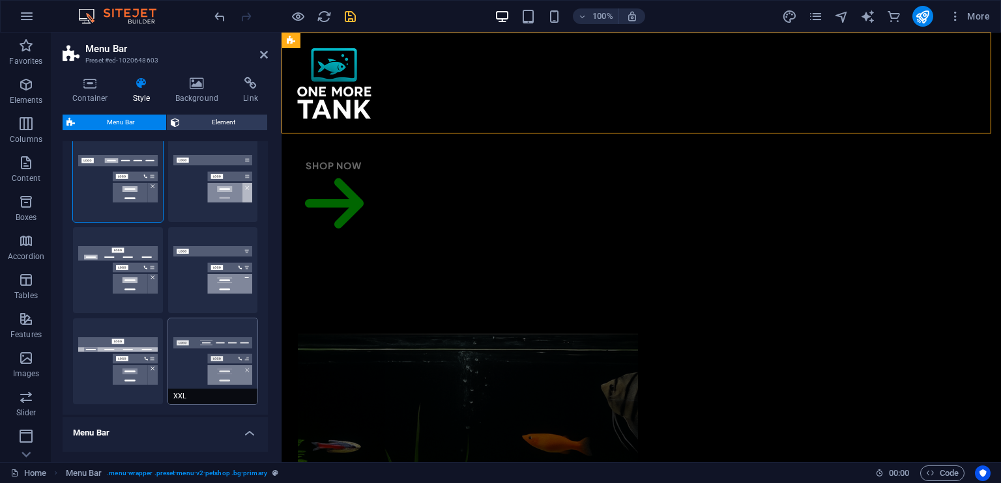
click at [191, 346] on button "XXL" at bounding box center [213, 362] width 90 height 86
select select "hover_border_vertical"
type input "2"
type input "1.5"
type input "0.5"
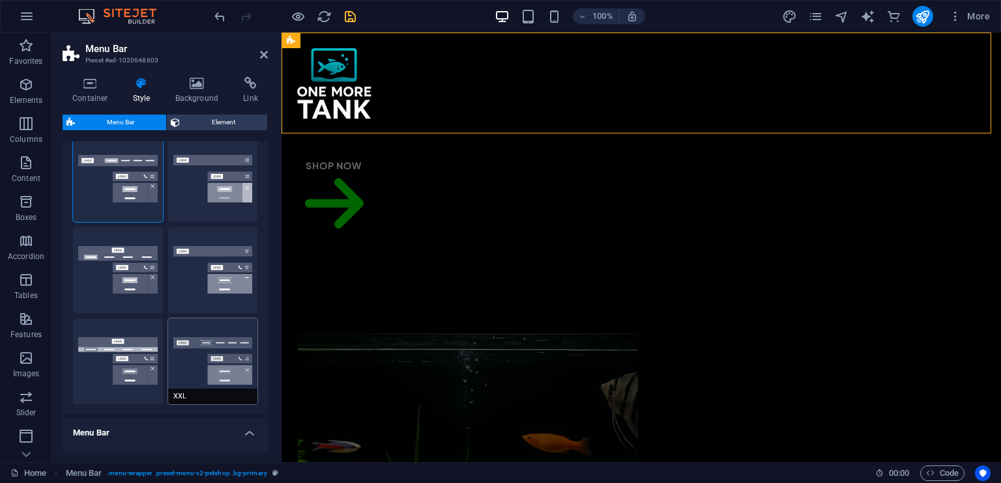
type input "0.5"
select select "link-special-font"
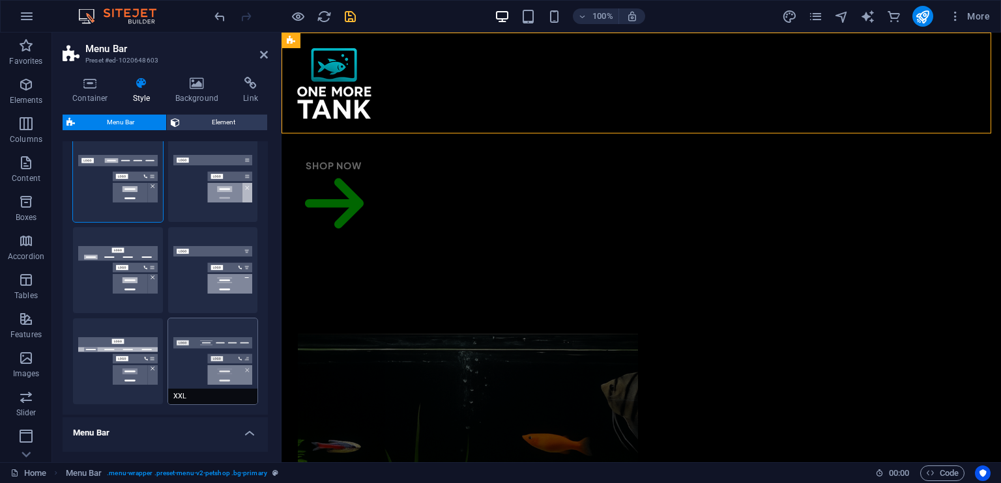
type input "1.8"
select select "rem"
select select "700"
type input "2"
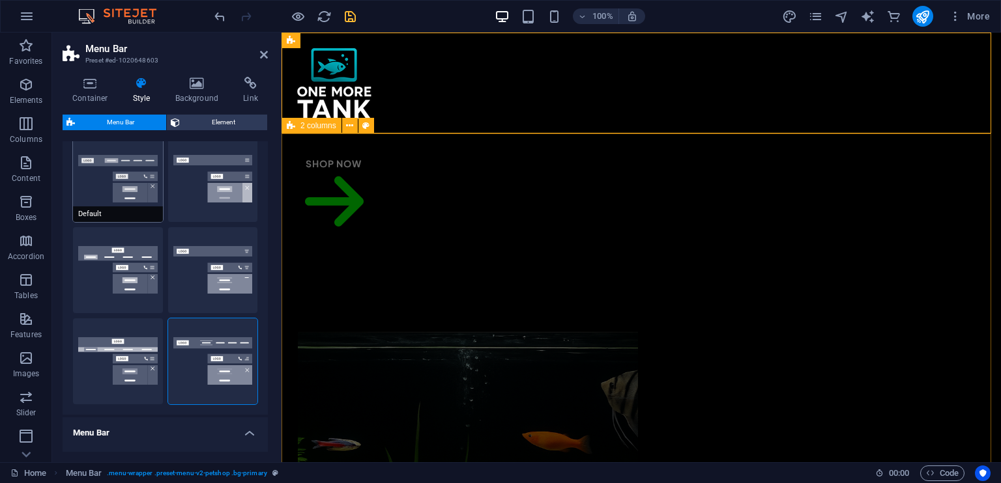
scroll to position [0, 0]
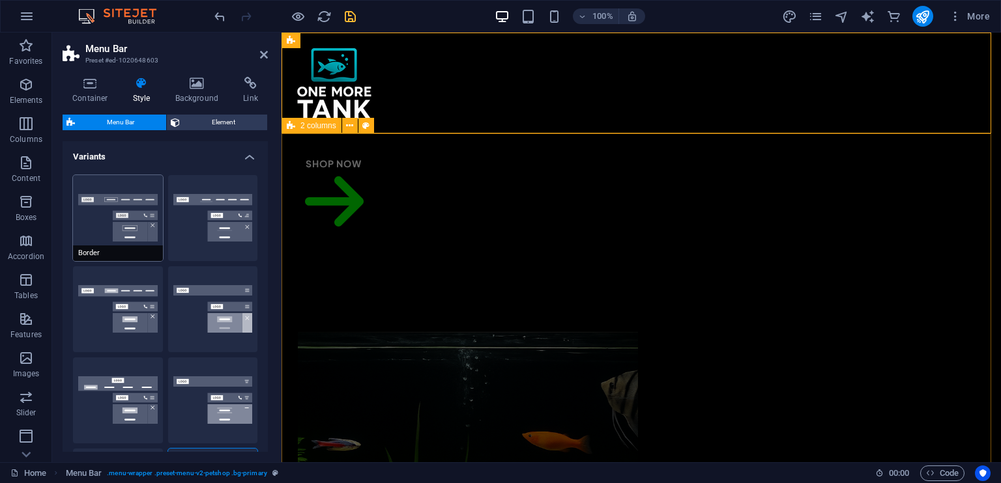
click at [137, 222] on button "Border" at bounding box center [118, 218] width 90 height 86
select select "hover_border"
type input "1"
type input "3"
type input "1"
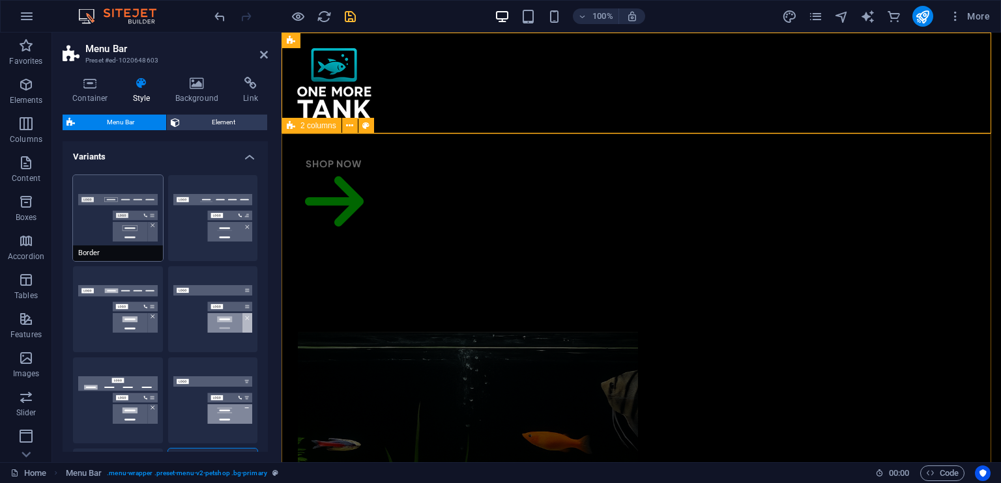
type input "1"
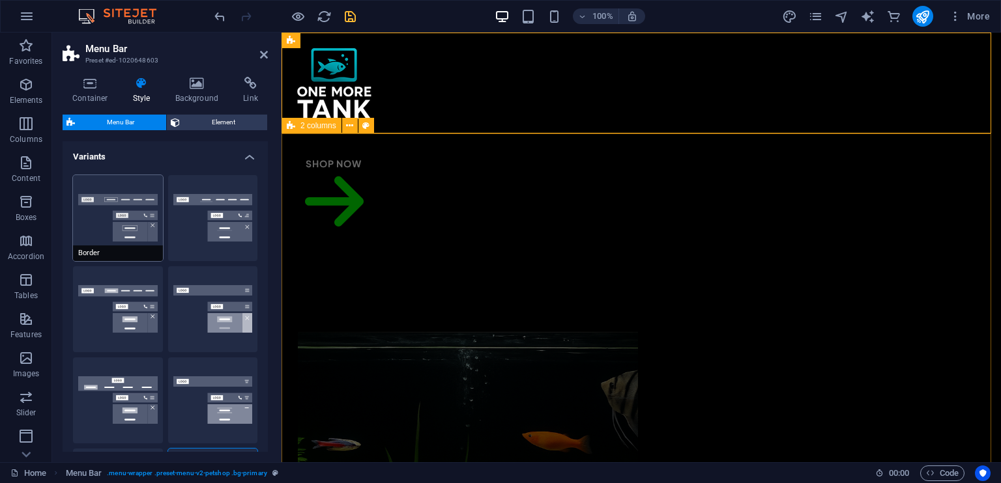
select select "link-special-font"
type input "1.1"
select select "rem"
select select
type input "1"
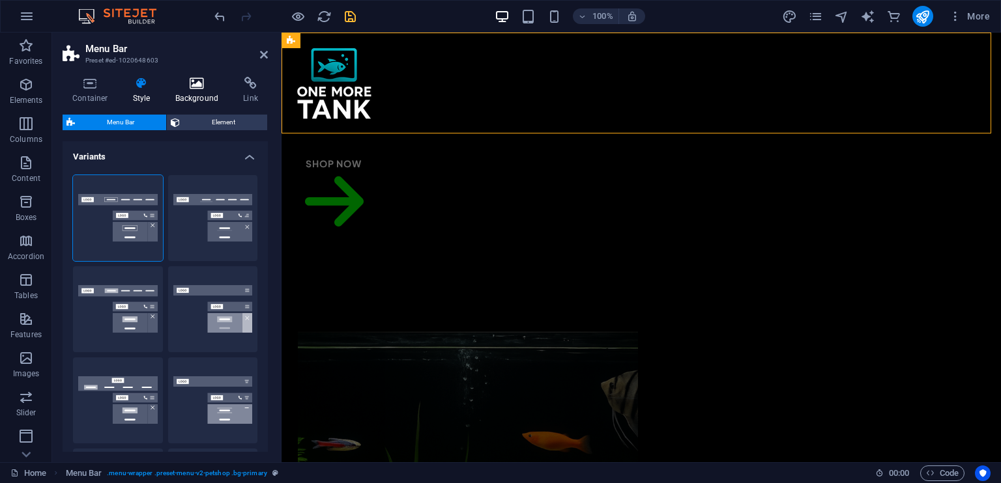
select select "500"
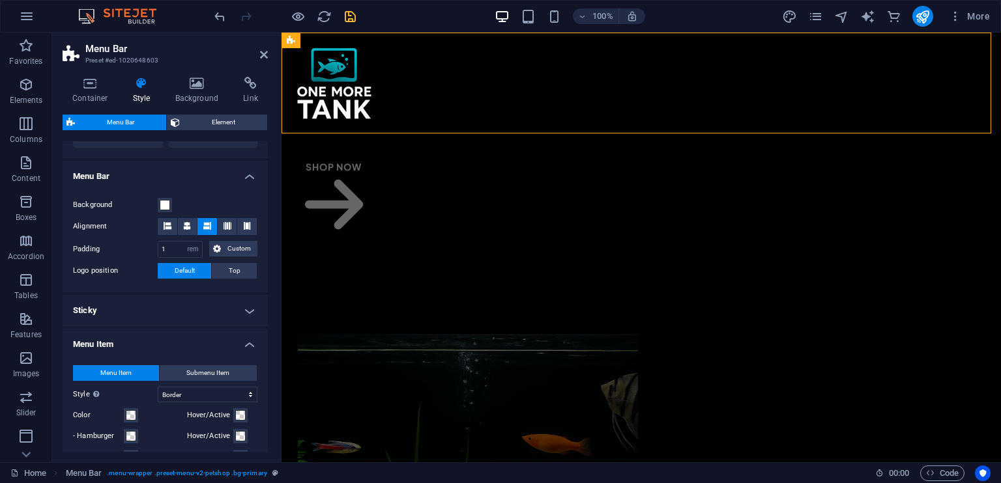
scroll to position [456, 0]
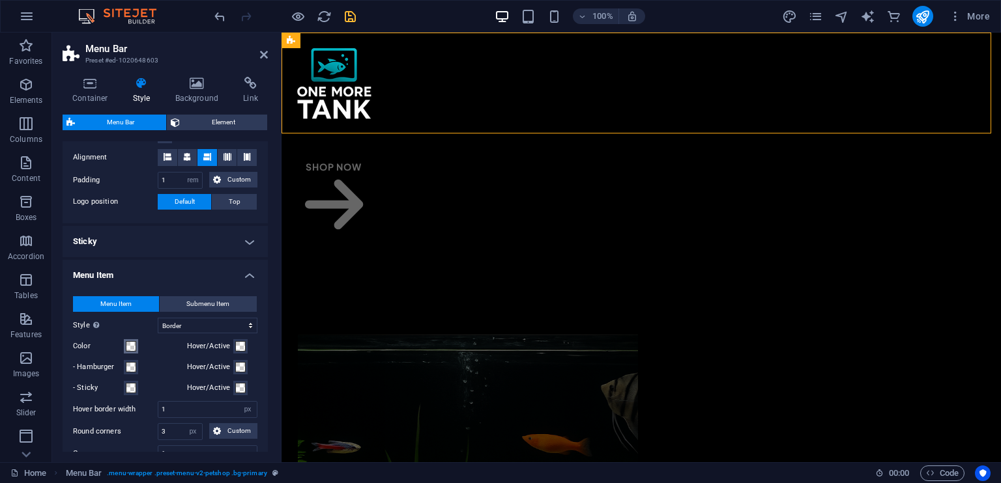
click at [133, 346] on span at bounding box center [131, 346] width 10 height 10
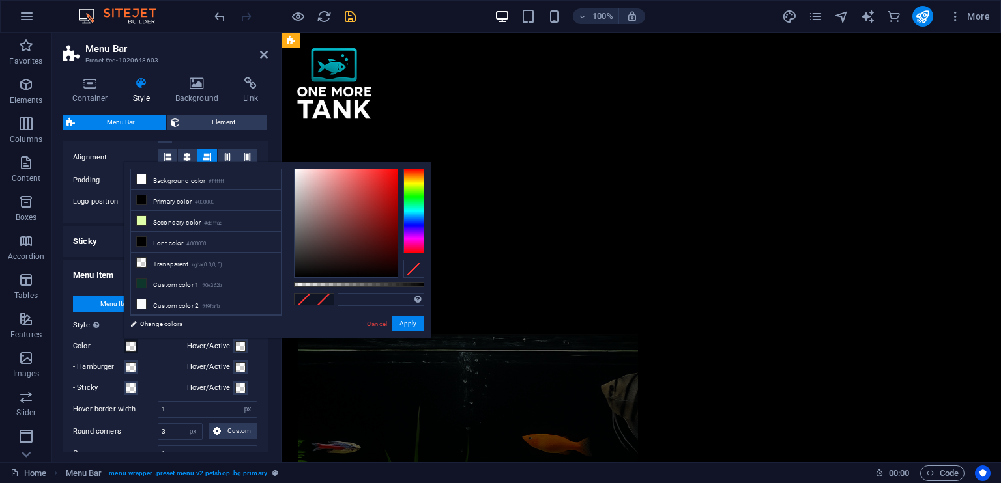
click at [179, 166] on div "less Background color #ffffff Primary color #000000 Secondary color #deffa8 Fon…" at bounding box center [277, 250] width 307 height 177
click at [175, 178] on li "Background color #ffffff" at bounding box center [206, 179] width 150 height 21
type input "#ffffff"
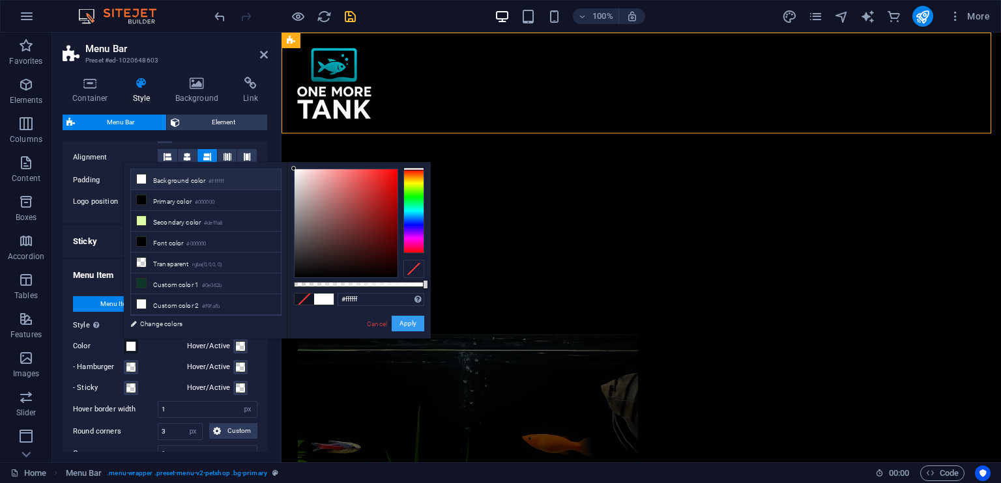
click at [410, 320] on button "Apply" at bounding box center [408, 324] width 33 height 16
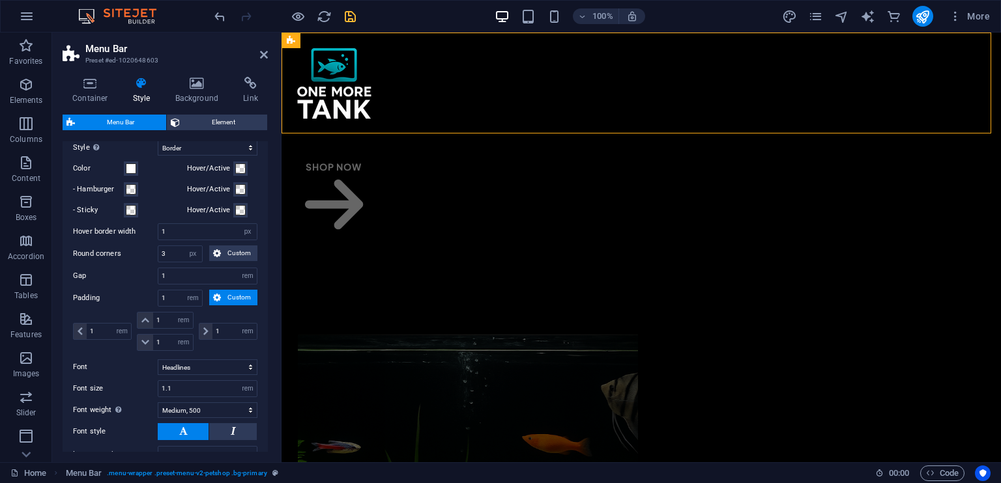
scroll to position [652, 0]
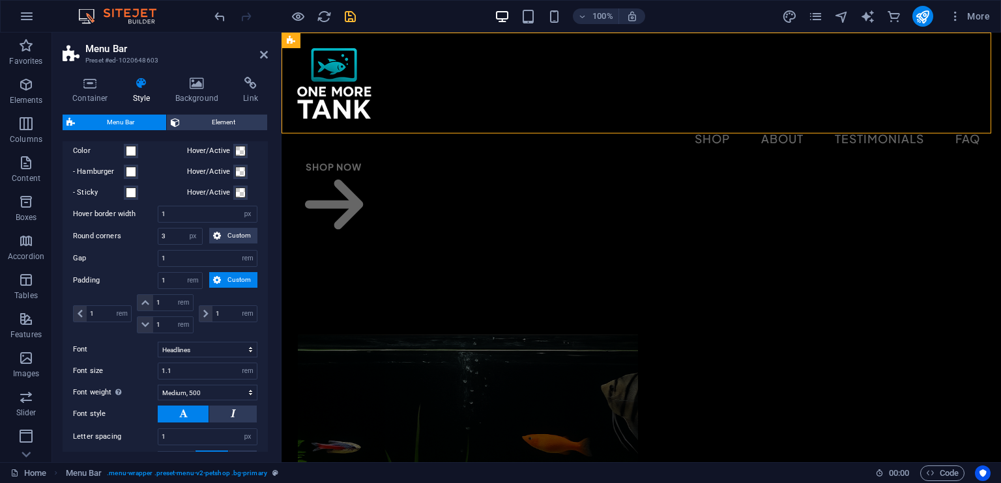
click at [274, 173] on div "Container Style Background Link Size Height Default px rem % vh vw Min. height …" at bounding box center [165, 264] width 226 height 396
click at [338, 94] on div at bounding box center [641, 83] width 698 height 80
click at [338, 83] on div at bounding box center [641, 83] width 698 height 80
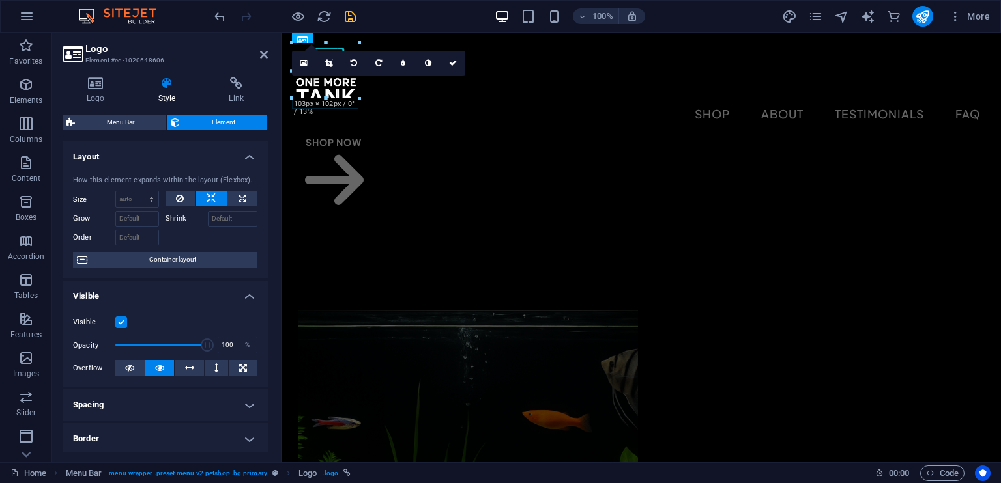
drag, startPoint x: 376, startPoint y: 121, endPoint x: 349, endPoint y: 78, distance: 50.6
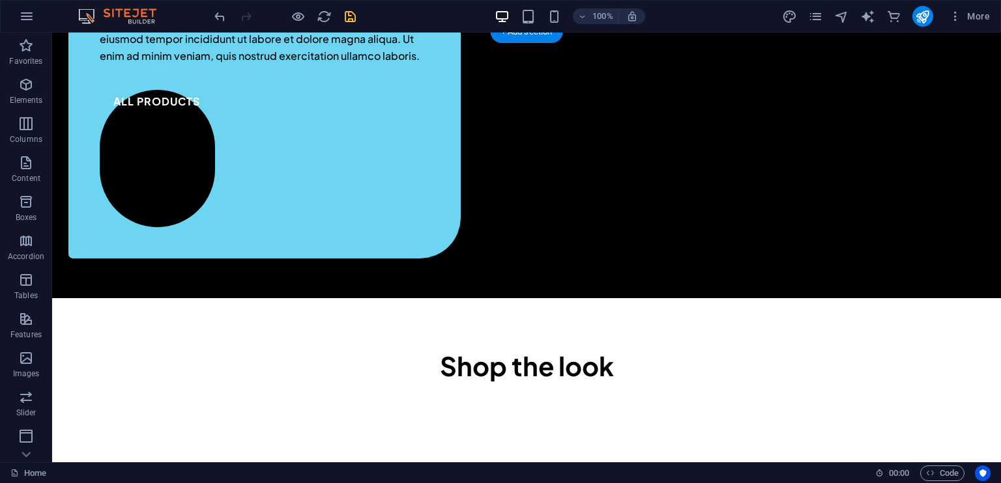
scroll to position [1042, 0]
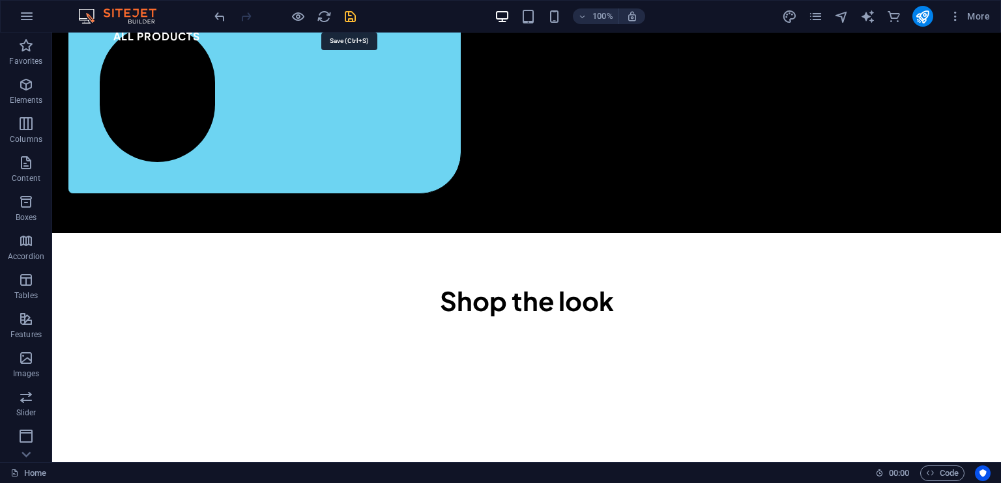
click at [349, 18] on icon "save" at bounding box center [350, 16] width 15 height 15
click at [966, 12] on span "More" at bounding box center [969, 16] width 41 height 13
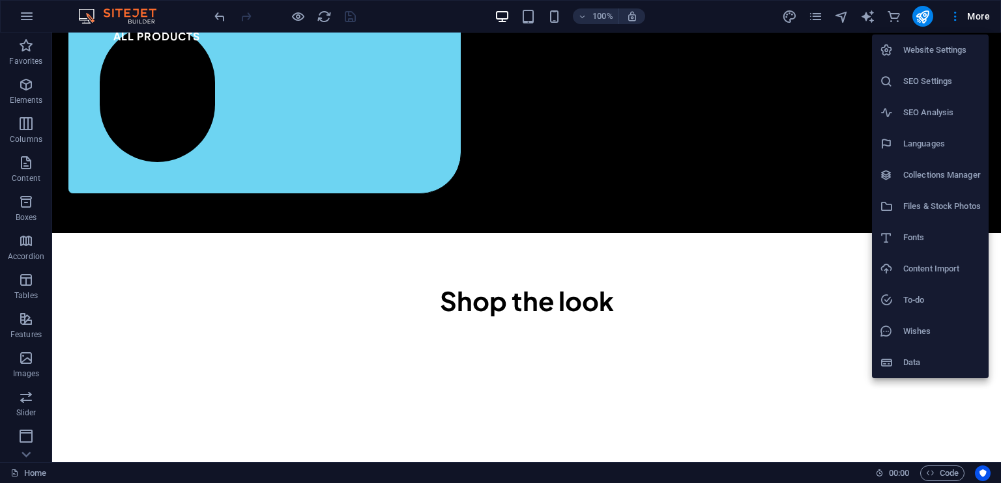
click at [23, 12] on div at bounding box center [500, 241] width 1001 height 483
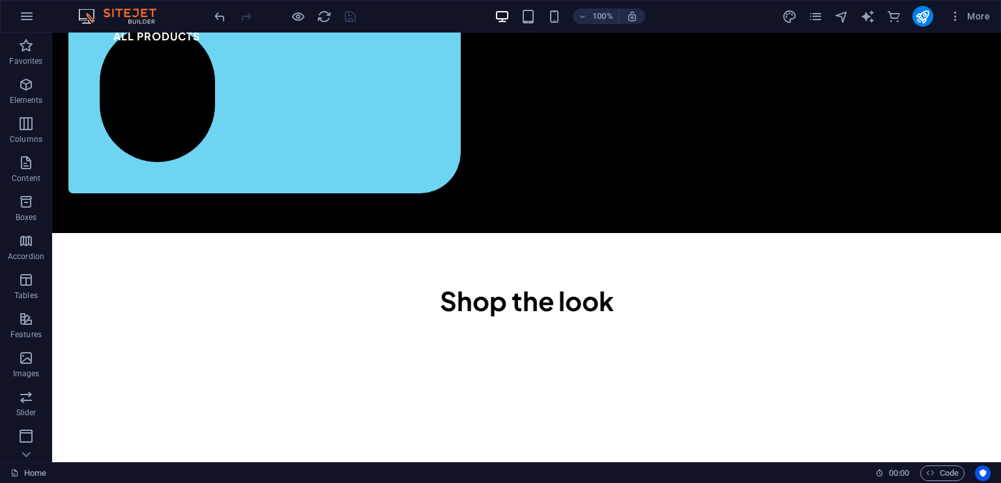
click at [29, 18] on icon "button" at bounding box center [27, 16] width 16 height 16
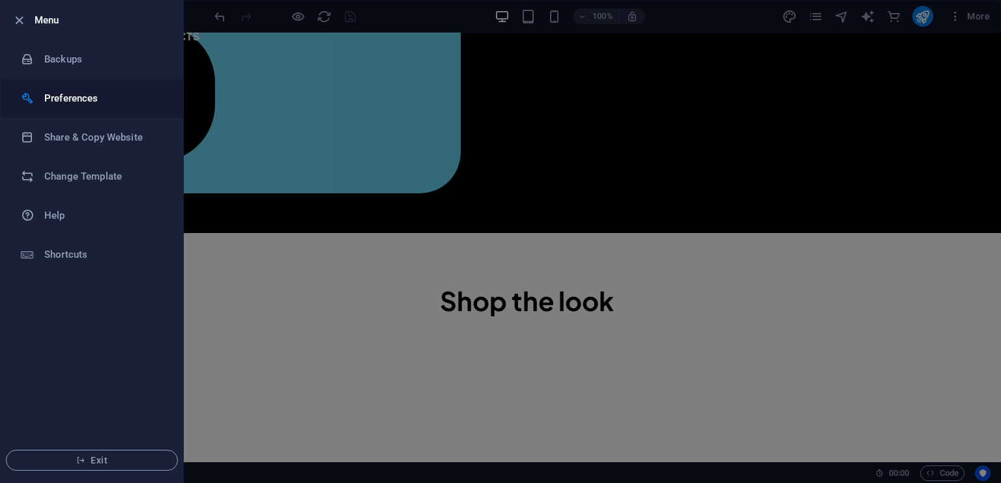
click at [87, 93] on h6 "Preferences" at bounding box center [104, 99] width 121 height 16
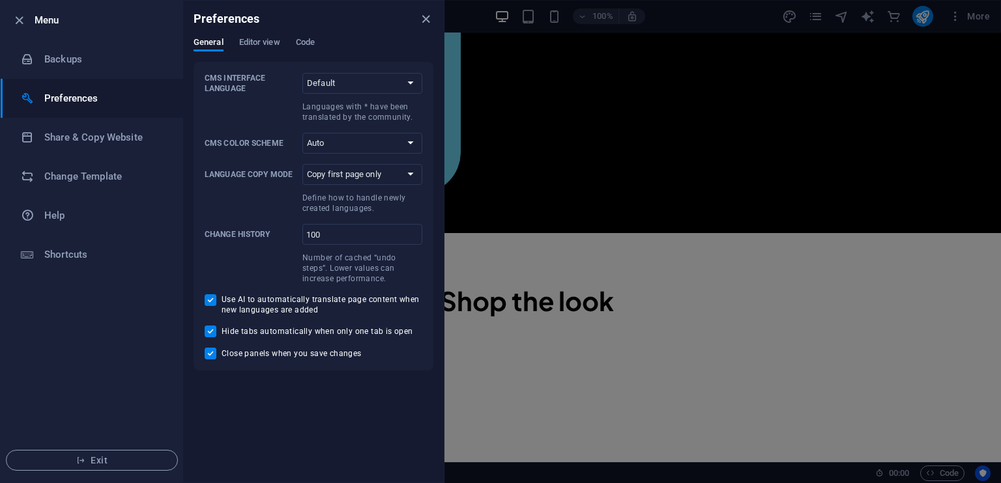
click at [714, 18] on div at bounding box center [500, 241] width 1001 height 483
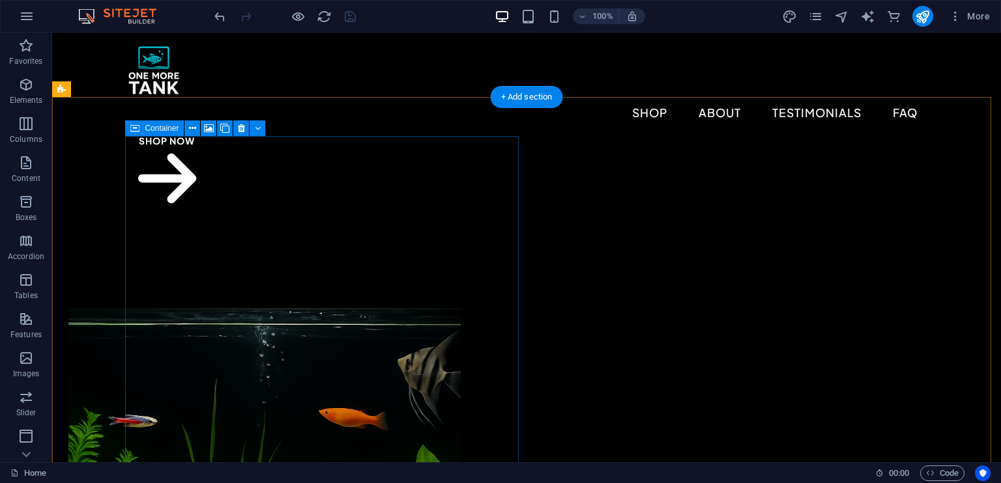
scroll to position [65, 0]
